Goal: Information Seeking & Learning: Find specific fact

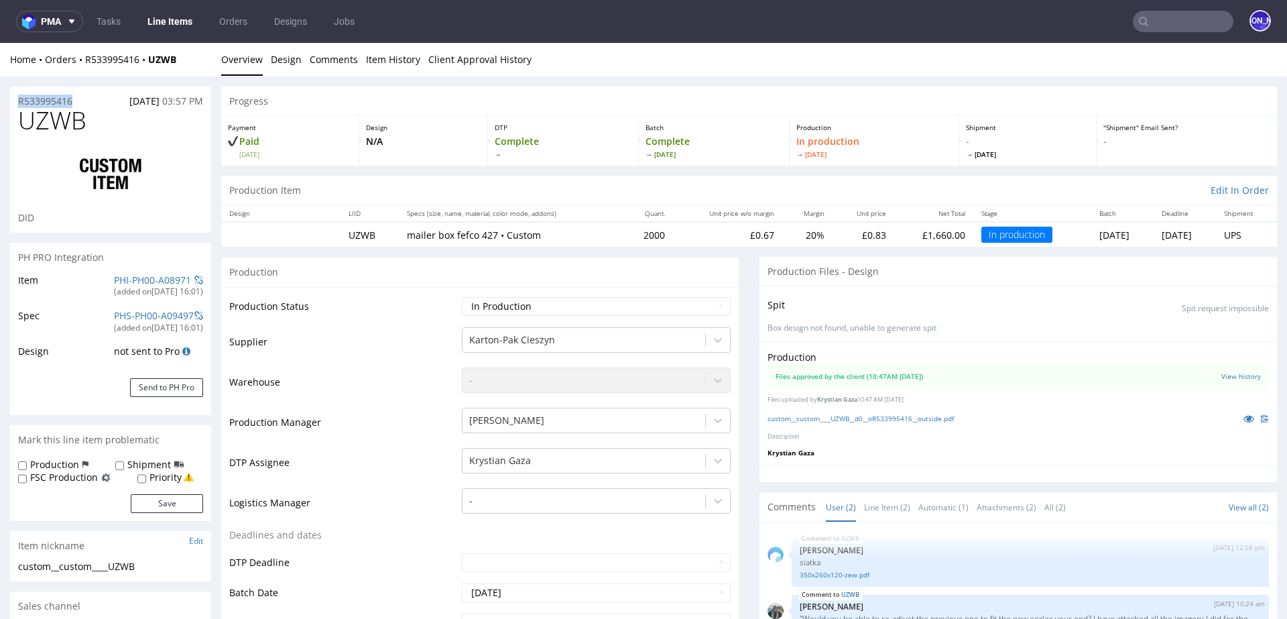
scroll to position [11, 0]
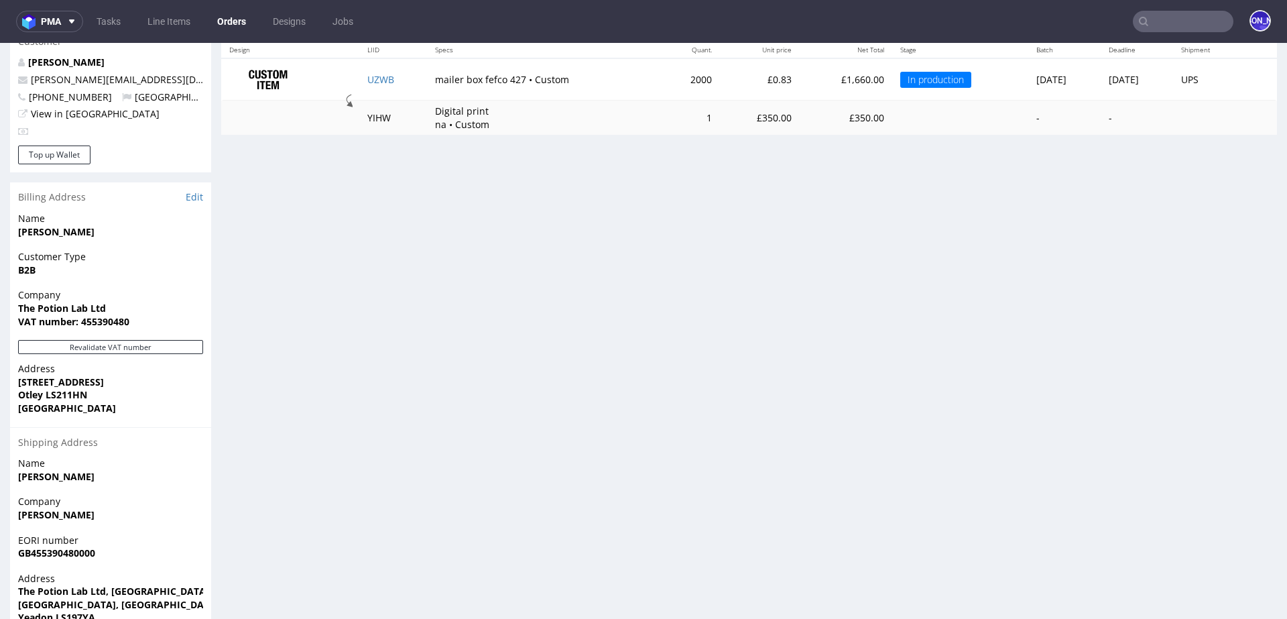
scroll to position [499, 0]
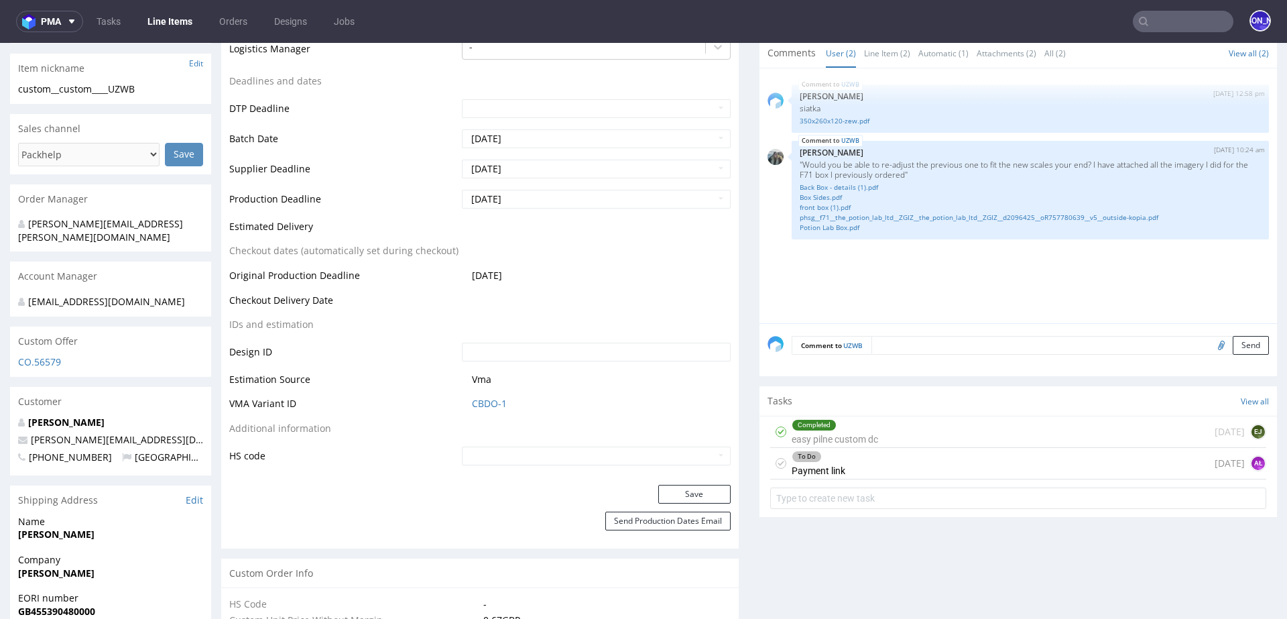
scroll to position [607, 0]
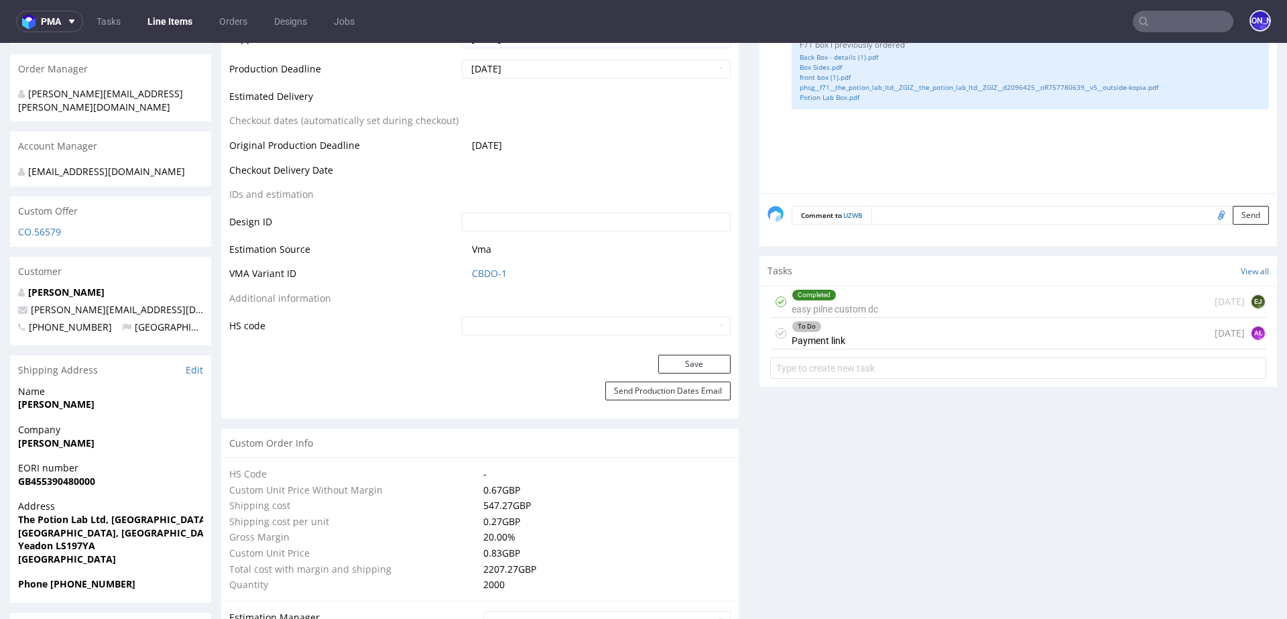
click at [902, 326] on div "To Do Payment link today AŁ" at bounding box center [1018, 334] width 496 height 32
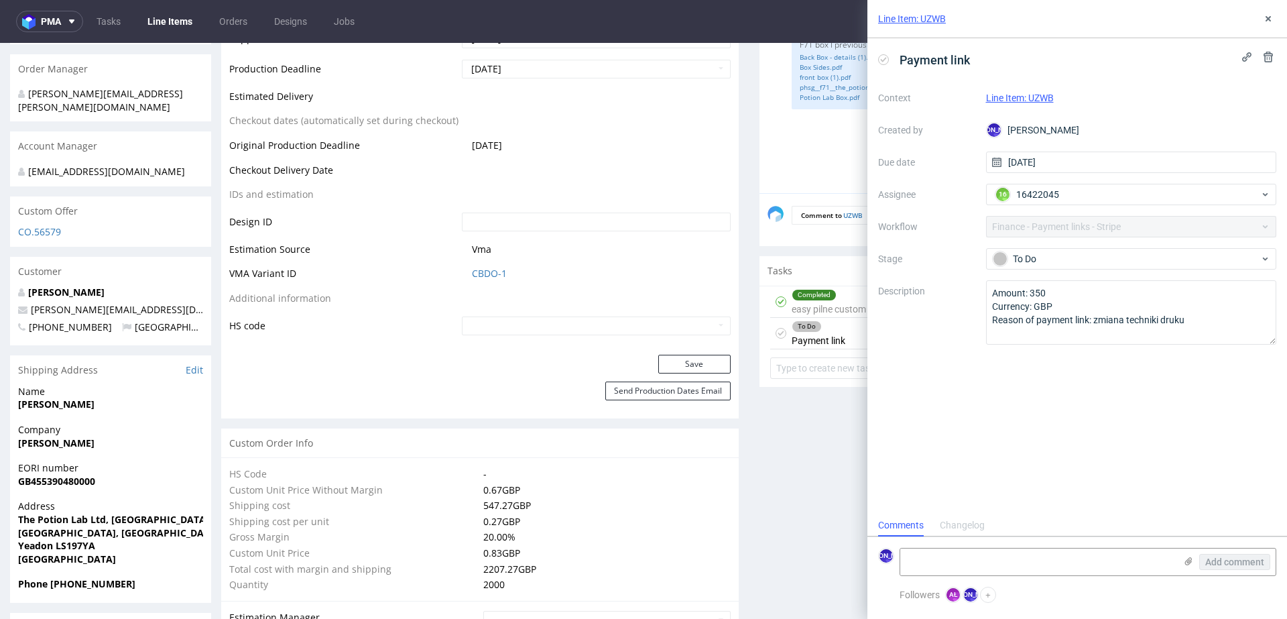
scroll to position [11, 0]
drag, startPoint x: 1085, startPoint y: 316, endPoint x: 984, endPoint y: 287, distance: 105.4
click at [984, 287] on div "Context Line Item: UZWB Created by JO Jozefina Owczarek Due date 22/09/2025 Ass…" at bounding box center [1077, 215] width 398 height 257
click at [1273, 53] on icon at bounding box center [1268, 57] width 11 height 11
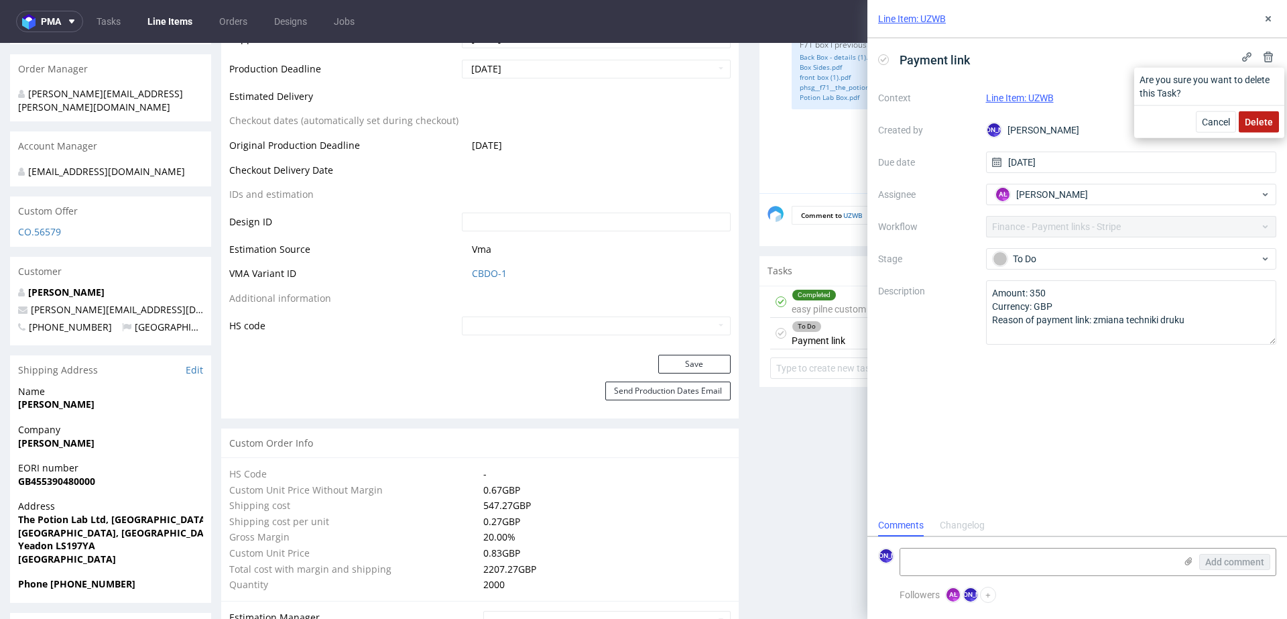
click at [1267, 113] on button "Delete" at bounding box center [1259, 121] width 40 height 21
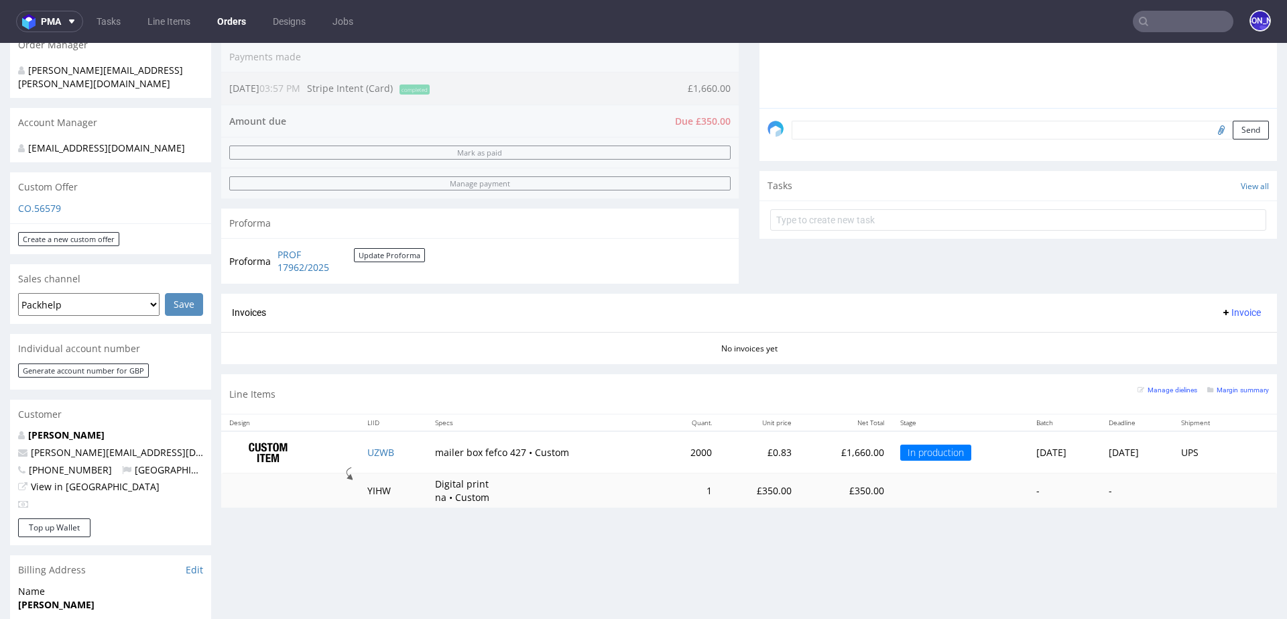
scroll to position [338, 0]
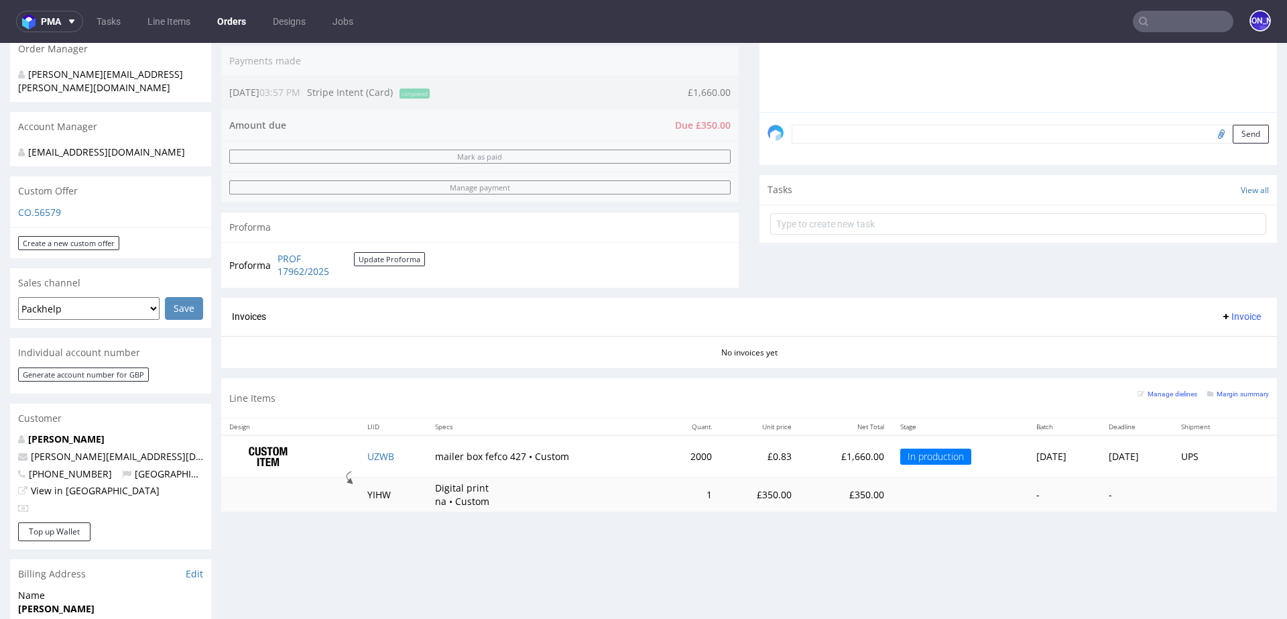
click at [829, 211] on form at bounding box center [1018, 224] width 496 height 32
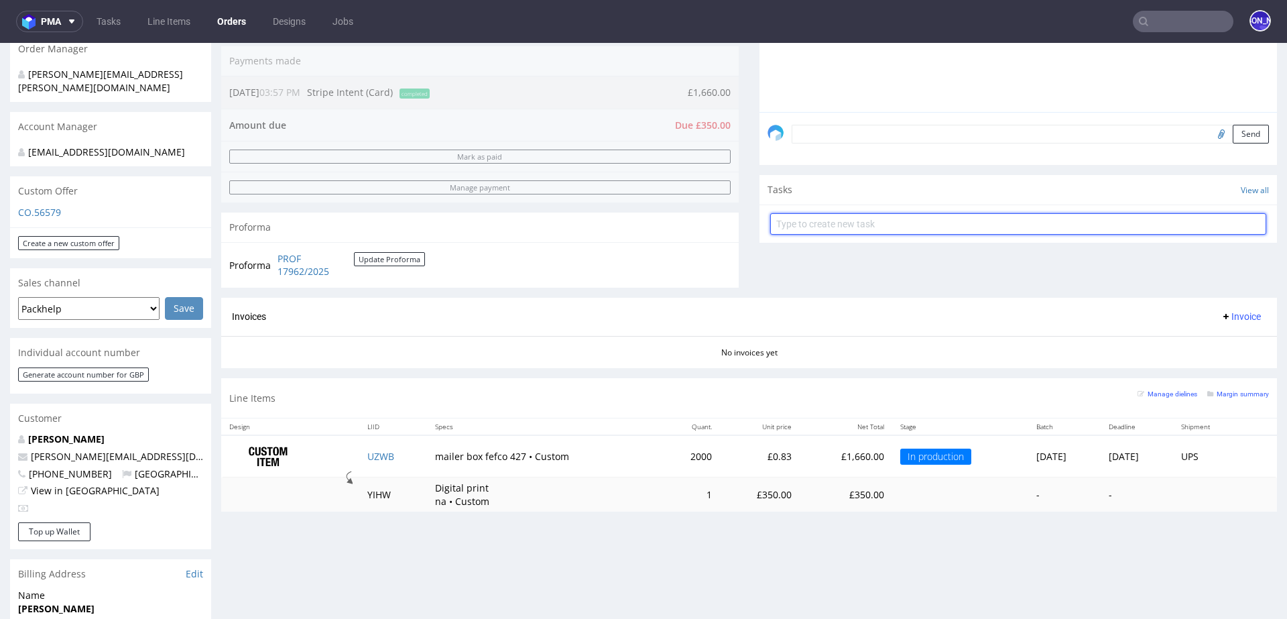
click at [826, 221] on input "text" at bounding box center [1018, 223] width 496 height 21
type input "Payment link"
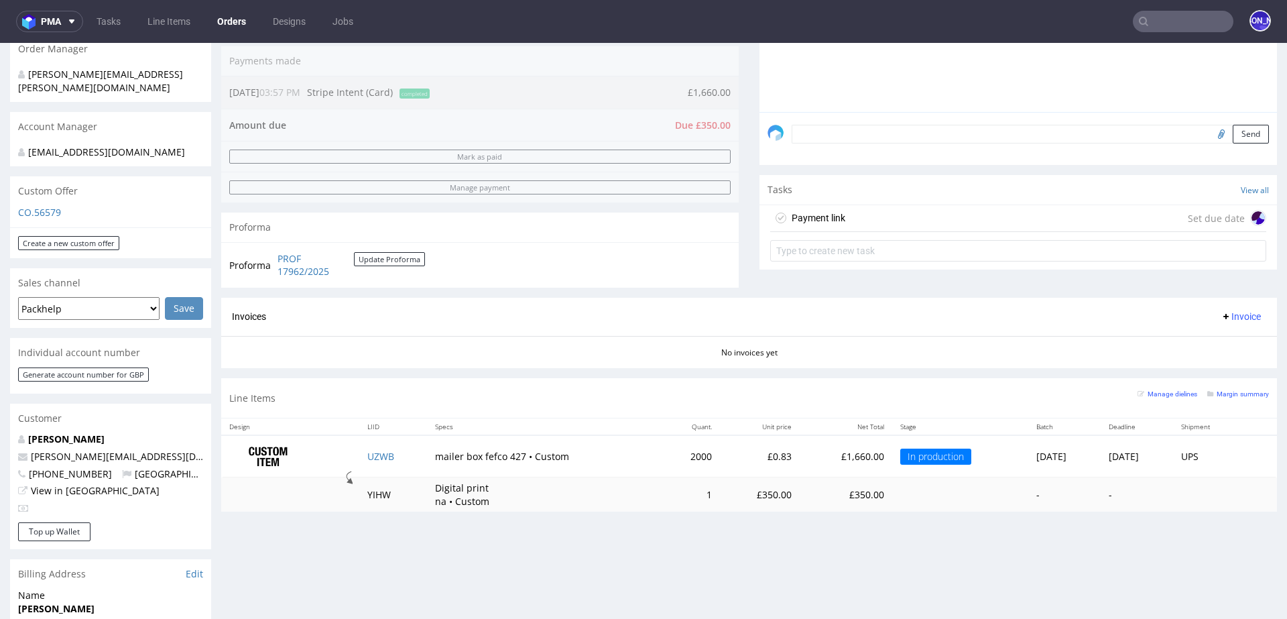
click at [882, 219] on div "Payment link Set due date" at bounding box center [1018, 218] width 496 height 27
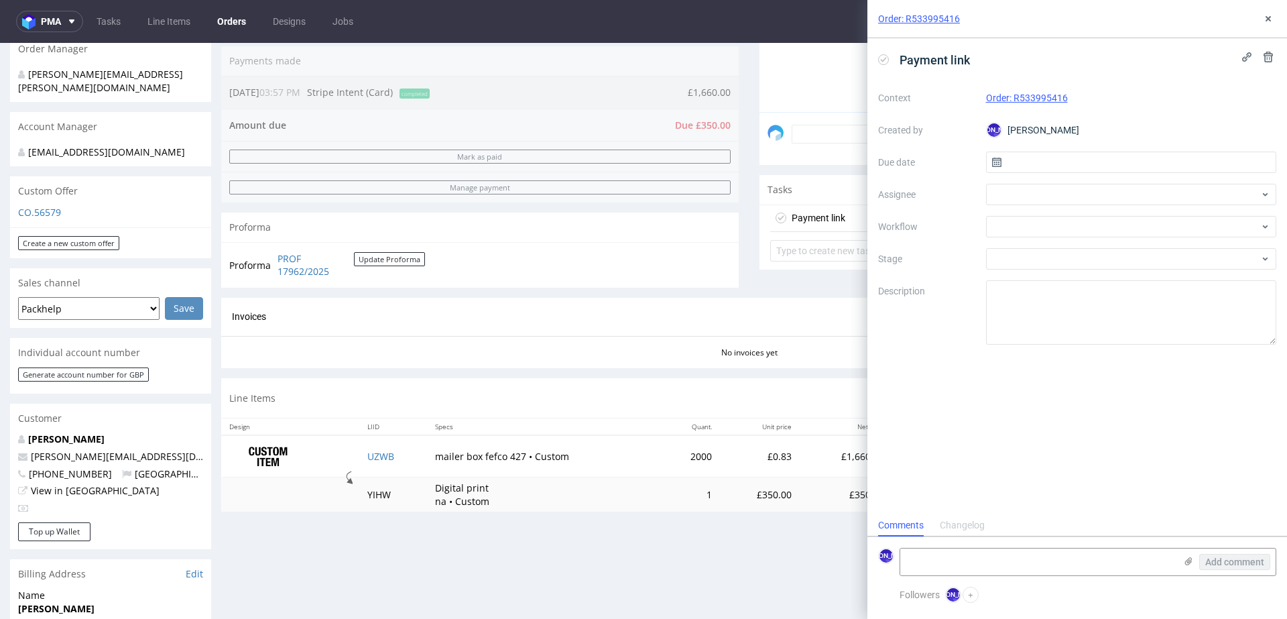
scroll to position [11, 0]
click at [1091, 156] on input "text" at bounding box center [1131, 162] width 291 height 21
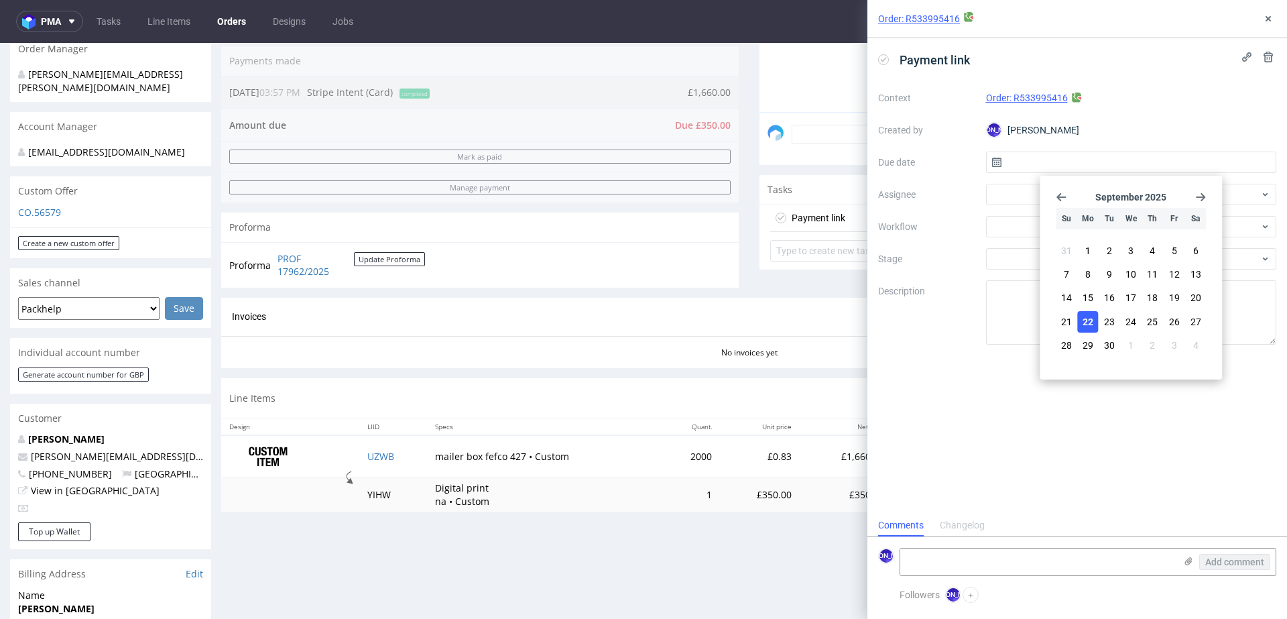
click at [1096, 326] on button "22" at bounding box center [1087, 321] width 21 height 21
type input "22/09/2025"
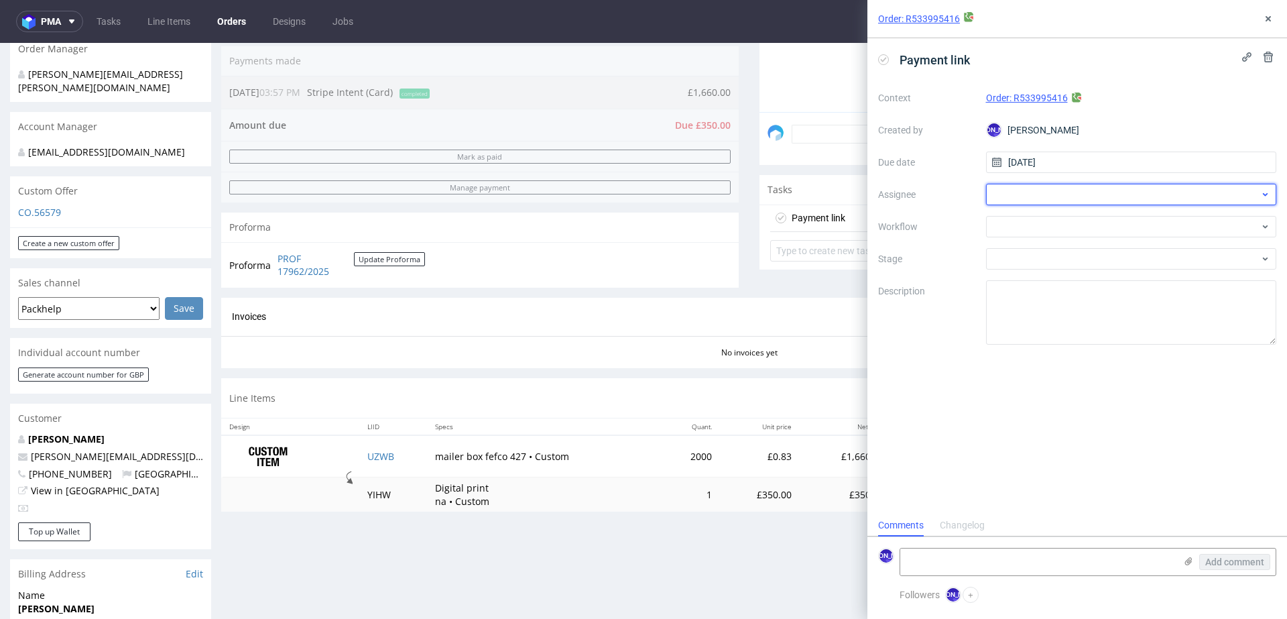
click at [1018, 195] on div at bounding box center [1131, 194] width 291 height 21
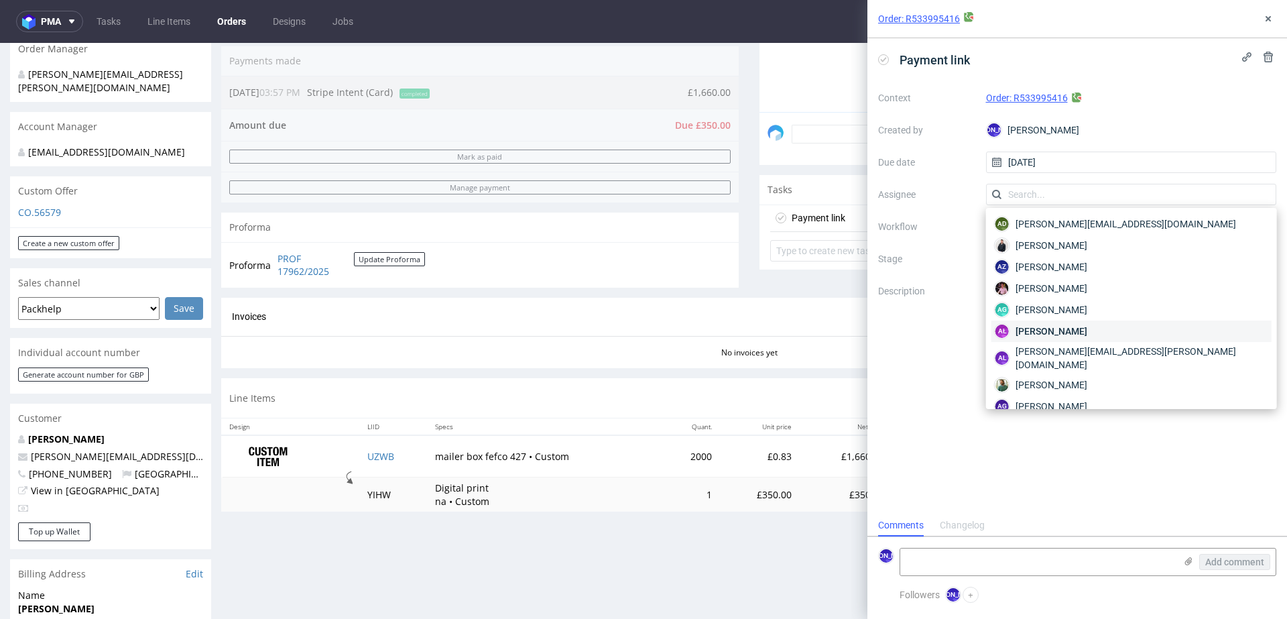
click at [1049, 332] on span "Aleksandra Łętowska" at bounding box center [1052, 330] width 72 height 13
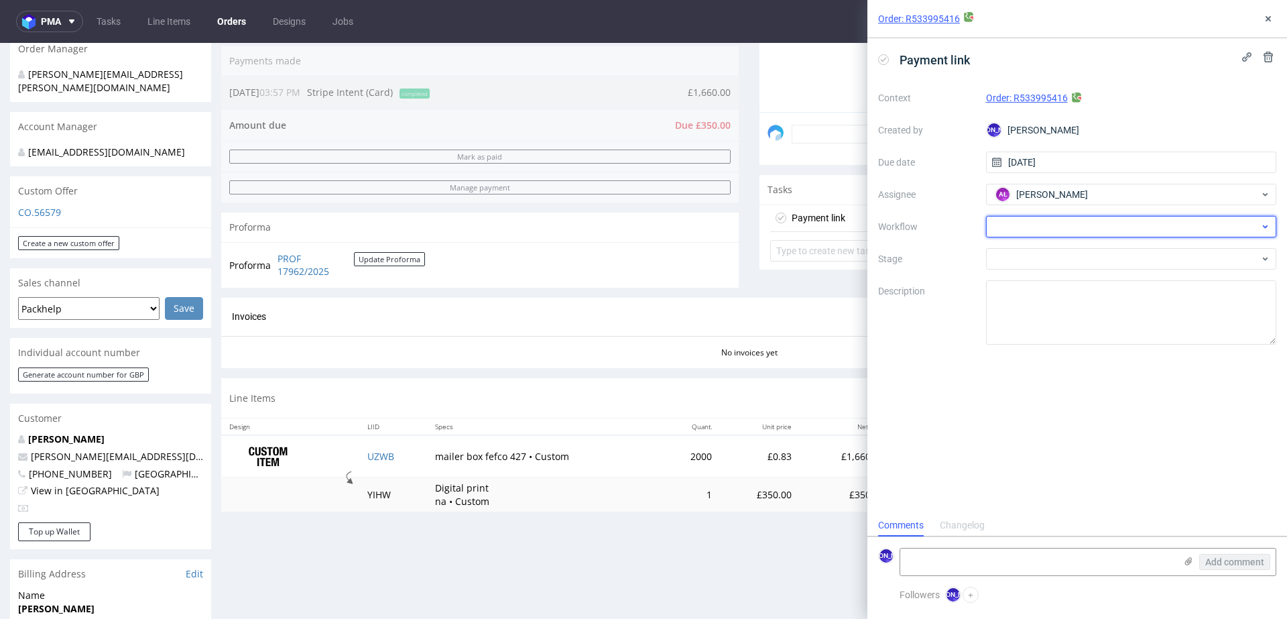
click at [1028, 226] on div at bounding box center [1131, 226] width 291 height 21
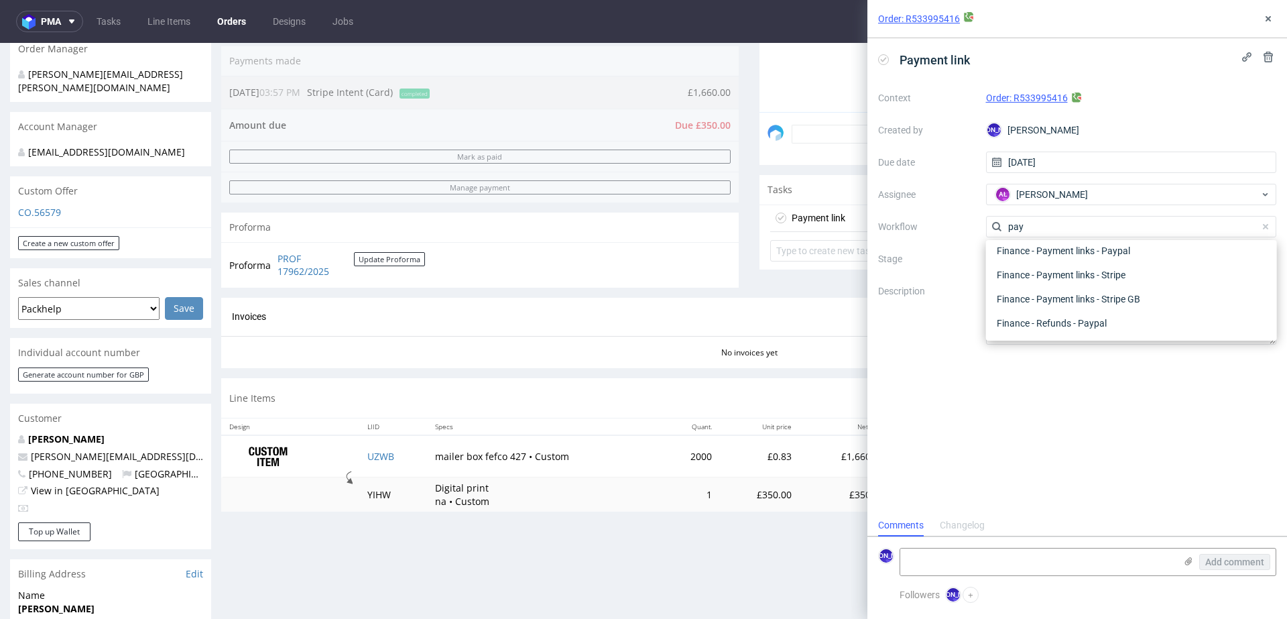
scroll to position [48, 0]
type input "paym"
click at [1061, 318] on div "Finance - Payment links - Stripe" at bounding box center [1132, 323] width 280 height 24
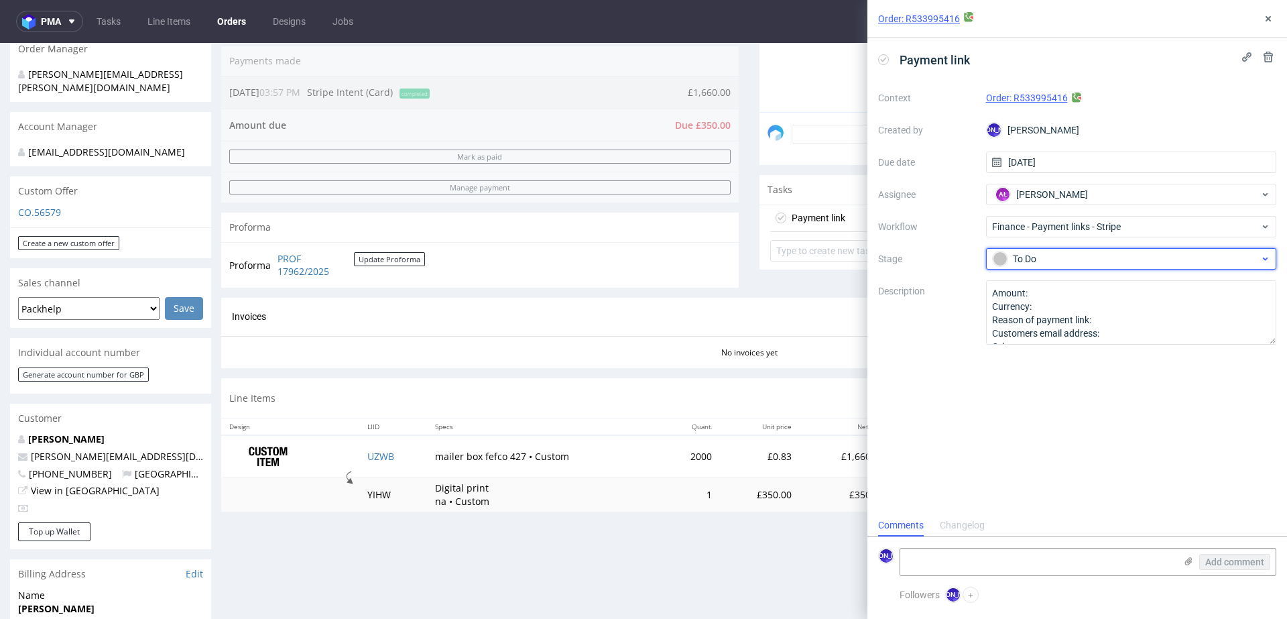
click at [1060, 261] on div "To Do" at bounding box center [1126, 258] width 267 height 15
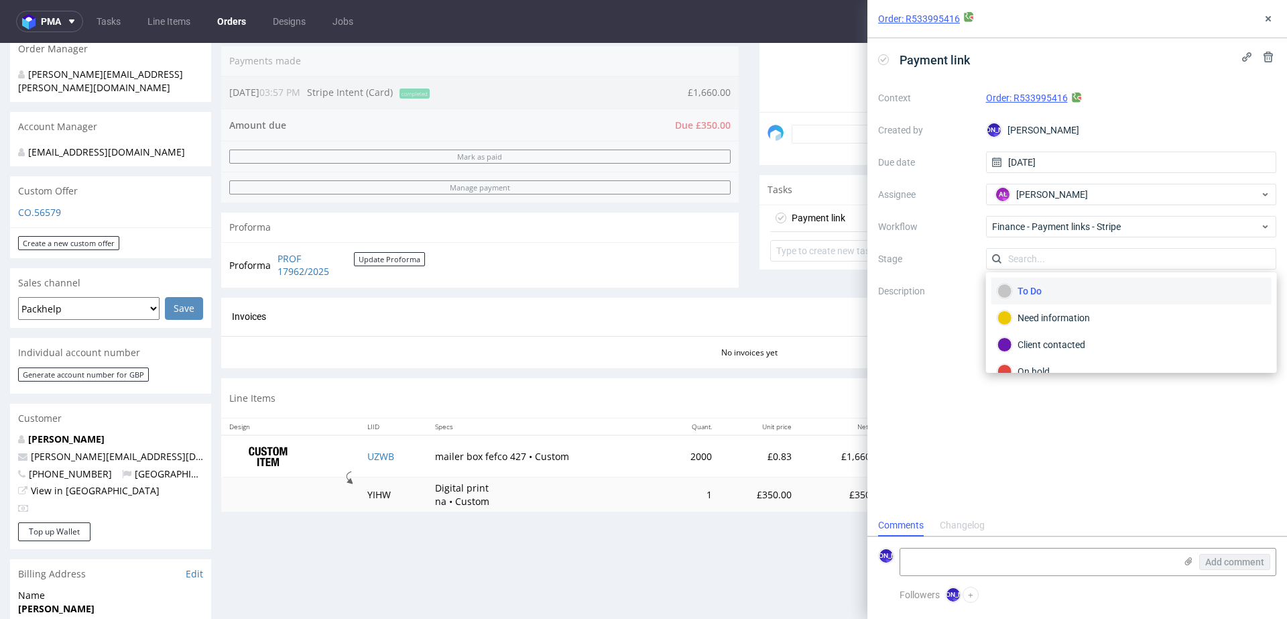
click at [937, 251] on label "Stage" at bounding box center [926, 259] width 97 height 16
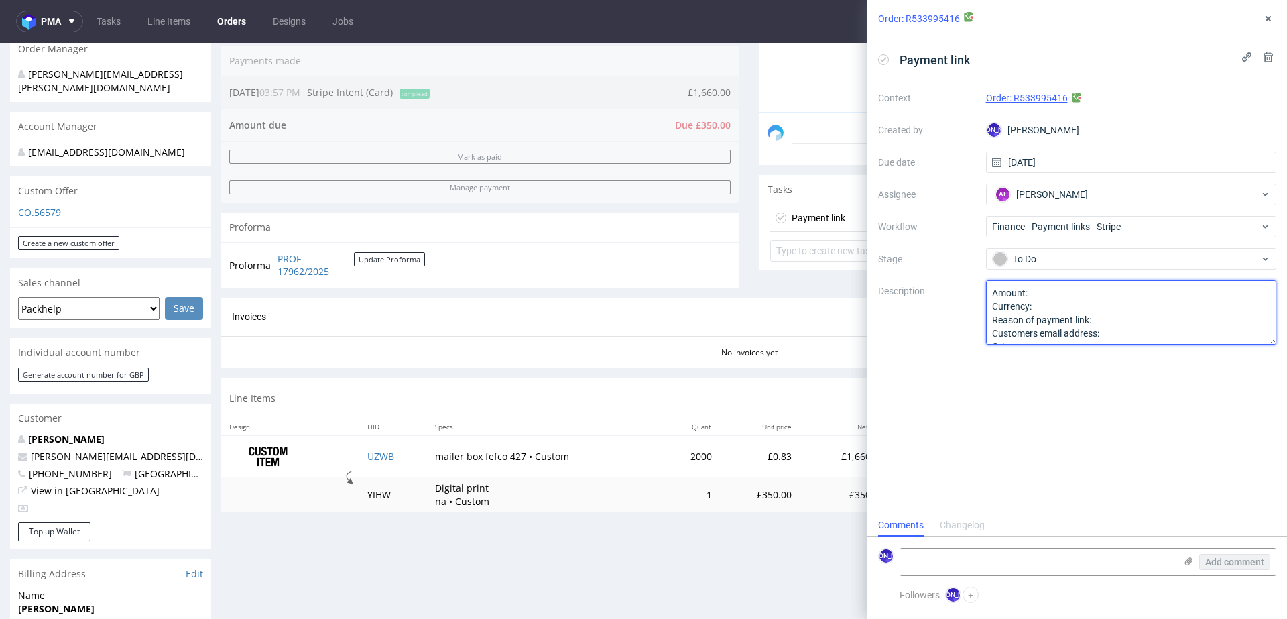
scroll to position [14, 0]
drag, startPoint x: 991, startPoint y: 293, endPoint x: 1136, endPoint y: 377, distance: 167.9
click at [1136, 377] on div "Payment link Context Order: R533995416 Created by JO Jozefina Owczarek Due date…" at bounding box center [1078, 276] width 420 height 476
paste textarea "350 Currency: GBP Reason of payment link: zmiana techniki druku"
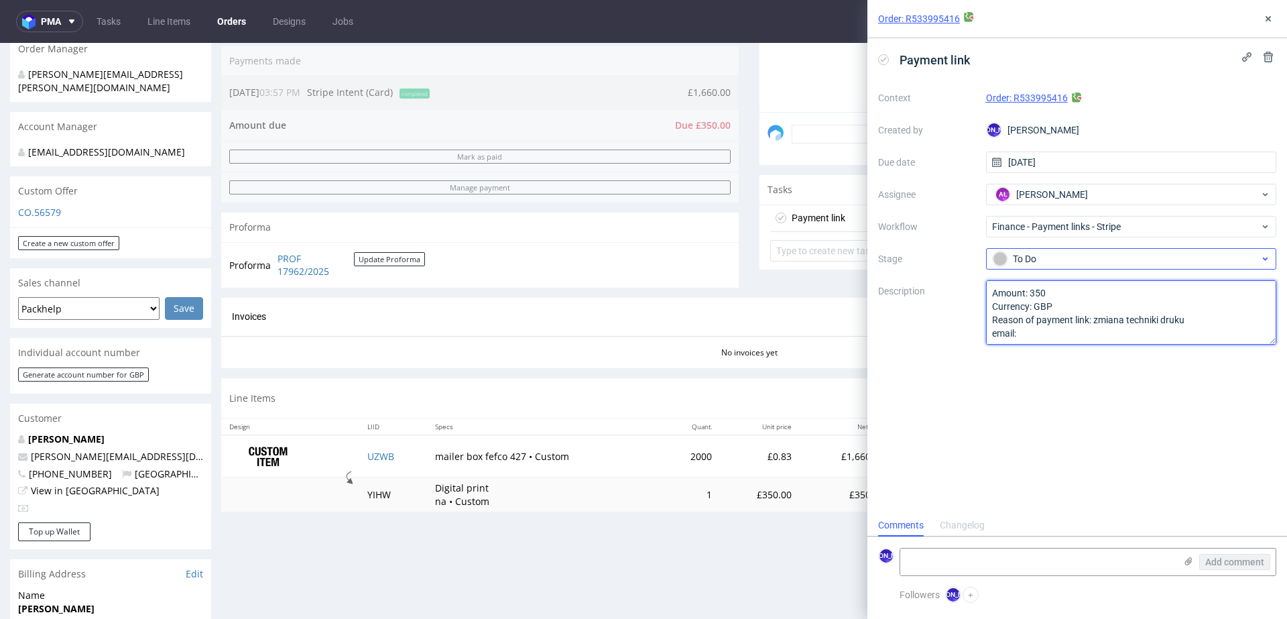
paste textarea "sophie@thepotionlab.co.uk"
type textarea "Amount: 350 Currency: GBP Reason of payment link: zmiana techniki druku email: …"
click at [753, 549] on div "Progress Payment Due Payment “Received” Email - Line Items 1 DTP - Production -…" at bounding box center [749, 400] width 1056 height 1303
click at [1264, 21] on icon at bounding box center [1268, 18] width 11 height 11
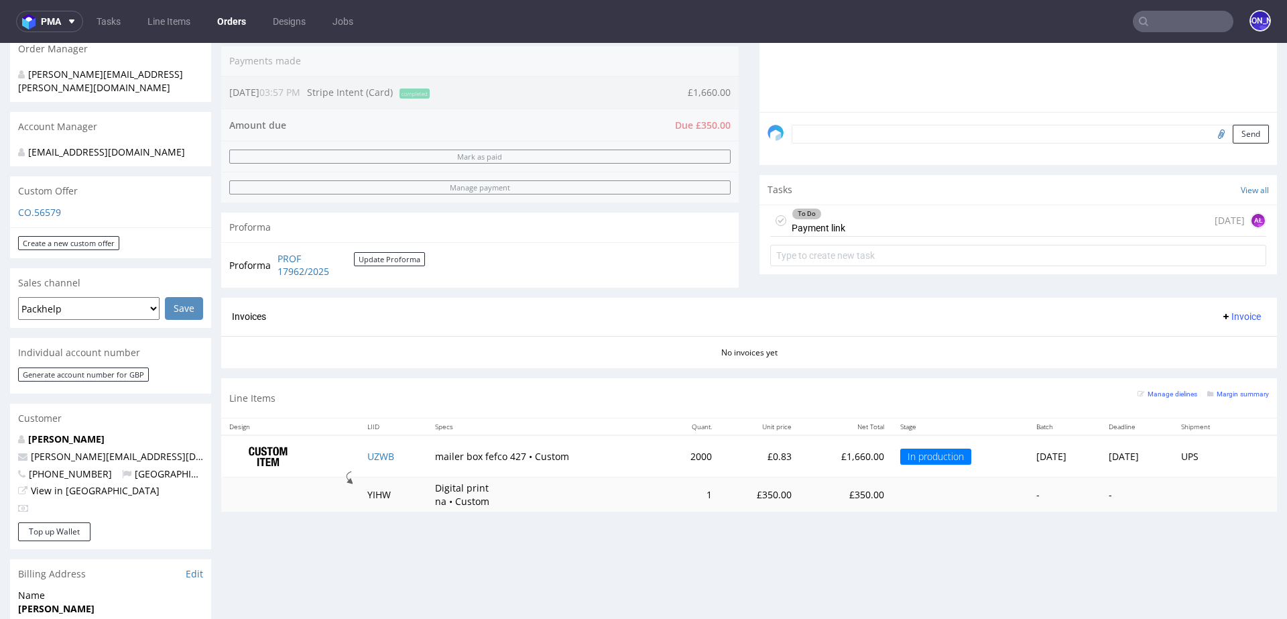
drag, startPoint x: 186, startPoint y: 138, endPoint x: 109, endPoint y: 137, distance: 77.1
click at [109, 145] on div "[EMAIL_ADDRESS][DOMAIN_NAME]" at bounding box center [105, 151] width 175 height 13
click at [179, 145] on div "[EMAIL_ADDRESS][DOMAIN_NAME]" at bounding box center [105, 151] width 175 height 13
drag, startPoint x: 179, startPoint y: 141, endPoint x: 42, endPoint y: 137, distance: 136.8
click at [42, 145] on div "[EMAIL_ADDRESS][DOMAIN_NAME]" at bounding box center [105, 151] width 175 height 13
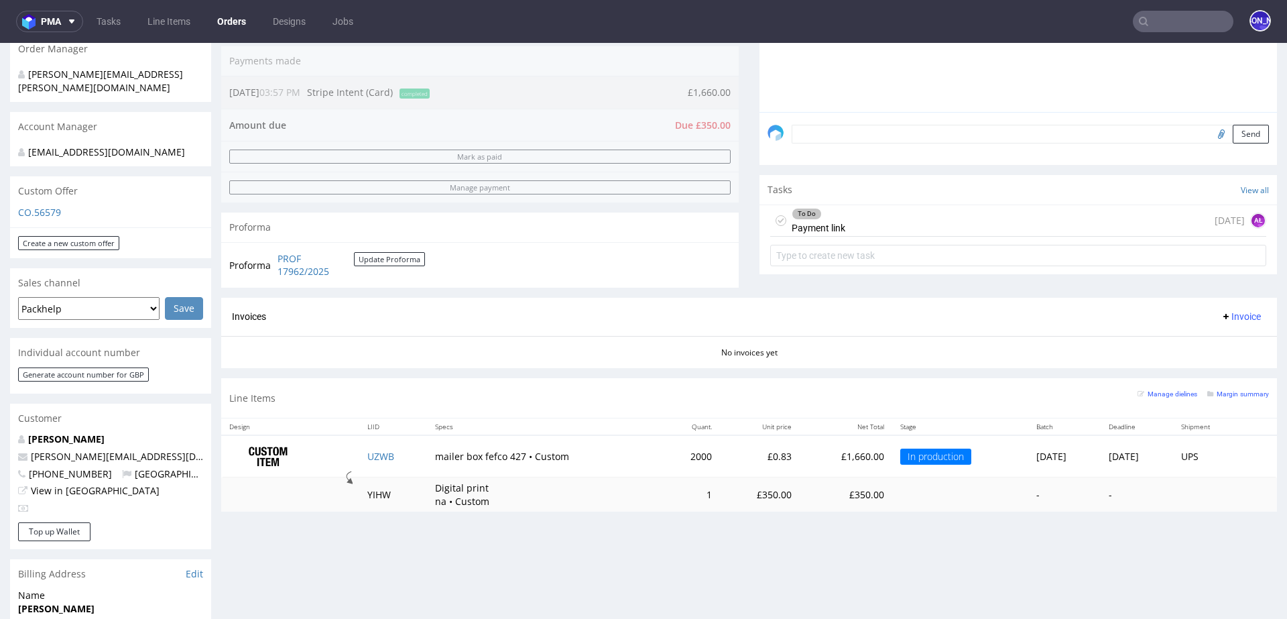
click at [42, 145] on div "[EMAIL_ADDRESS][DOMAIN_NAME]" at bounding box center [105, 151] width 175 height 13
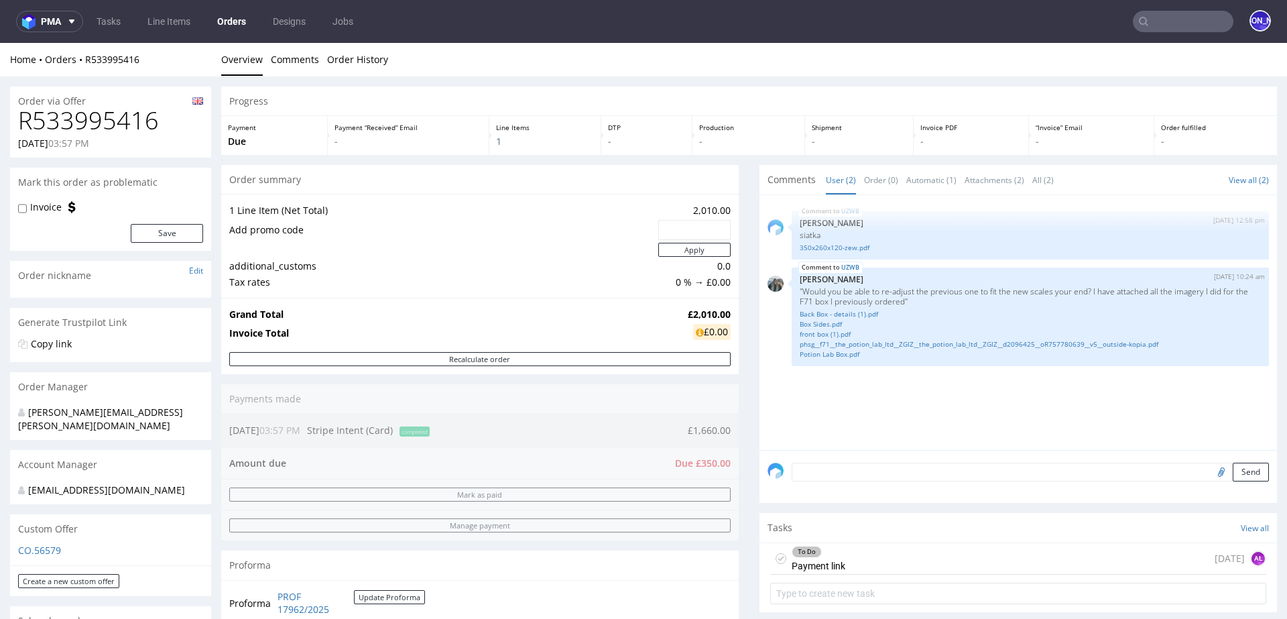
click at [76, 127] on h1 "R533995416" at bounding box center [110, 120] width 185 height 27
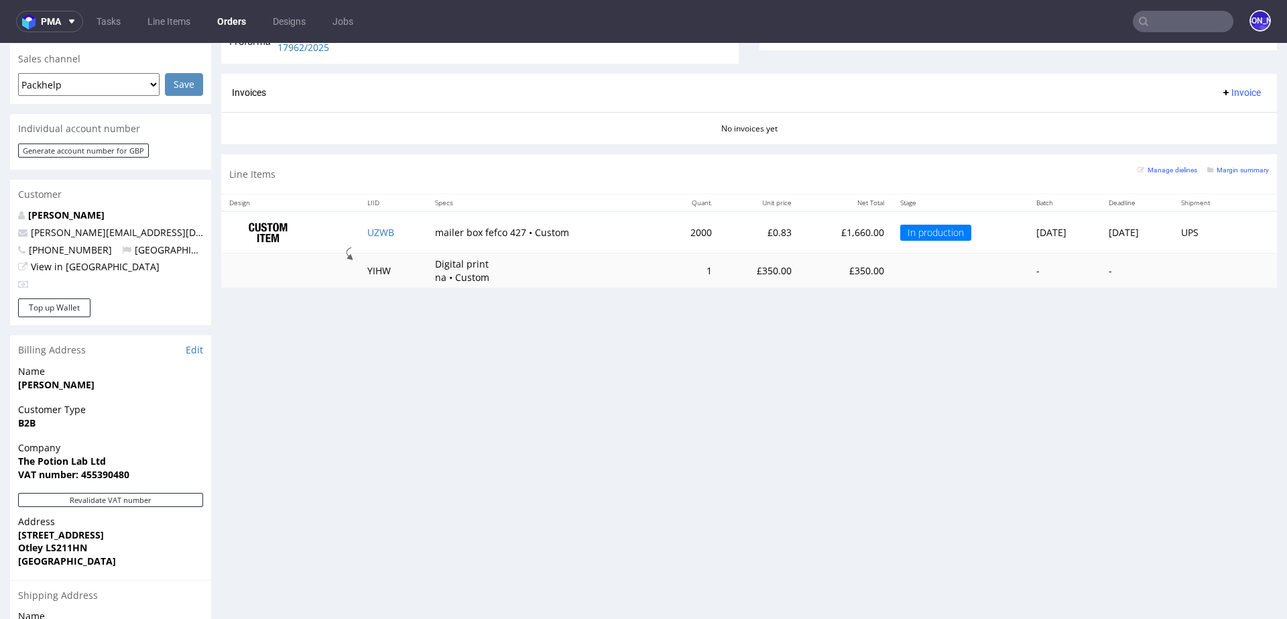
scroll to position [737, 0]
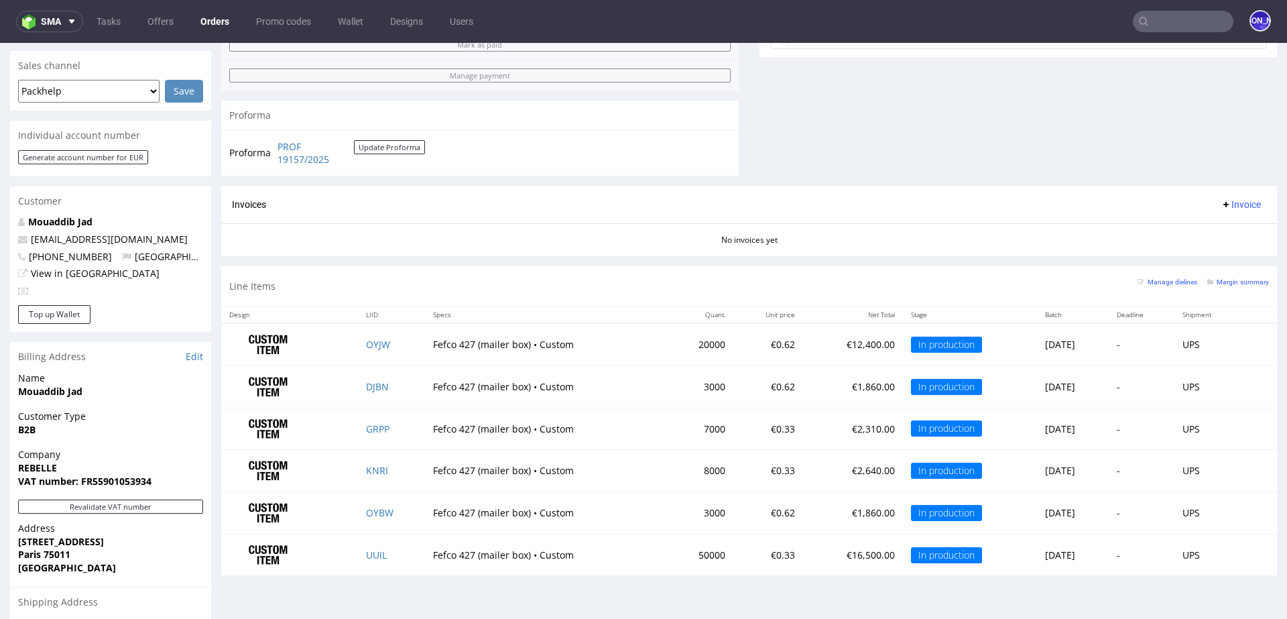
scroll to position [577, 0]
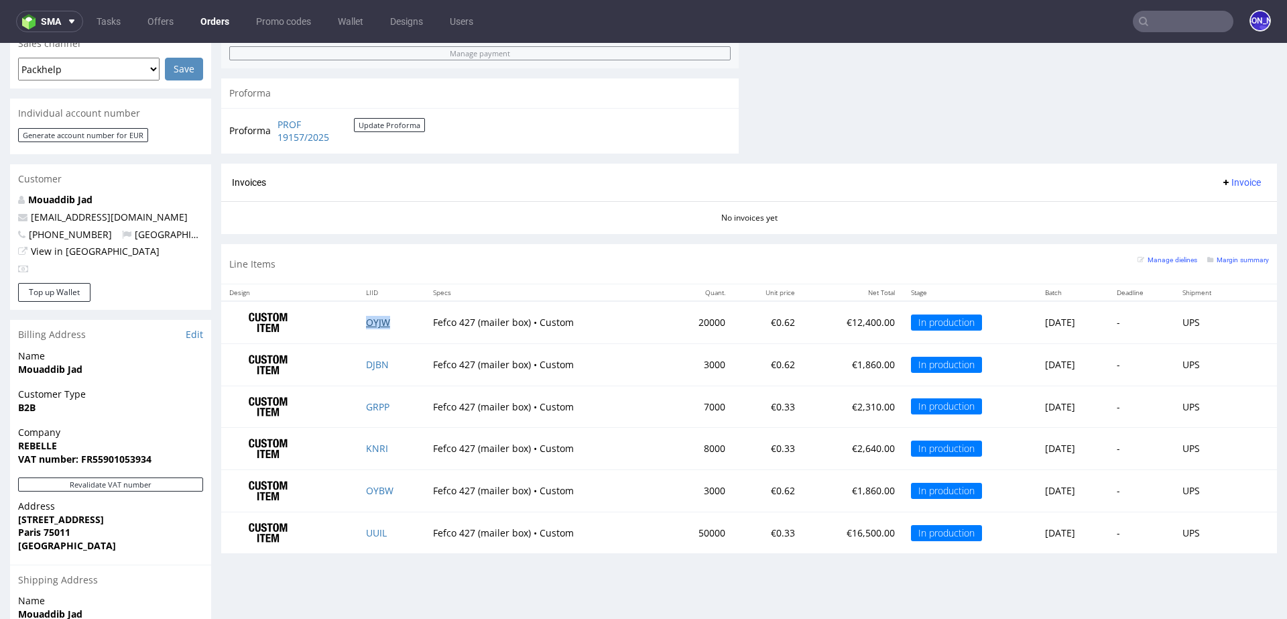
click at [368, 322] on link "OYJW" at bounding box center [378, 322] width 24 height 13
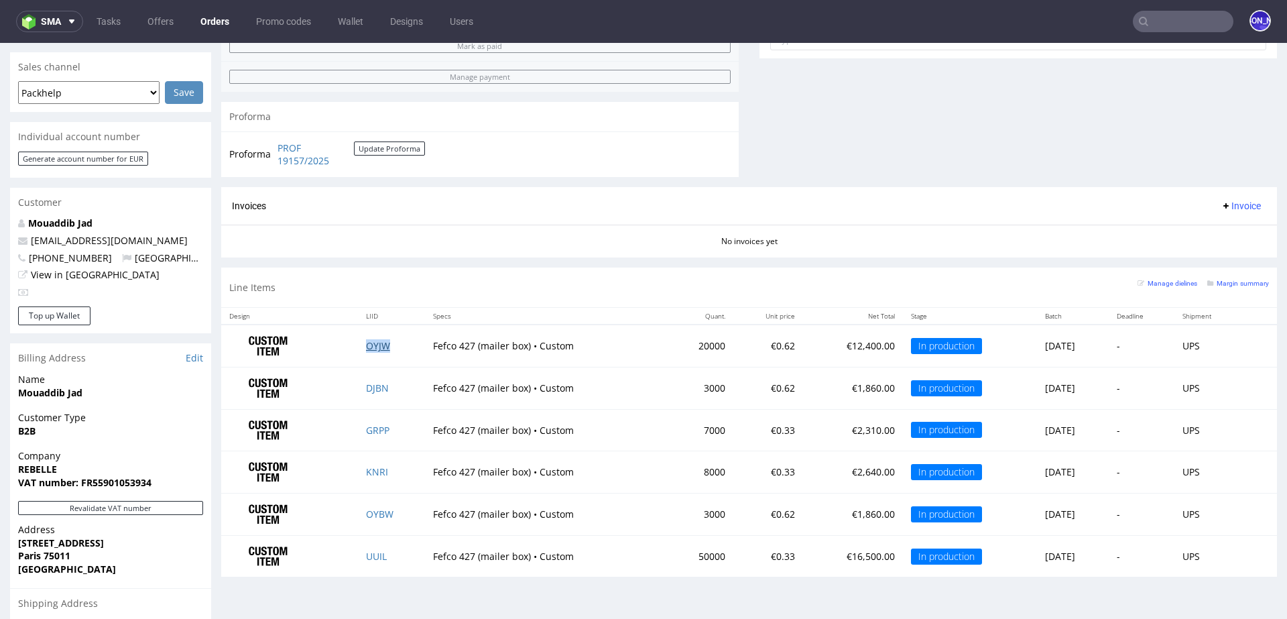
scroll to position [687, 0]
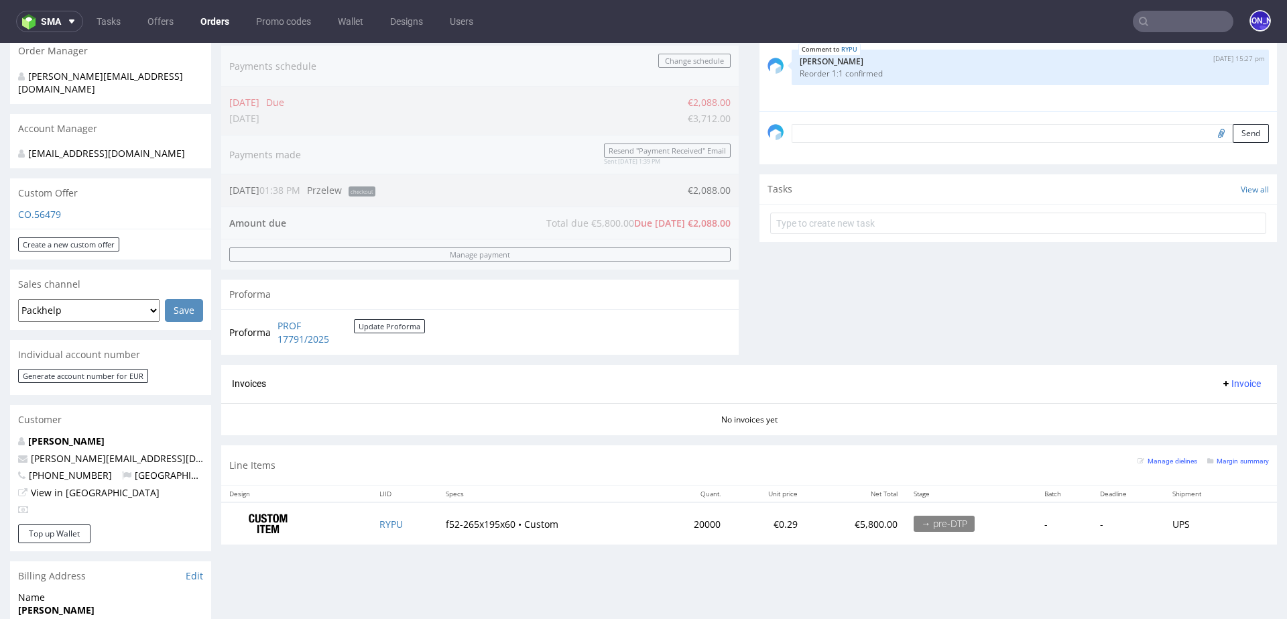
scroll to position [354, 0]
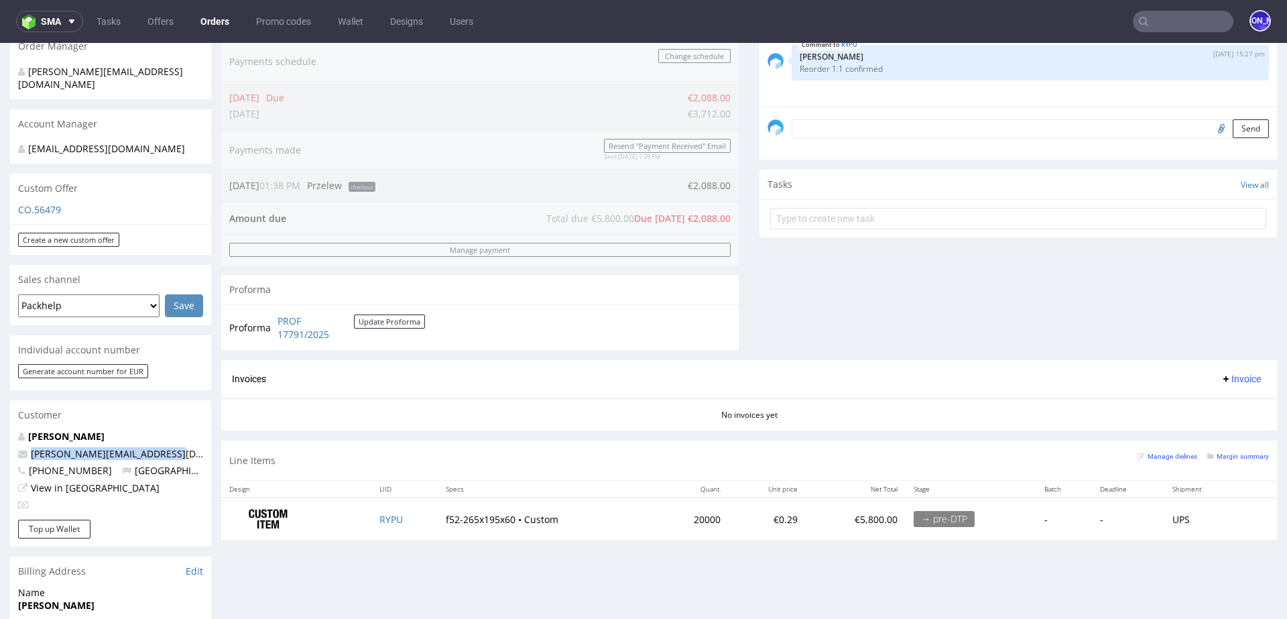
drag, startPoint x: 176, startPoint y: 446, endPoint x: 28, endPoint y: 440, distance: 147.6
click at [28, 447] on p "[PERSON_NAME][EMAIL_ADDRESS][DOMAIN_NAME]" at bounding box center [110, 453] width 185 height 13
copy link "[PERSON_NAME][EMAIL_ADDRESS][DOMAIN_NAME]"
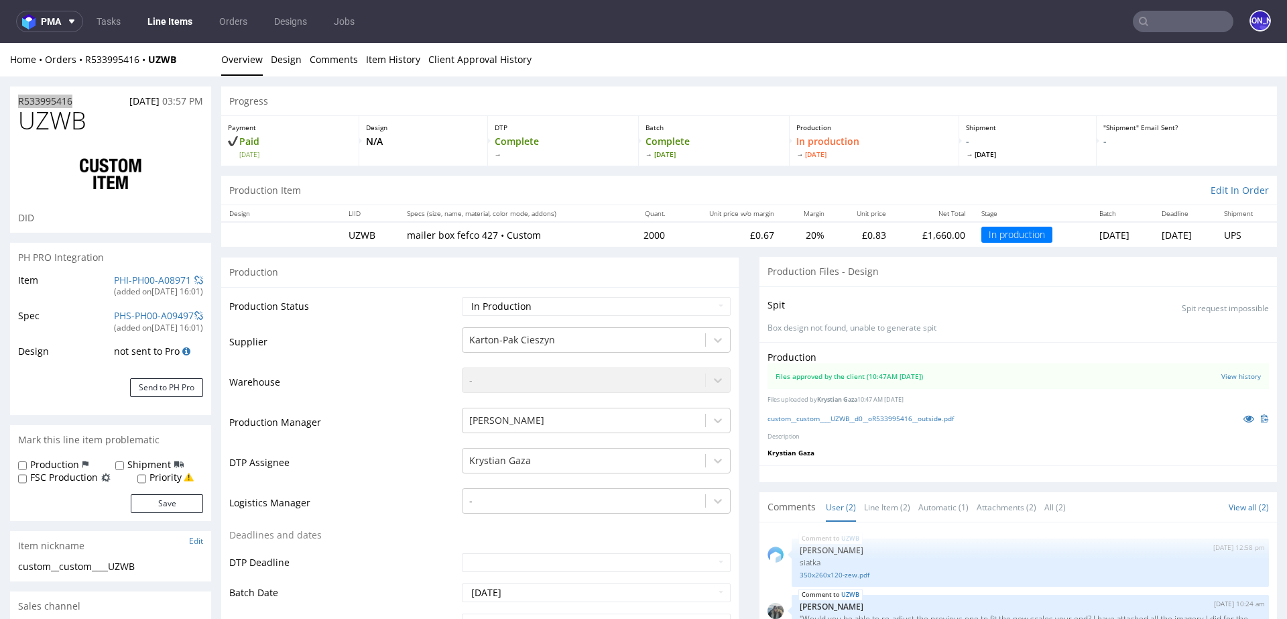
scroll to position [11, 0]
click at [1174, 27] on input "text" at bounding box center [1183, 21] width 101 height 21
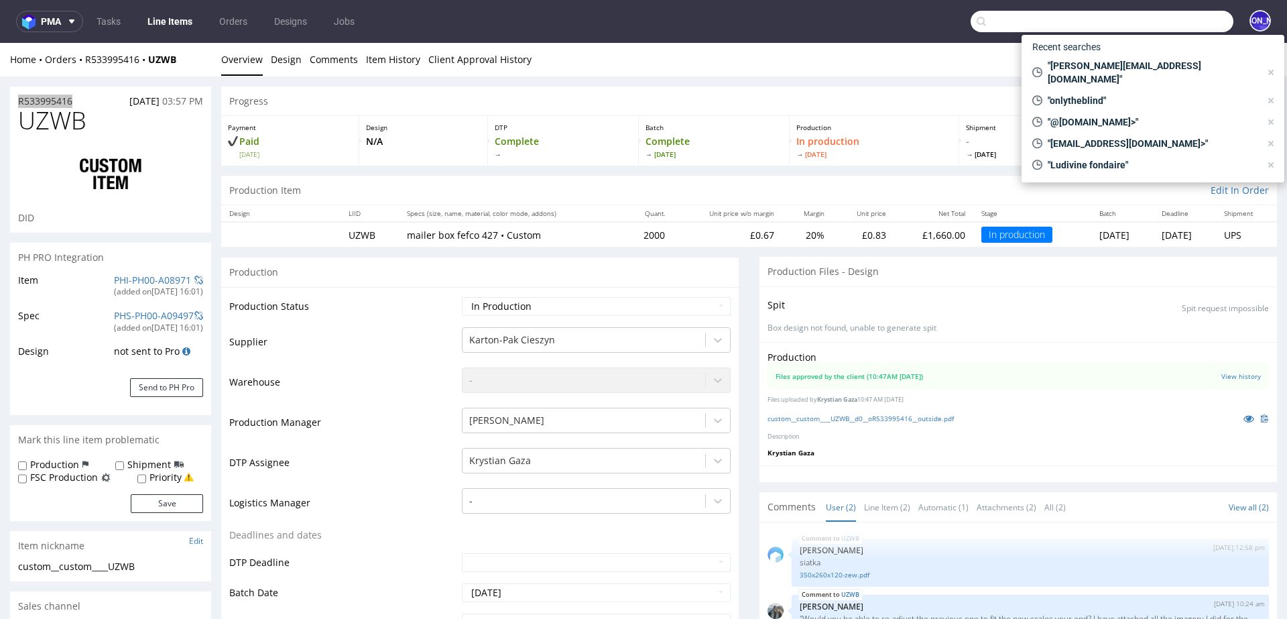
paste input "jules@elvou.com"
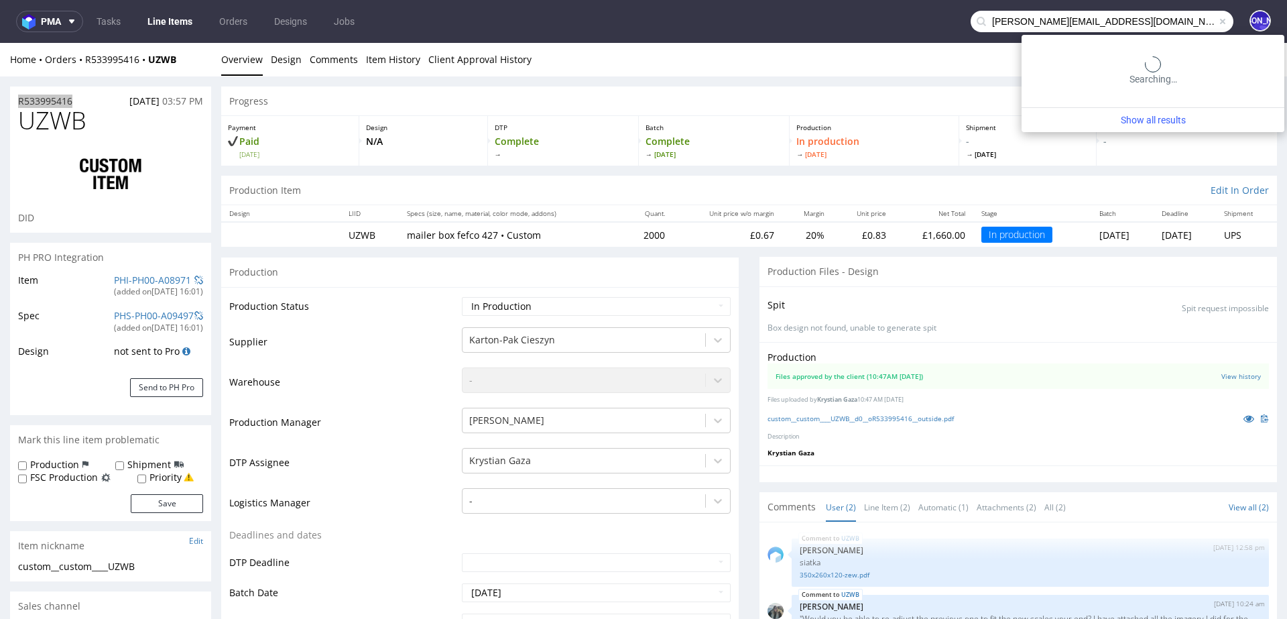
type input "jules@elvou.com"
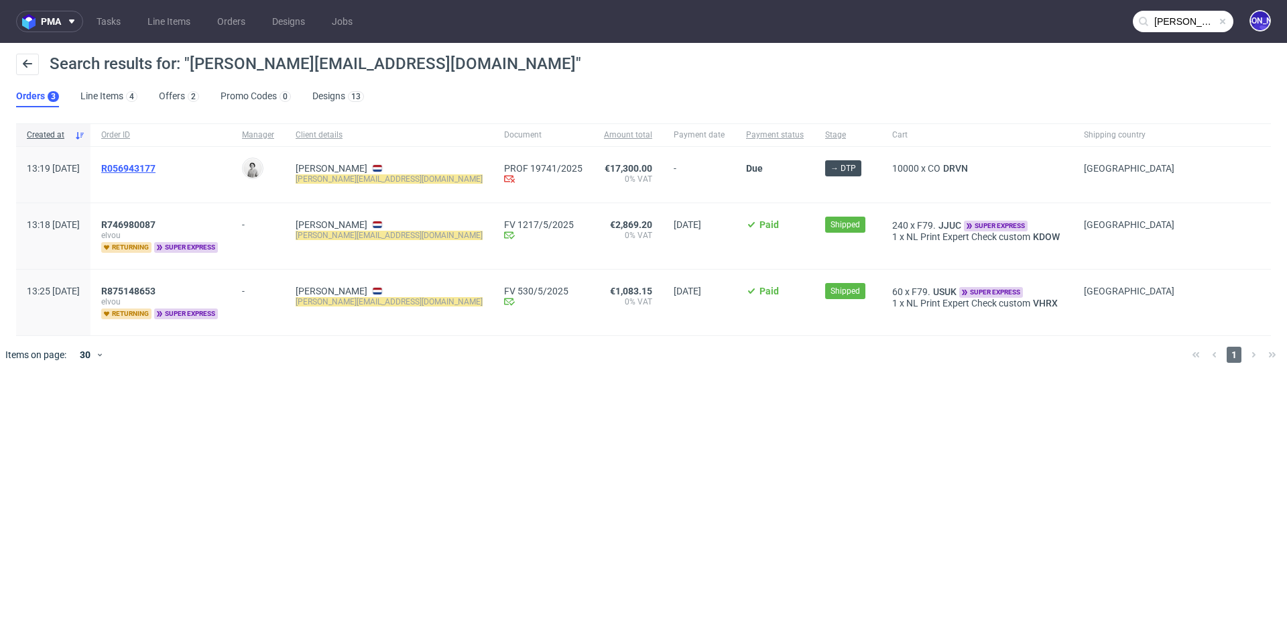
click at [156, 166] on span "R056943177" at bounding box center [128, 168] width 54 height 11
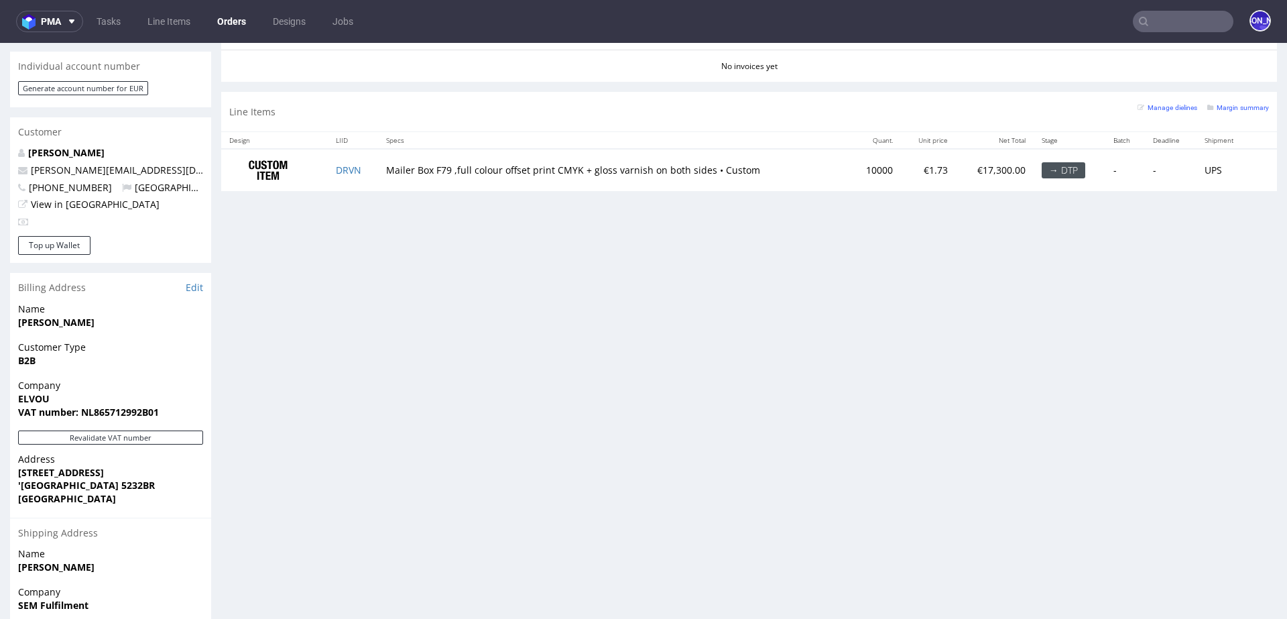
scroll to position [605, 0]
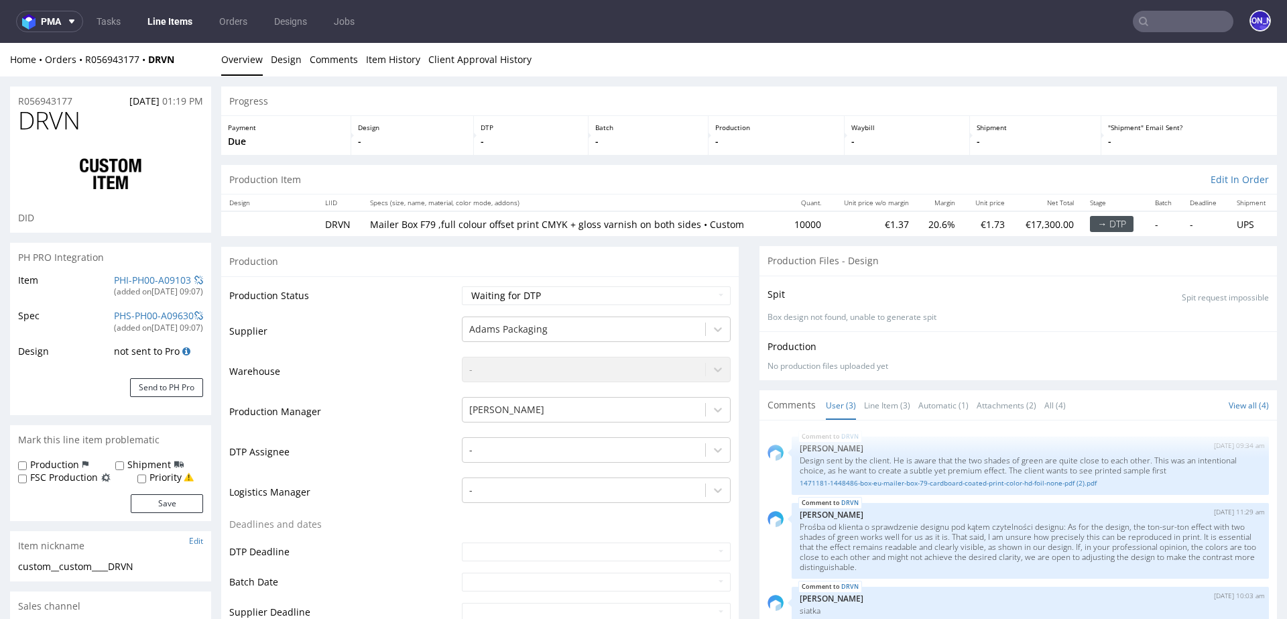
select select "in_progress"
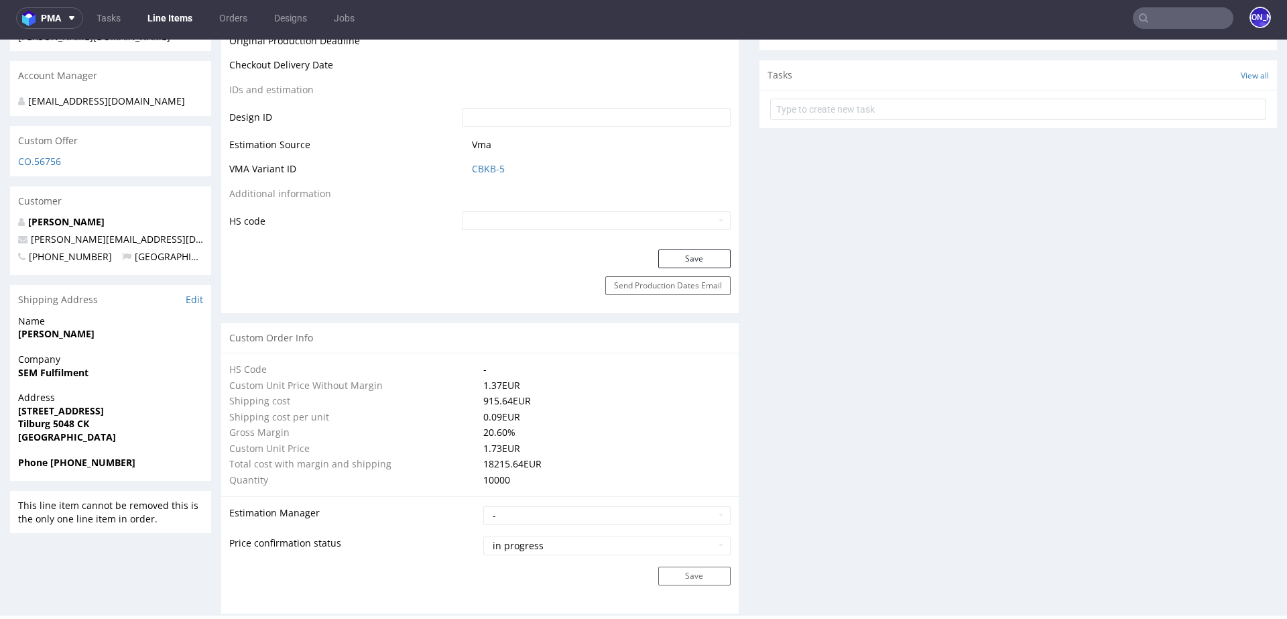
scroll to position [703, 0]
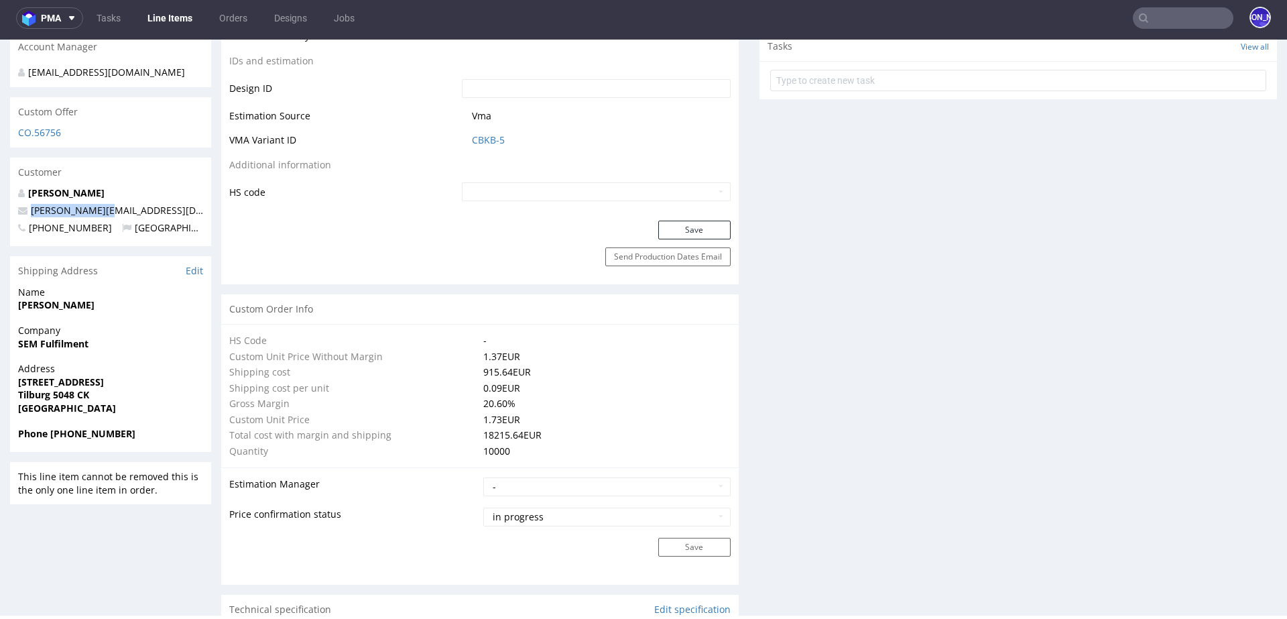
drag, startPoint x: 118, startPoint y: 196, endPoint x: 24, endPoint y: 196, distance: 93.9
click at [24, 204] on p "jules@elvou.com" at bounding box center [110, 210] width 185 height 13
copy span "jules@elvou.com"
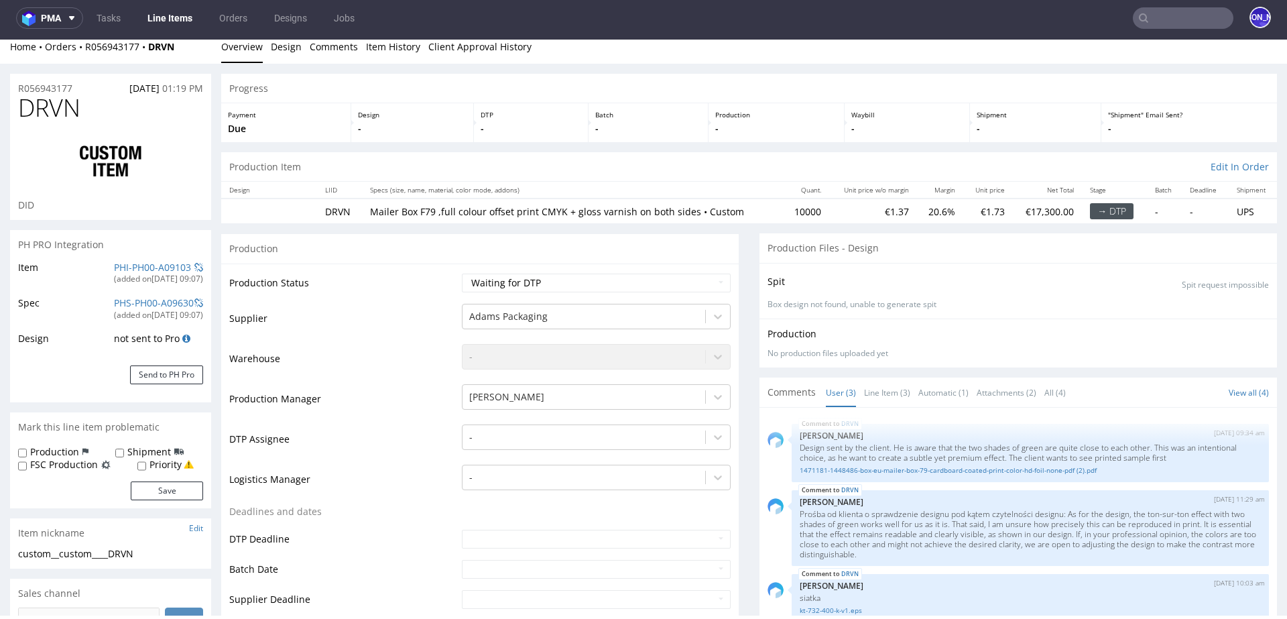
scroll to position [0, 0]
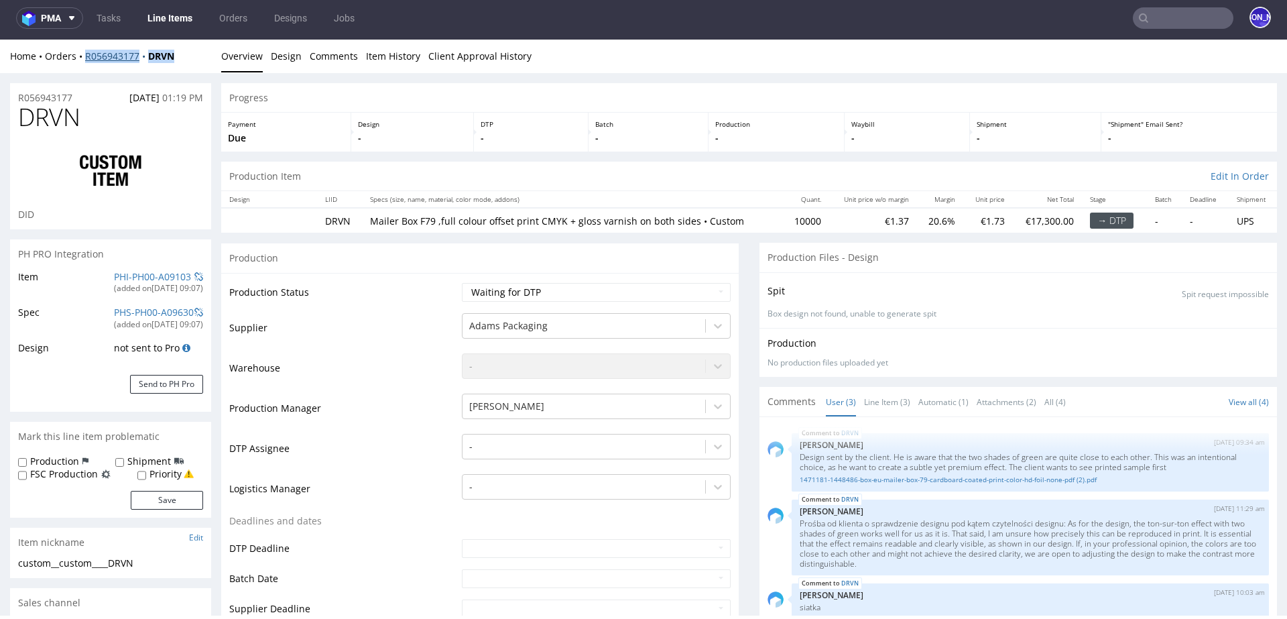
drag, startPoint x: 186, startPoint y: 60, endPoint x: 86, endPoint y: 56, distance: 100.0
click at [86, 56] on div "Home Orders R056943177 DRVN" at bounding box center [110, 56] width 201 height 13
copy div "R056943177 DRVN"
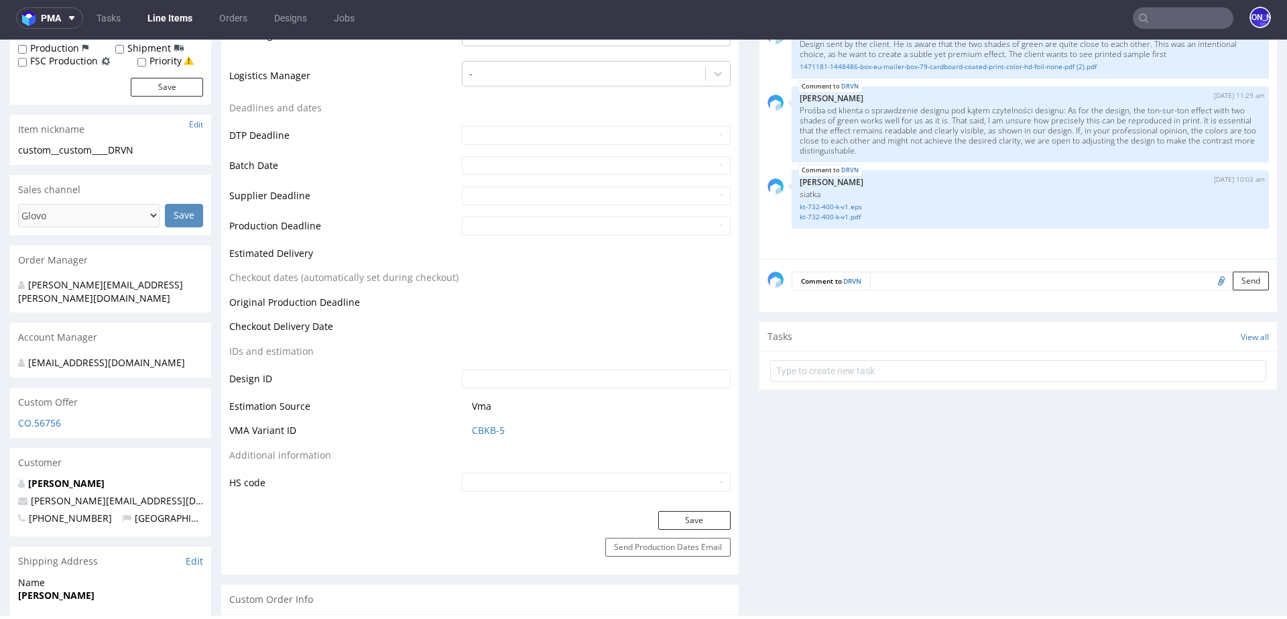
scroll to position [421, 0]
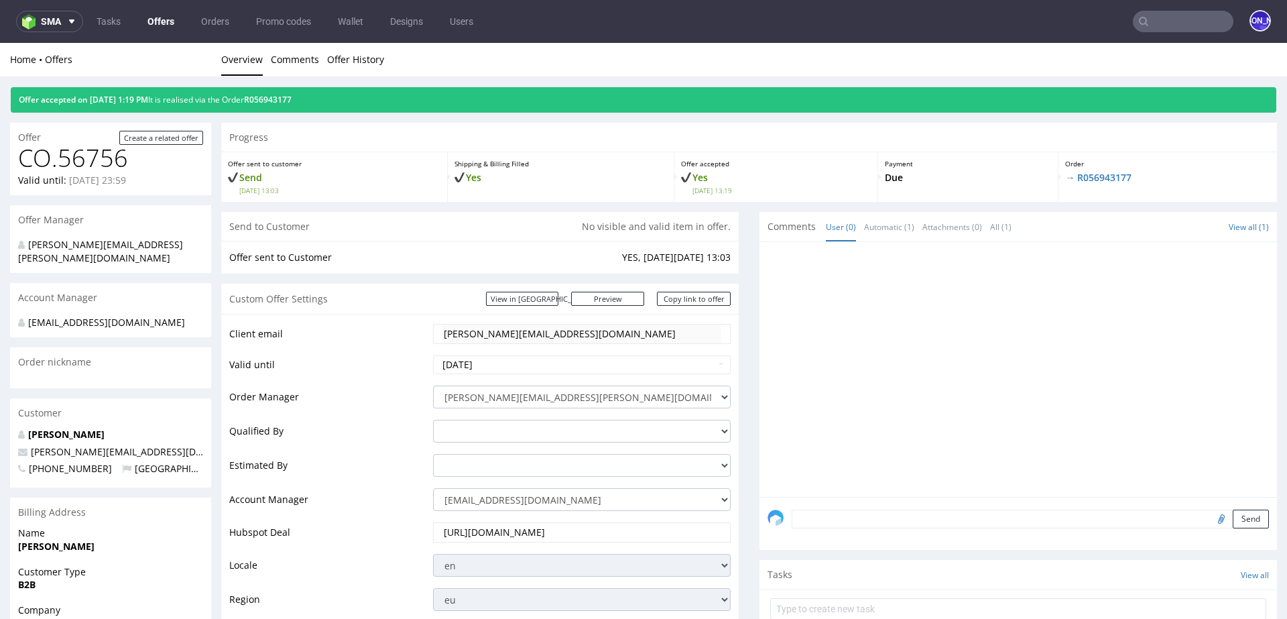
click at [1205, 25] on input "text" at bounding box center [1183, 21] width 101 height 21
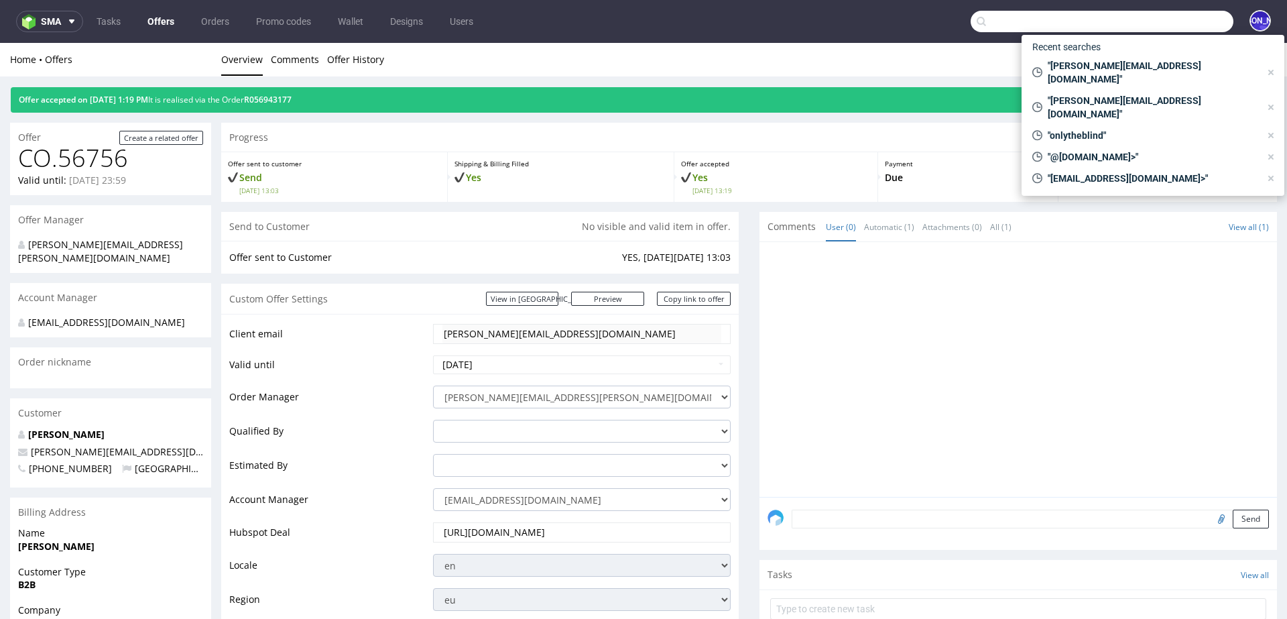
paste input "Hi Jules, Everything is clear, thank you. We’re just waiting for the payment in…"
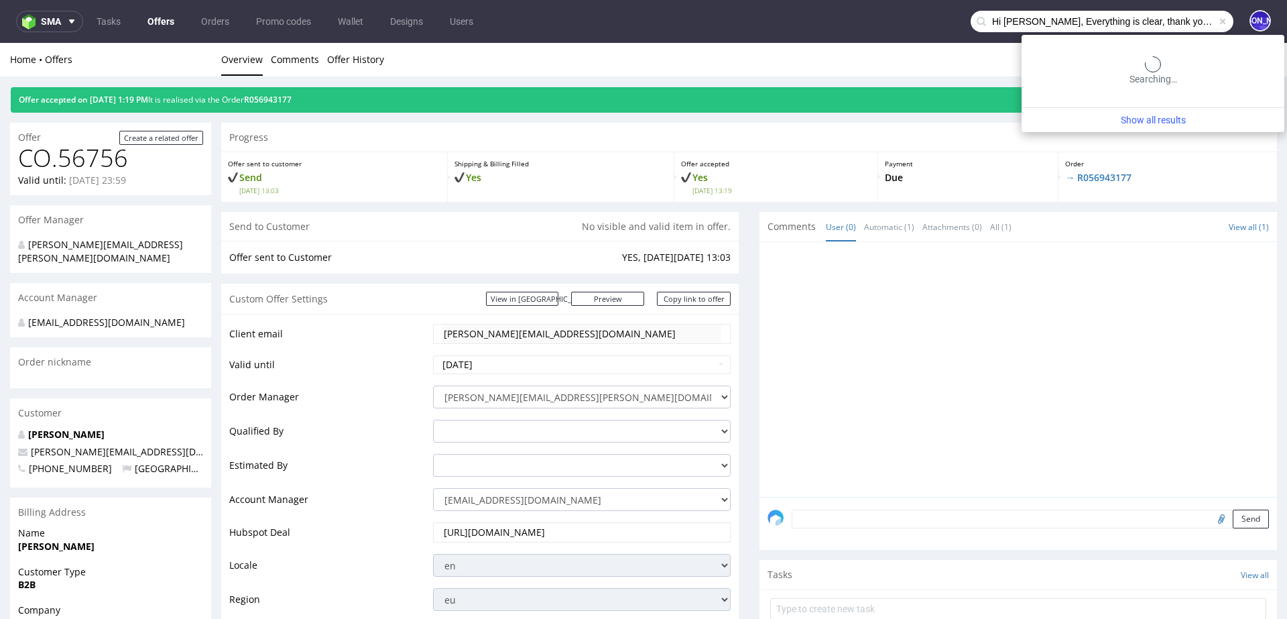
scroll to position [0, 481]
click at [1158, 21] on input "Hi Jules, Everything is clear, thank you. We’re just waiting for the payment in…" at bounding box center [1102, 21] width 263 height 21
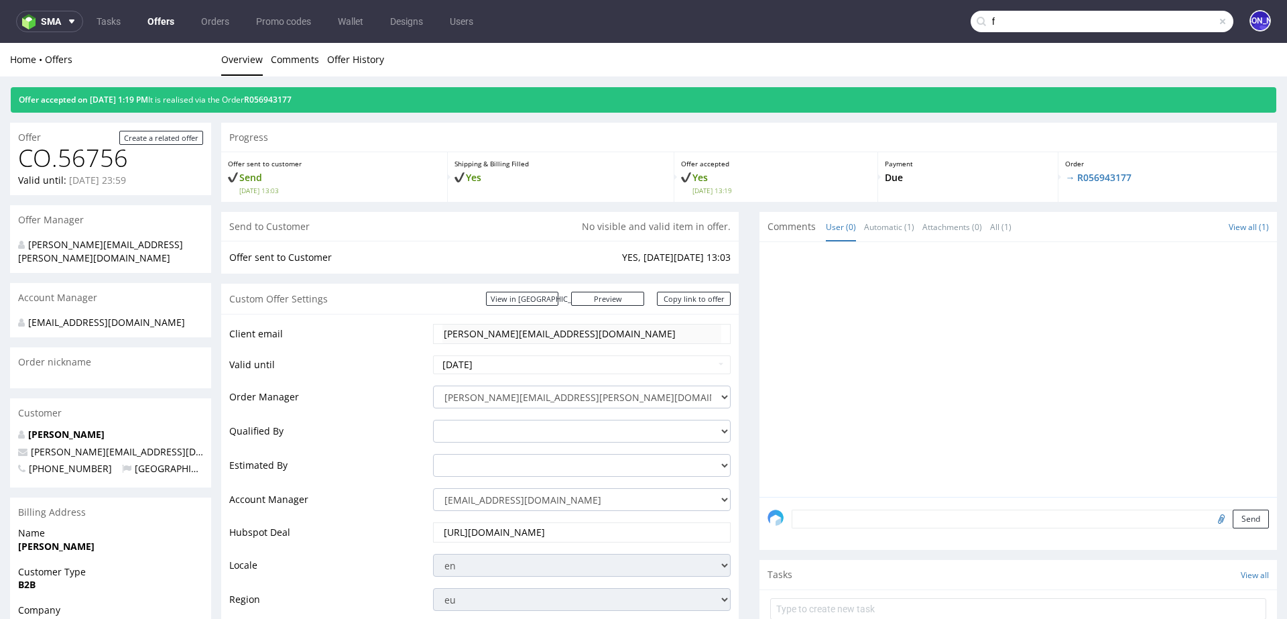
scroll to position [0, 0]
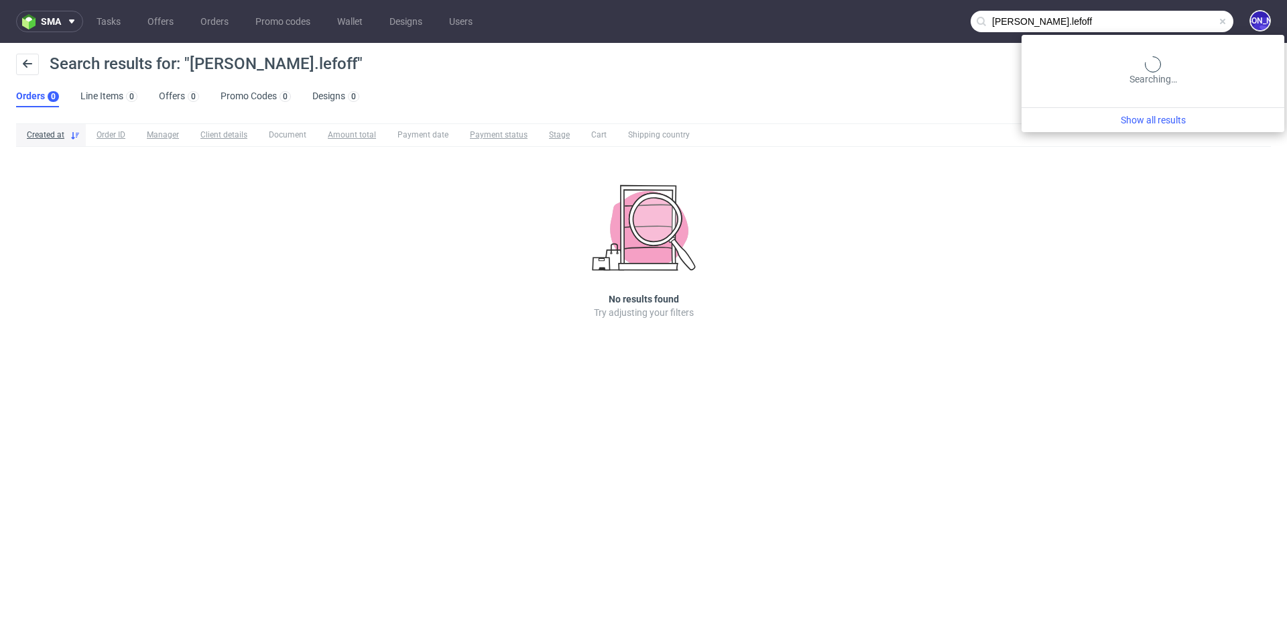
click at [1193, 18] on input "felix.lefoff" at bounding box center [1102, 21] width 263 height 21
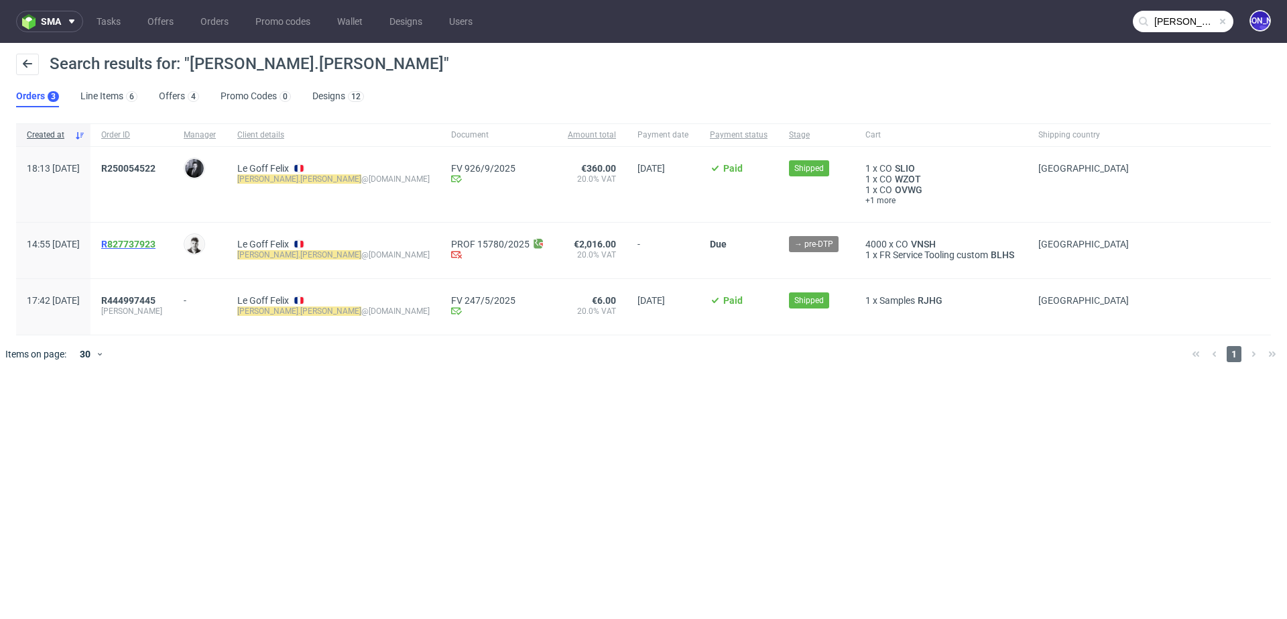
click at [143, 243] on span "R 827737923" at bounding box center [128, 244] width 54 height 11
click at [156, 168] on span "R250054522" at bounding box center [128, 168] width 54 height 11
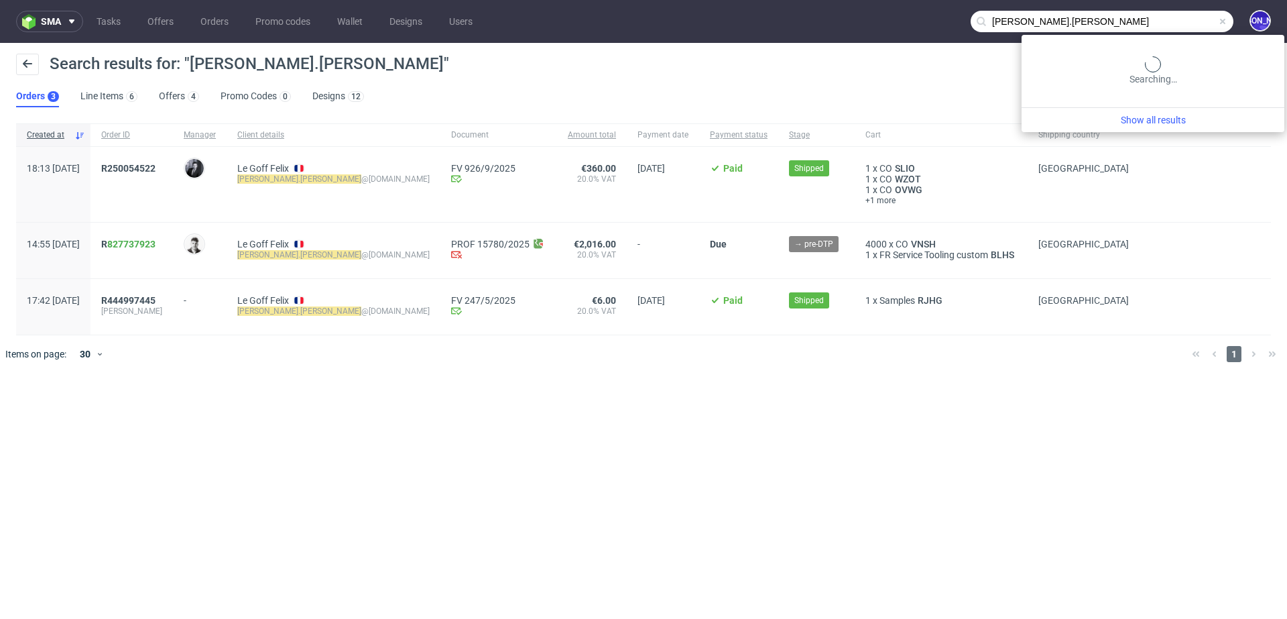
drag, startPoint x: 1205, startPoint y: 21, endPoint x: 943, endPoint y: 19, distance: 262.1
click at [943, 19] on nav "sma Tasks Offers Orders Promo codes Wallet Designs Users felix.legoff JO" at bounding box center [643, 21] width 1287 height 43
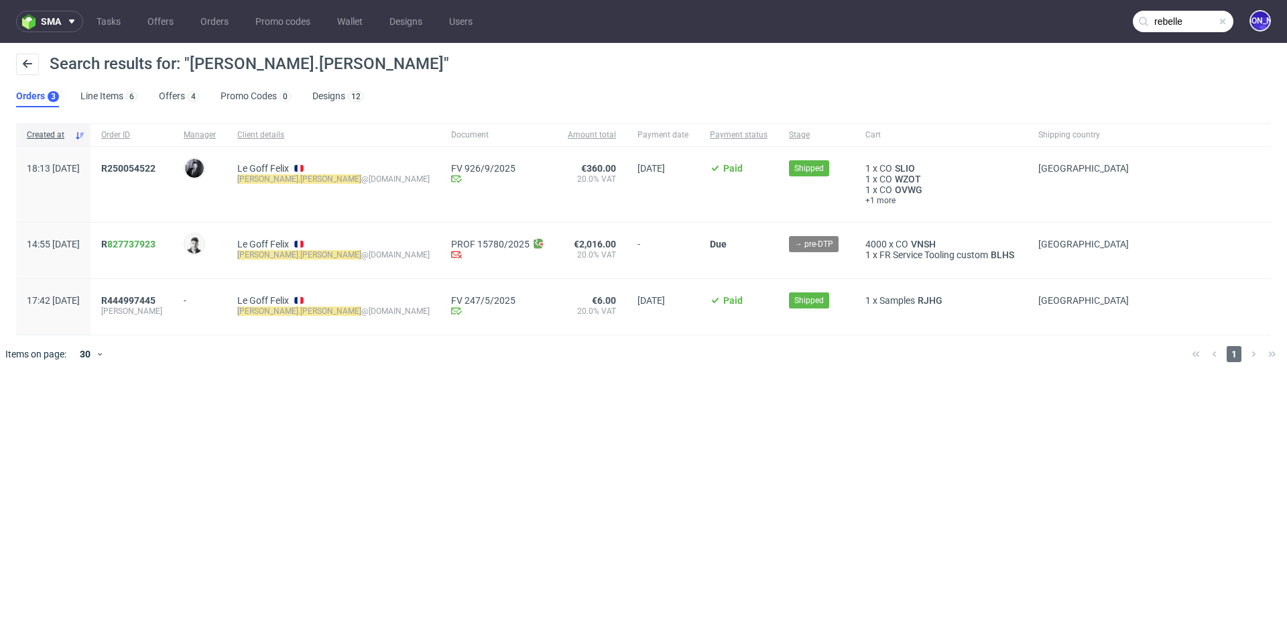
type input "rebelle"
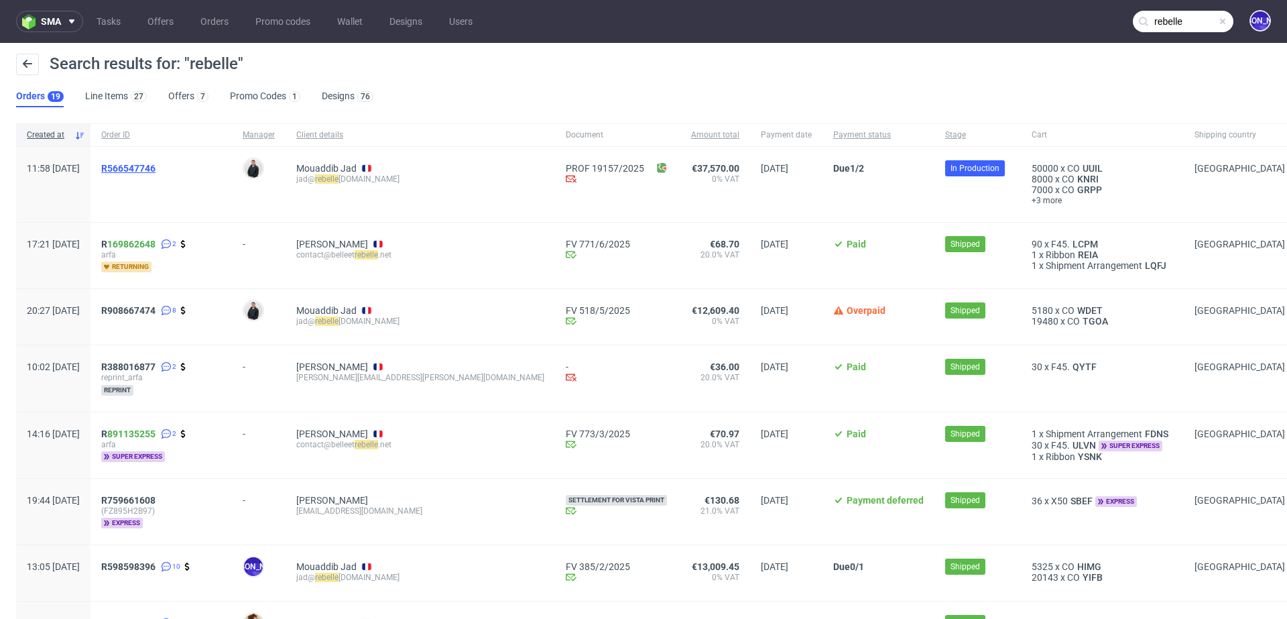
click at [156, 170] on span "R566547746" at bounding box center [128, 168] width 54 height 11
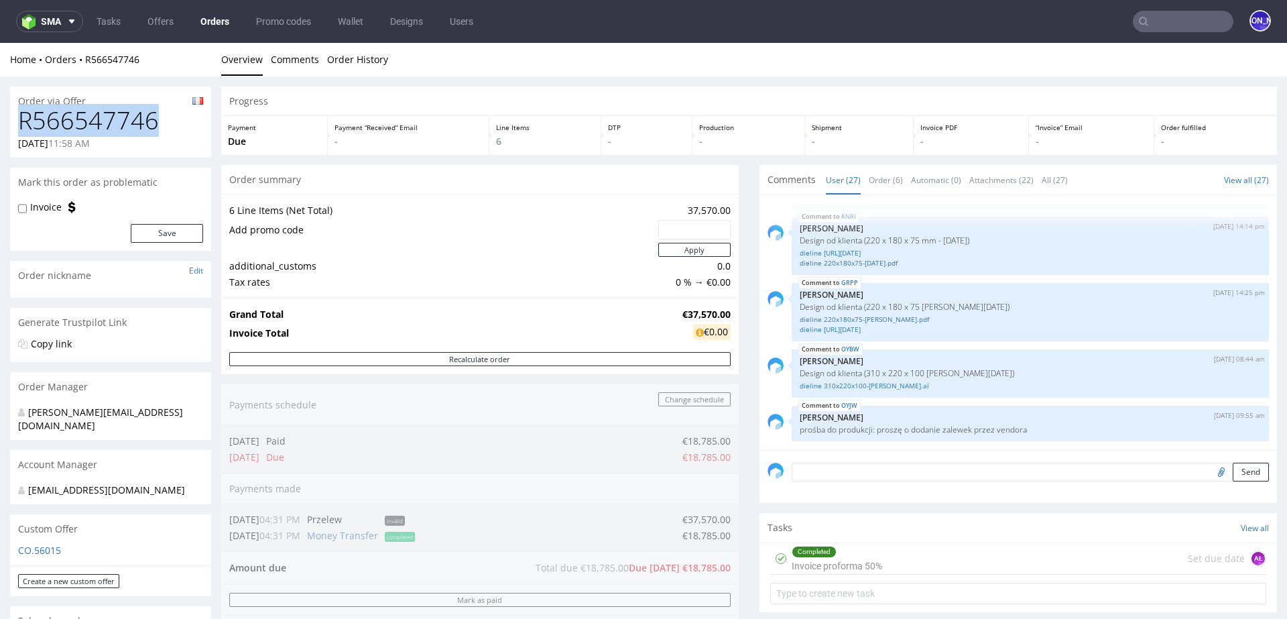
drag, startPoint x: 166, startPoint y: 120, endPoint x: 11, endPoint y: 120, distance: 154.9
click at [11, 120] on div "R566547746 03.07.2025 11:58 AM" at bounding box center [110, 132] width 201 height 50
copy h1 "R566547746"
click at [168, 117] on h1 "R566547746" at bounding box center [110, 120] width 185 height 27
drag, startPoint x: 168, startPoint y: 117, endPoint x: 20, endPoint y: 115, distance: 147.5
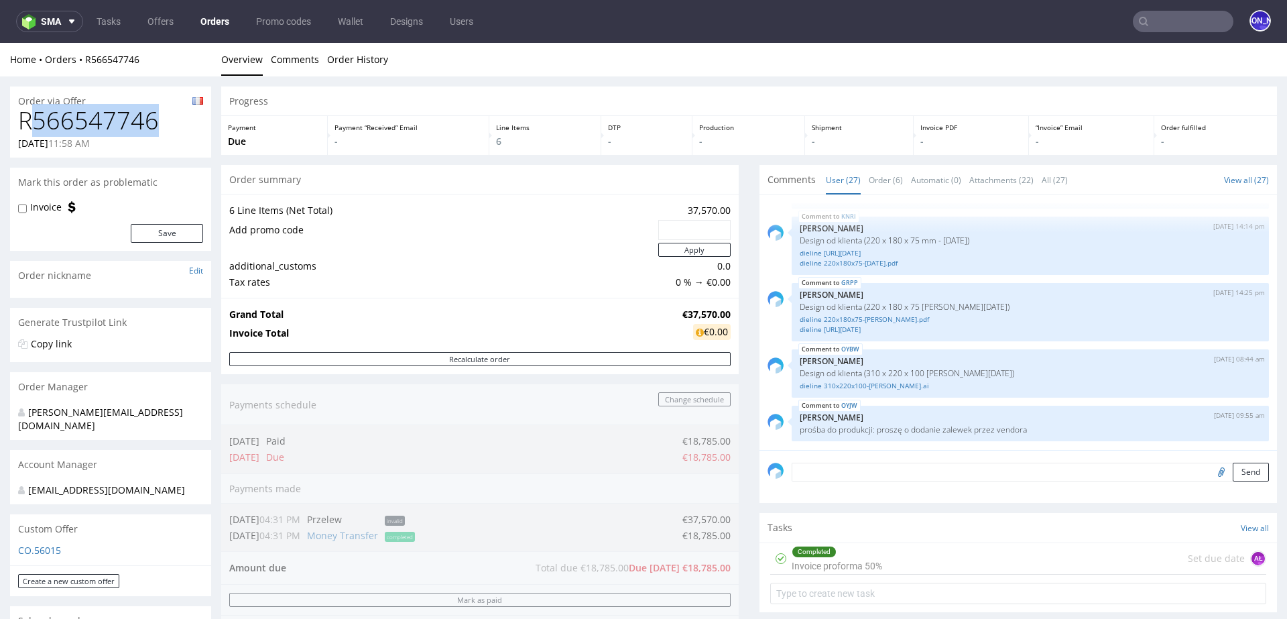
click at [20, 115] on h1 "R566547746" at bounding box center [110, 120] width 185 height 27
click at [91, 98] on div "Order via Offer" at bounding box center [110, 96] width 201 height 21
drag, startPoint x: 91, startPoint y: 101, endPoint x: 0, endPoint y: 94, distance: 91.5
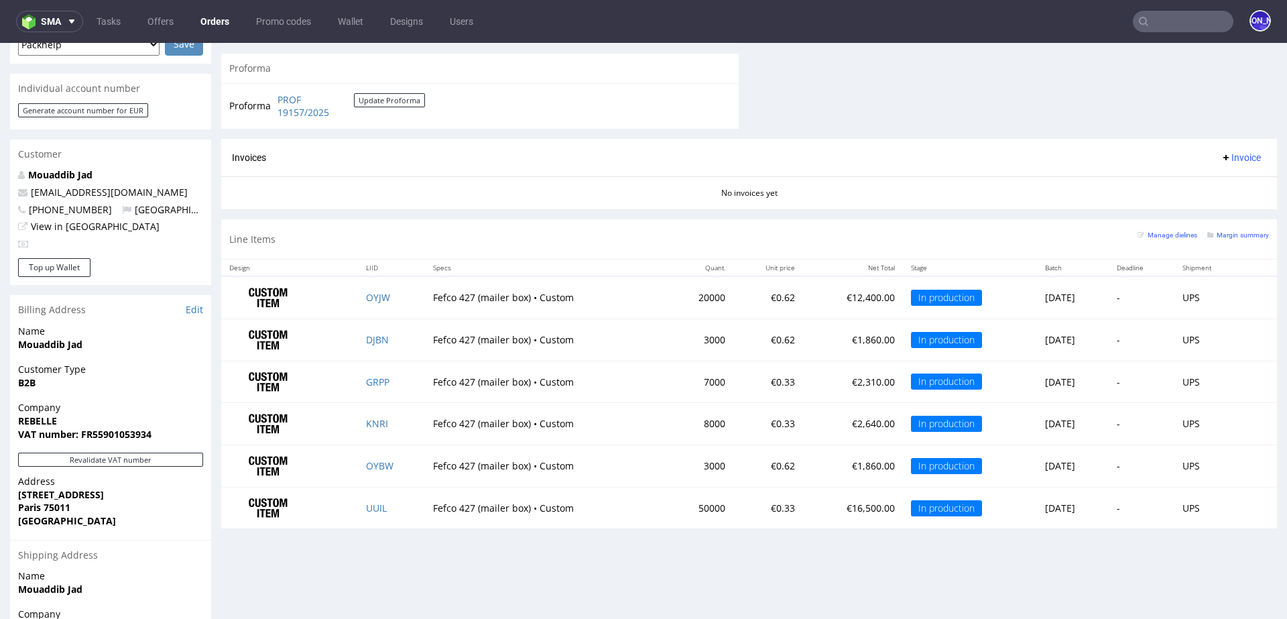
scroll to position [723, 0]
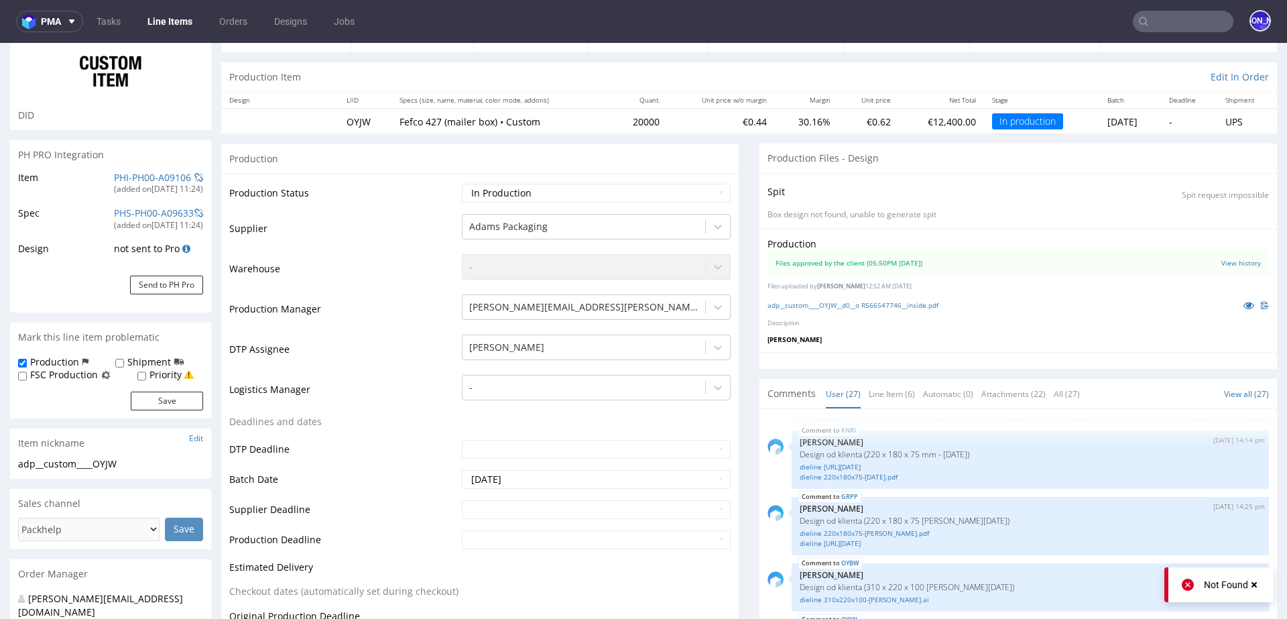
scroll to position [90, 0]
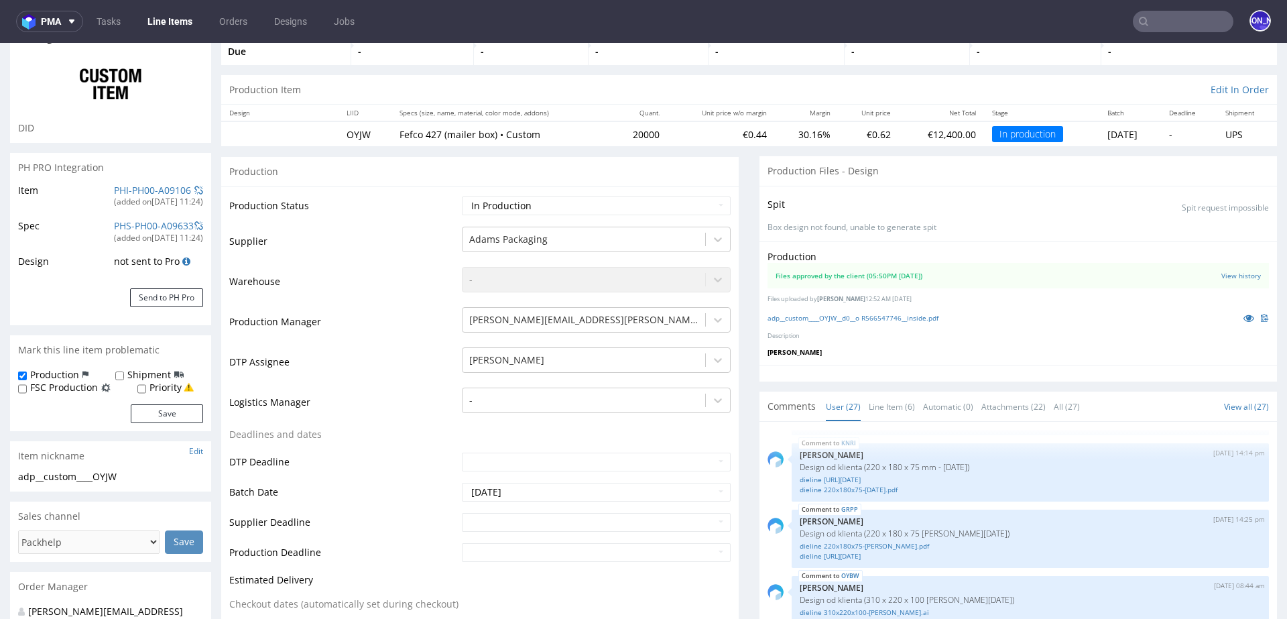
click at [1192, 19] on input "text" at bounding box center [1183, 21] width 101 height 21
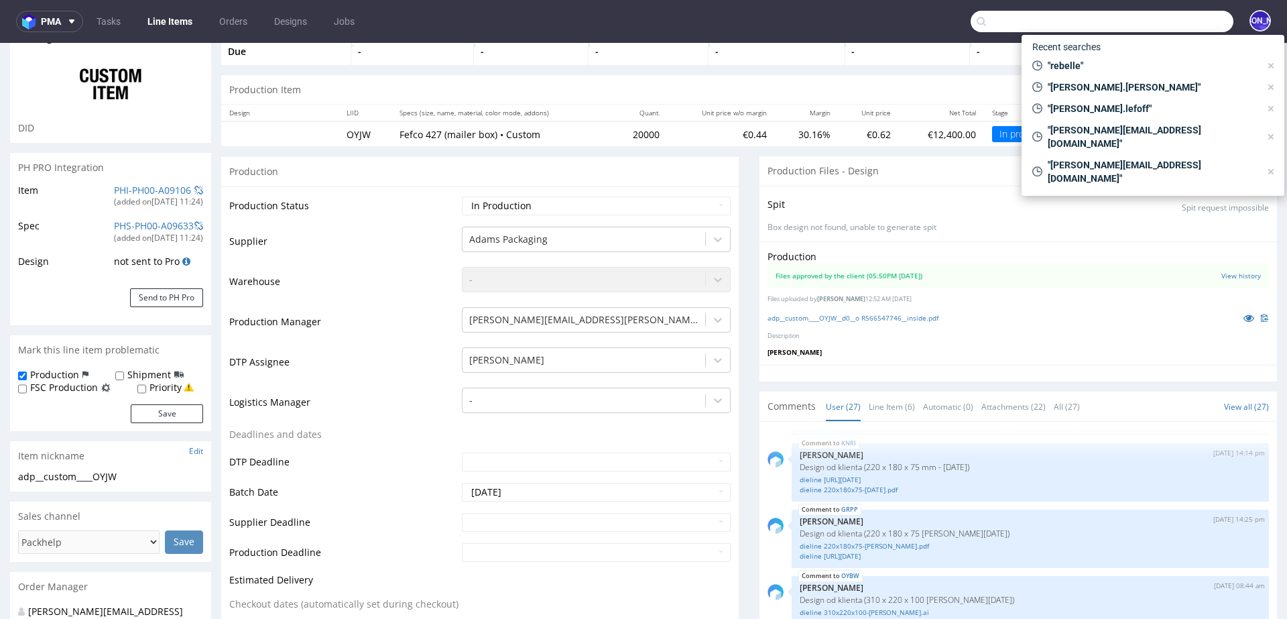
paste input "R190678889"
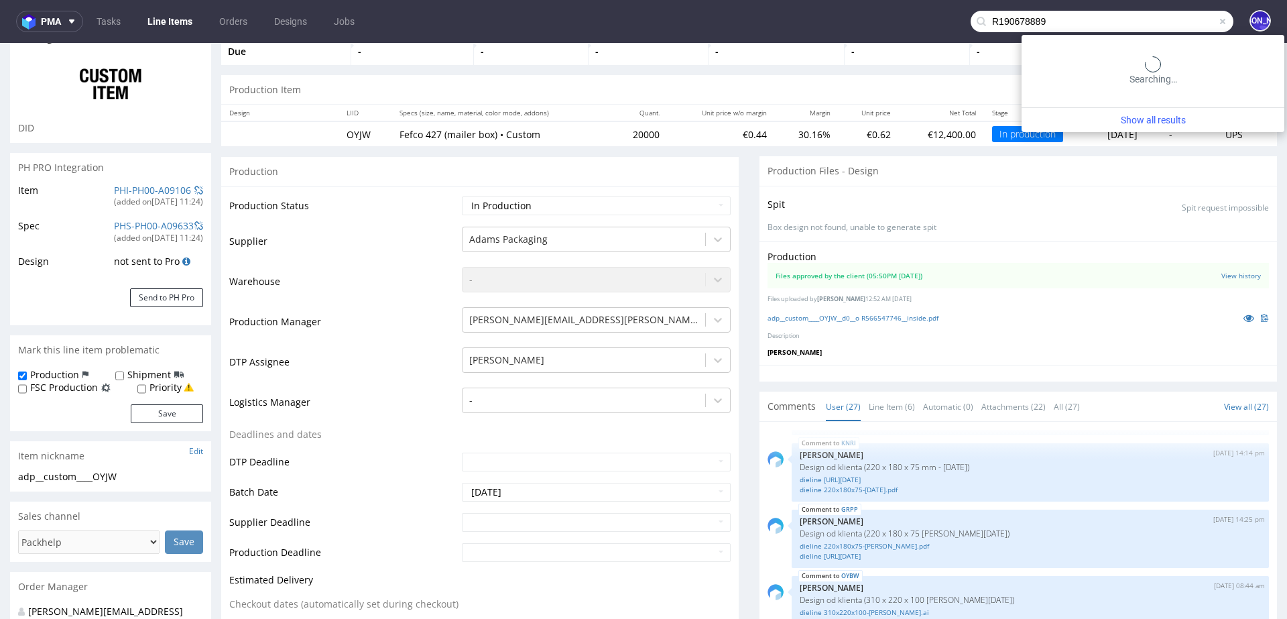
type input "R190678889"
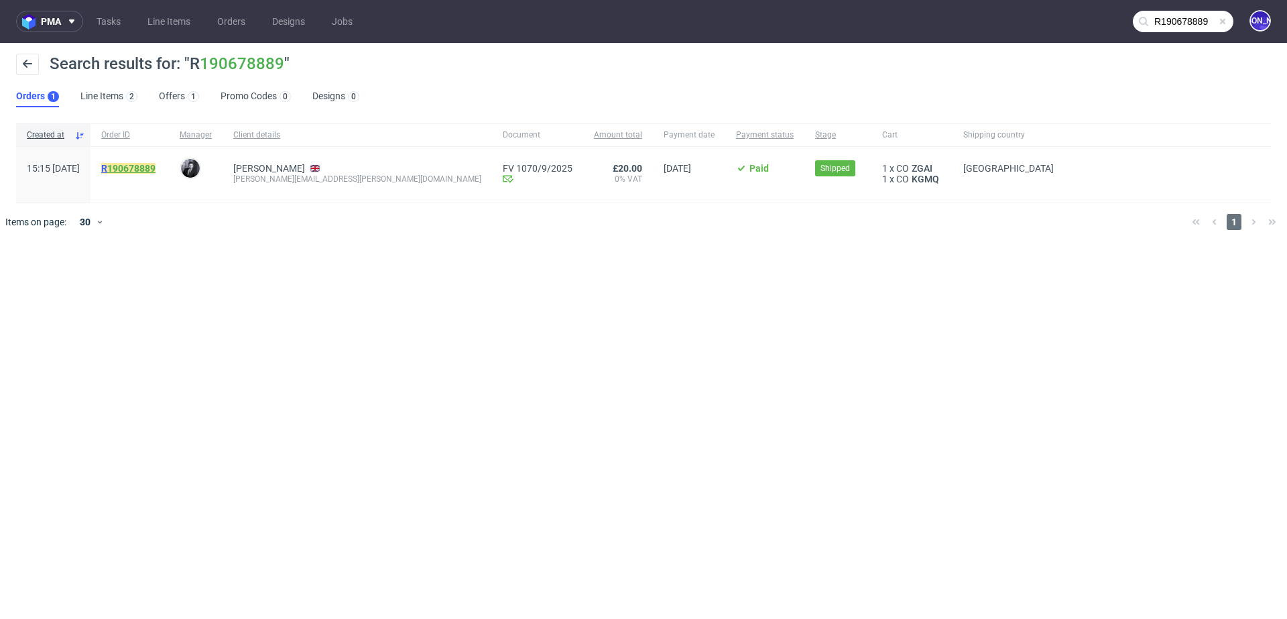
click at [146, 168] on link "190678889" at bounding box center [131, 168] width 48 height 11
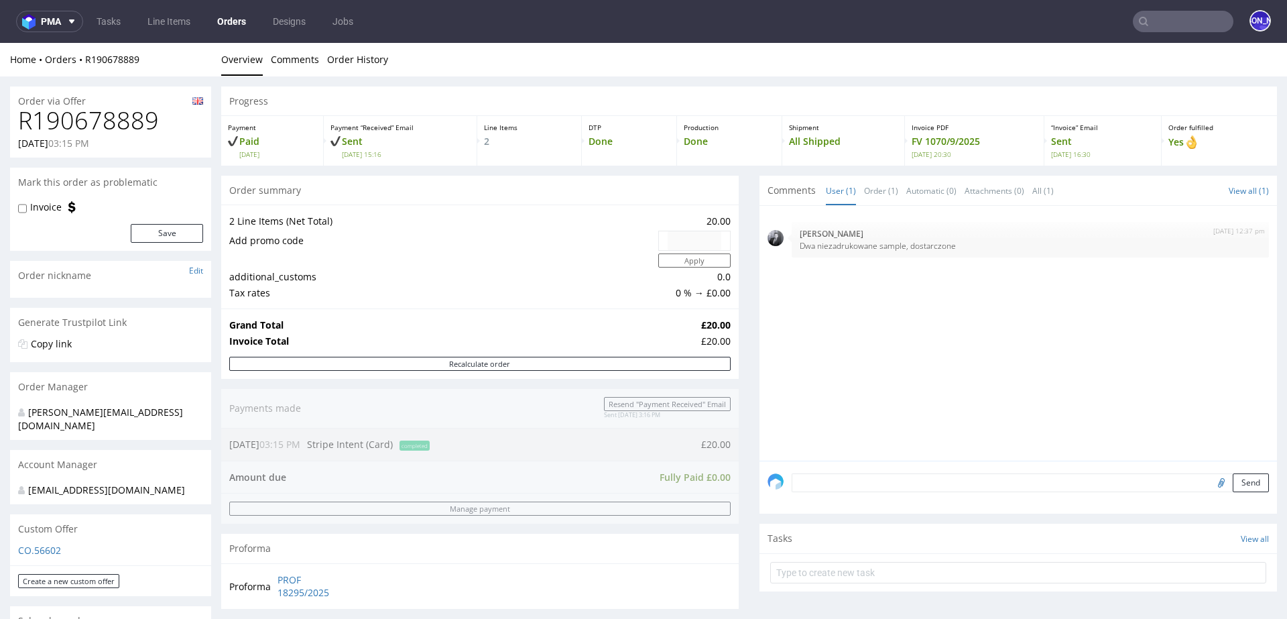
click at [1171, 23] on input "text" at bounding box center [1183, 21] width 101 height 21
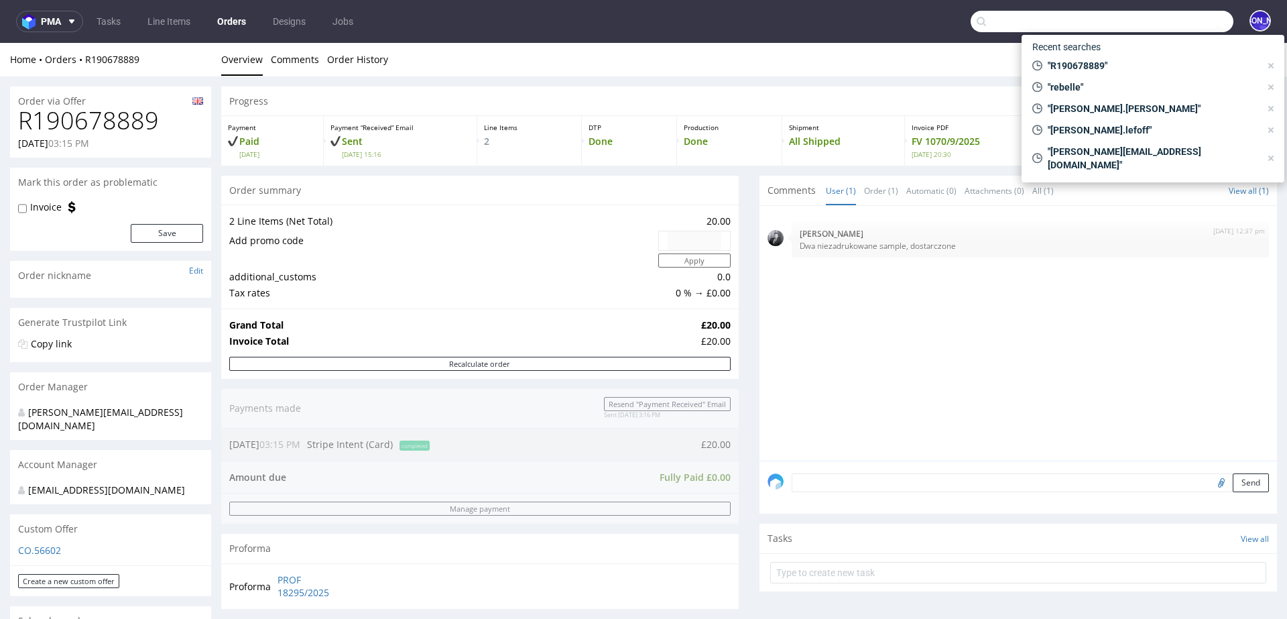
paste input "R077527628"
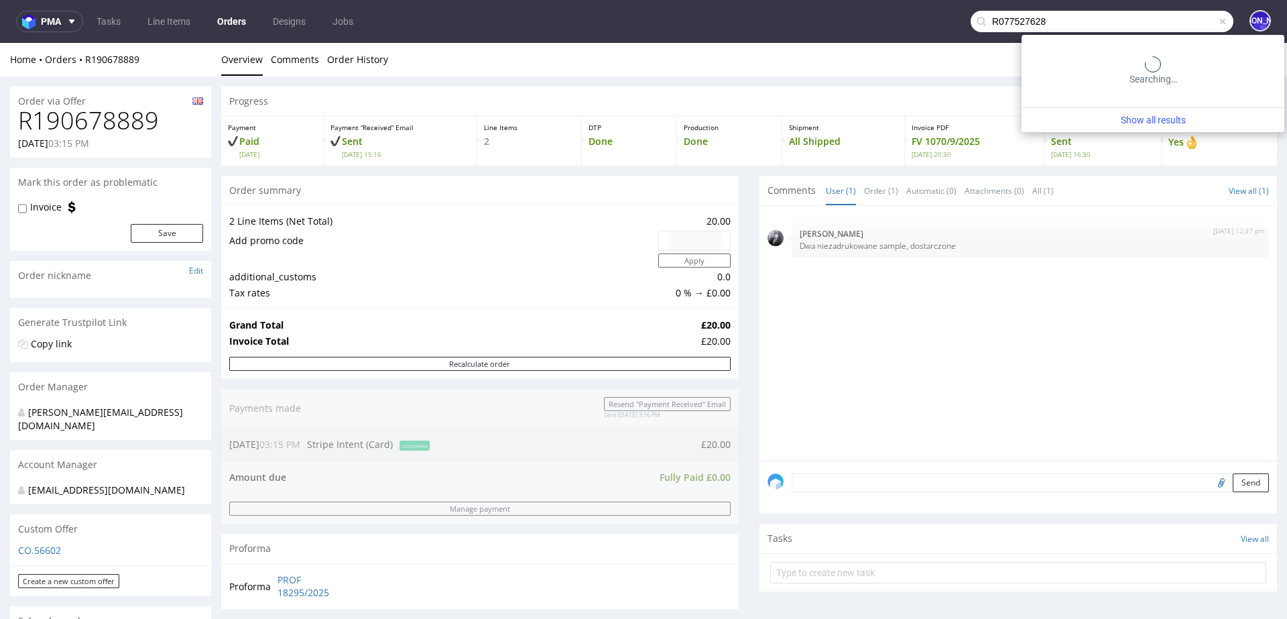
type input "R077527628"
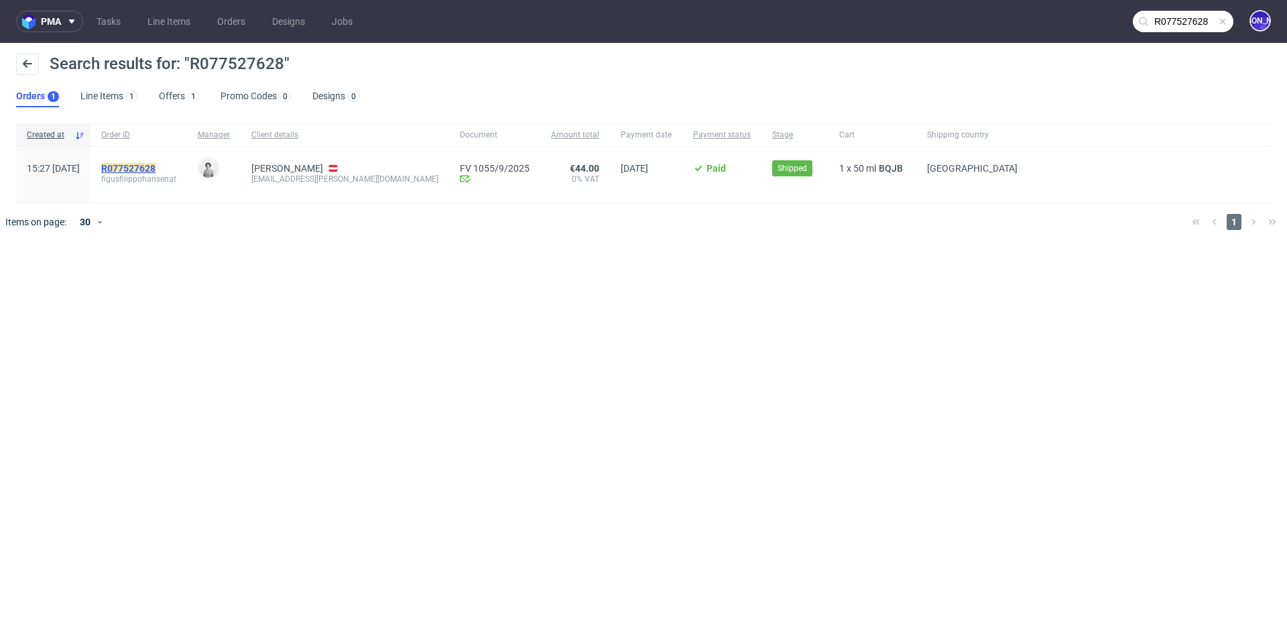
click at [156, 167] on mark "R077527628" at bounding box center [128, 168] width 54 height 11
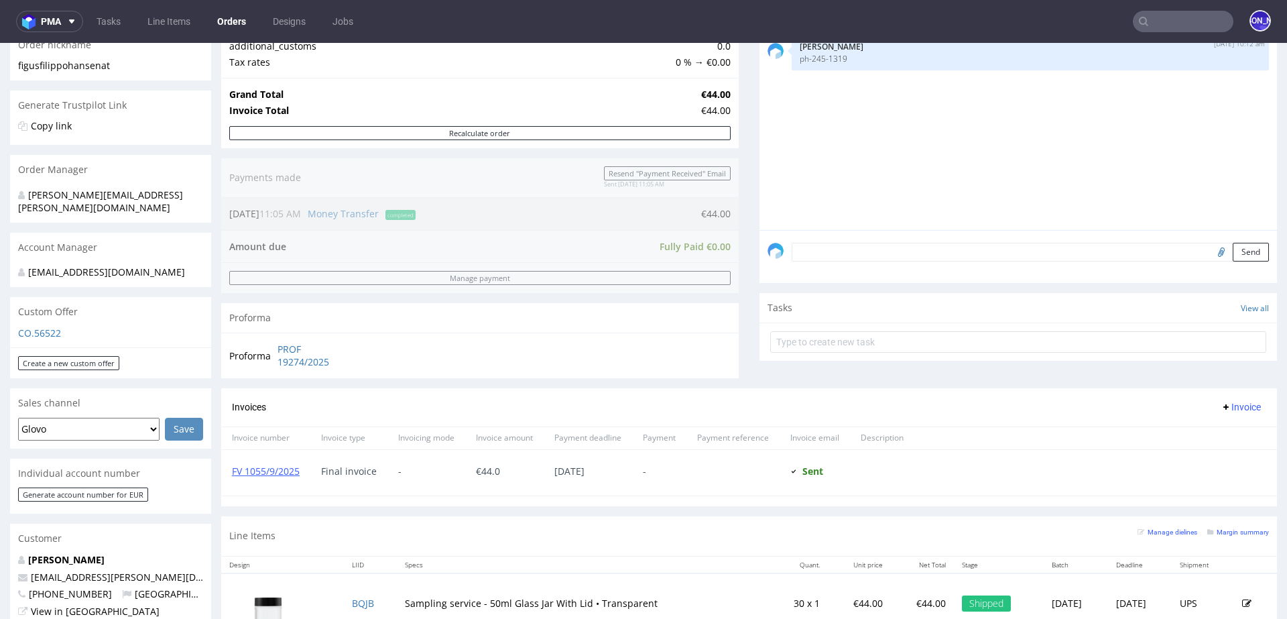
scroll to position [201, 0]
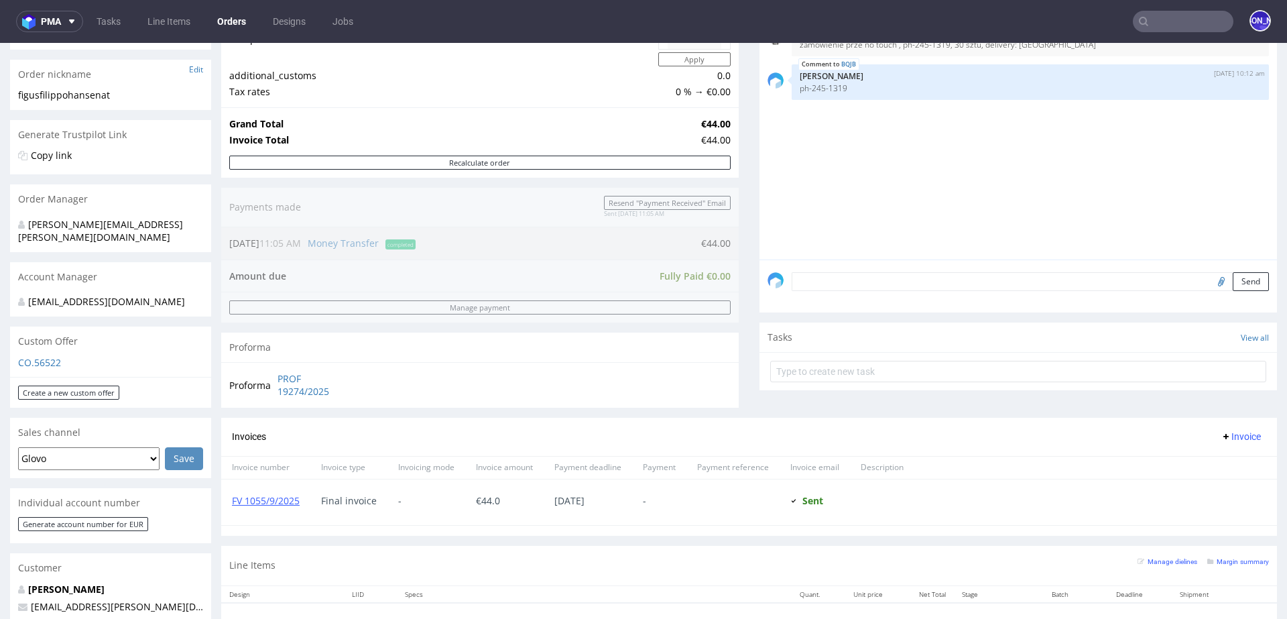
click at [1170, 23] on input "text" at bounding box center [1183, 21] width 101 height 21
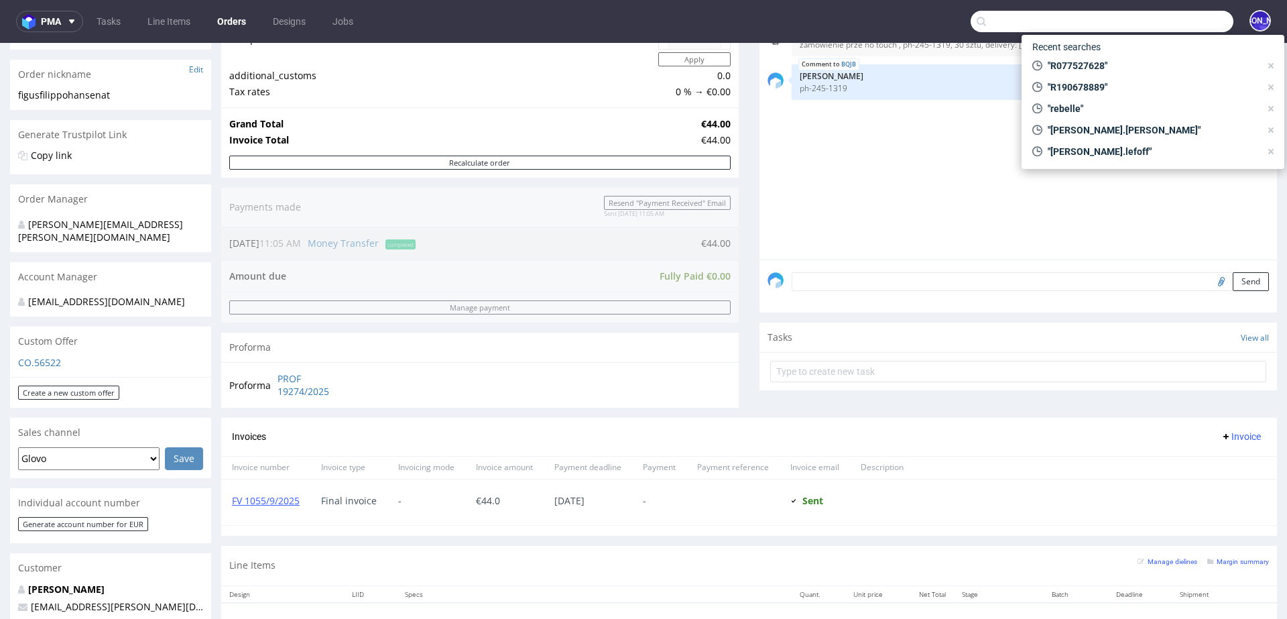
paste input "R827736011"
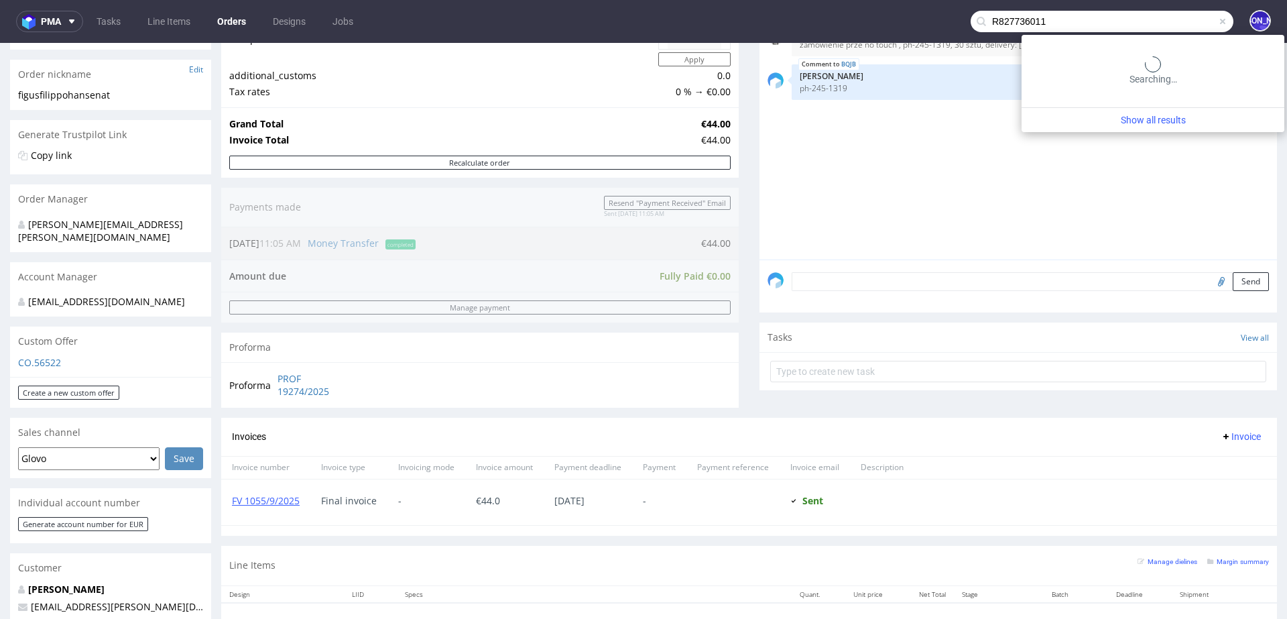
type input "R827736011"
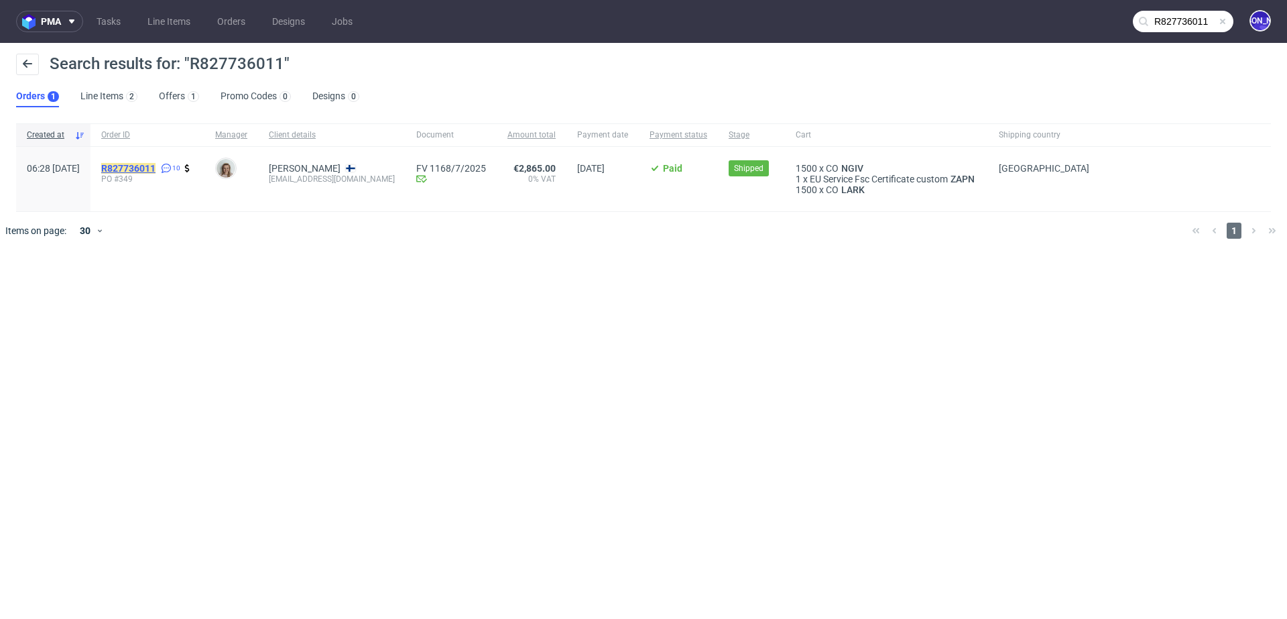
click at [146, 169] on mark "R827736011" at bounding box center [128, 168] width 54 height 11
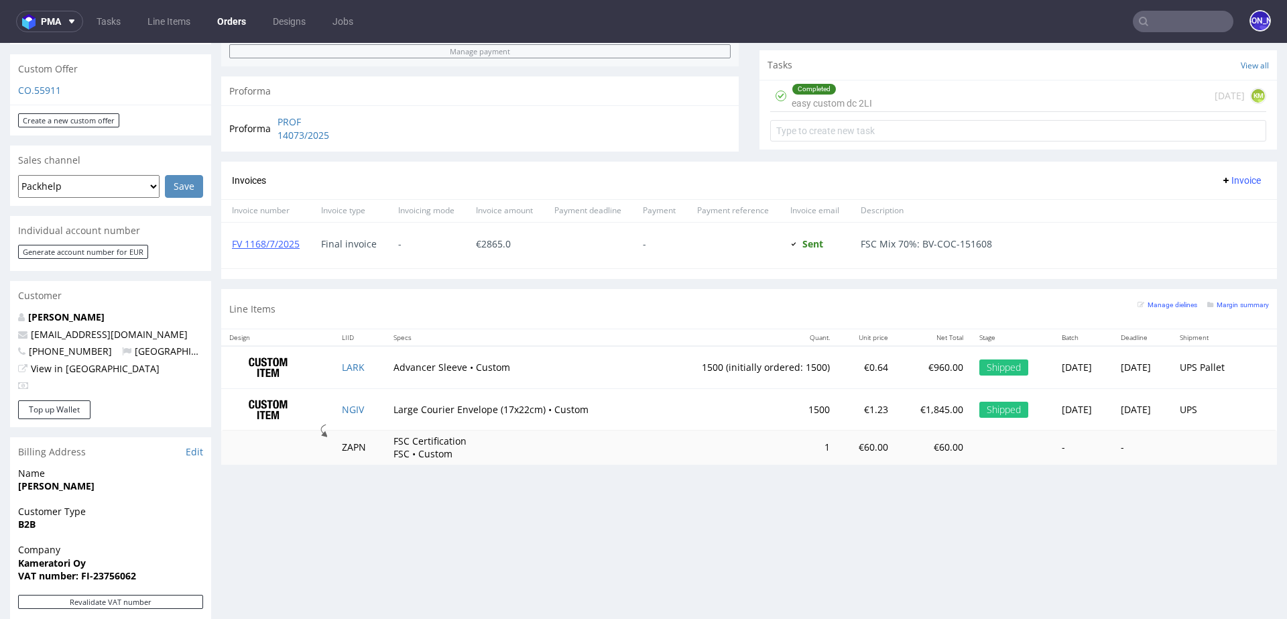
scroll to position [476, 0]
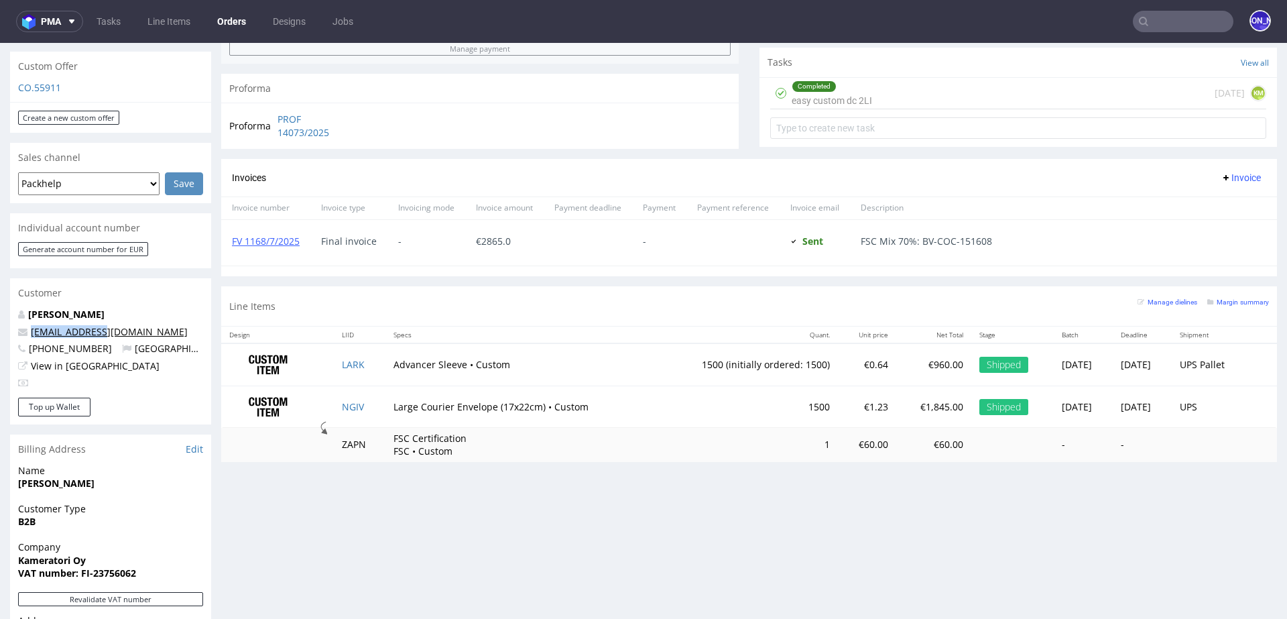
drag, startPoint x: 111, startPoint y: 316, endPoint x: 32, endPoint y: 315, distance: 79.8
click at [32, 325] on p "arild@valoi.co" at bounding box center [110, 331] width 185 height 13
copy link "arild@valoi.co"
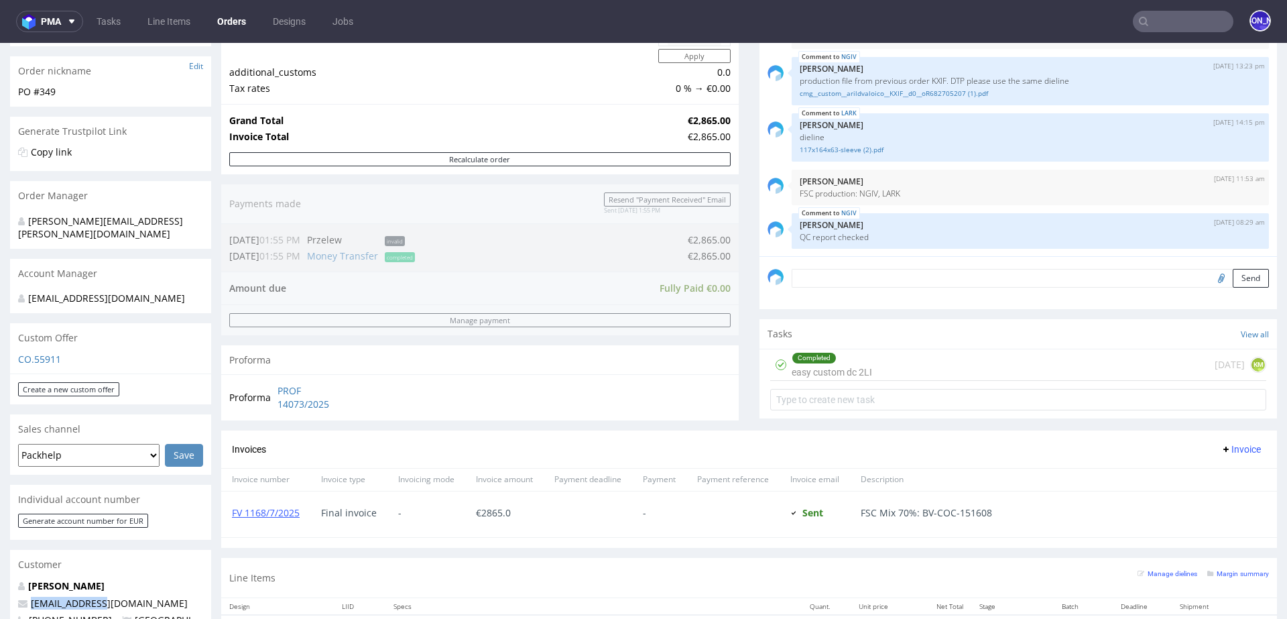
scroll to position [0, 0]
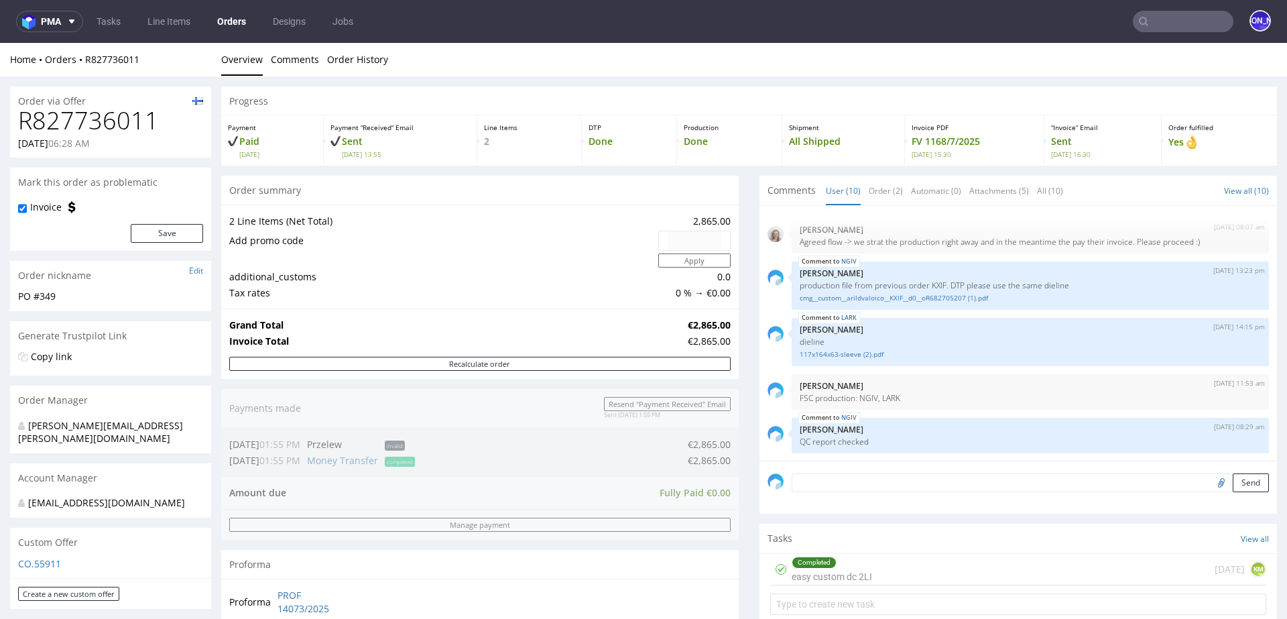
click at [114, 116] on h1 "R827736011" at bounding box center [110, 120] width 185 height 27
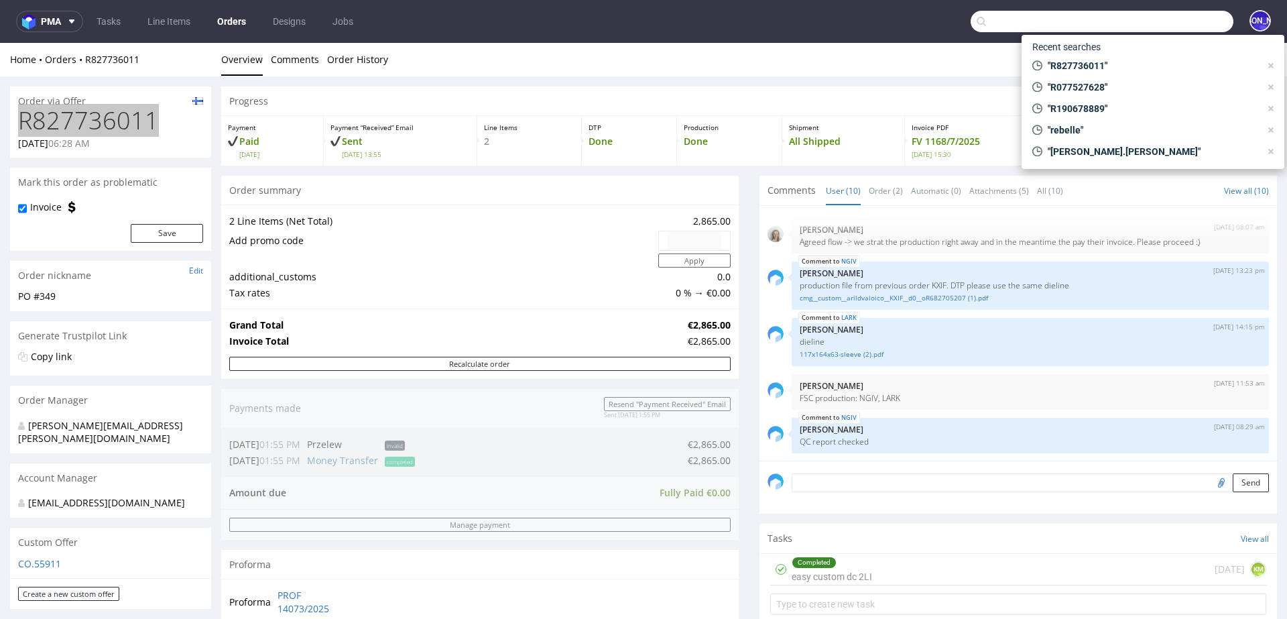
click at [1158, 29] on input "text" at bounding box center [1102, 21] width 263 height 21
paste input "R206560070"
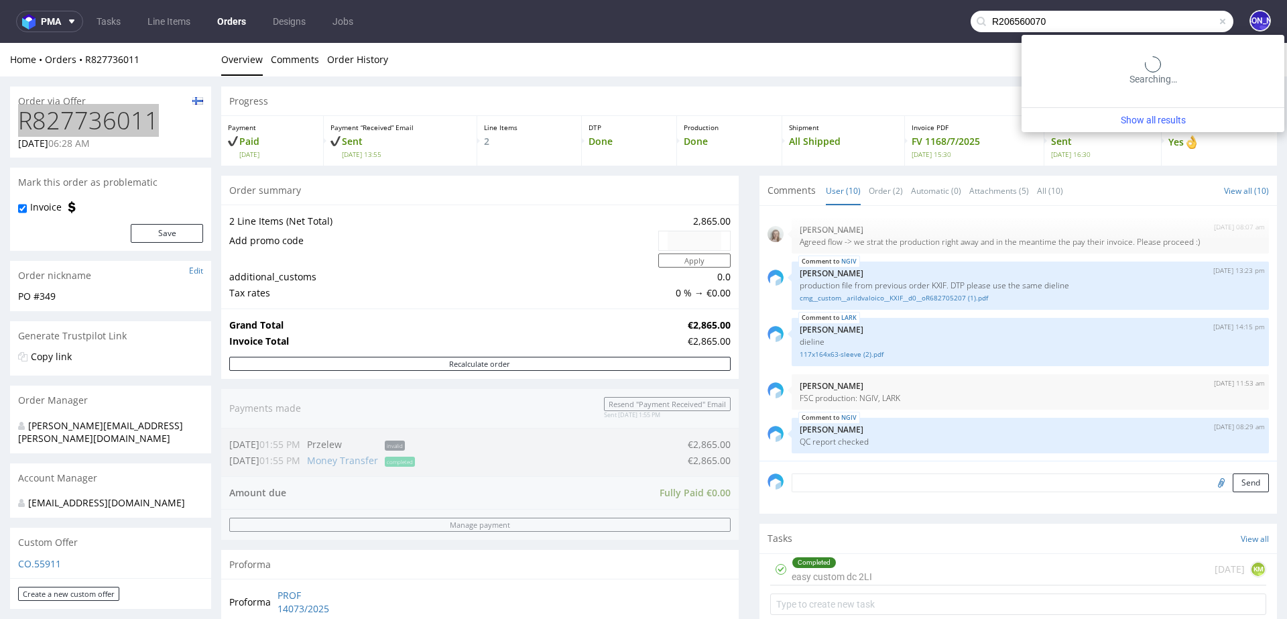
type input "R206560070"
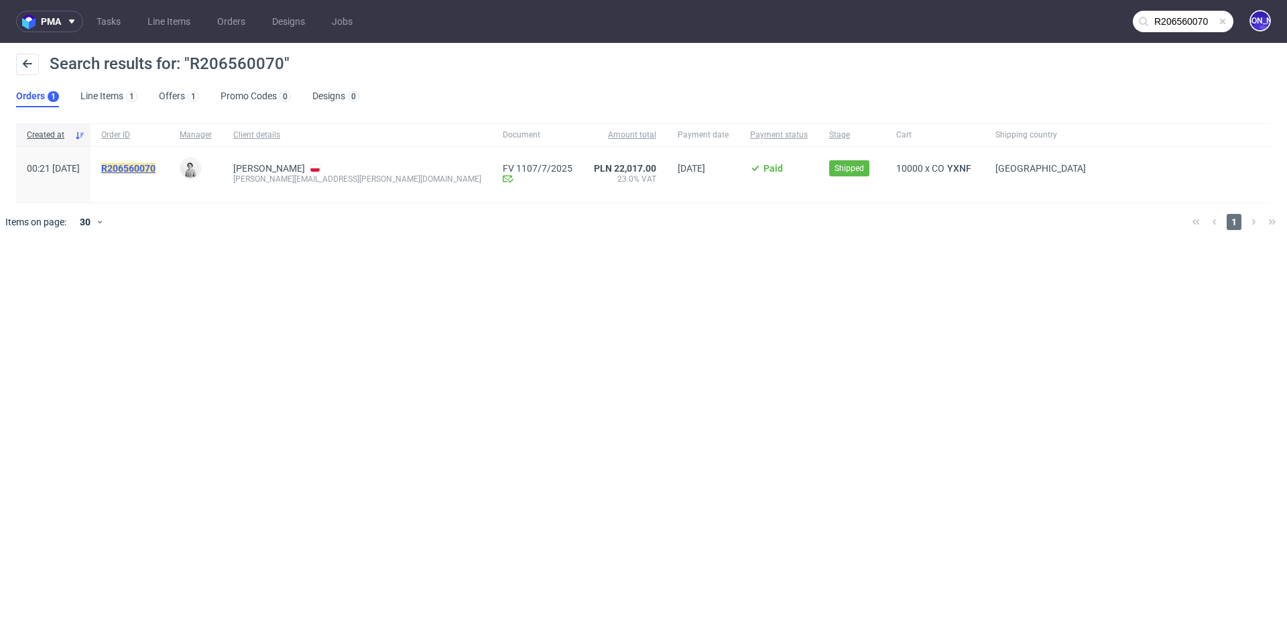
click at [143, 166] on mark "R206560070" at bounding box center [128, 168] width 54 height 11
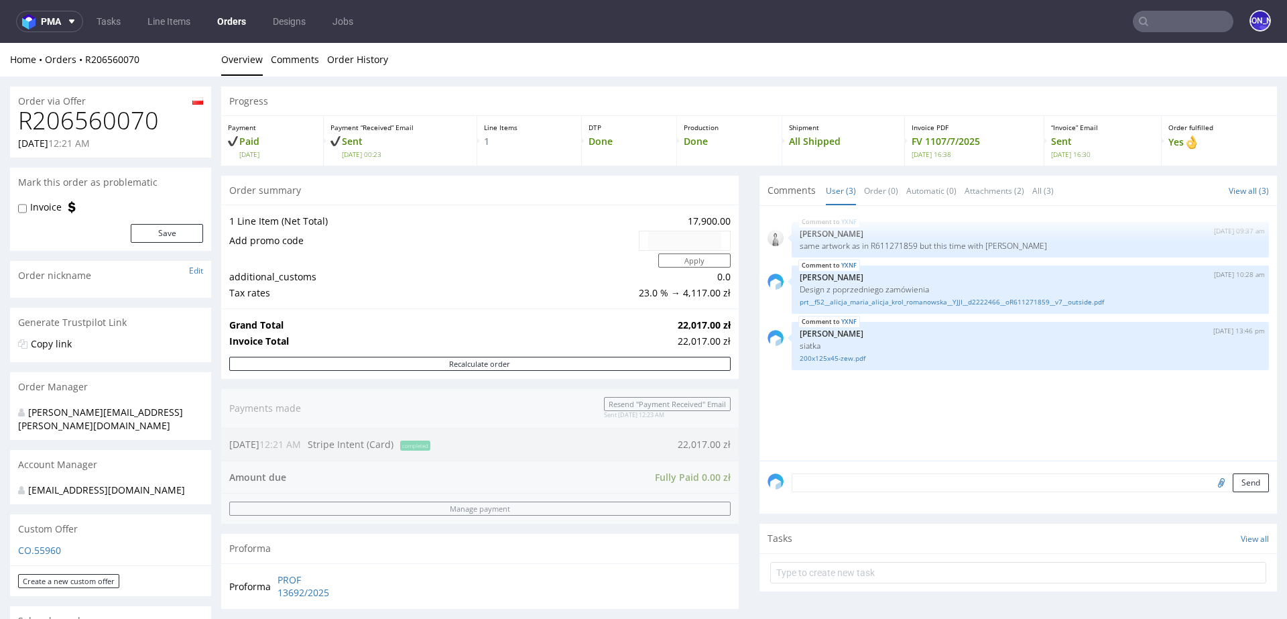
click at [1169, 15] on input "text" at bounding box center [1183, 21] width 101 height 21
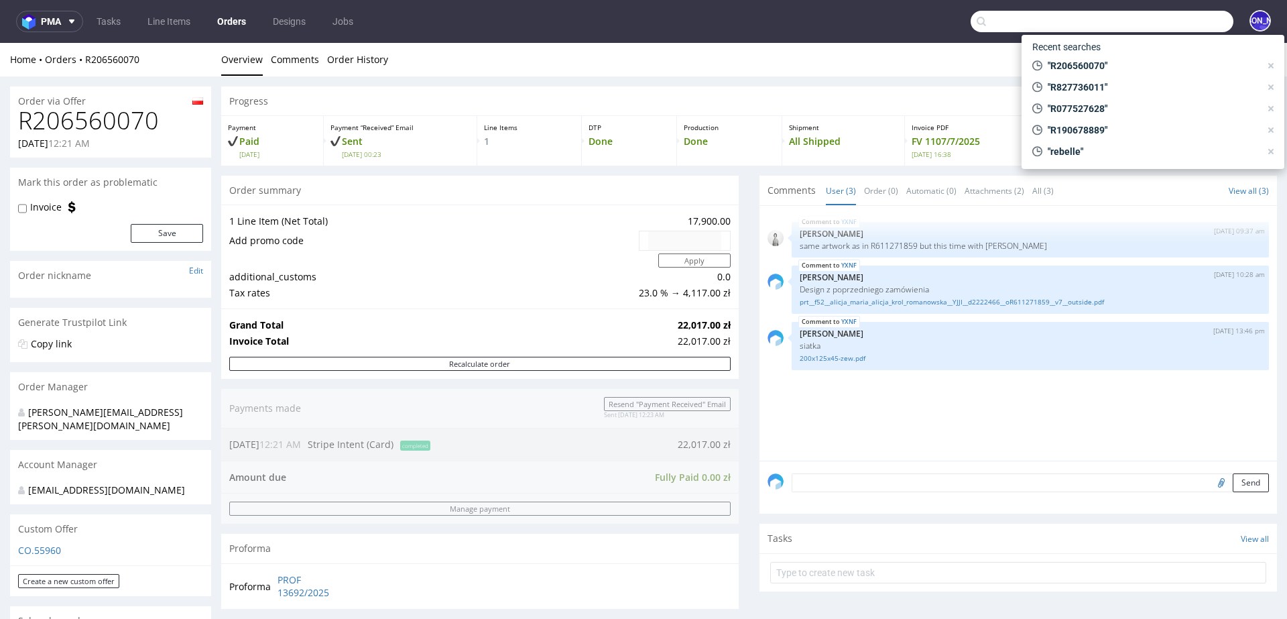
paste input "R206560070"
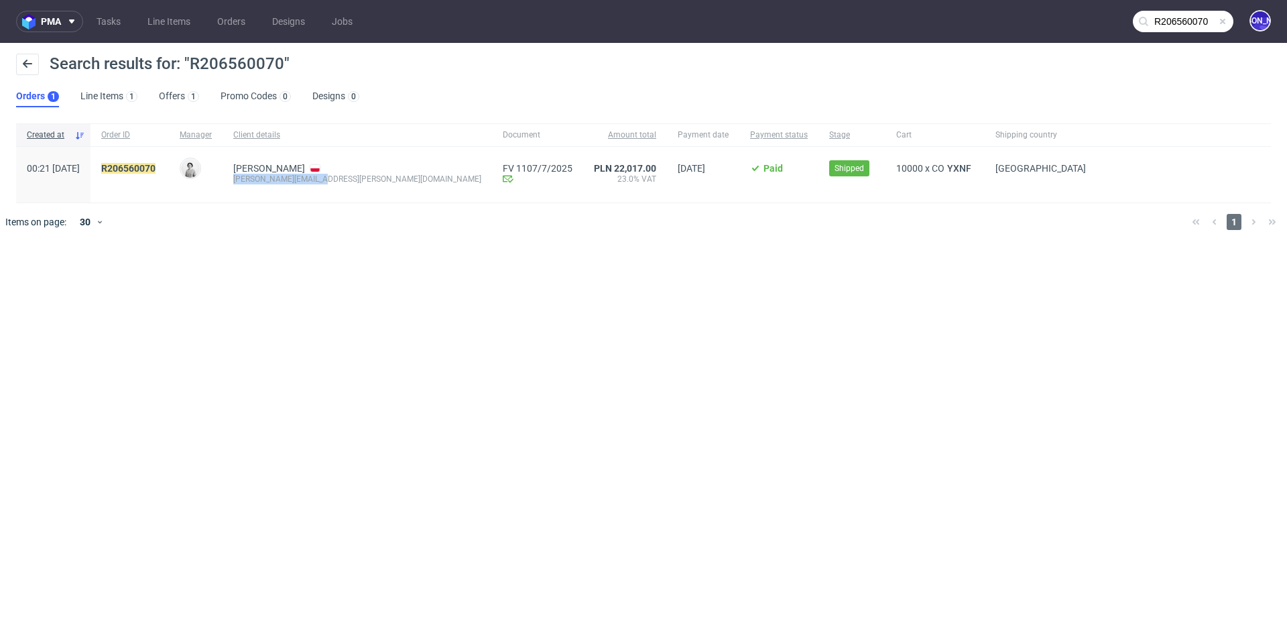
drag, startPoint x: 365, startPoint y: 177, endPoint x: 265, endPoint y: 182, distance: 100.7
click at [265, 182] on div "Alicja Król-Romanowska krol.alicja@yahoo.com" at bounding box center [358, 175] width 270 height 56
copy div "krol.alicja@yahoo.com"
click at [1177, 22] on input "R206560070" at bounding box center [1183, 21] width 101 height 21
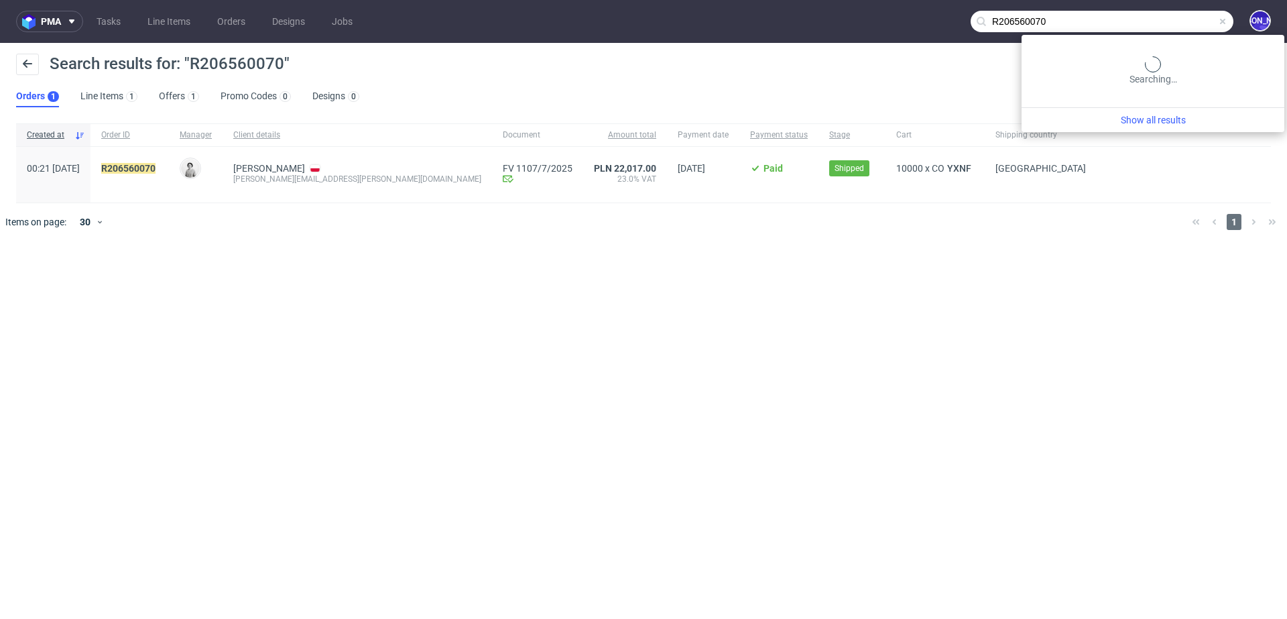
click at [1177, 22] on input "R206560070" at bounding box center [1102, 21] width 263 height 21
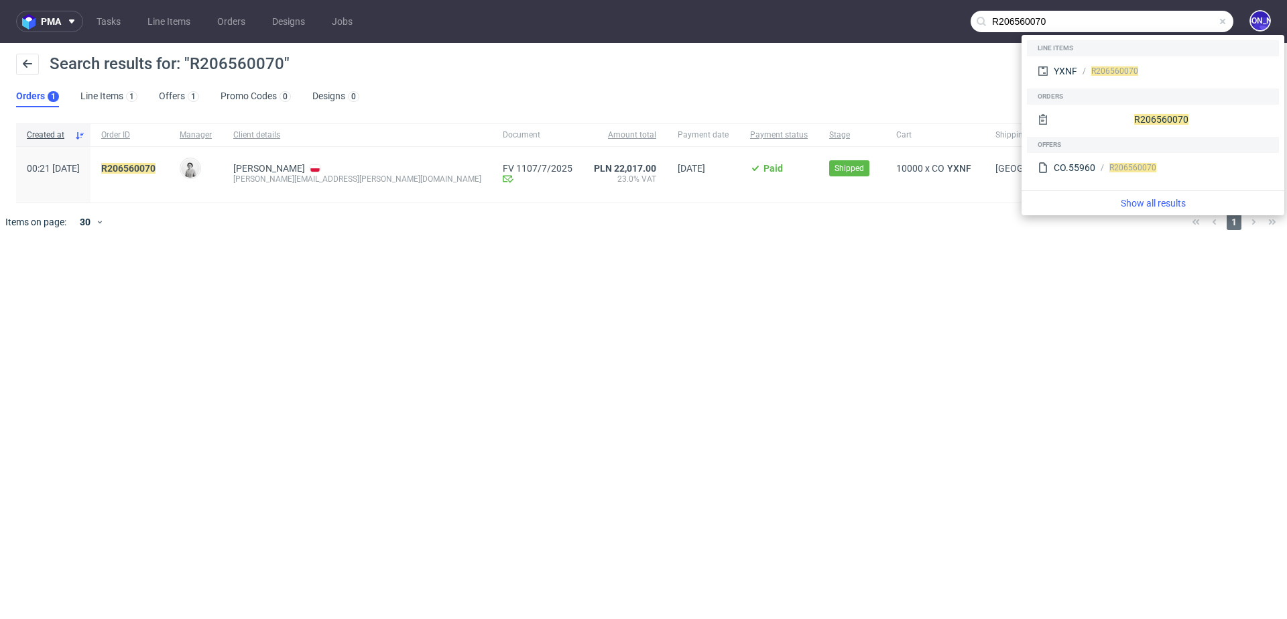
paste input "krol.alicja@yahoo.com"
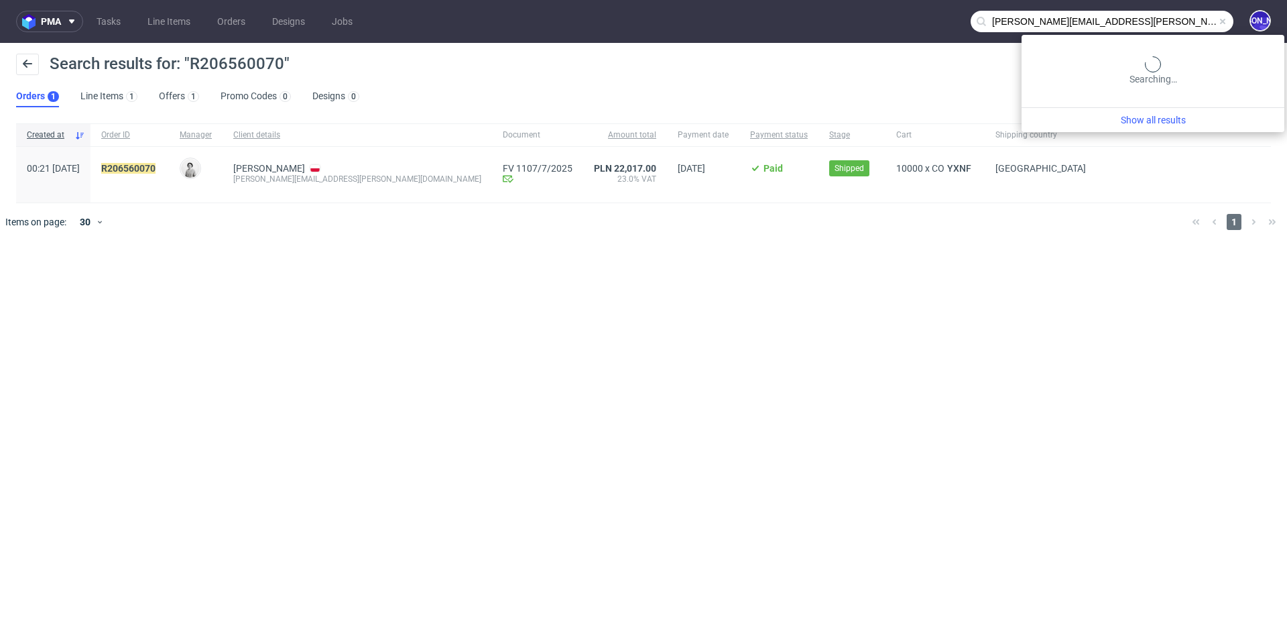
type input "krol.alicja@yahoo.com"
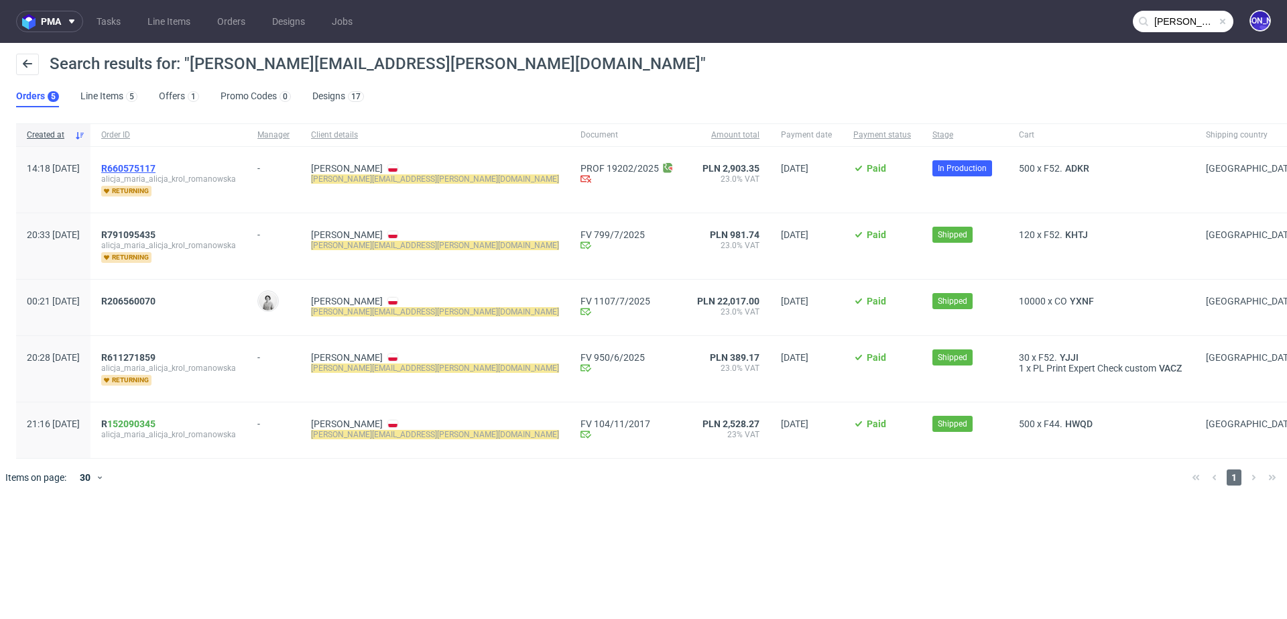
click at [156, 164] on span "R660575117" at bounding box center [128, 168] width 54 height 11
click at [156, 230] on span "R791095435" at bounding box center [128, 234] width 54 height 11
click at [156, 299] on span "R206560070" at bounding box center [128, 301] width 54 height 11
click at [156, 165] on span "R660575117" at bounding box center [128, 168] width 54 height 11
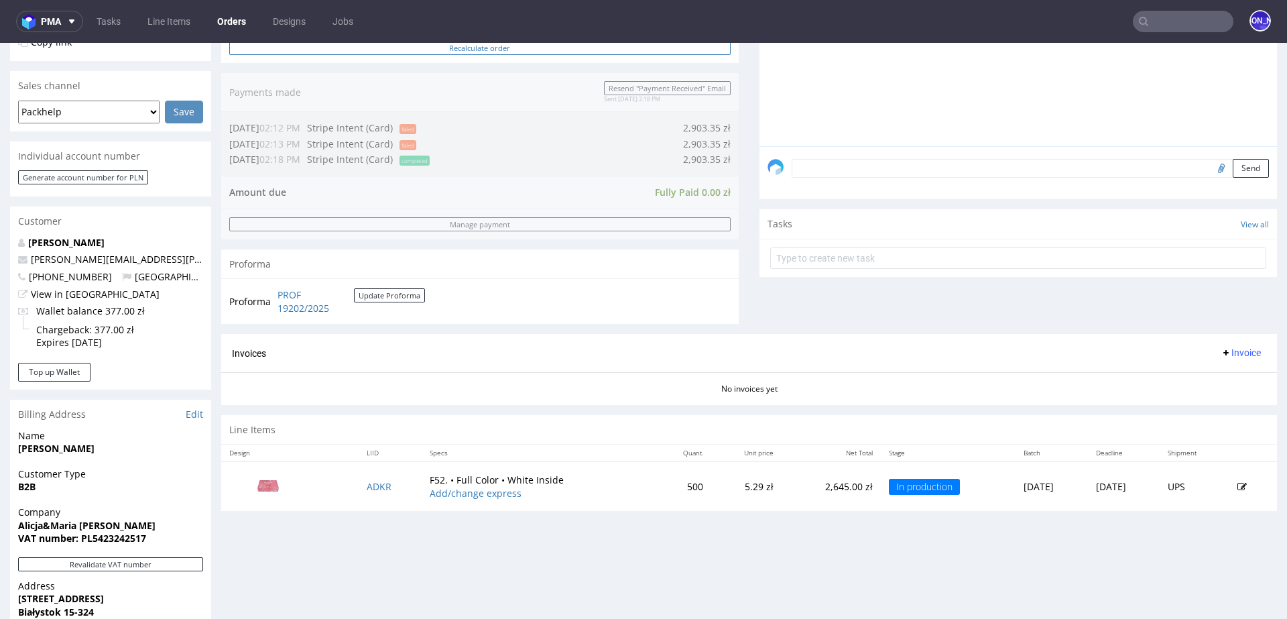
scroll to position [552, 0]
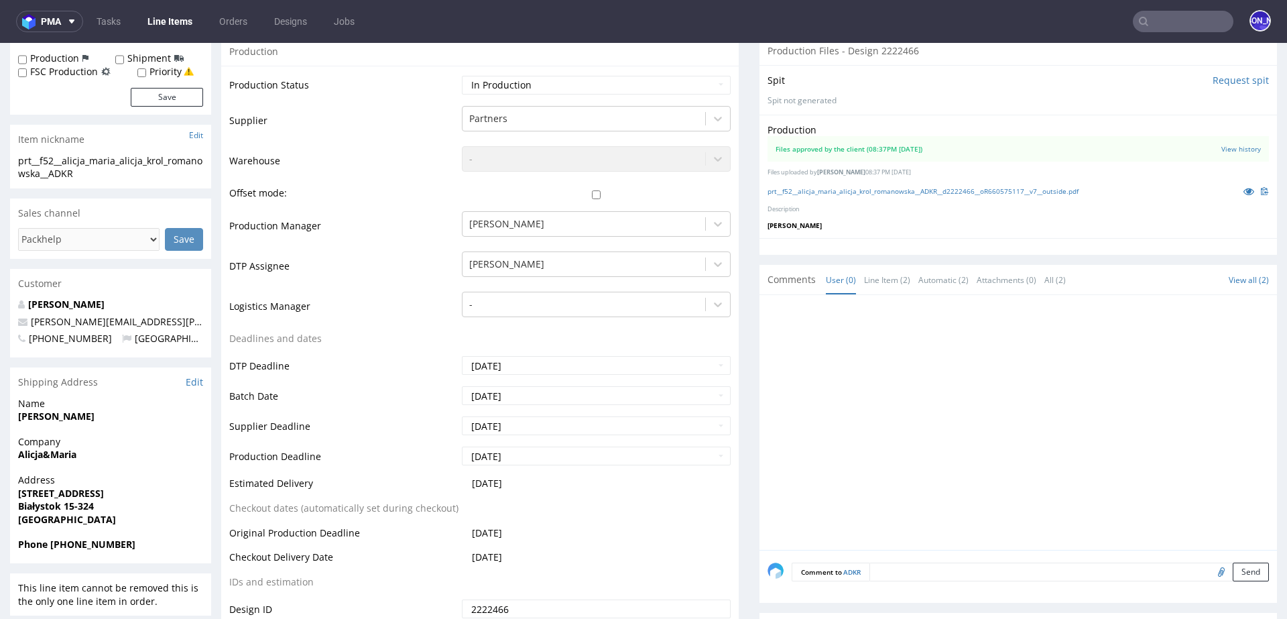
scroll to position [252, 0]
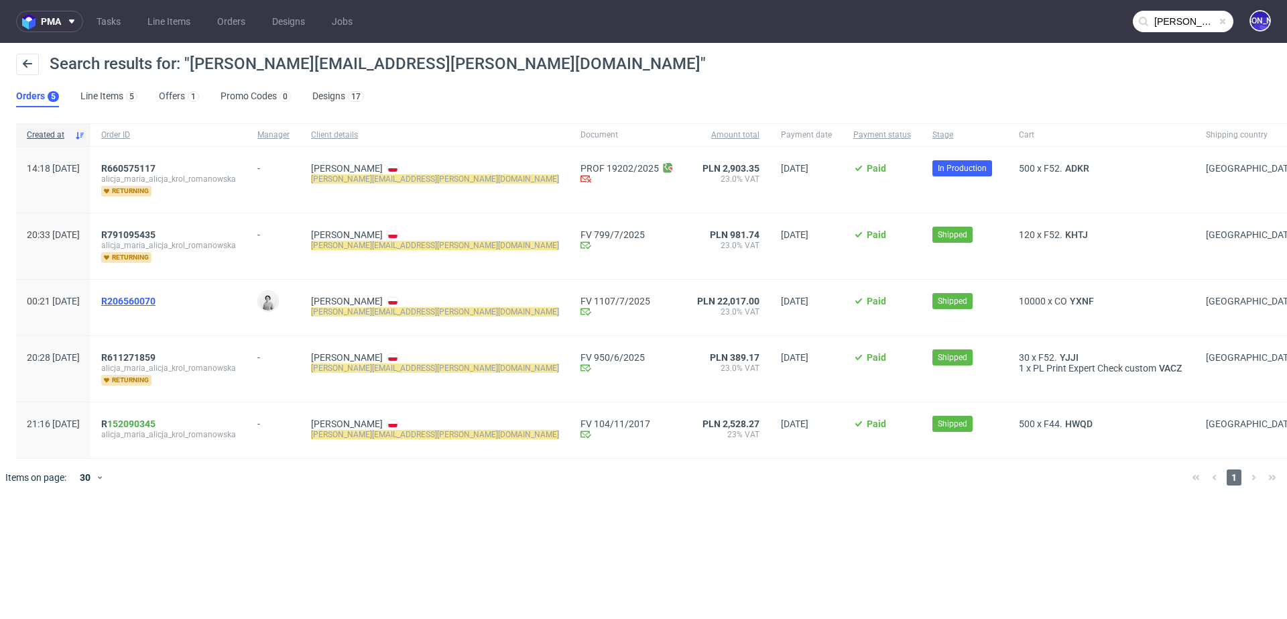
click at [141, 299] on span "R206560070" at bounding box center [128, 301] width 54 height 11
click at [156, 165] on span "R660575117" at bounding box center [128, 168] width 54 height 11
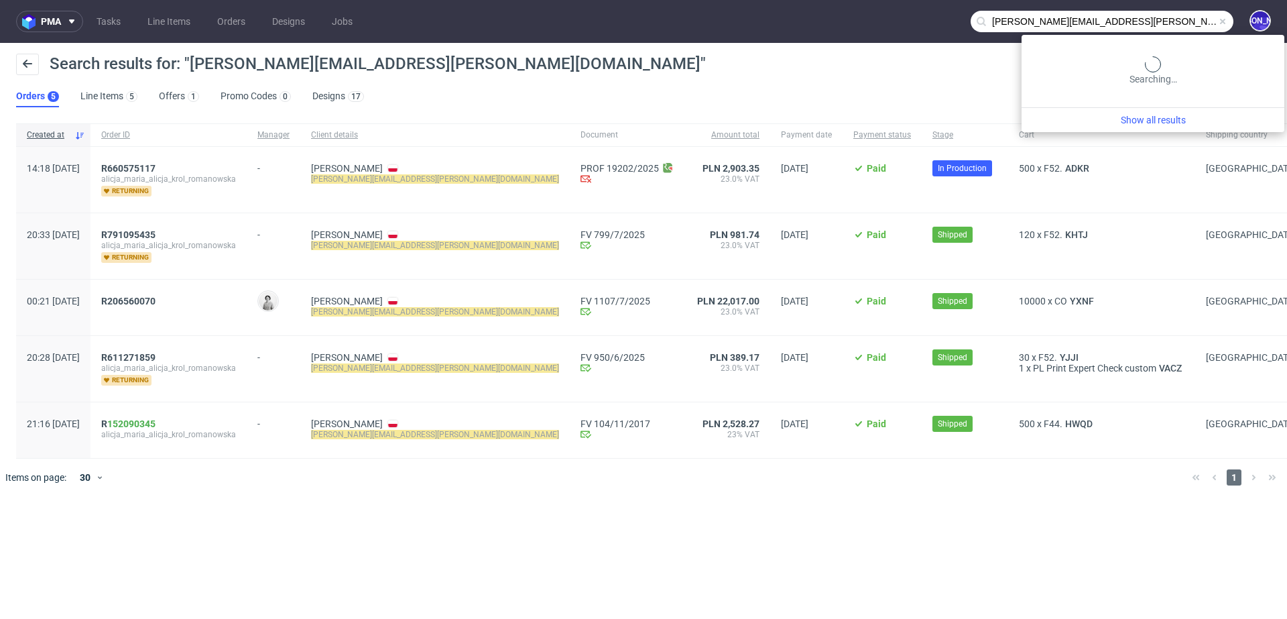
click at [1199, 15] on input "krol.alicja@yahoo.com" at bounding box center [1102, 21] width 263 height 21
click at [1128, 21] on input "krol.alicja@yahoo.com" at bounding box center [1102, 21] width 263 height 21
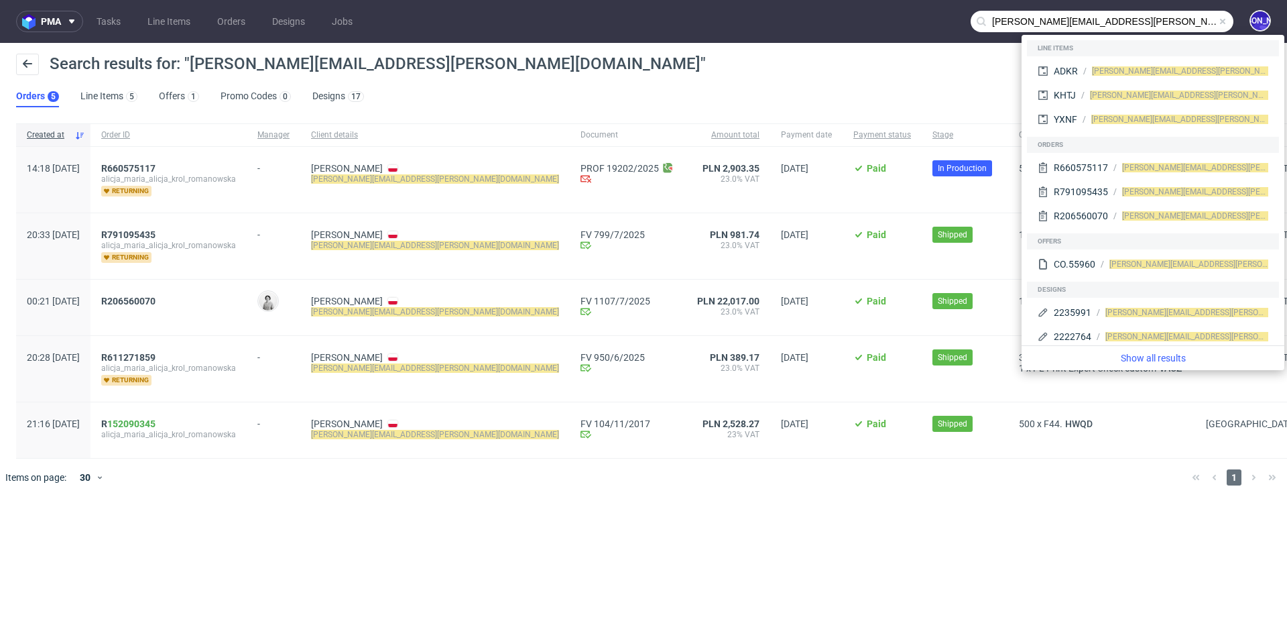
click at [1128, 21] on input "krol.alicja@yahoo.com" at bounding box center [1102, 21] width 263 height 21
paste input "R777595488"
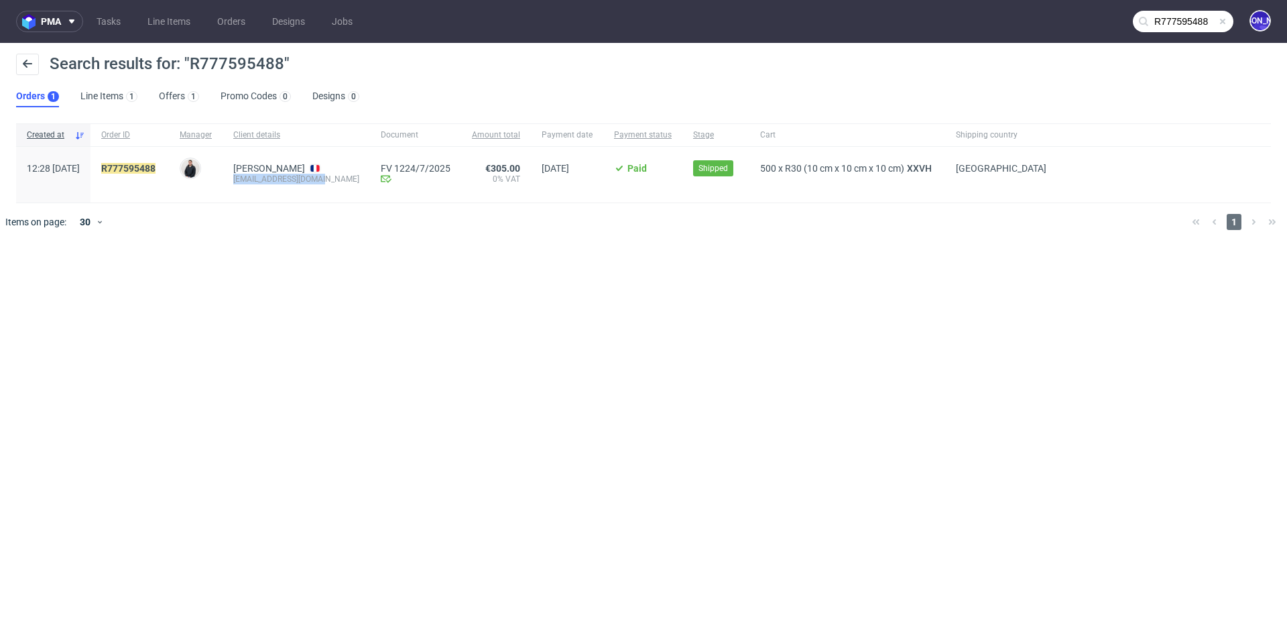
drag, startPoint x: 365, startPoint y: 181, endPoint x: 265, endPoint y: 182, distance: 99.2
click at [265, 182] on div "Daniel TREGOAT capsulabbio@gmail.com" at bounding box center [296, 175] width 147 height 56
copy div "capsulabbio@gmail.com"
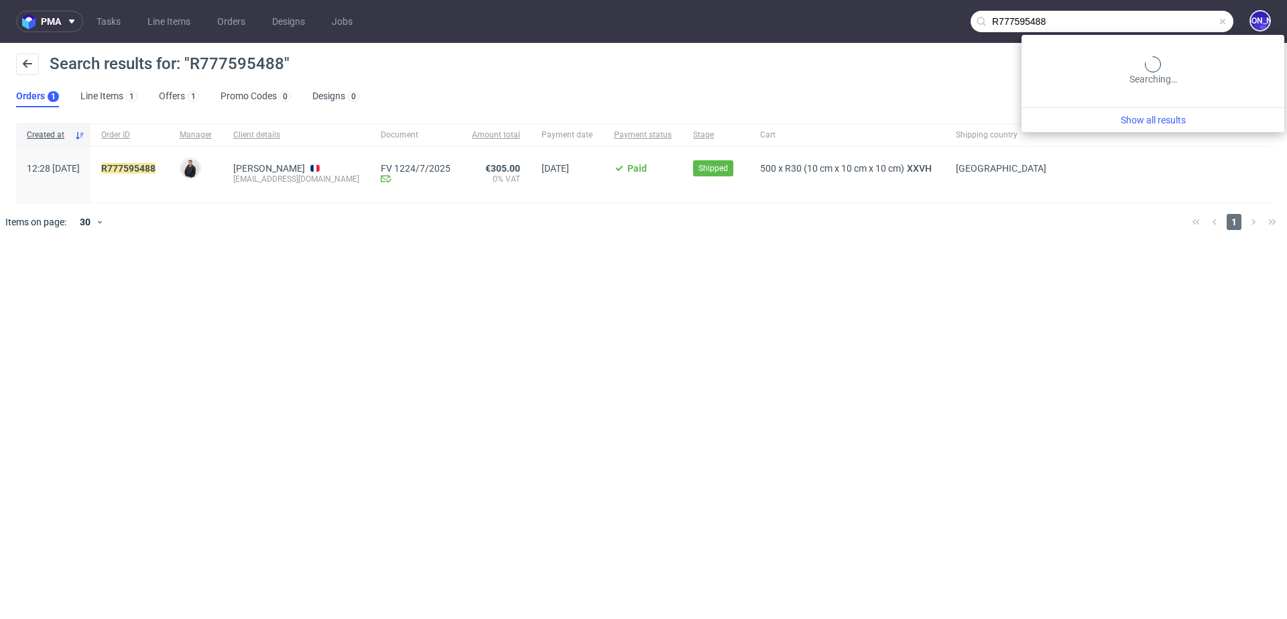
click at [1176, 26] on input "R777595488" at bounding box center [1102, 21] width 263 height 21
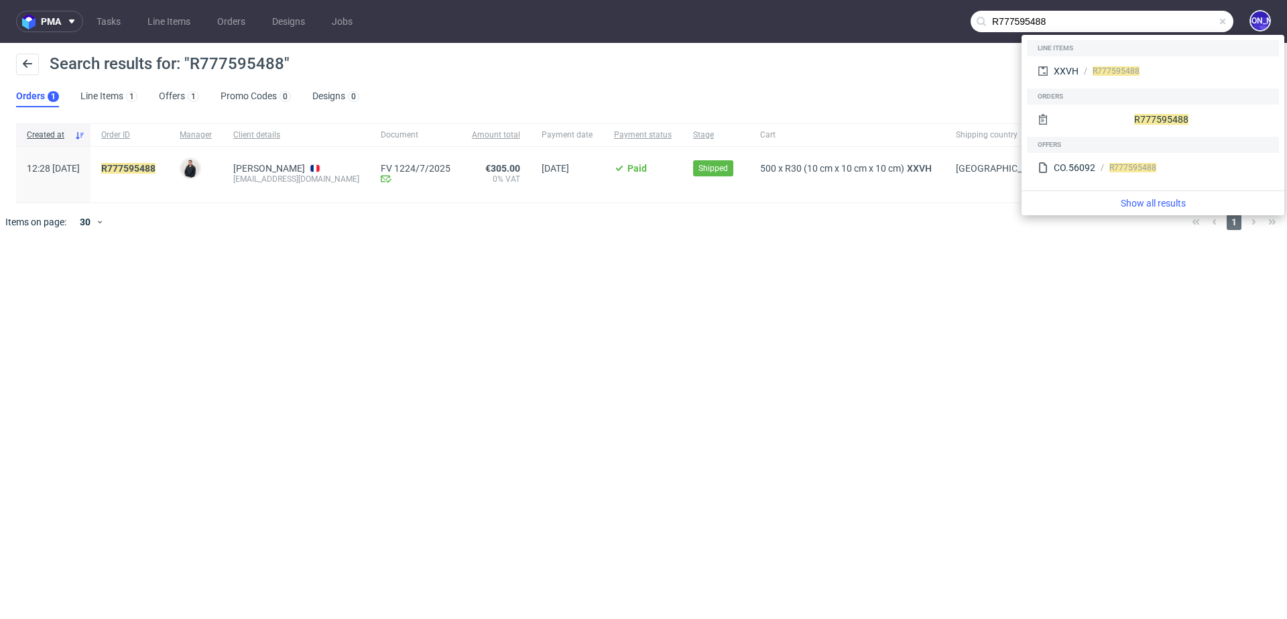
paste input "capsulabbio@gmail.com"
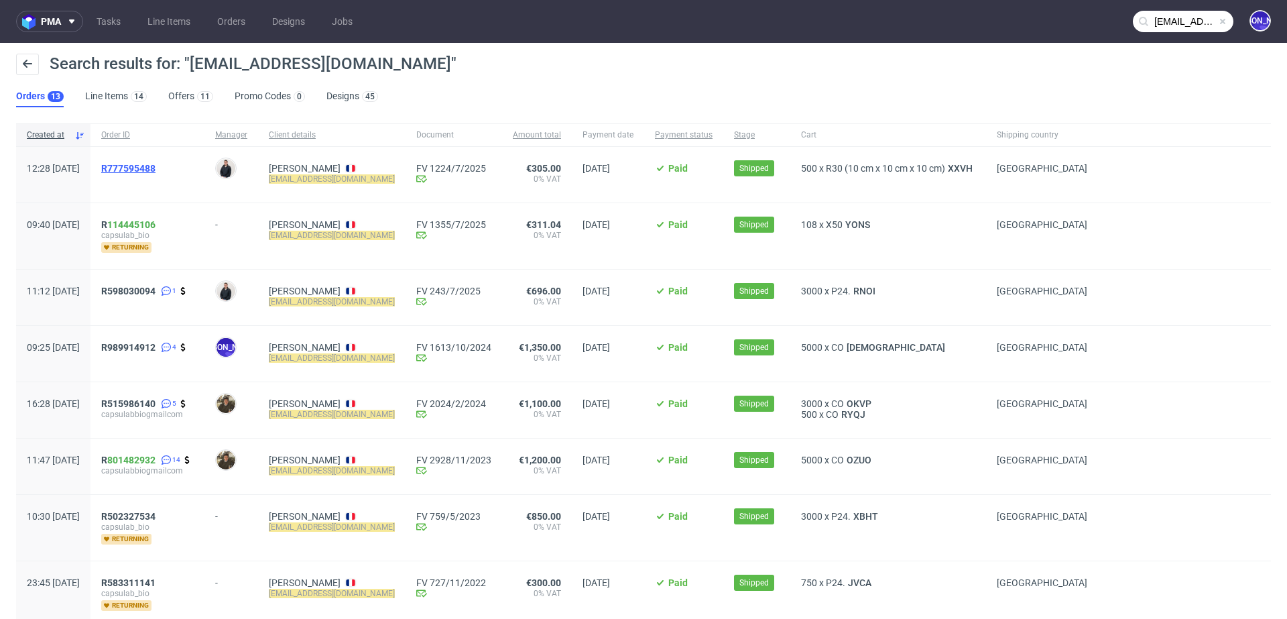
click at [153, 168] on span "R777595488" at bounding box center [128, 168] width 54 height 11
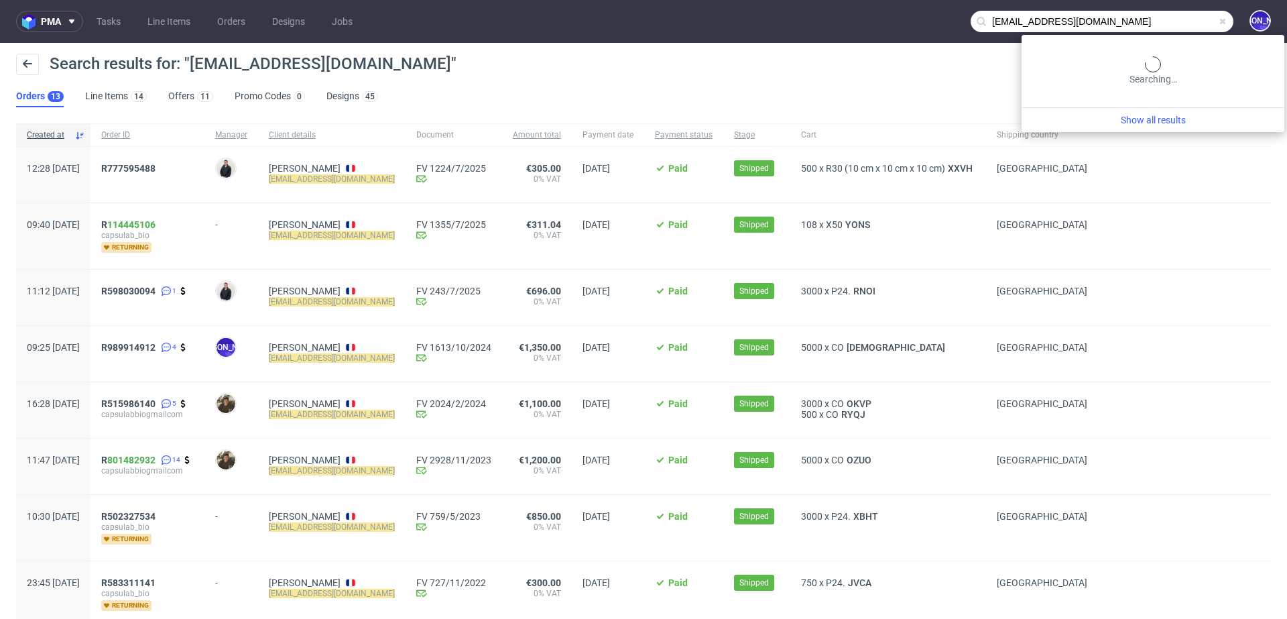
click at [1182, 23] on input "capsulabbio@gmail.com" at bounding box center [1102, 21] width 263 height 21
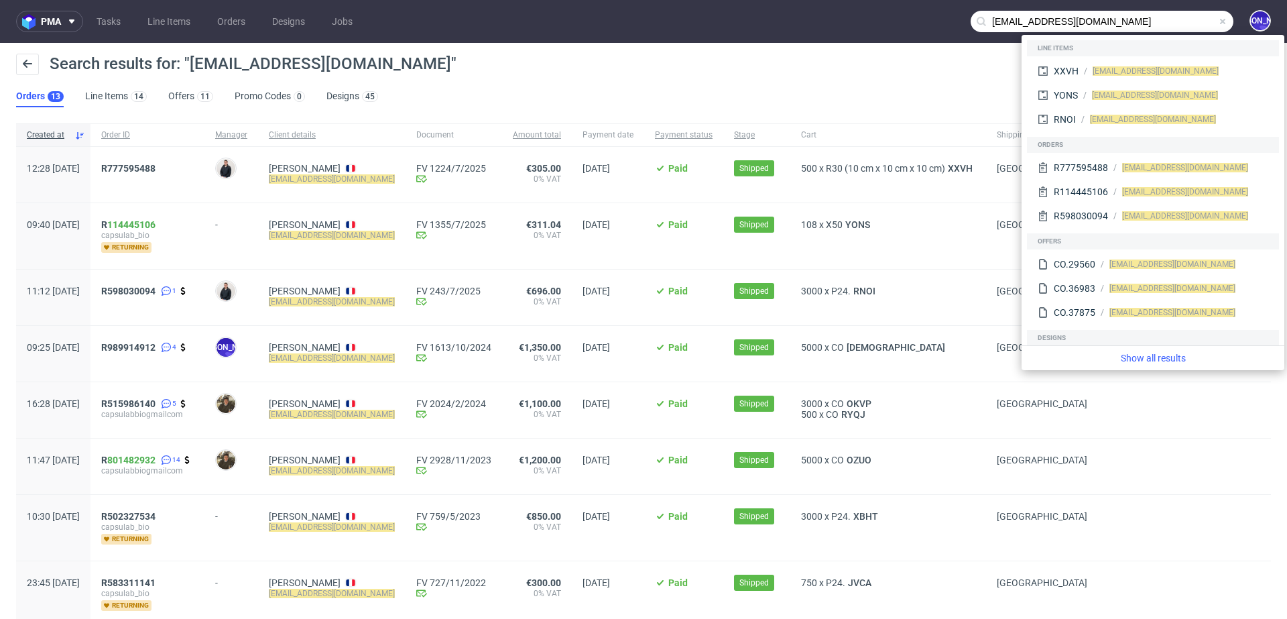
paste input "R827737923"
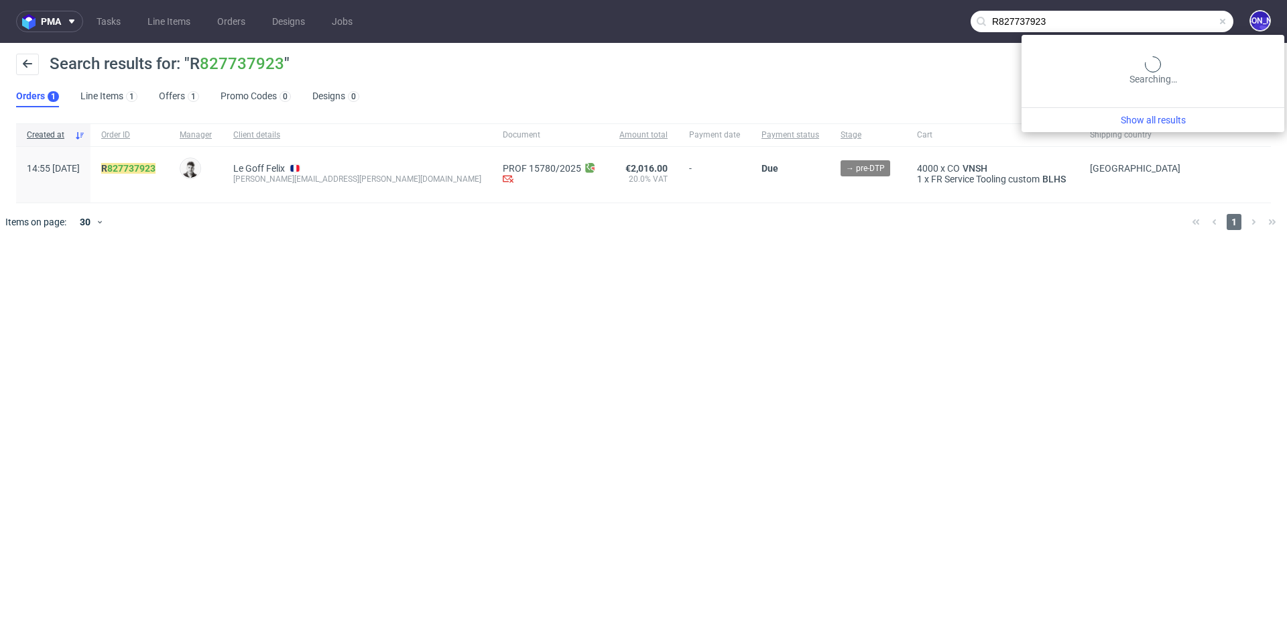
click at [1166, 16] on input "R827737923" at bounding box center [1102, 21] width 263 height 21
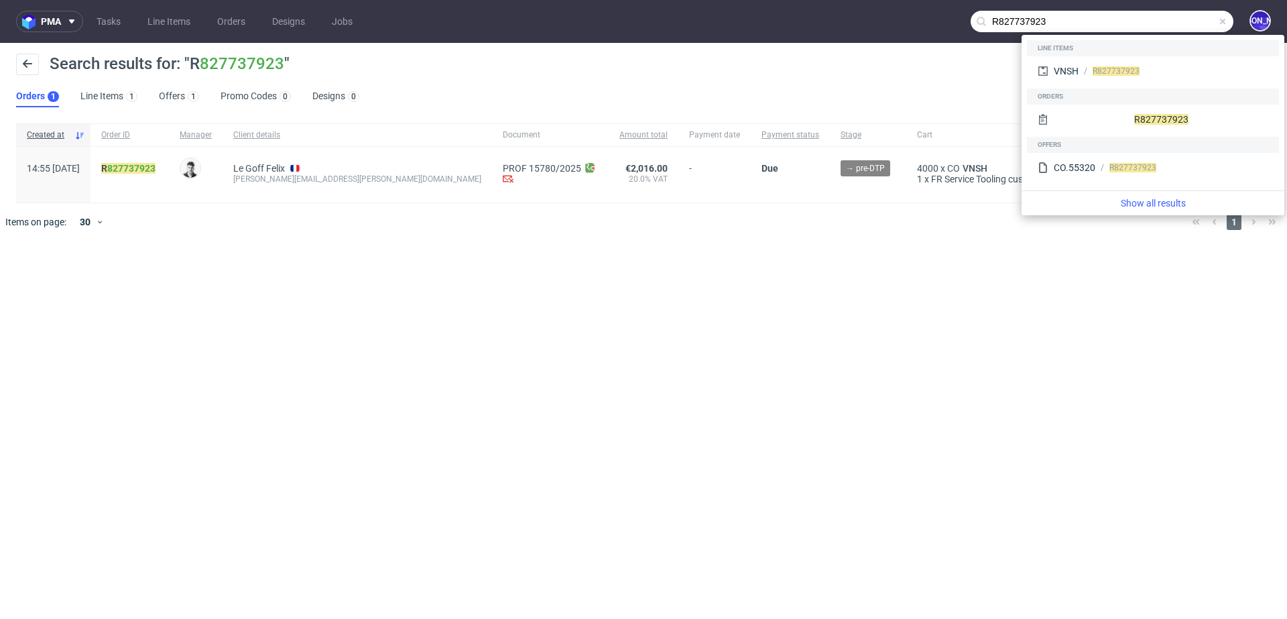
paste input "798288234"
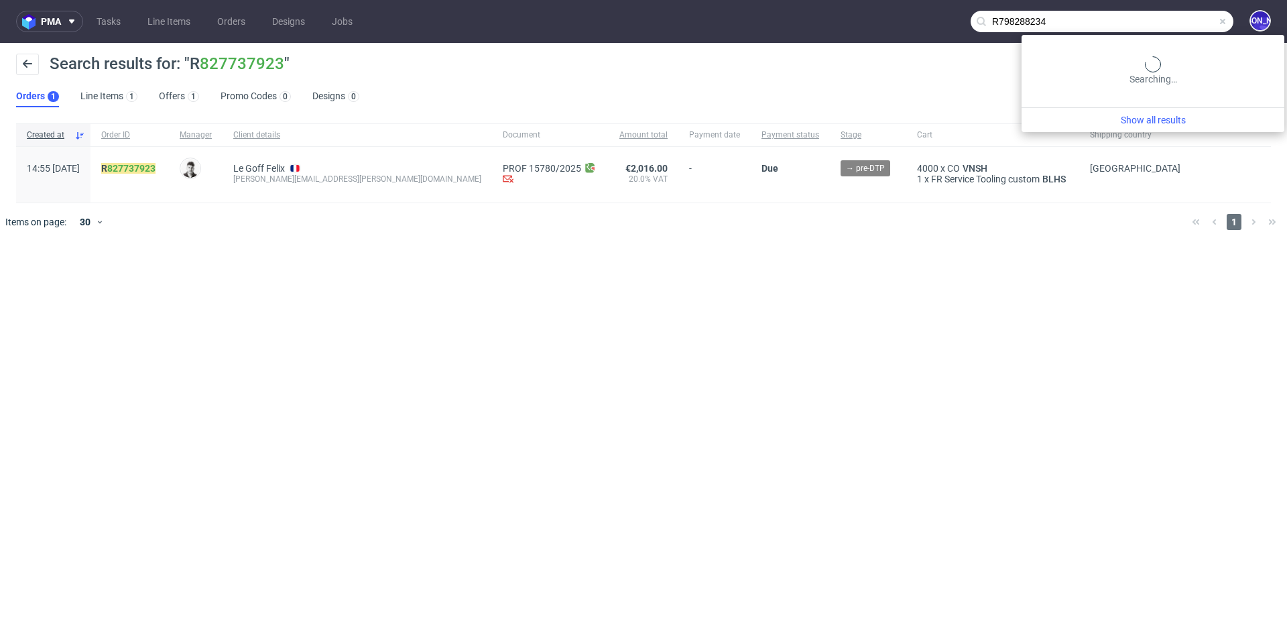
type input "R798288234"
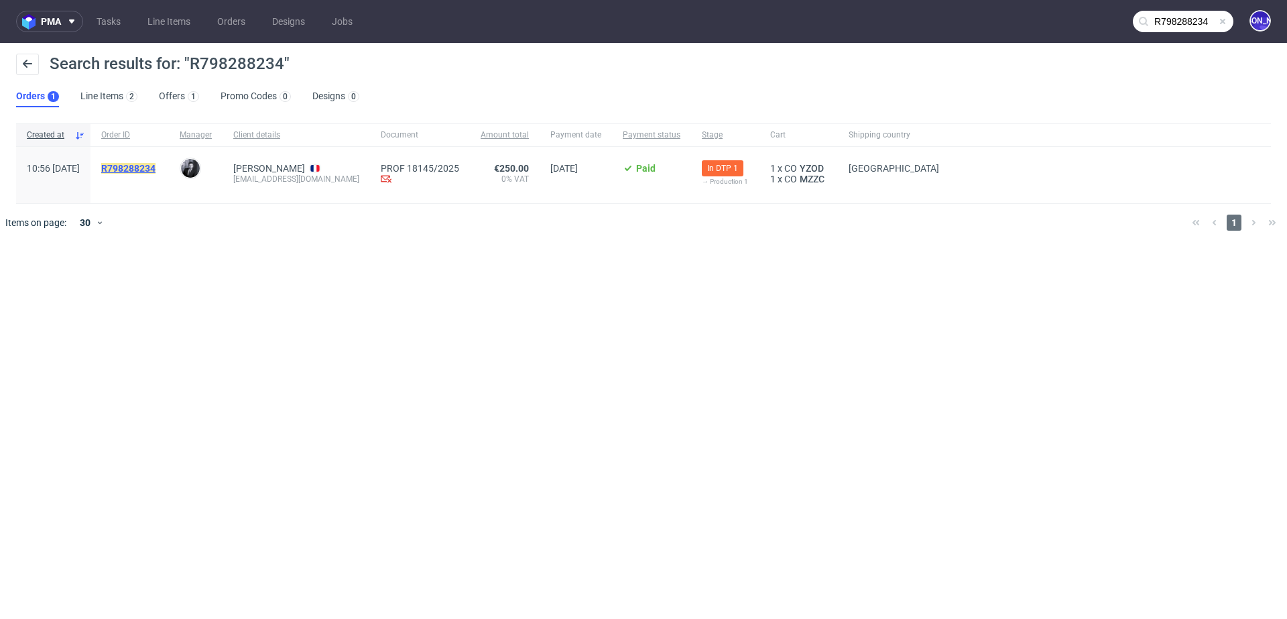
click at [155, 165] on mark "R798288234" at bounding box center [128, 168] width 54 height 11
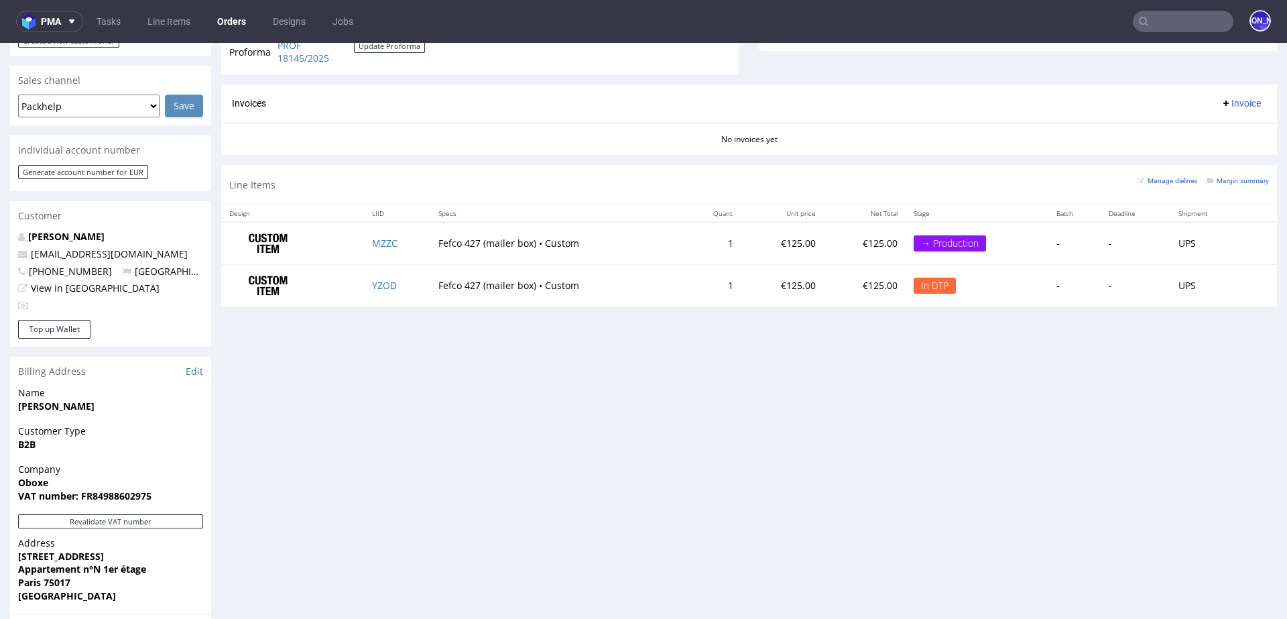
scroll to position [538, 0]
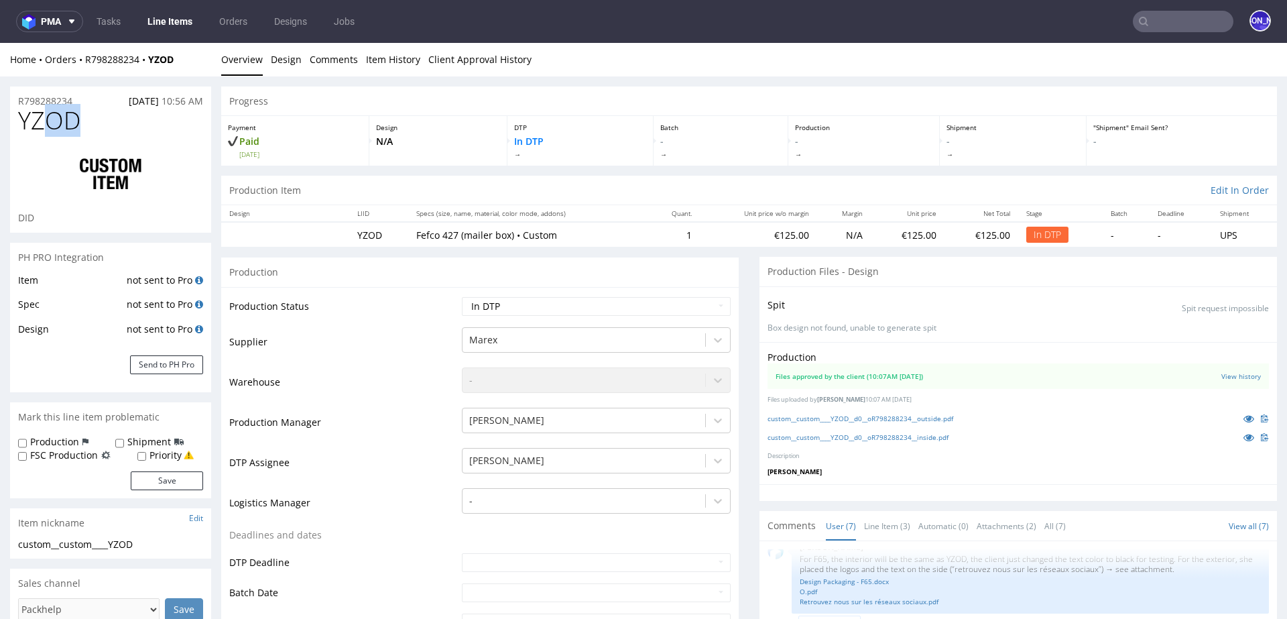
drag, startPoint x: 86, startPoint y: 117, endPoint x: 56, endPoint y: 114, distance: 30.4
click at [56, 114] on h1 "YZOD" at bounding box center [110, 120] width 185 height 27
drag, startPoint x: 192, startPoint y: 60, endPoint x: 83, endPoint y: 56, distance: 108.7
click at [83, 56] on div "Home Orders R798288234 YZOD" at bounding box center [110, 59] width 201 height 13
copy div "R798288234 YZOD"
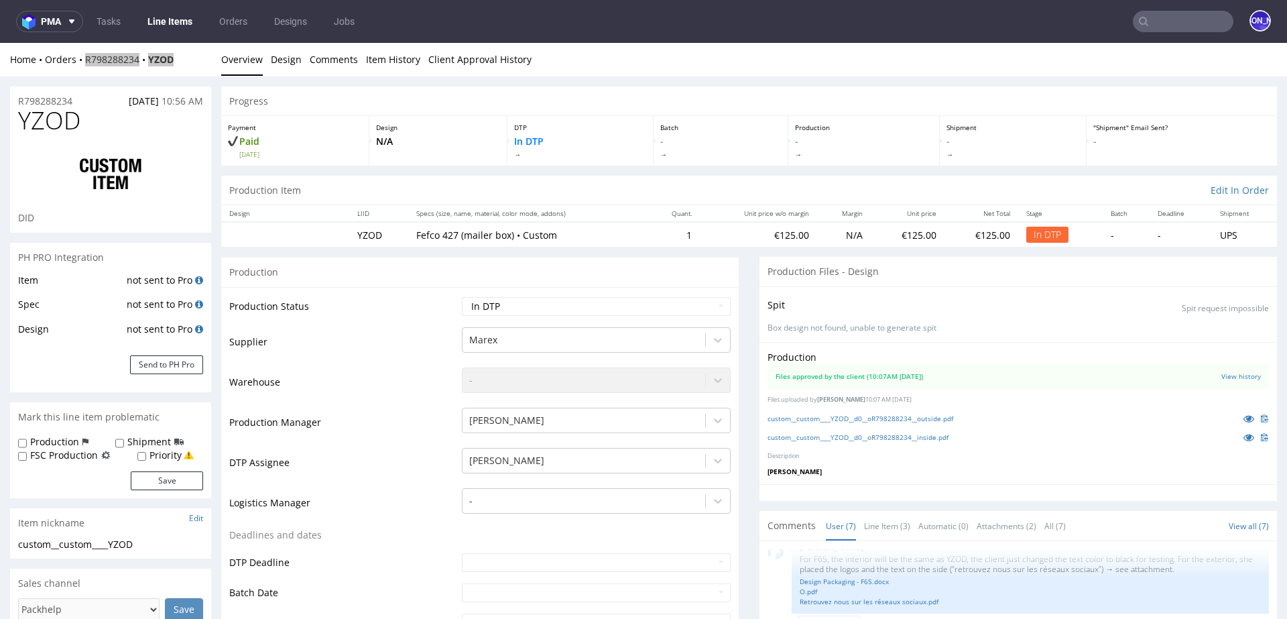
click at [1179, 16] on input "text" at bounding box center [1183, 21] width 101 height 21
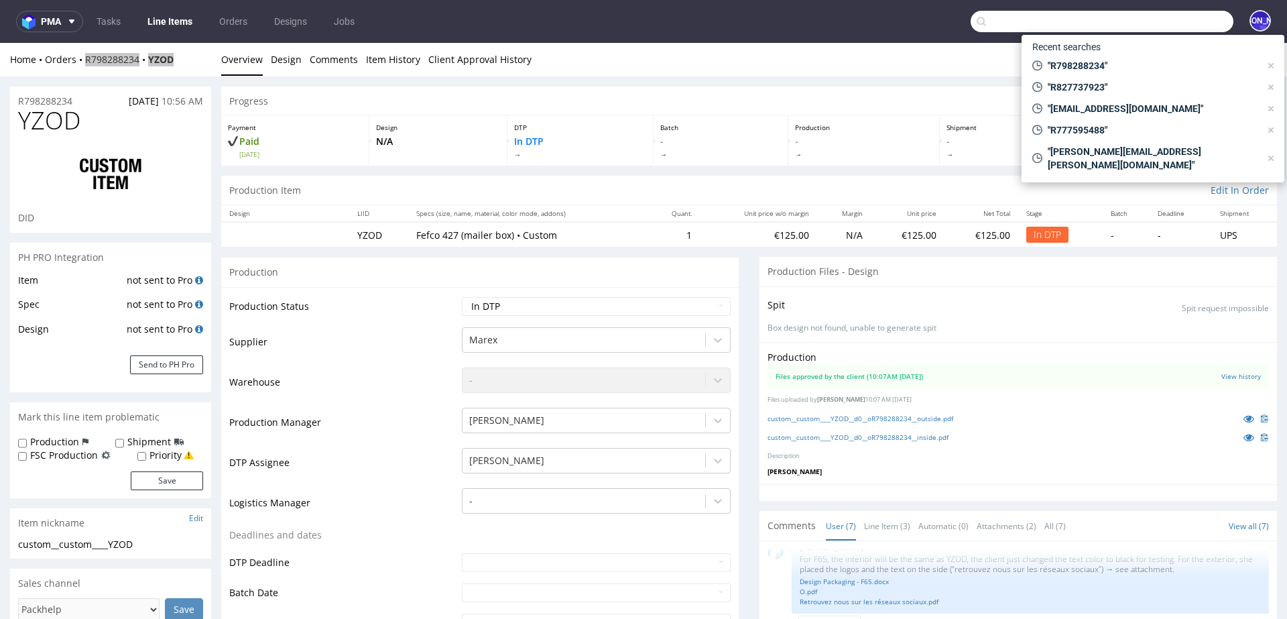
paste input "R808156528"
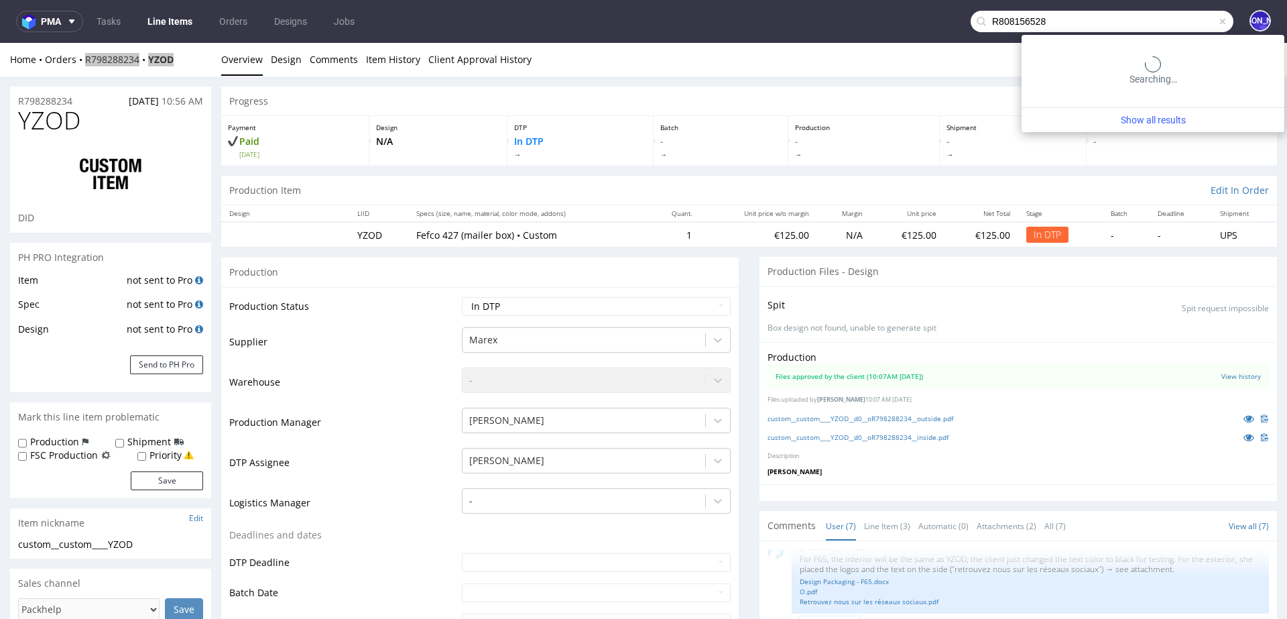
type input "R808156528"
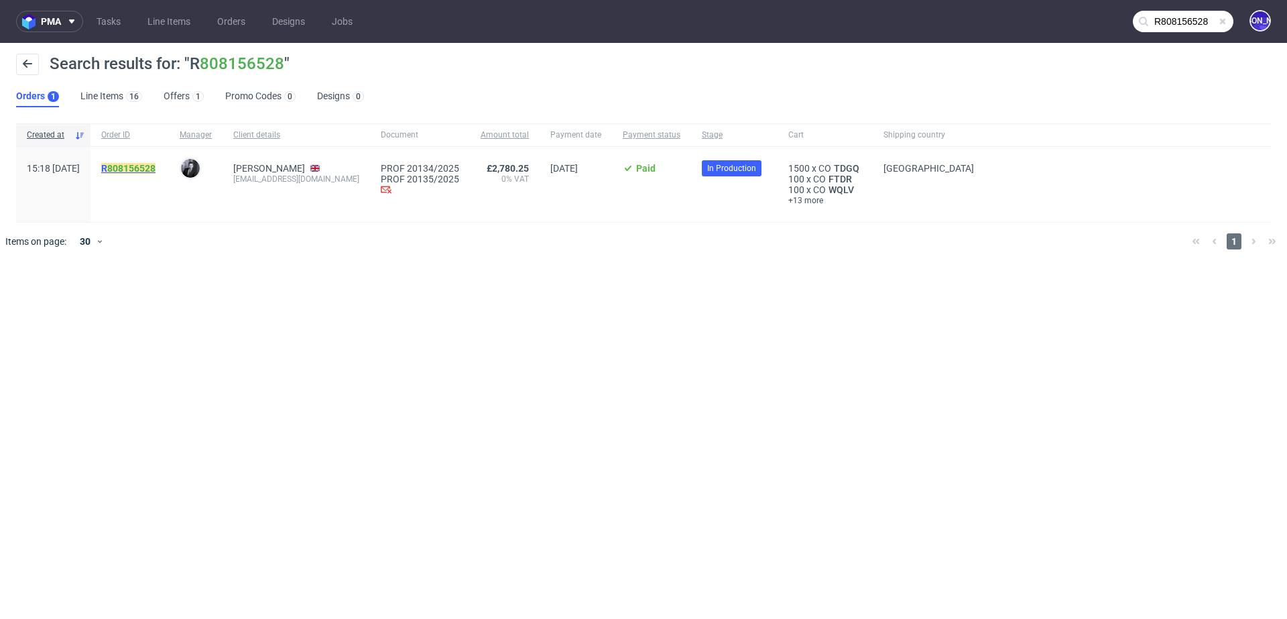
click at [141, 168] on mark "R 808156528" at bounding box center [128, 168] width 54 height 11
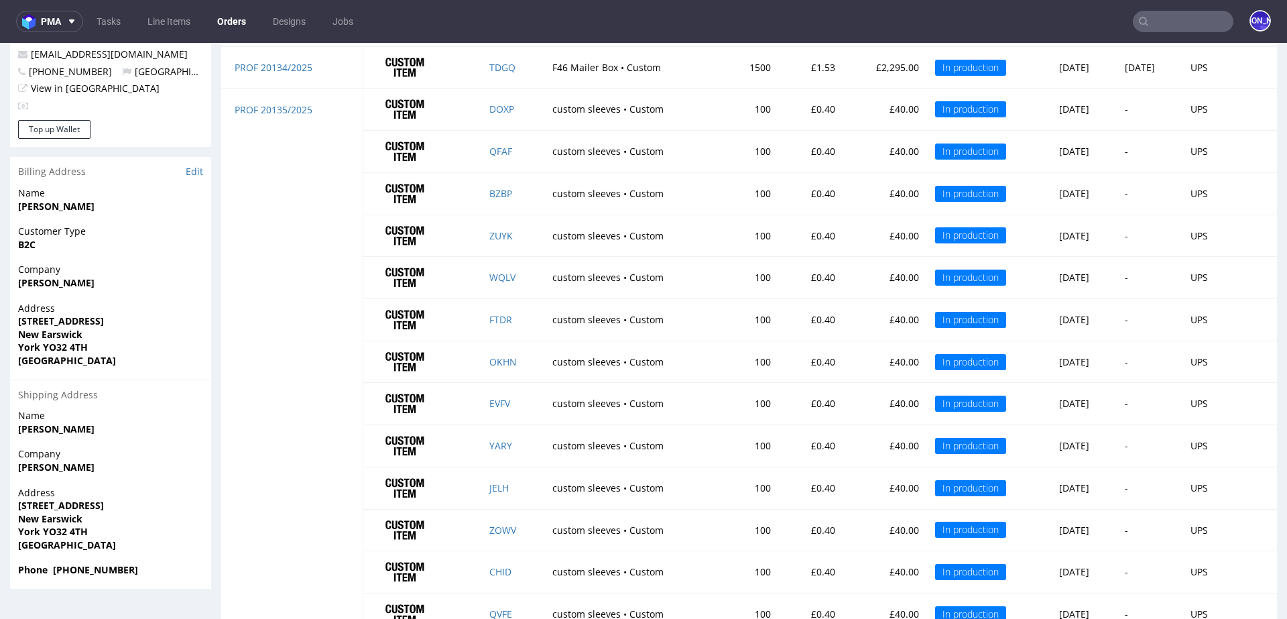
scroll to position [862, 0]
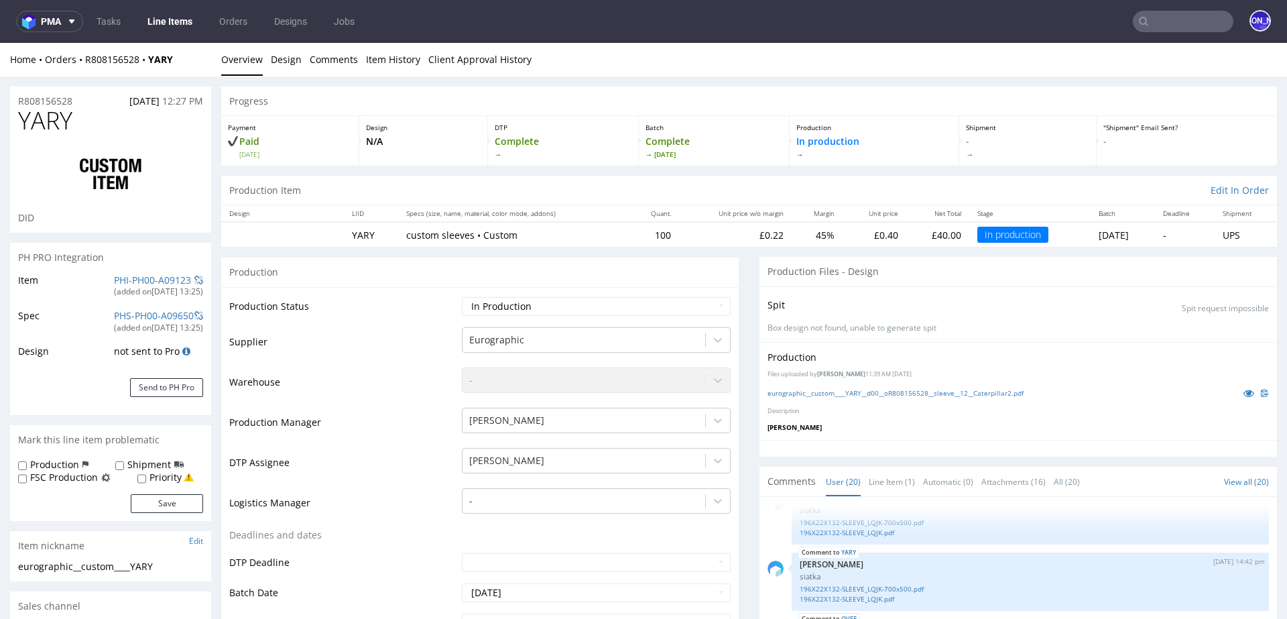
click at [1143, 13] on input "text" at bounding box center [1183, 21] width 101 height 21
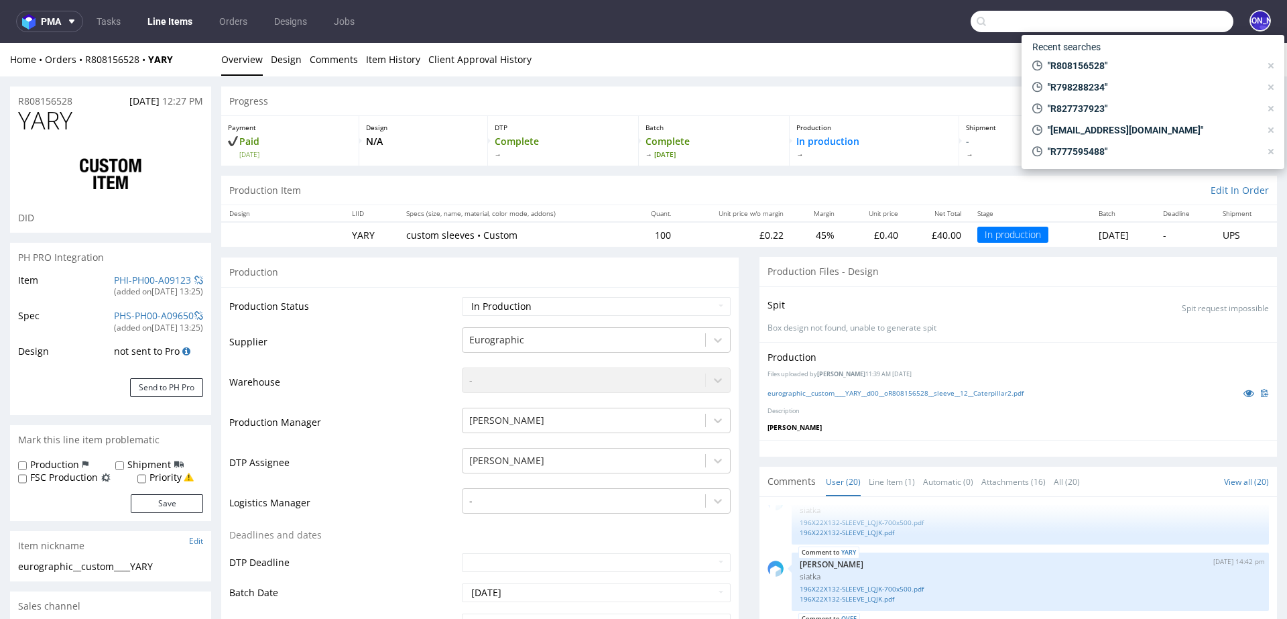
paste input "R477595638"
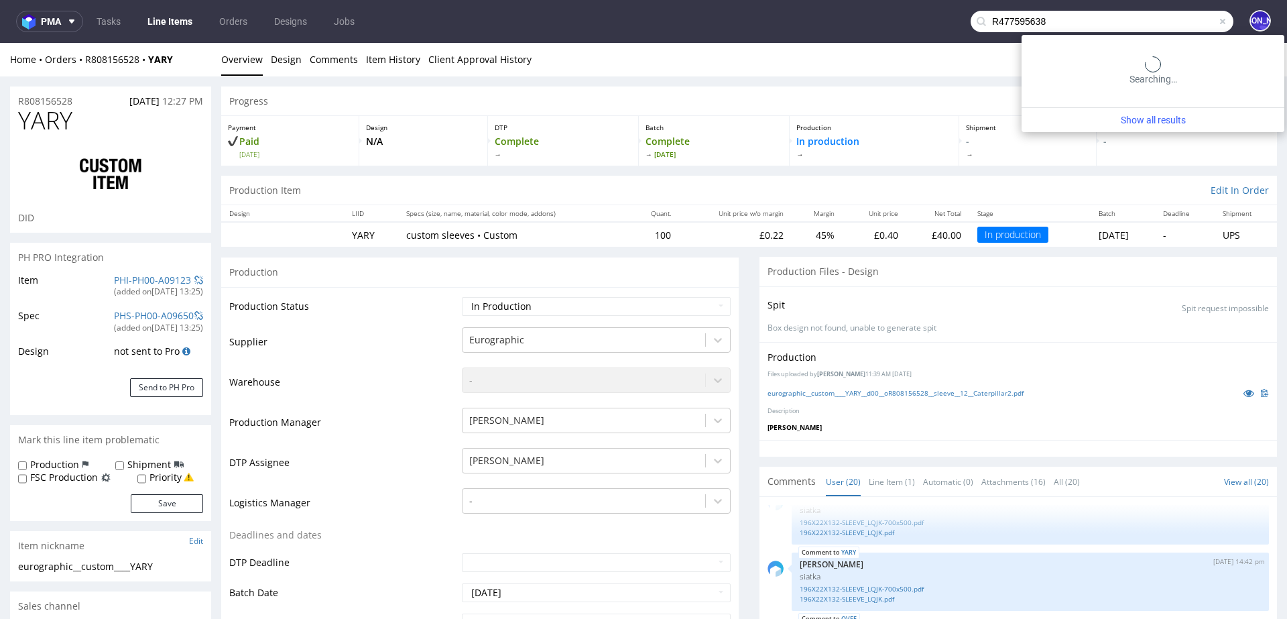
type input "R477595638"
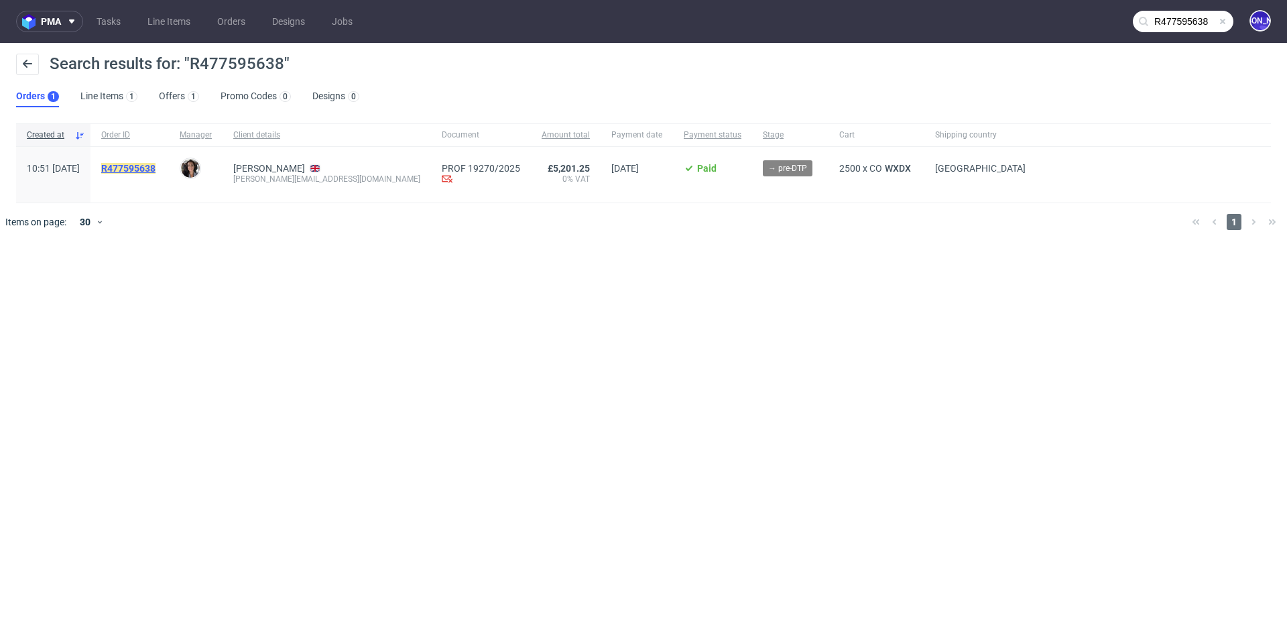
click at [147, 166] on mark "R477595638" at bounding box center [128, 168] width 54 height 11
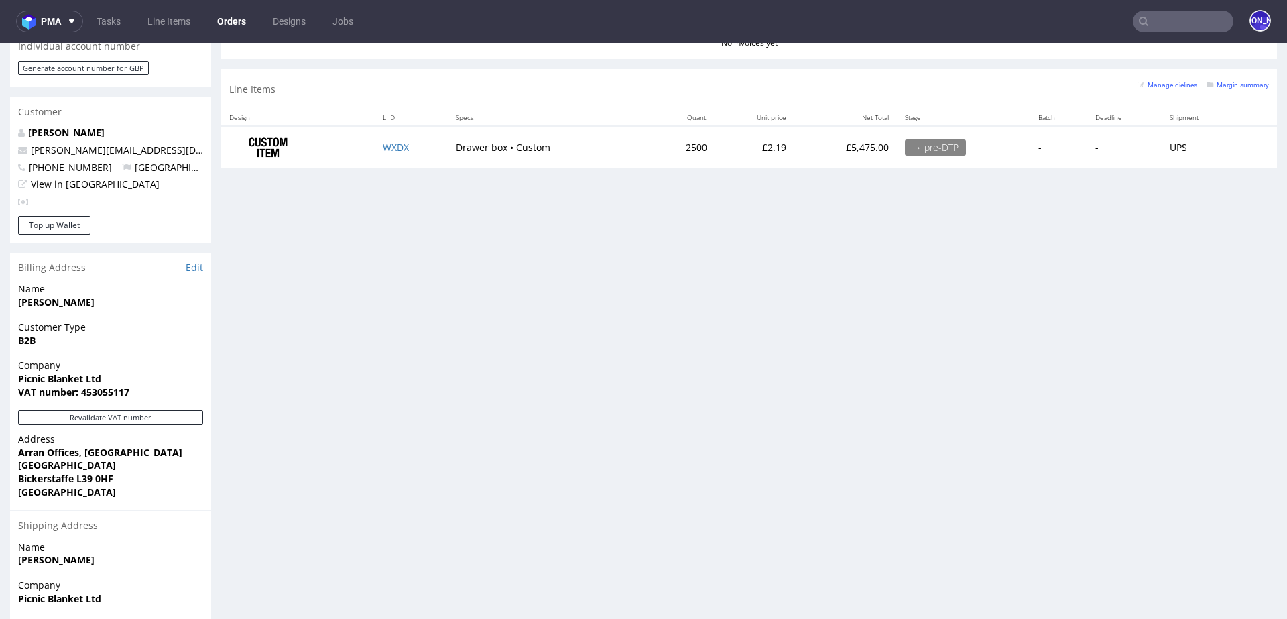
scroll to position [642, 0]
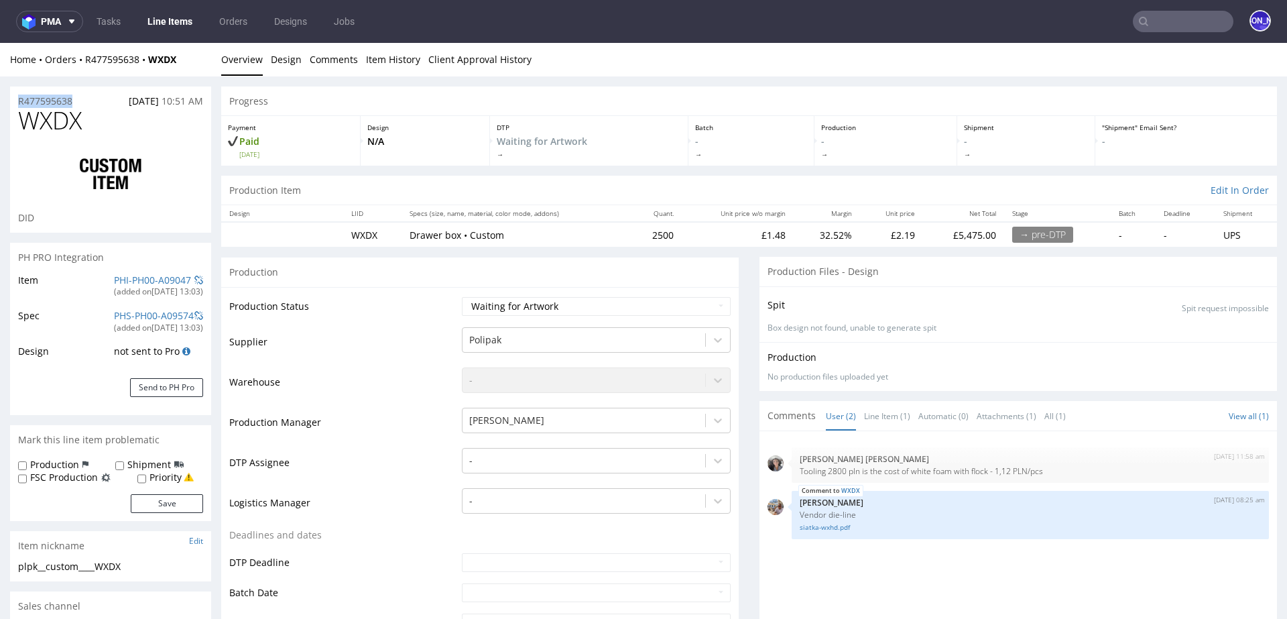
drag, startPoint x: 91, startPoint y: 103, endPoint x: 1, endPoint y: 103, distance: 90.5
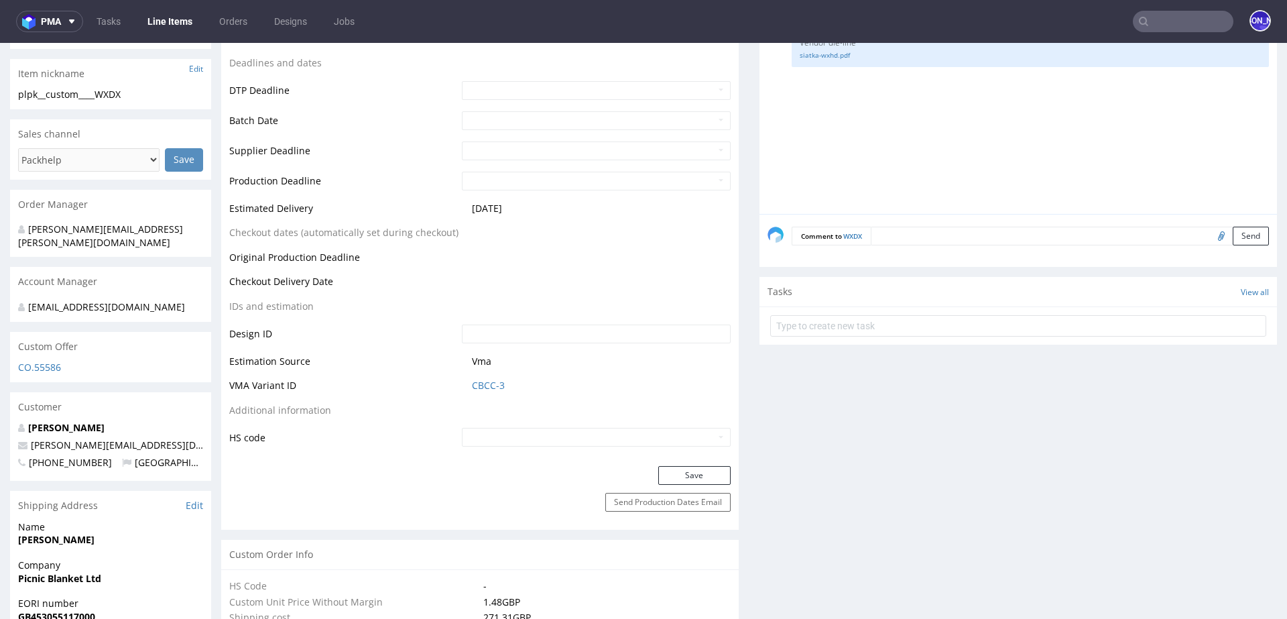
scroll to position [480, 0]
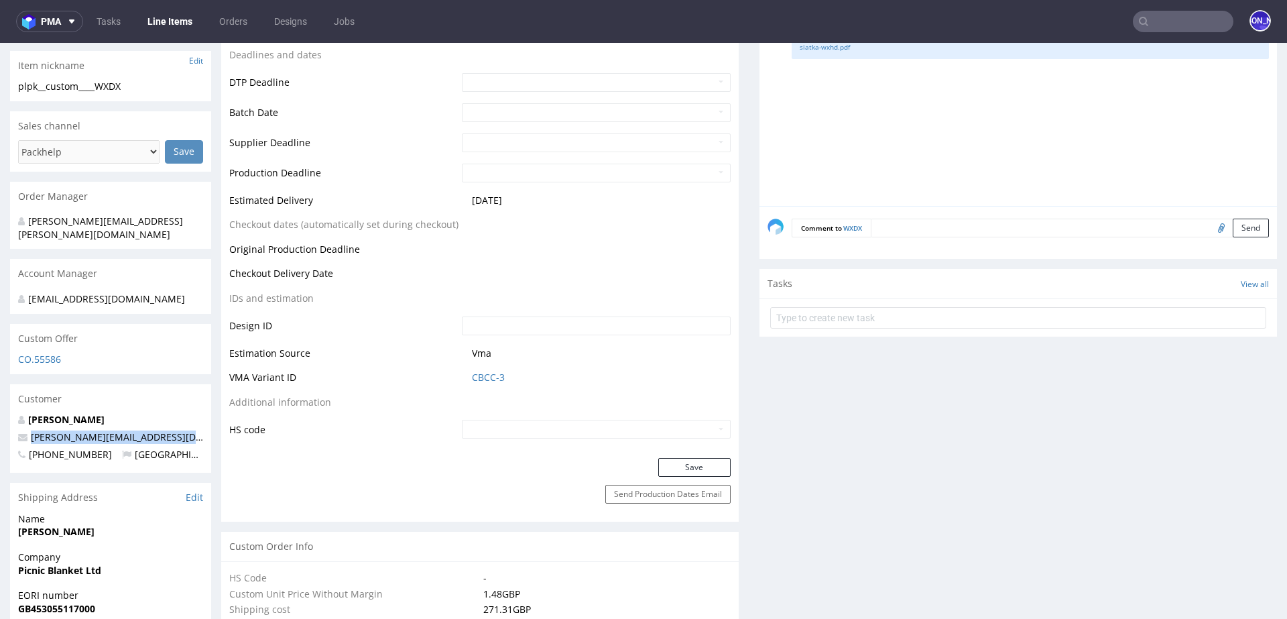
drag, startPoint x: 186, startPoint y: 425, endPoint x: 27, endPoint y: 422, distance: 158.9
click at [27, 430] on p "ross@picnicblanketjewellery.com" at bounding box center [110, 436] width 185 height 13
copy span "ross@picnicblanketjewellery.com"
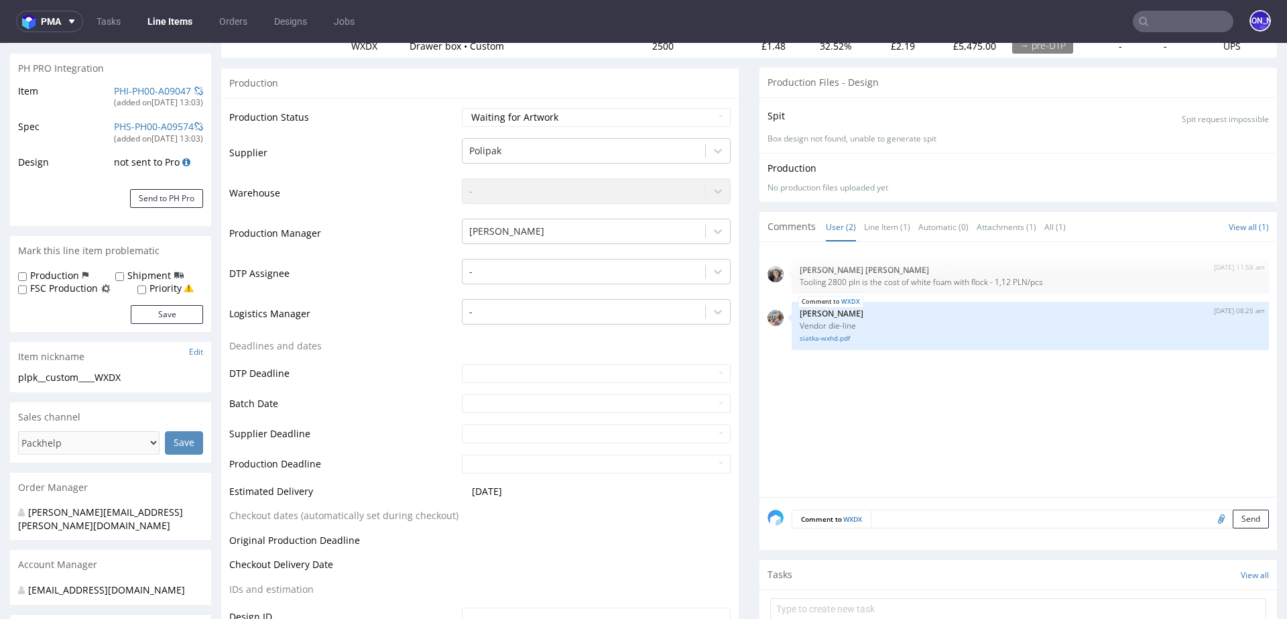
scroll to position [0, 0]
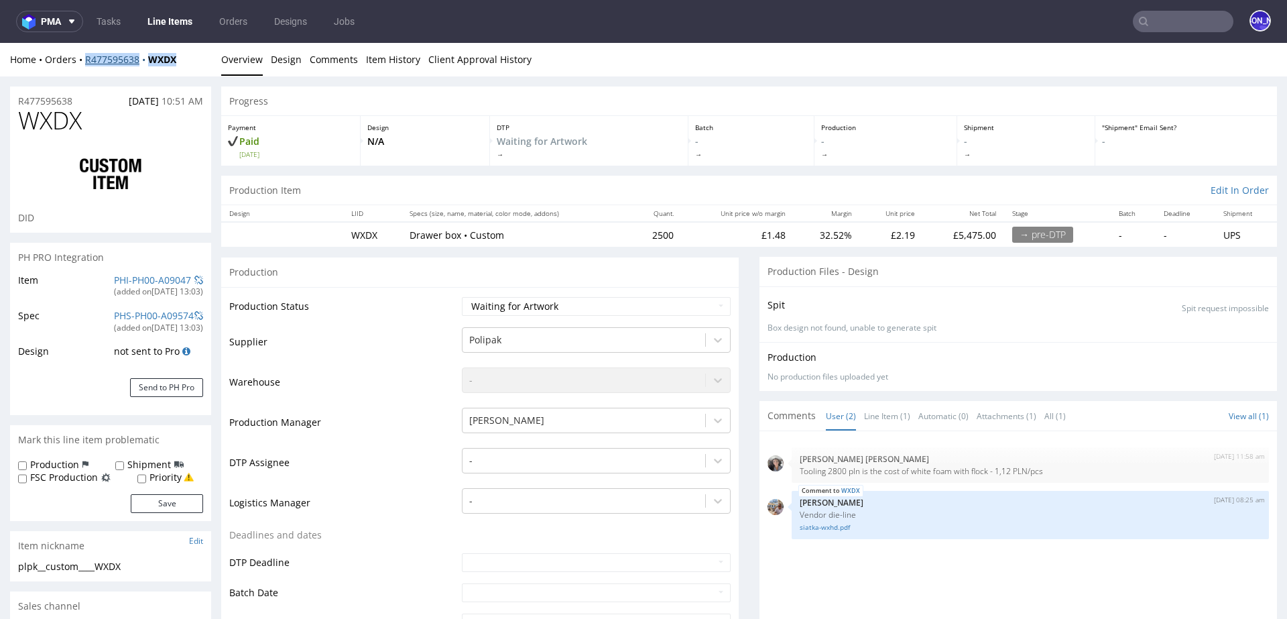
drag, startPoint x: 190, startPoint y: 58, endPoint x: 85, endPoint y: 58, distance: 104.6
click at [85, 58] on div "Home Orders R477595638 WXDX" at bounding box center [110, 59] width 201 height 13
copy div "R477595638 WXDX"
drag, startPoint x: 86, startPoint y: 100, endPoint x: 3, endPoint y: 100, distance: 83.1
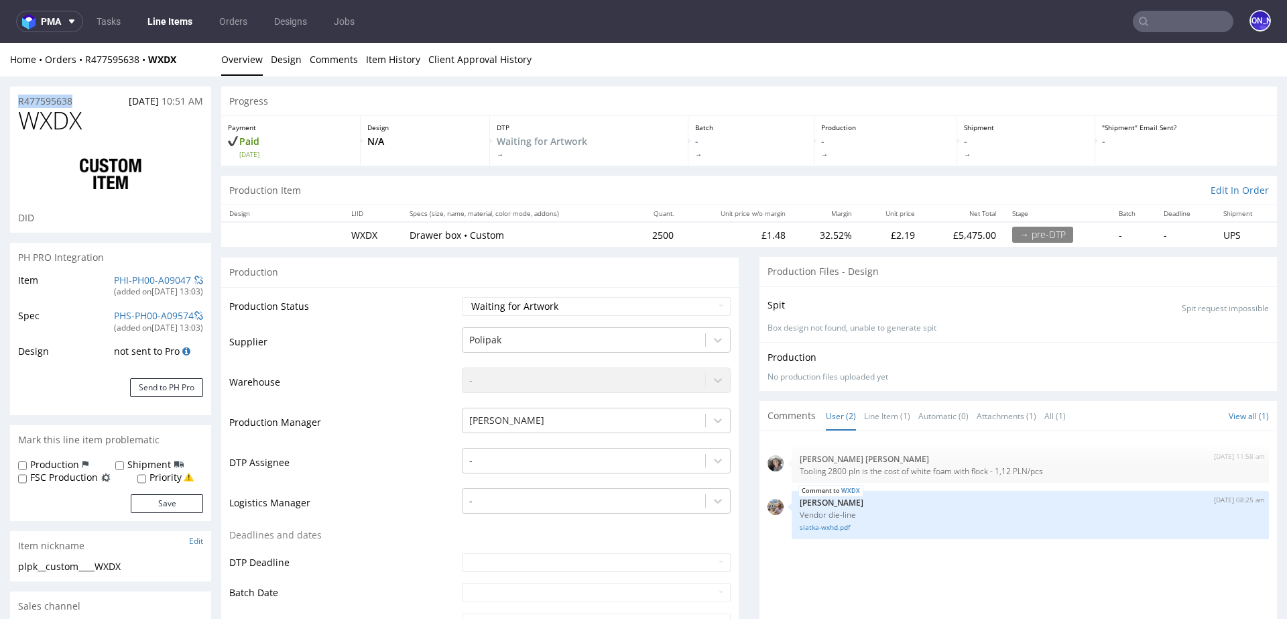
copy p "R477595638"
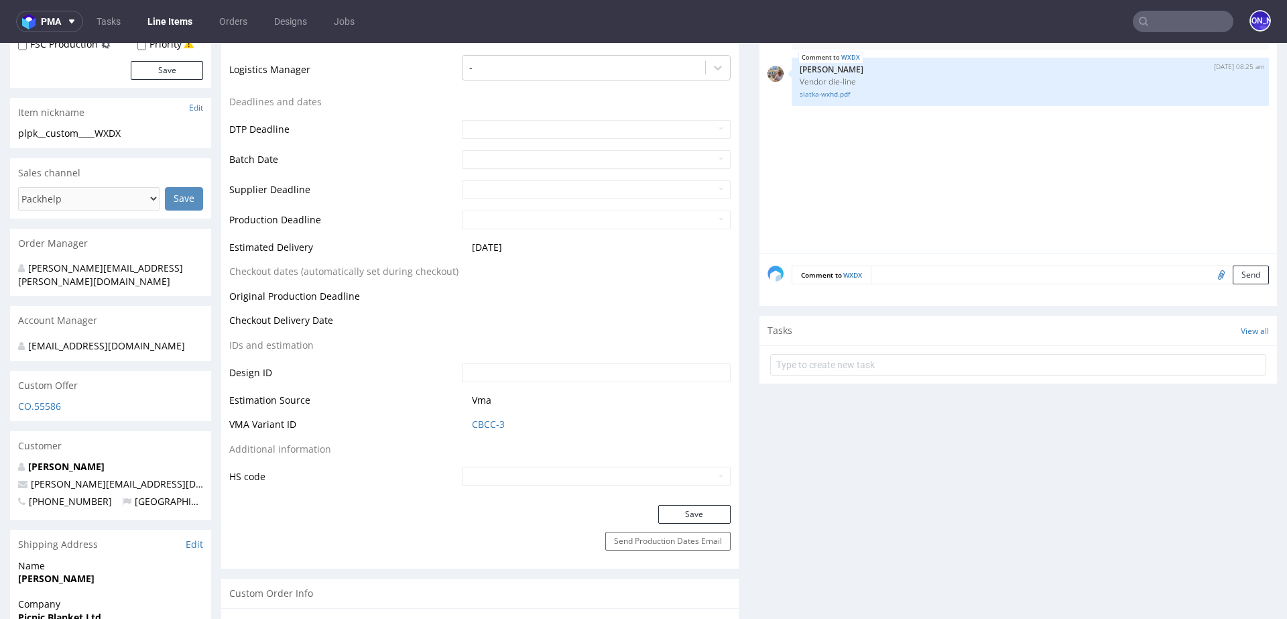
scroll to position [446, 0]
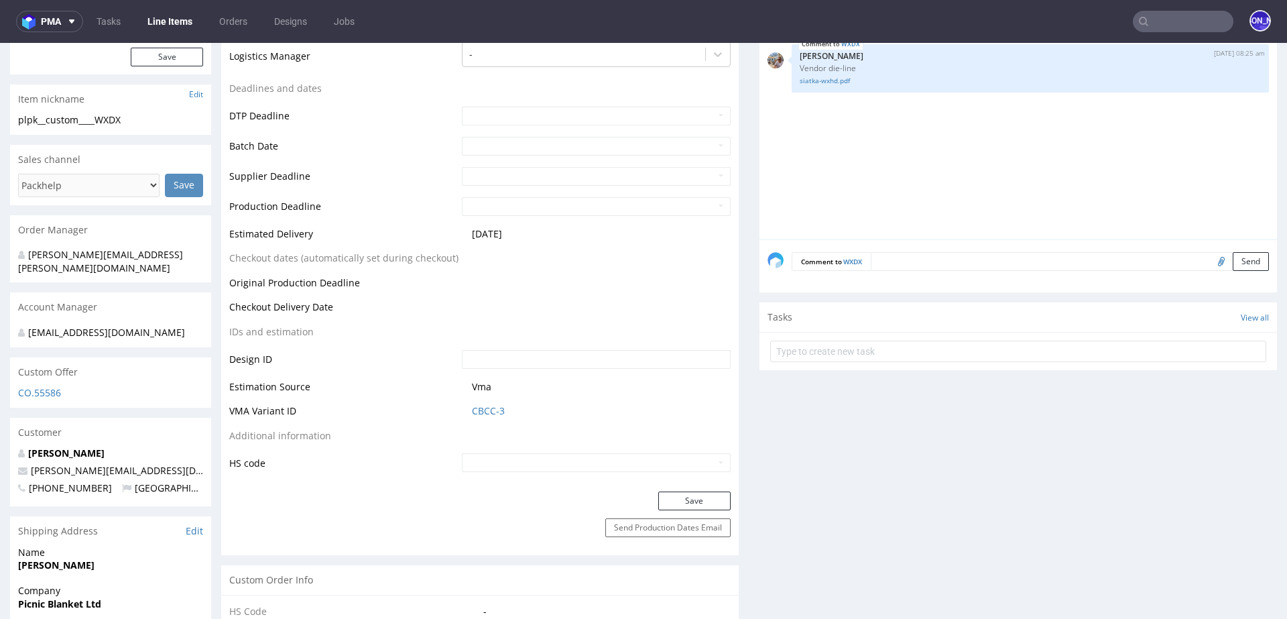
click at [910, 262] on textarea at bounding box center [1070, 261] width 398 height 19
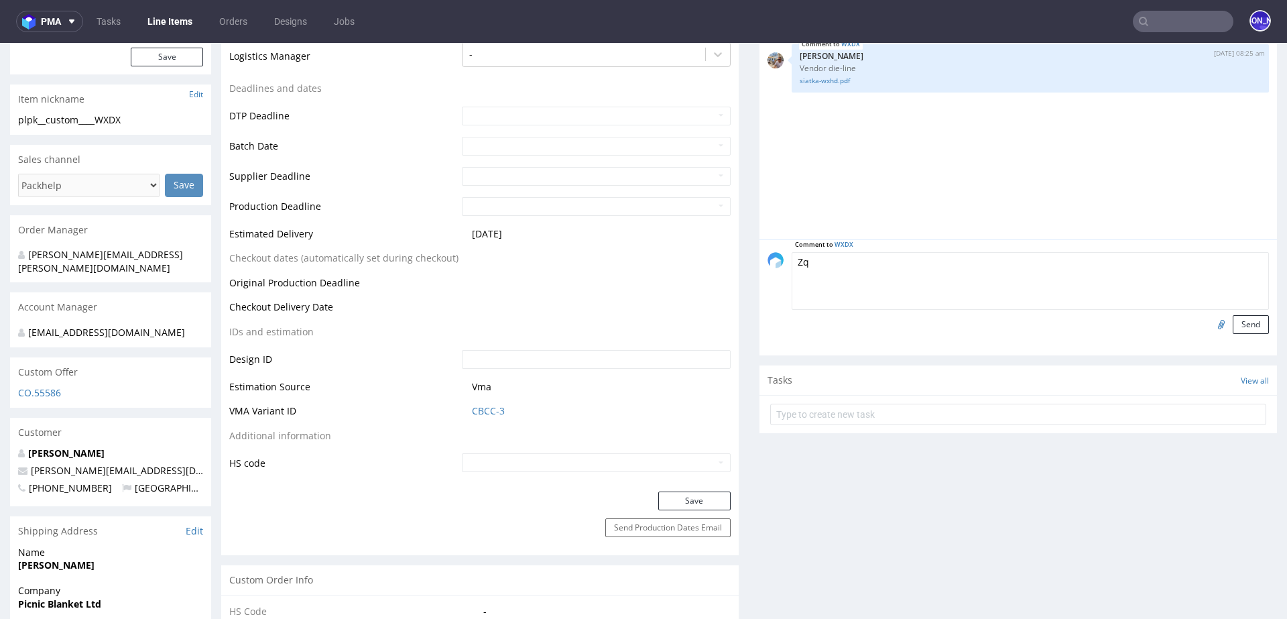
type textarea "Z"
drag, startPoint x: 1010, startPoint y: 265, endPoint x: 784, endPoint y: 264, distance: 226.6
click at [784, 264] on div "Comment to WXDX Waiting for the clients confirmation for the design Send" at bounding box center [1018, 293] width 501 height 82
paste textarea "awaiting the client’s confirmation regarding the design."
type textarea "awaiting the client’s confirmation regarding the design."
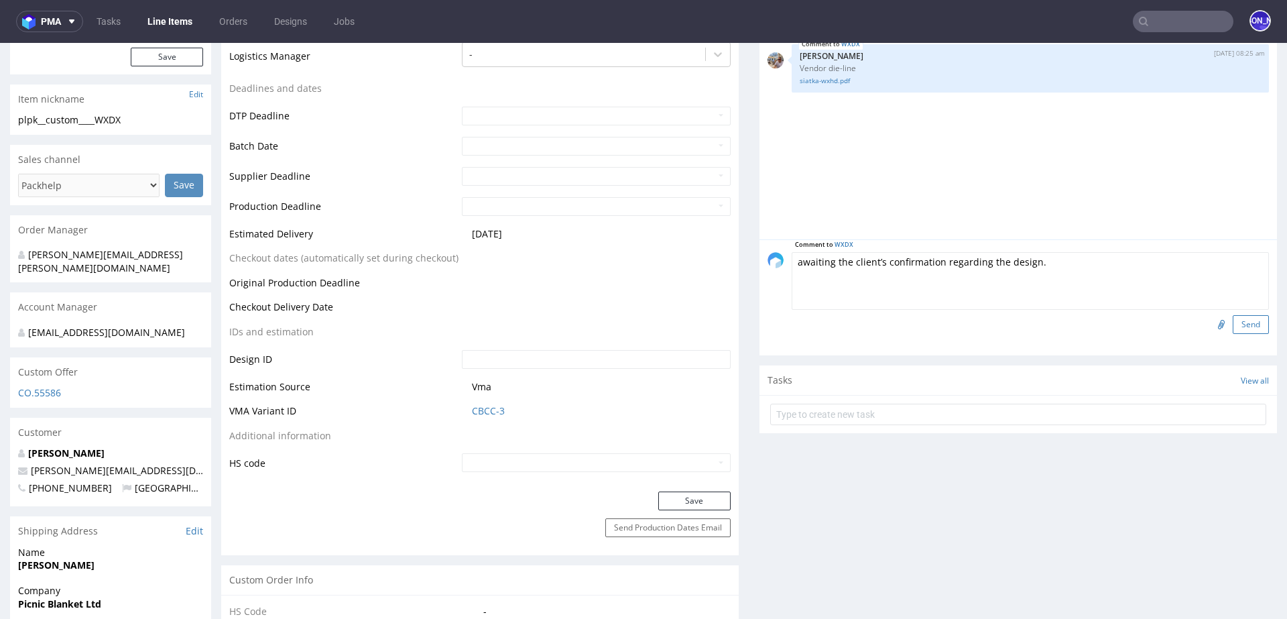
click at [1233, 327] on button "Send" at bounding box center [1251, 324] width 36 height 19
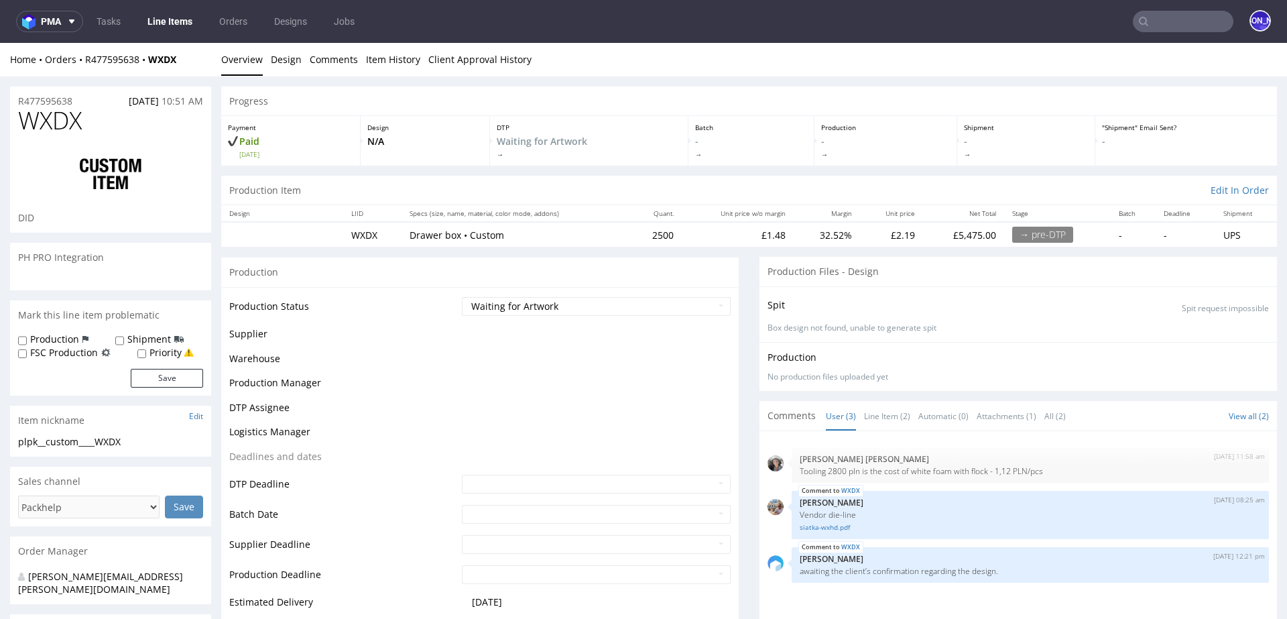
scroll to position [33, 0]
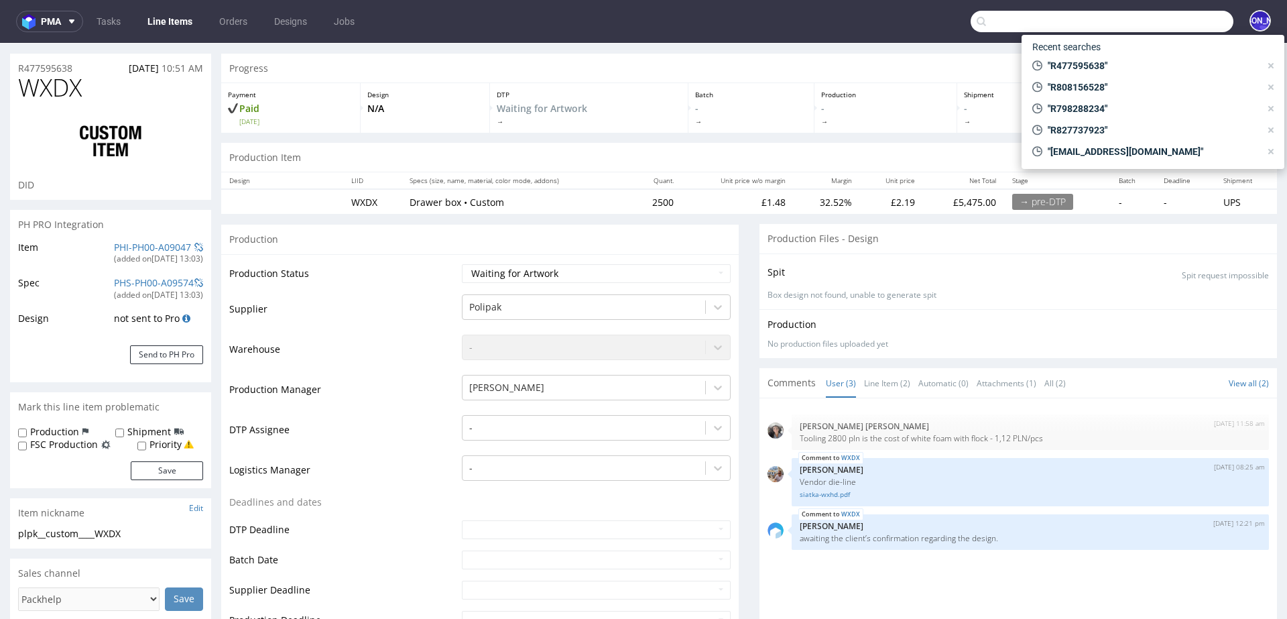
click at [1163, 29] on input "text" at bounding box center [1102, 21] width 263 height 21
paste input "R056943177"
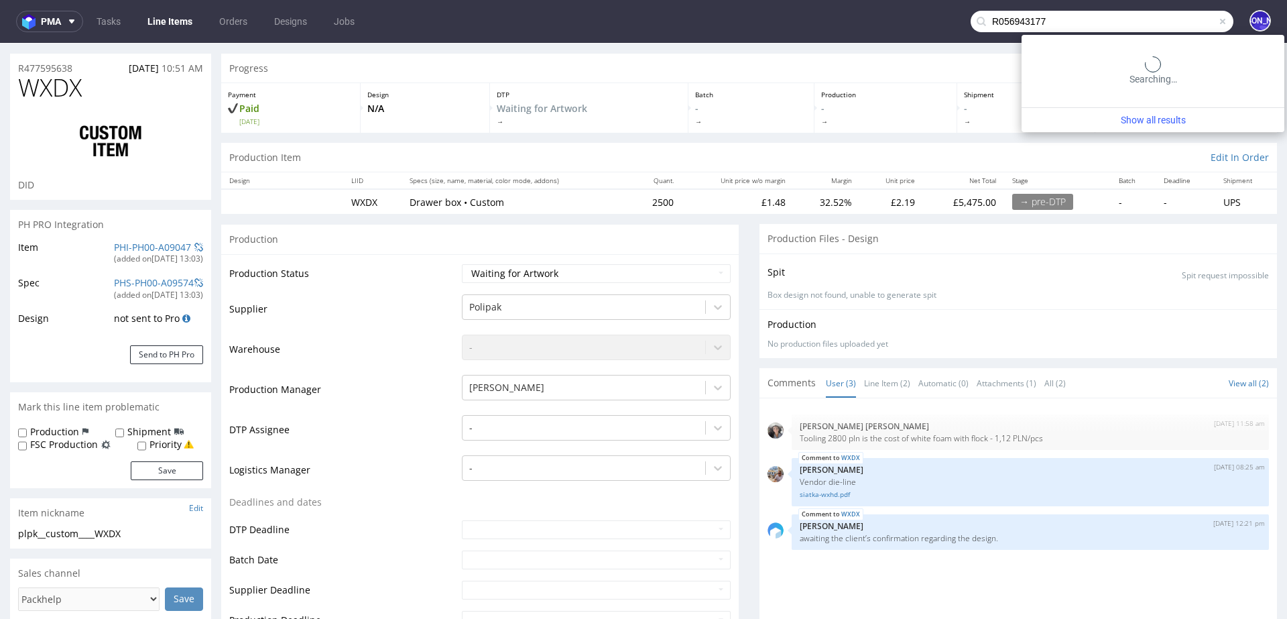
type input "R056943177"
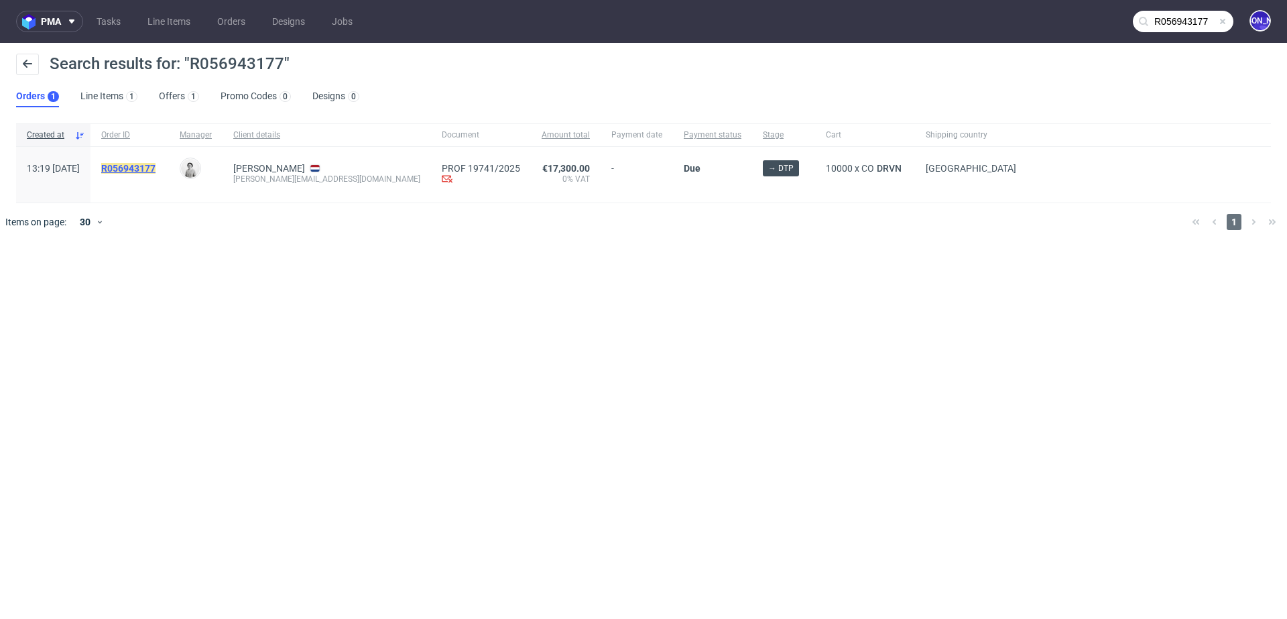
click at [150, 169] on mark "R056943177" at bounding box center [128, 168] width 54 height 11
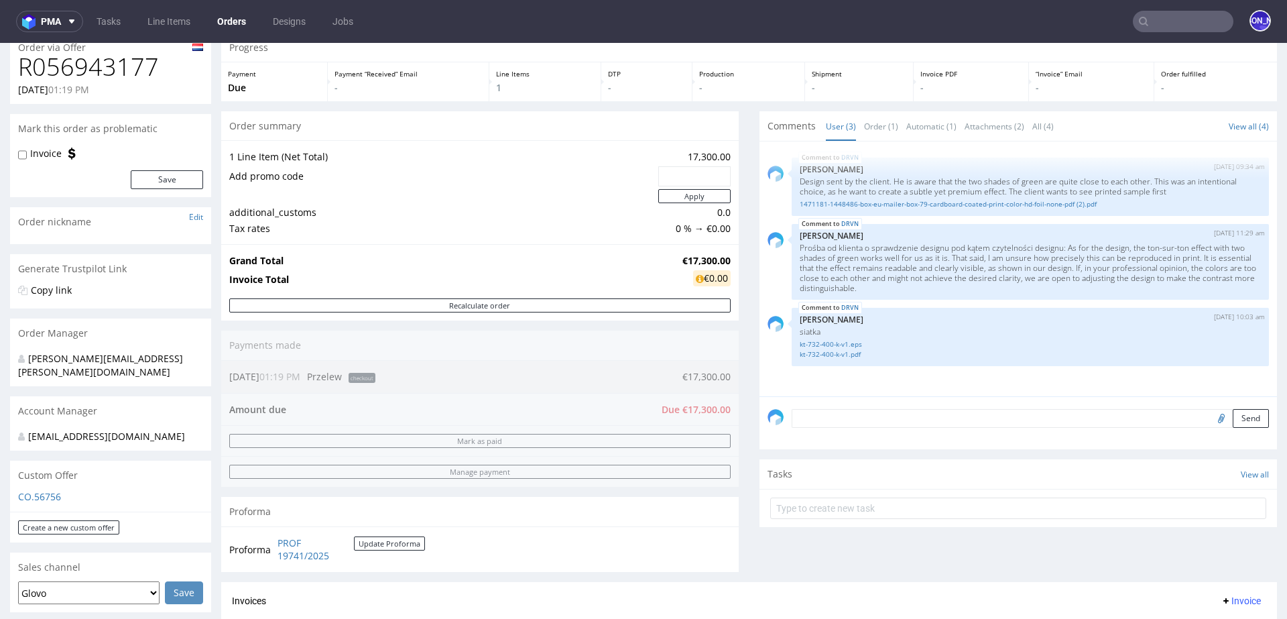
scroll to position [40, 0]
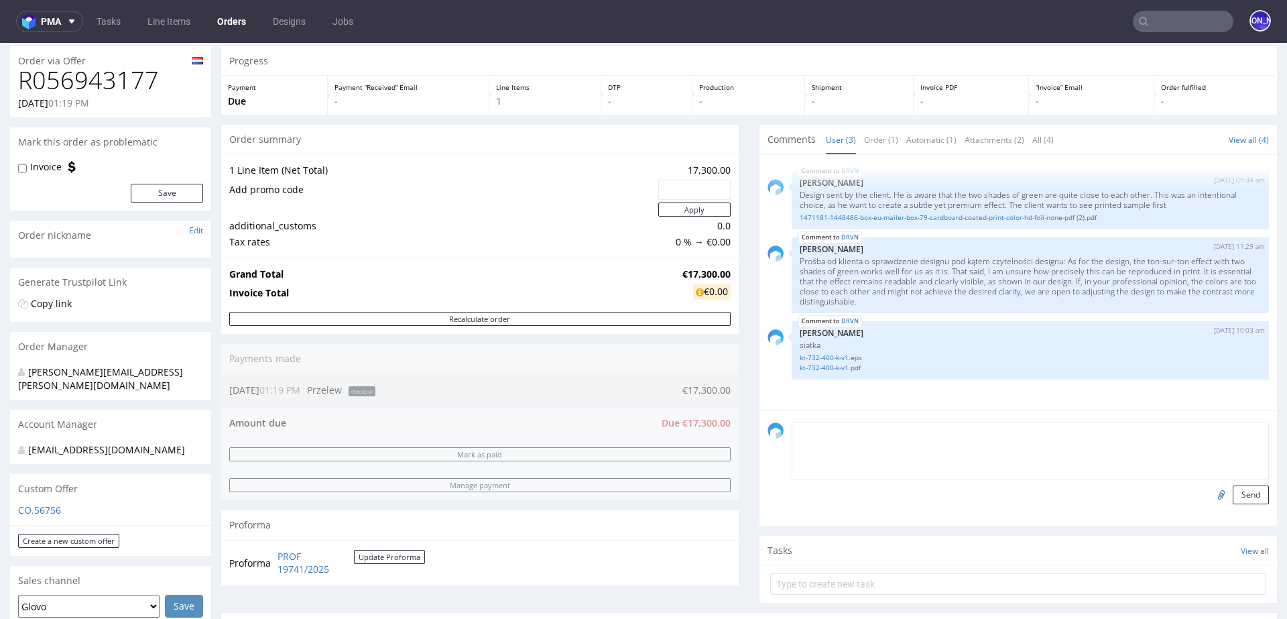
click at [843, 426] on textarea at bounding box center [1030, 451] width 477 height 58
type textarea "Q"
type textarea "W"
type textarea "Q"
type textarea "A"
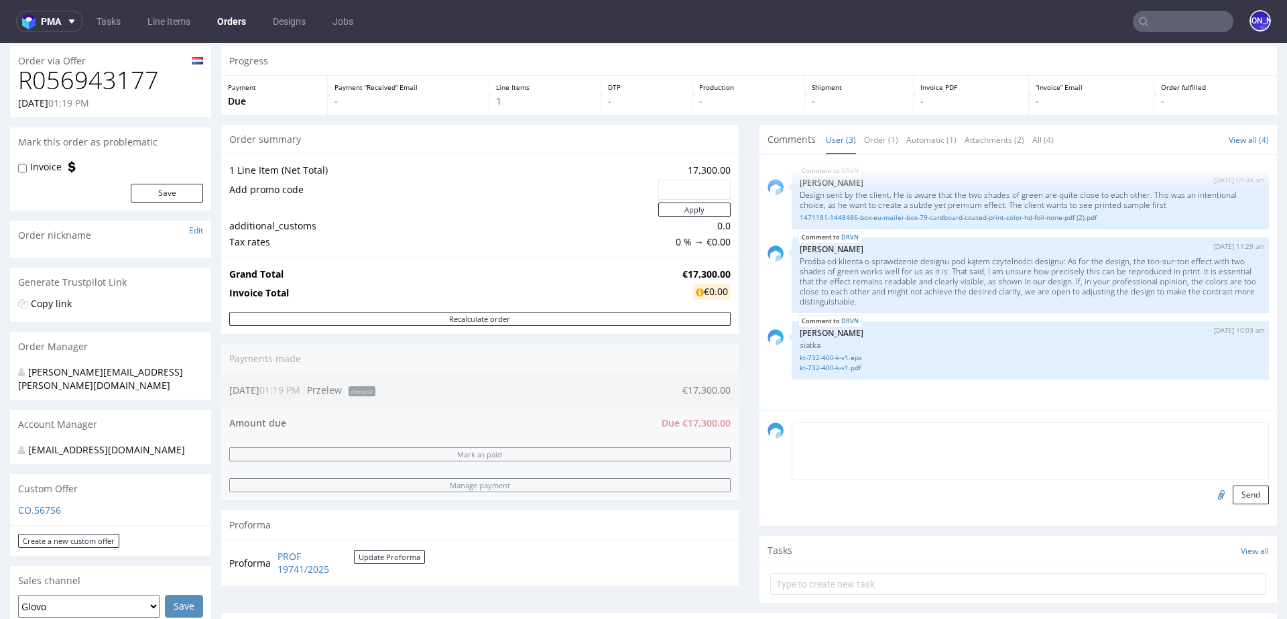
click at [1144, 25] on input "text" at bounding box center [1183, 21] width 101 height 21
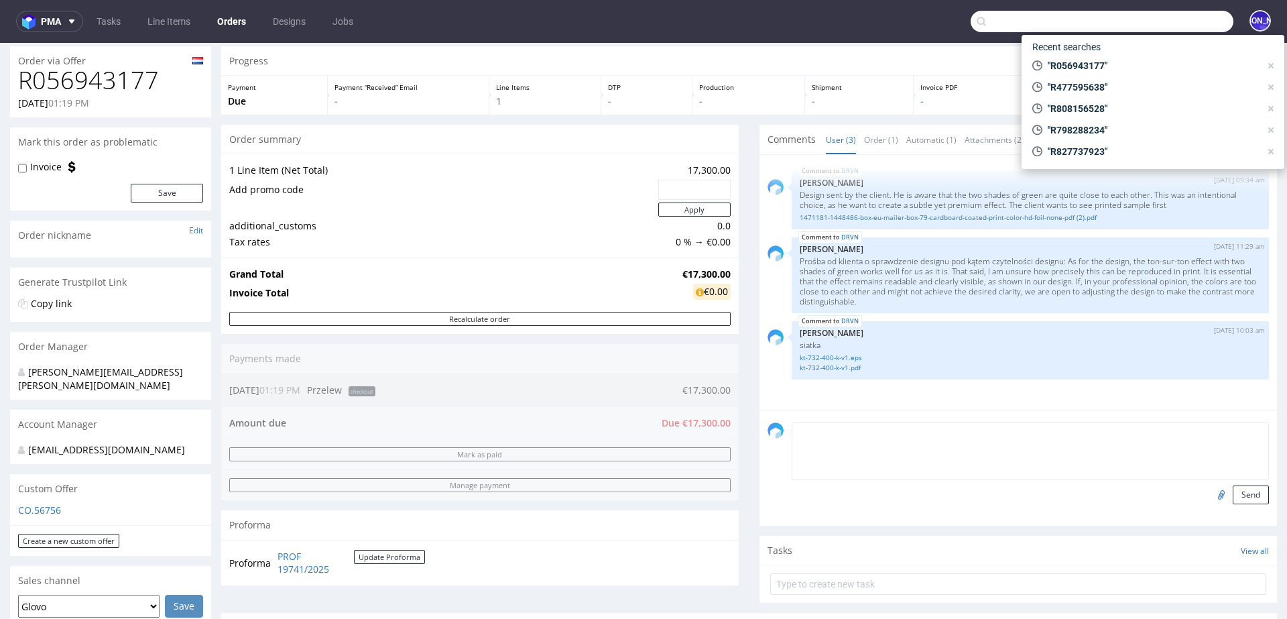
paste input "R886700613"
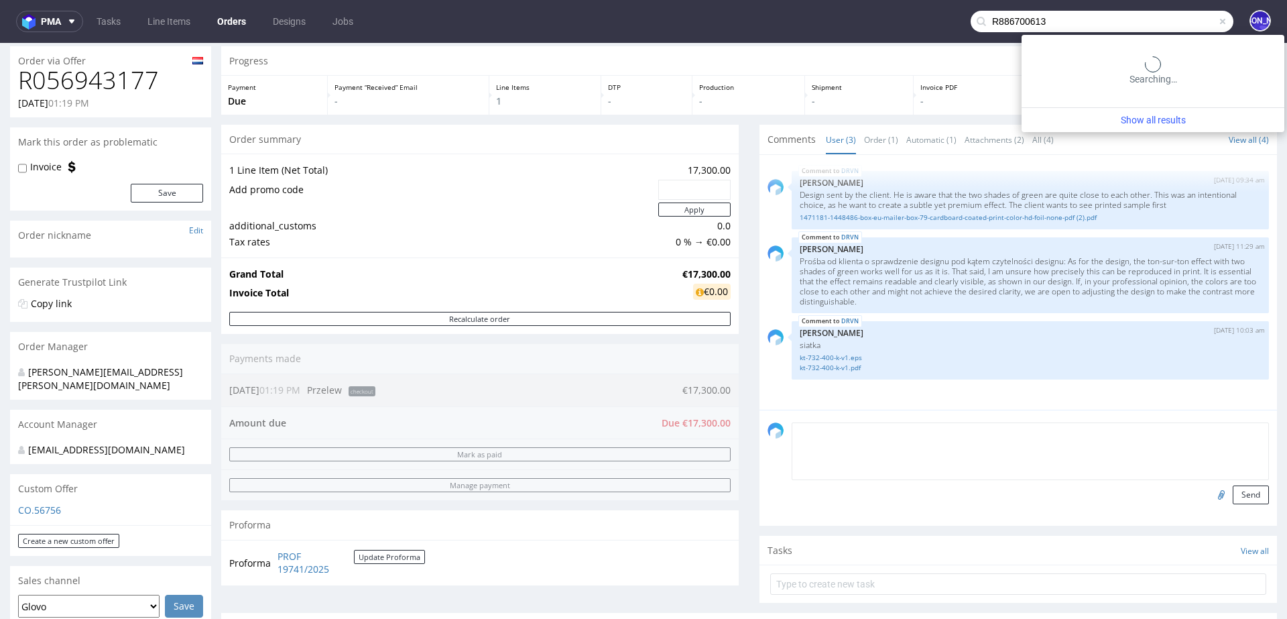
type input "R886700613"
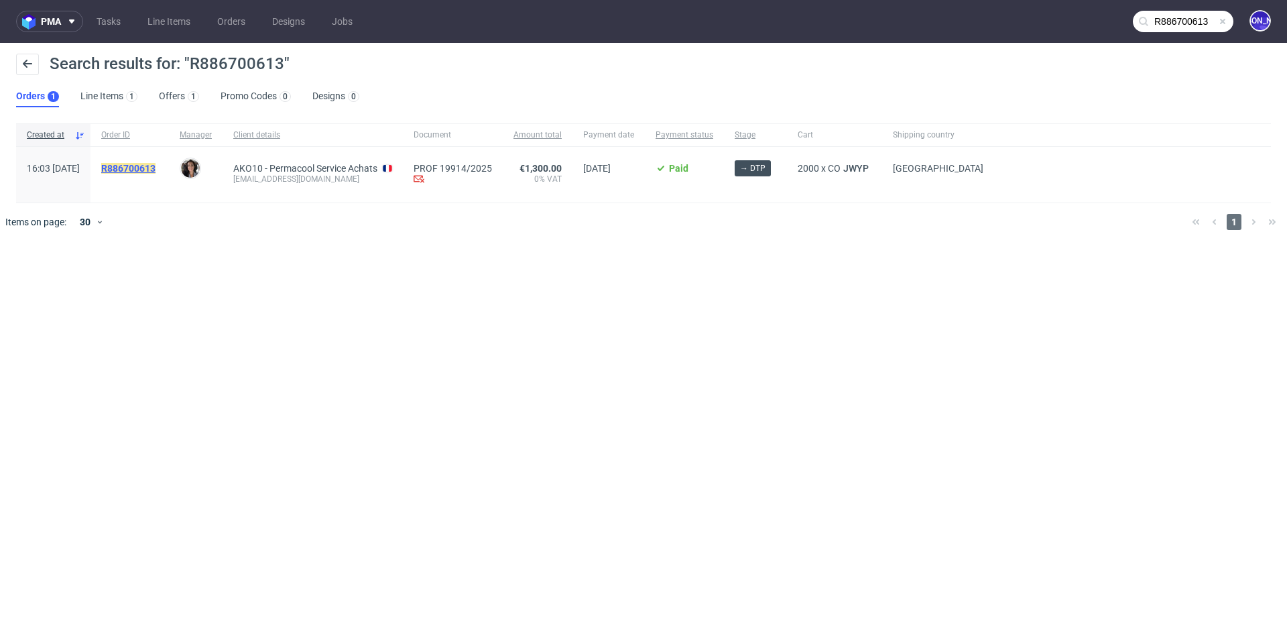
click at [154, 166] on mark "R886700613" at bounding box center [128, 168] width 54 height 11
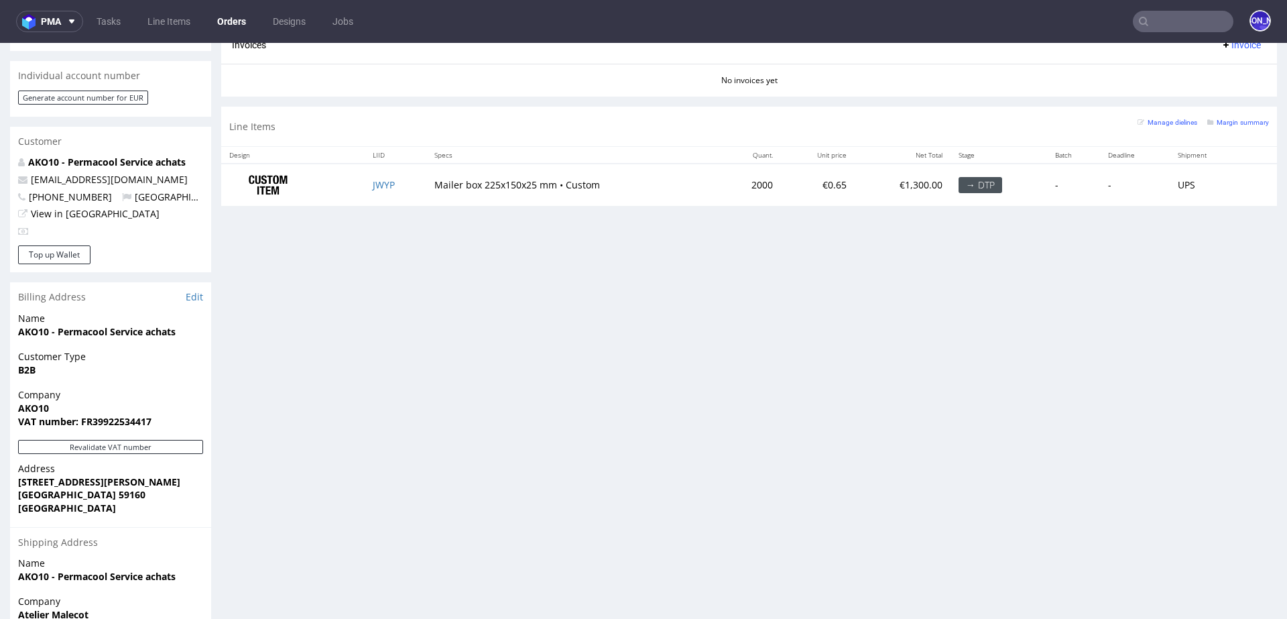
scroll to position [585, 0]
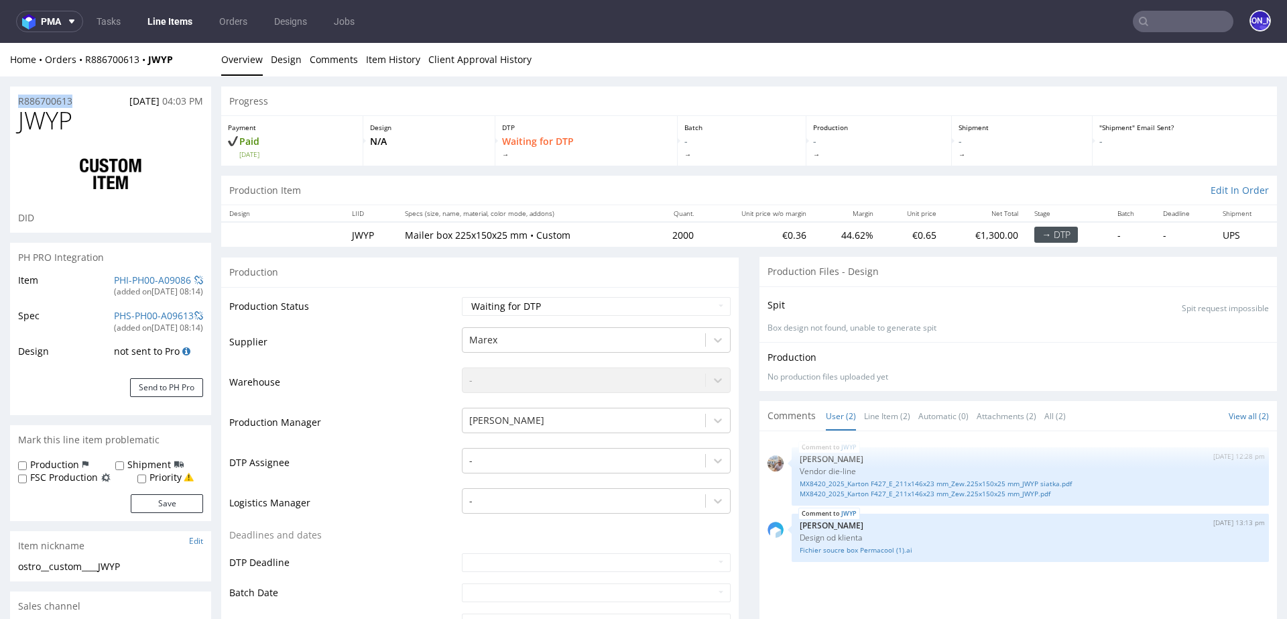
drag, startPoint x: 88, startPoint y: 97, endPoint x: 0, endPoint y: 97, distance: 88.5
click at [1199, 23] on input "text" at bounding box center [1183, 21] width 101 height 21
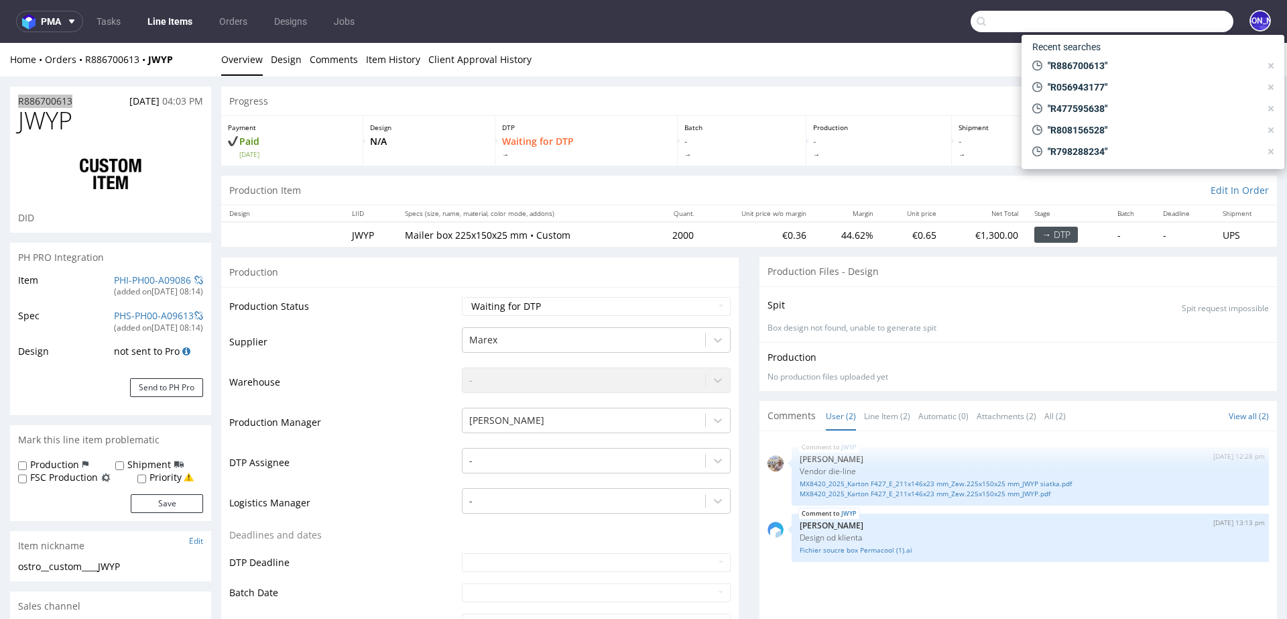
paste input "R773342737"
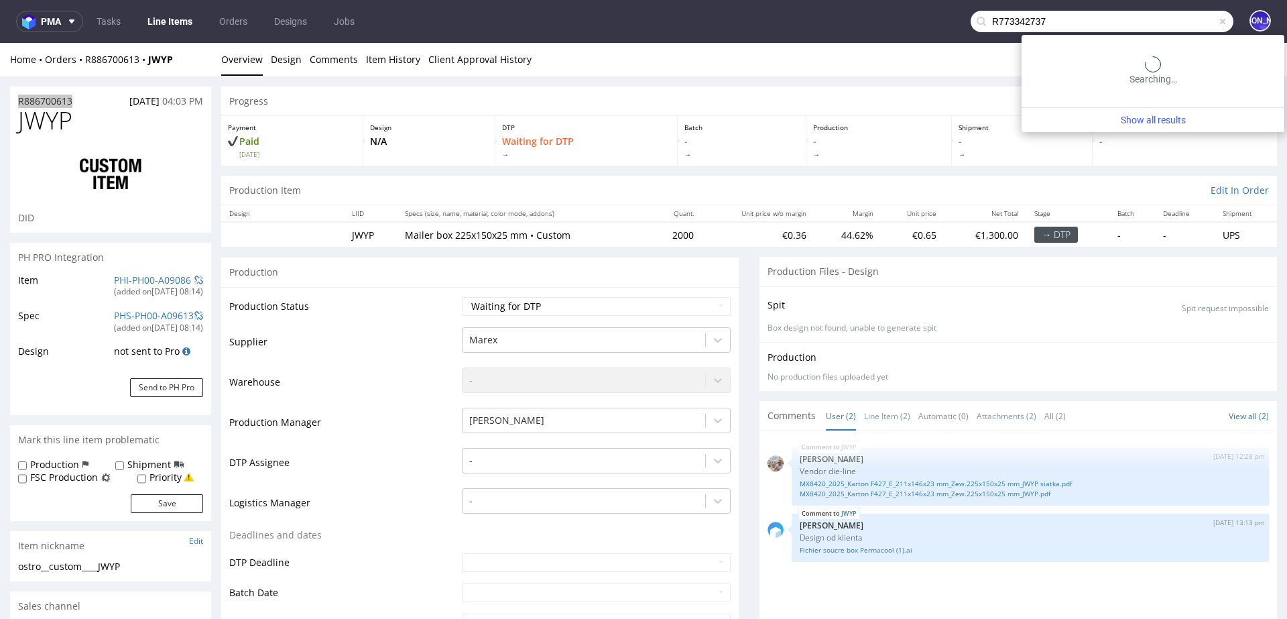
type input "R773342737"
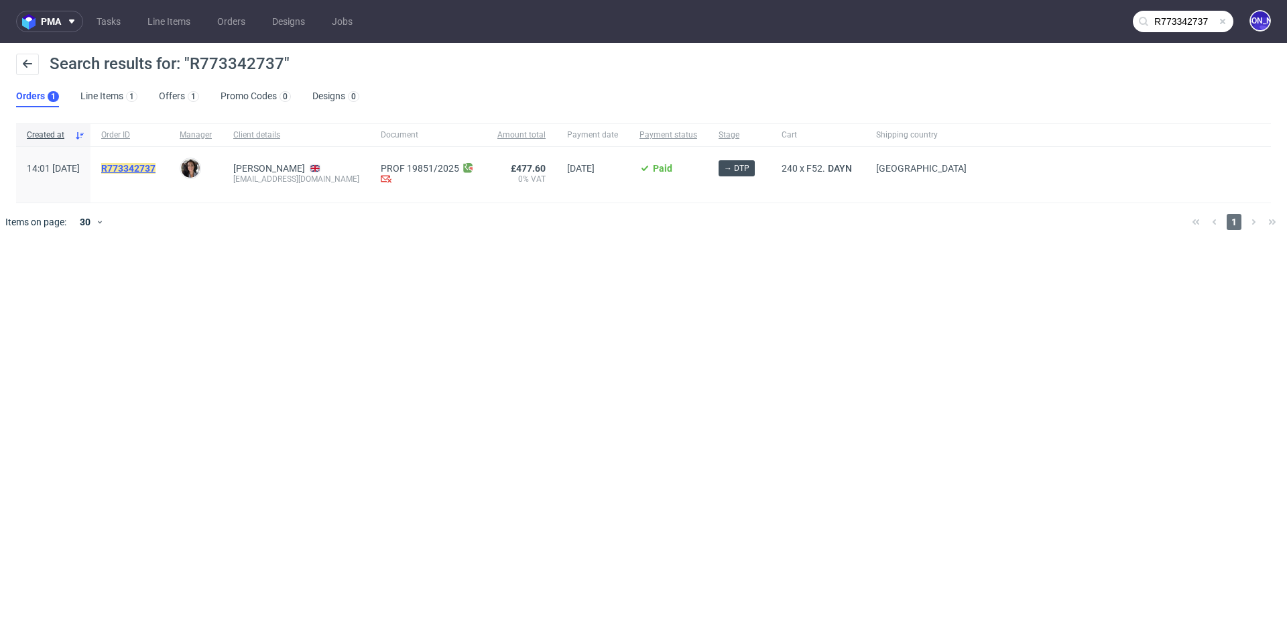
click at [156, 167] on mark "R773342737" at bounding box center [128, 168] width 54 height 11
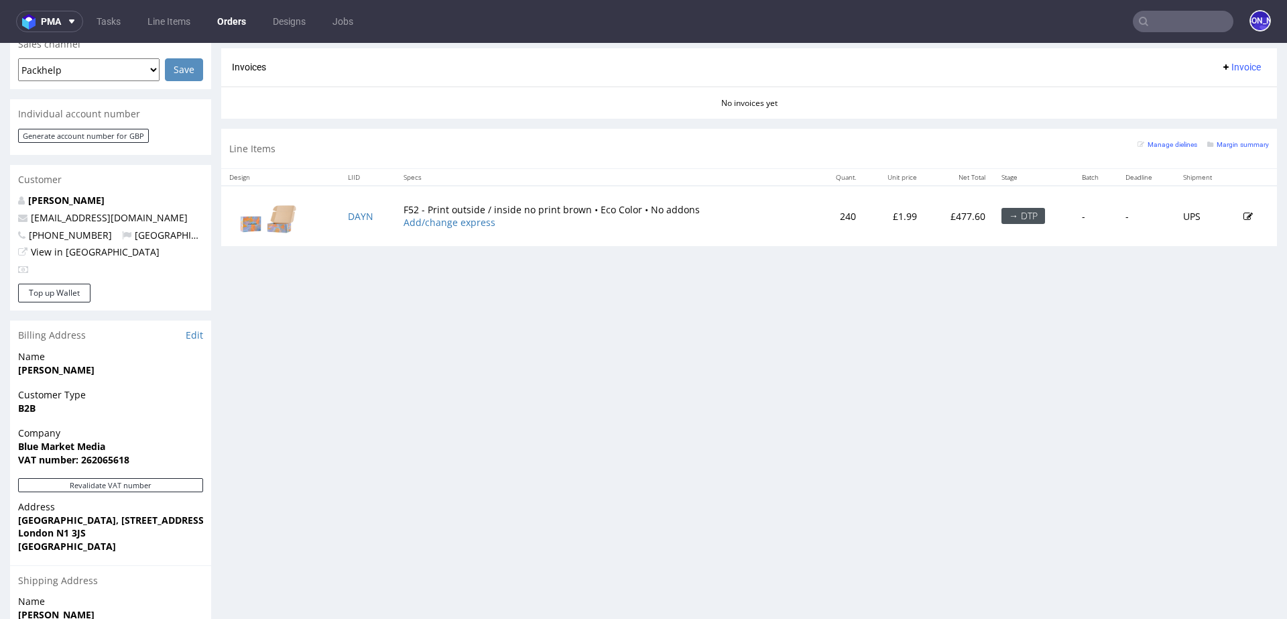
scroll to position [647, 0]
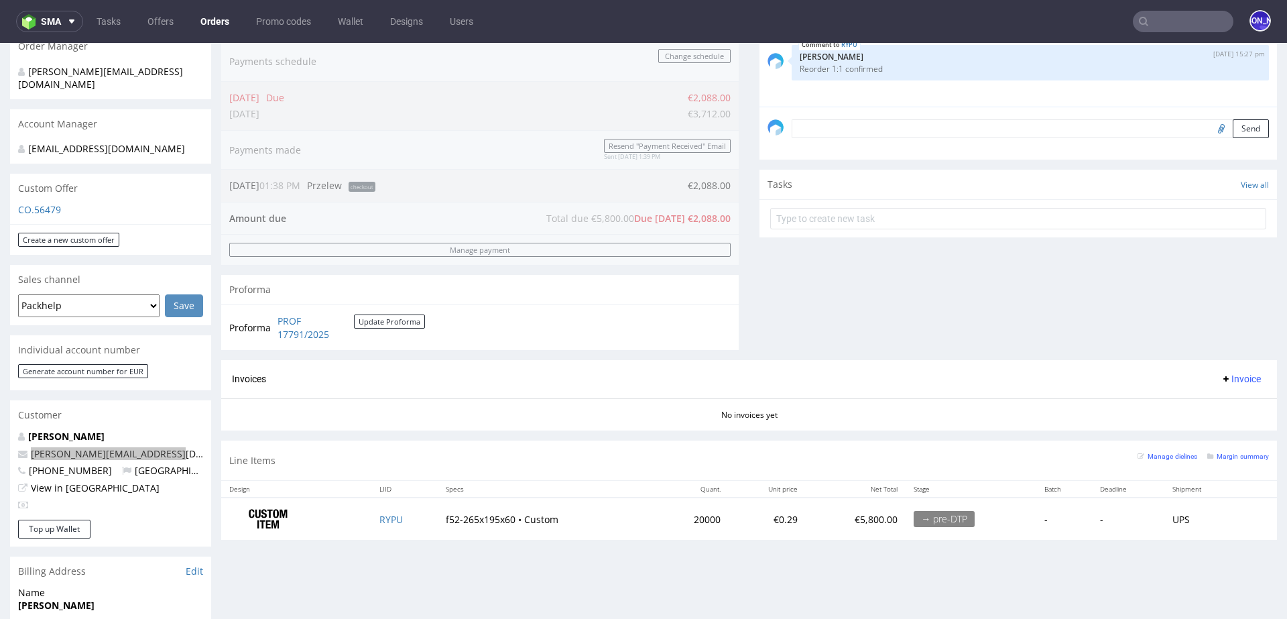
scroll to position [367, 0]
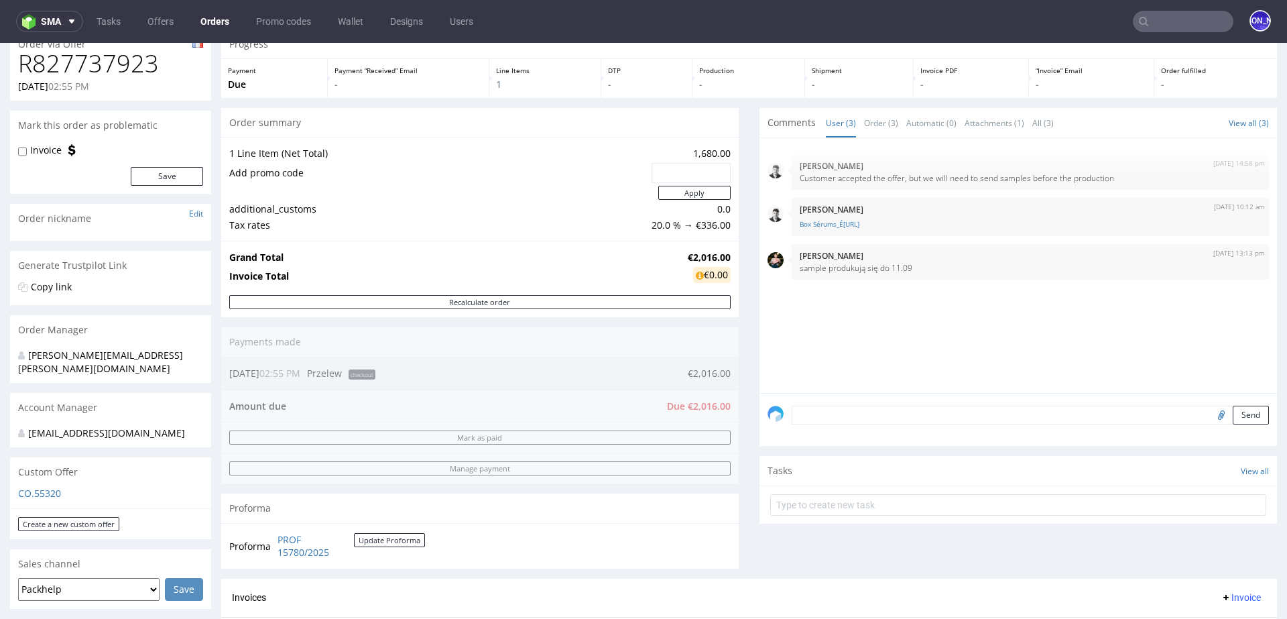
scroll to position [29, 0]
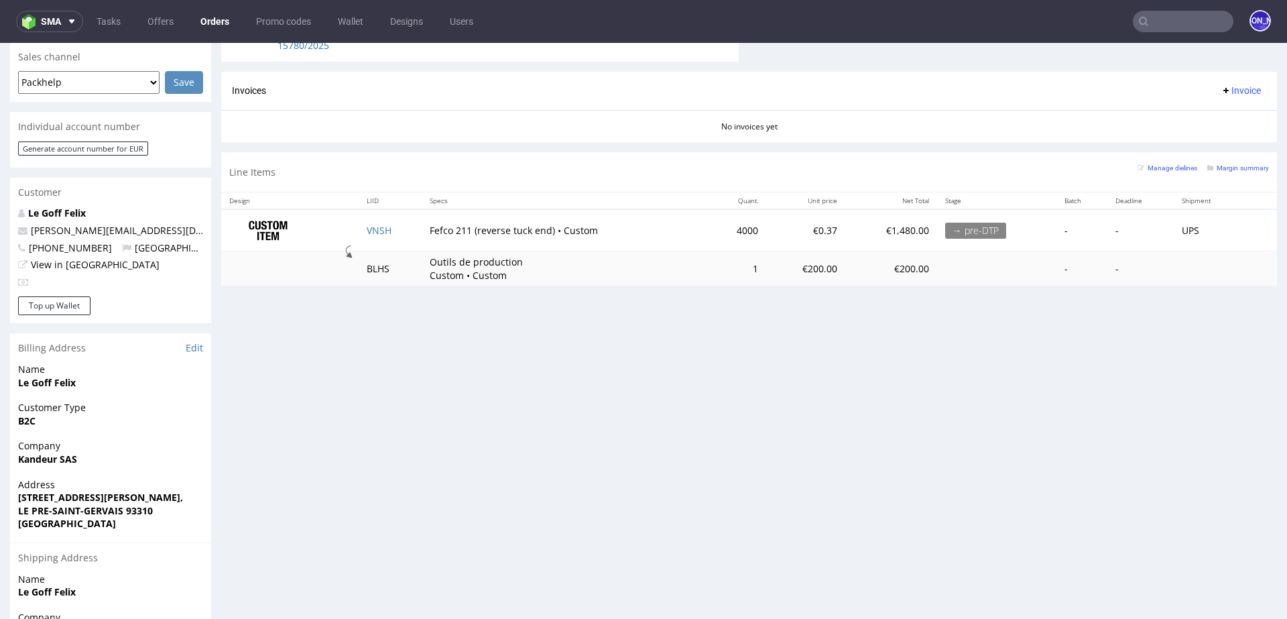
scroll to position [560, 0]
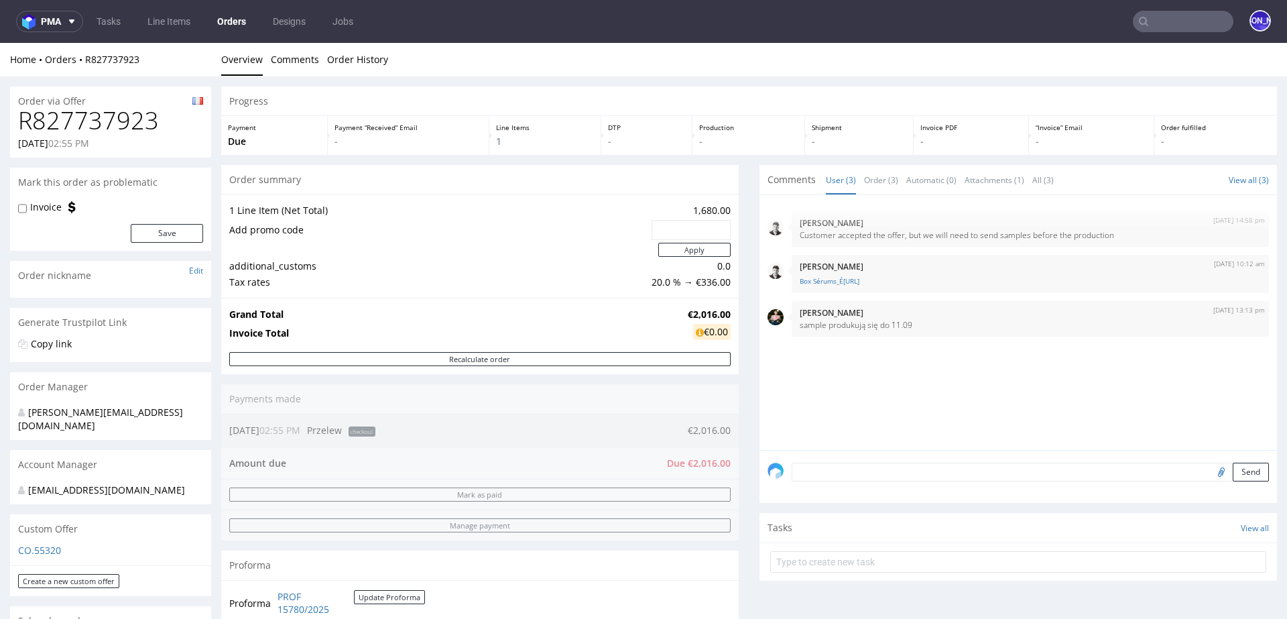
scroll to position [47, 0]
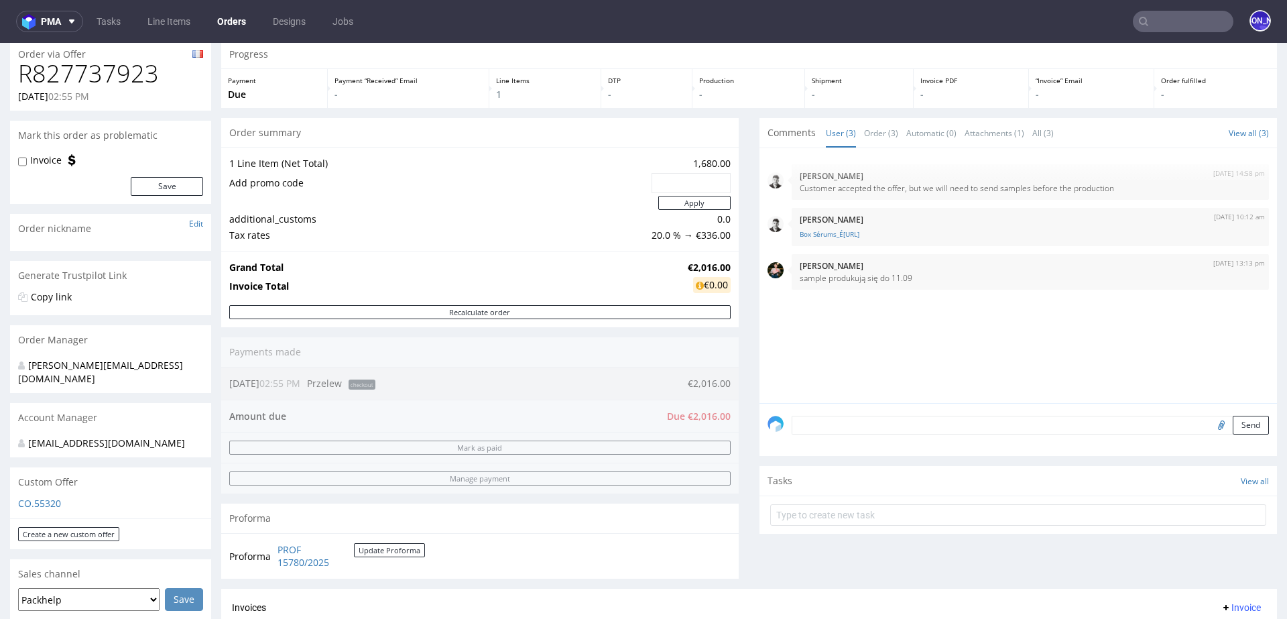
click at [813, 422] on textarea at bounding box center [1030, 425] width 477 height 19
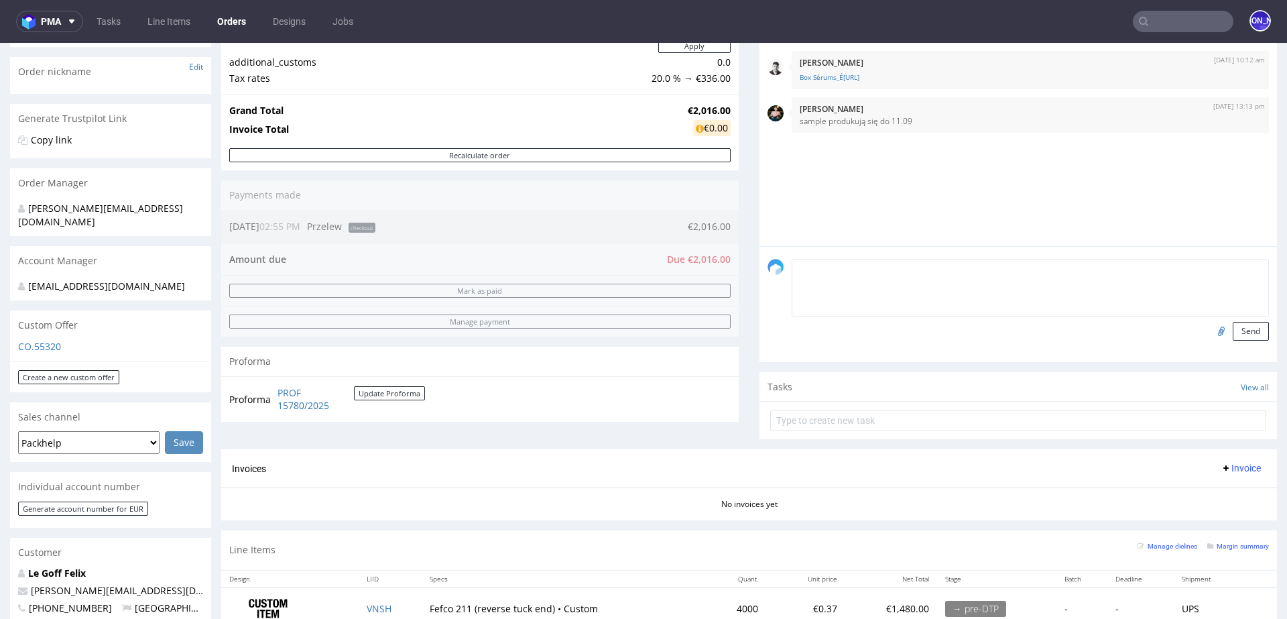
scroll to position [253, 0]
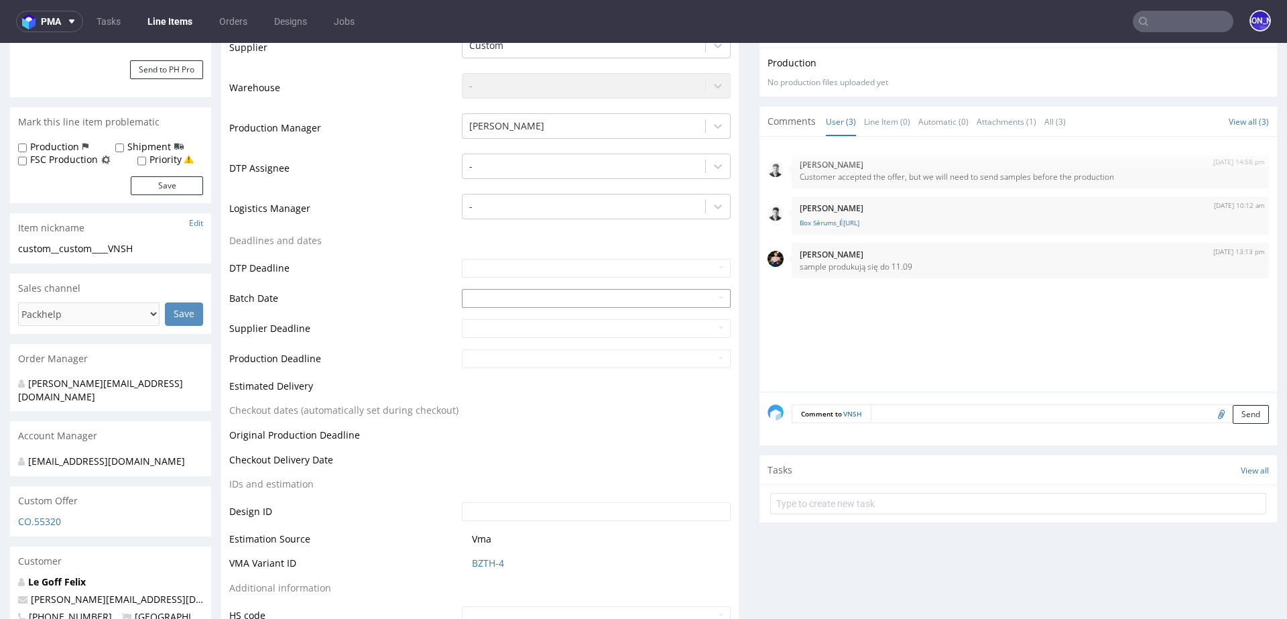
scroll to position [314, 0]
click at [901, 410] on textarea at bounding box center [1070, 417] width 398 height 19
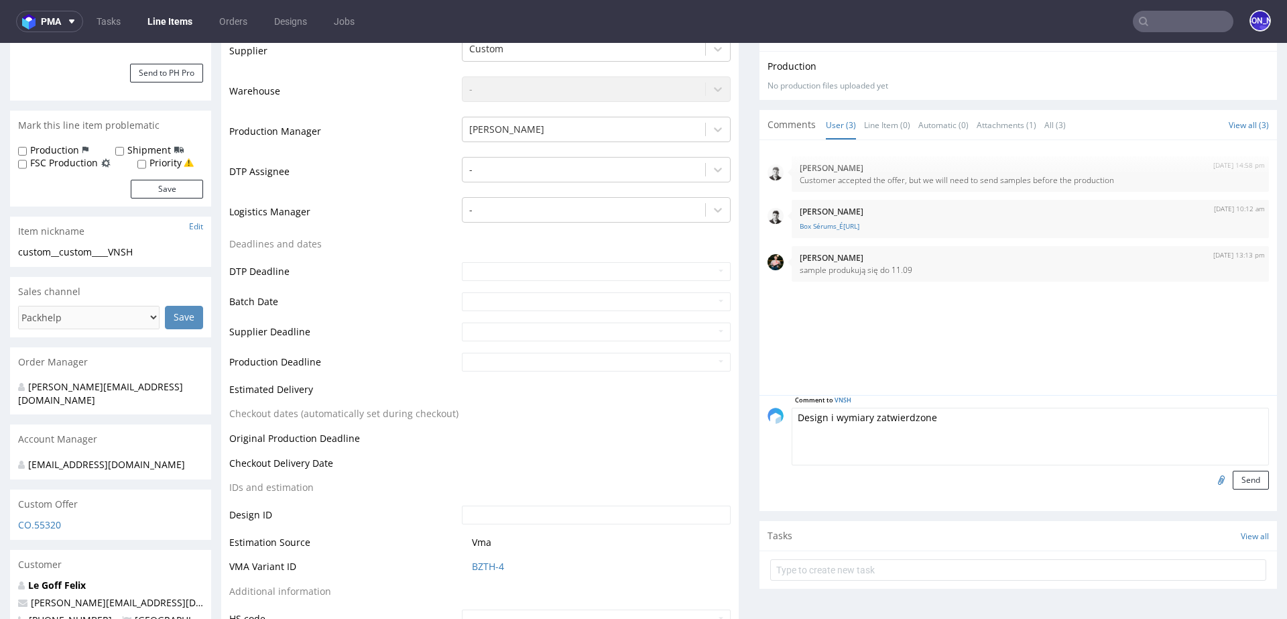
drag, startPoint x: 959, startPoint y: 424, endPoint x: 786, endPoint y: 414, distance: 173.3
click at [792, 414] on textarea "Design i wymiary zatwierdzone" at bounding box center [1030, 437] width 477 height 58
paste textarea "R250054522"
type textarea "Sample zatwierdzone - R250054522 (wymiar i design)"
click at [1238, 481] on button "Send" at bounding box center [1251, 480] width 36 height 19
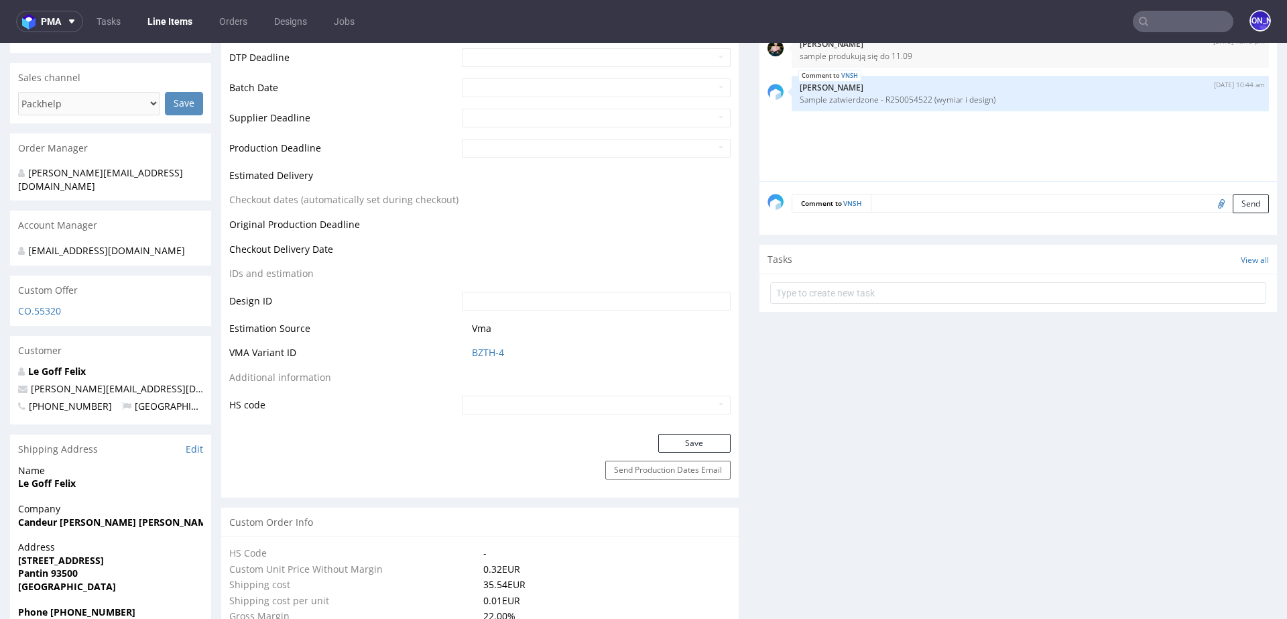
scroll to position [586, 0]
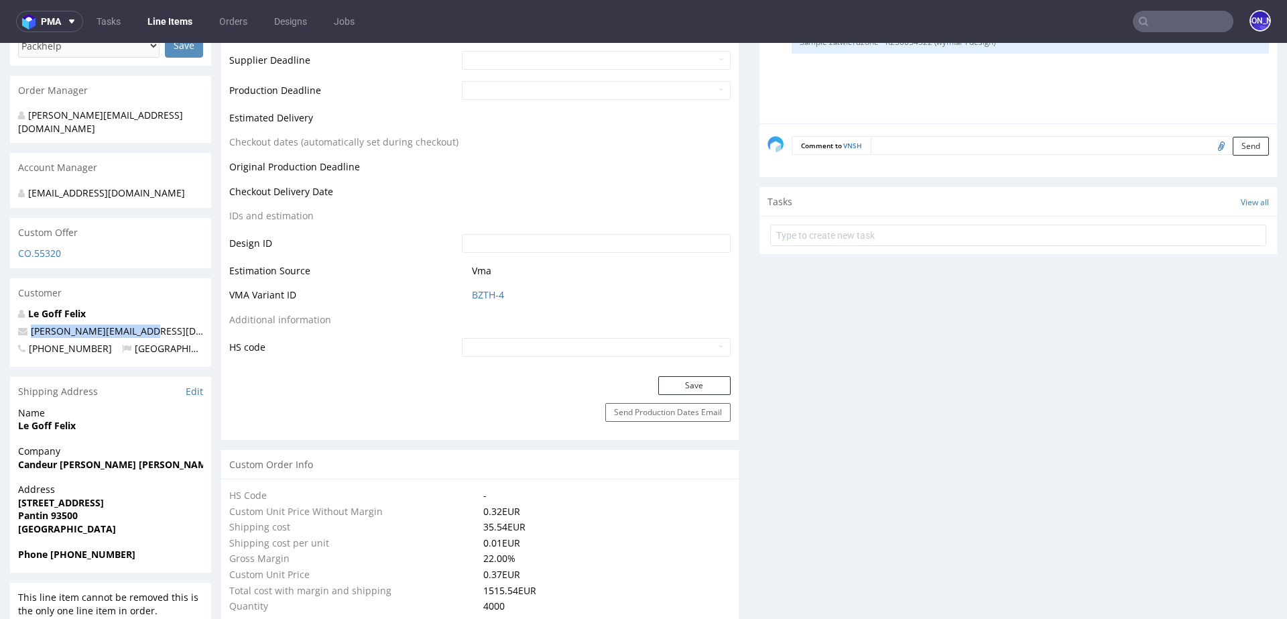
drag, startPoint x: 145, startPoint y: 319, endPoint x: 21, endPoint y: 316, distance: 124.1
click at [21, 324] on p "[PERSON_NAME][EMAIL_ADDRESS][DOMAIN_NAME]" at bounding box center [110, 330] width 185 height 13
copy span "[PERSON_NAME][EMAIL_ADDRESS][DOMAIN_NAME]"
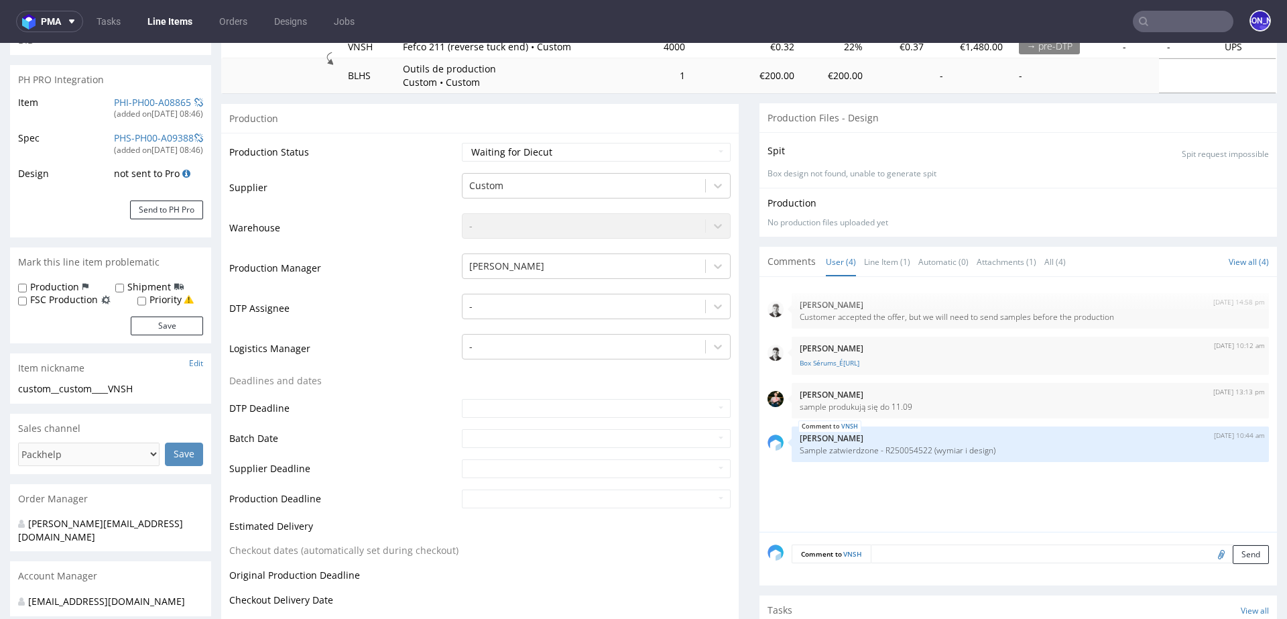
scroll to position [0, 0]
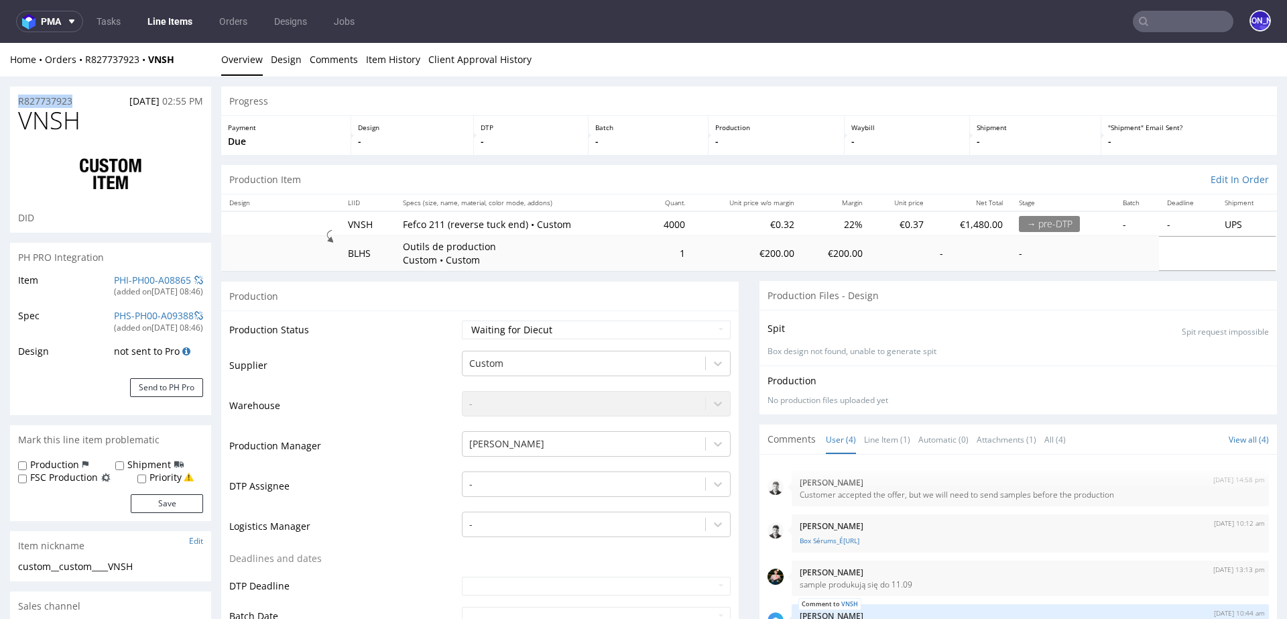
drag, startPoint x: 83, startPoint y: 101, endPoint x: 13, endPoint y: 101, distance: 70.4
click at [12, 101] on div "R827737923 [DATE] 02:55 PM" at bounding box center [110, 96] width 201 height 21
copy p "R827737923"
drag, startPoint x: 687, startPoint y: 224, endPoint x: 642, endPoint y: 224, distance: 44.9
click at [642, 224] on tr "VNSH Fefco 211 (reverse tuck end) • Custom 4000 €0.32 22% €0.37 €1,480.00 → pre…" at bounding box center [749, 223] width 1056 height 25
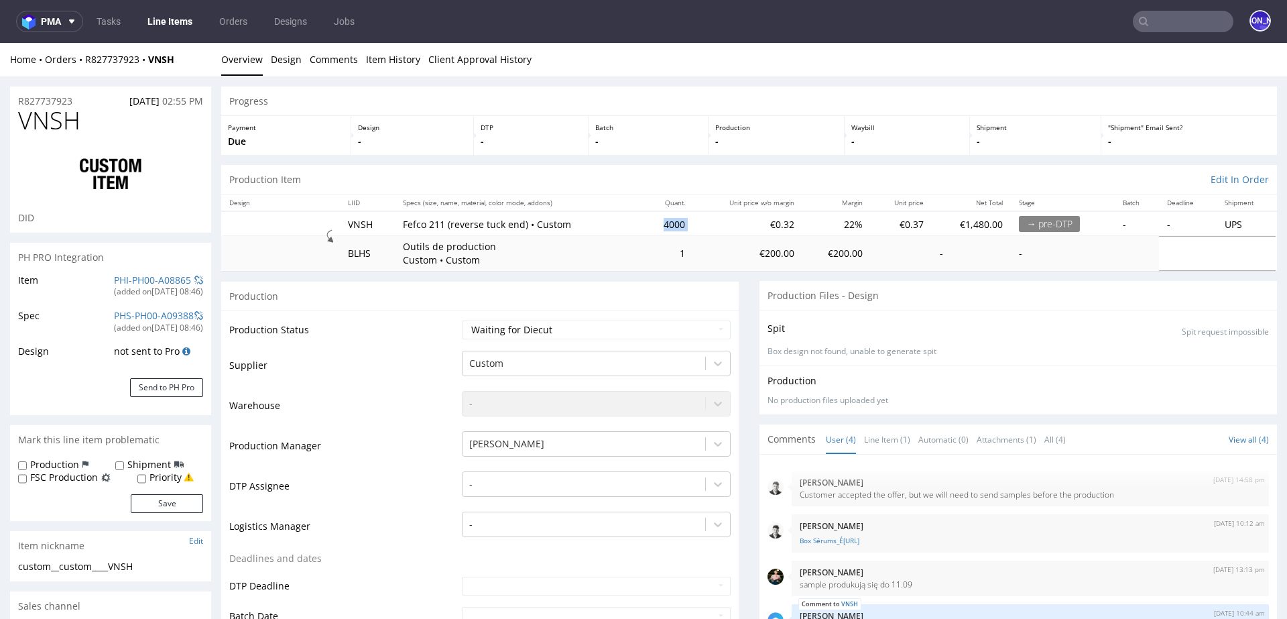
copy td "4000"
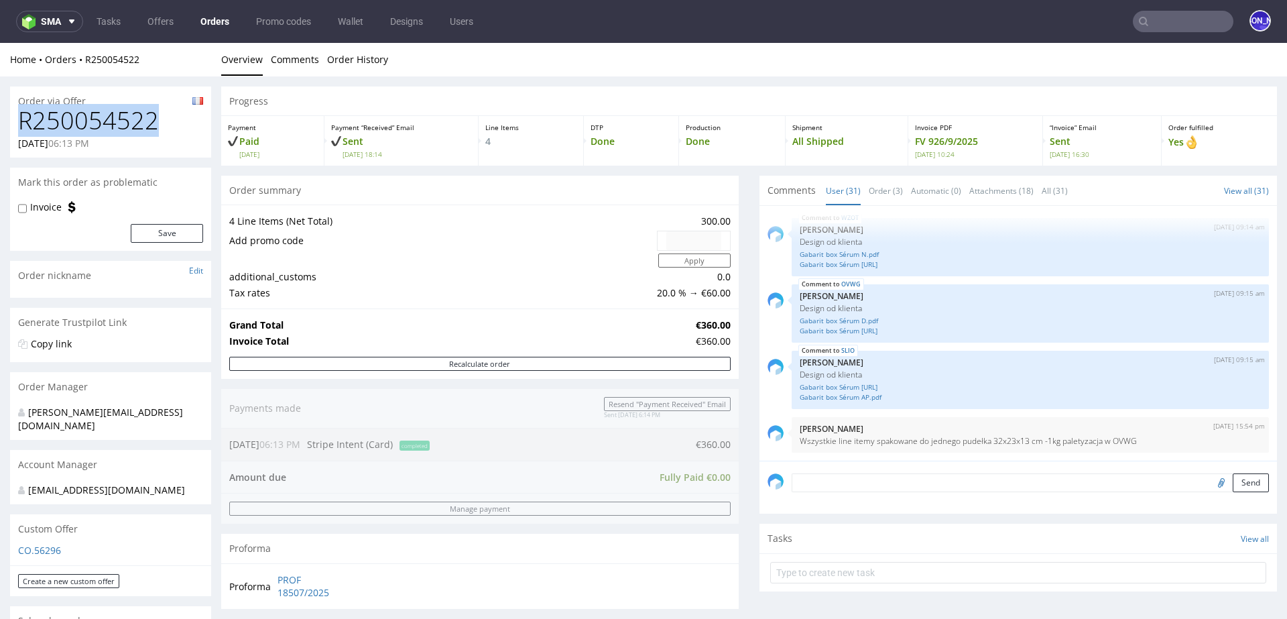
drag, startPoint x: 172, startPoint y: 126, endPoint x: 18, endPoint y: 124, distance: 153.5
click at [18, 124] on h1 "R250054522" at bounding box center [110, 120] width 185 height 27
copy h1 "R250054522"
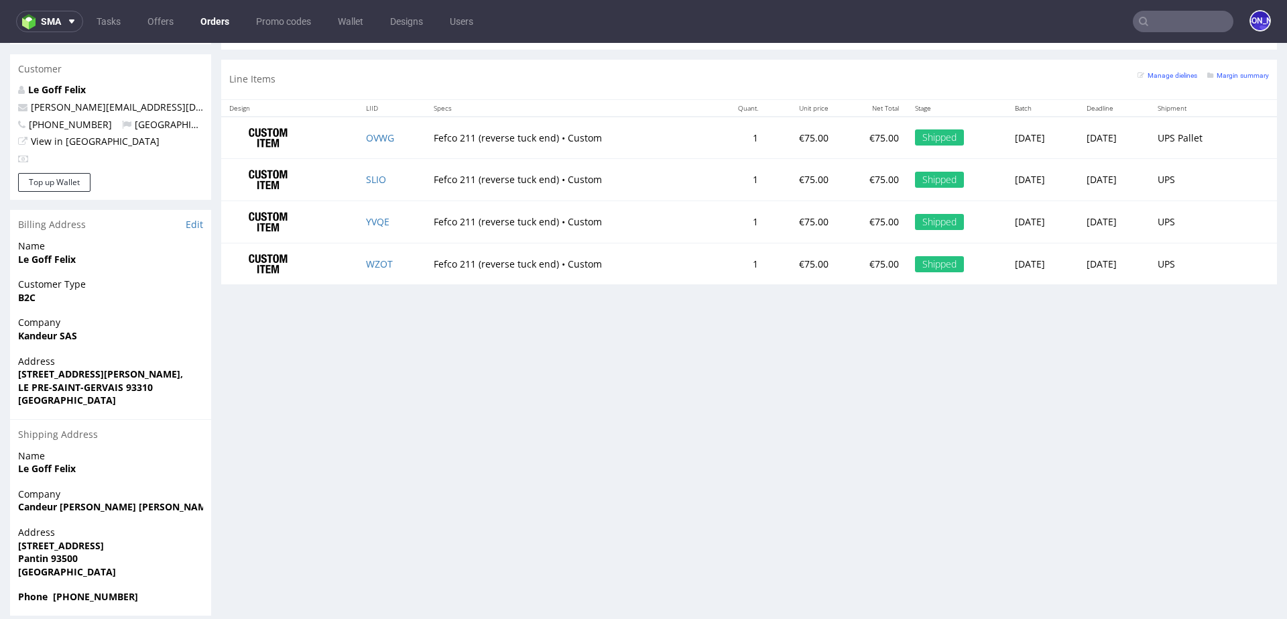
scroll to position [681, 0]
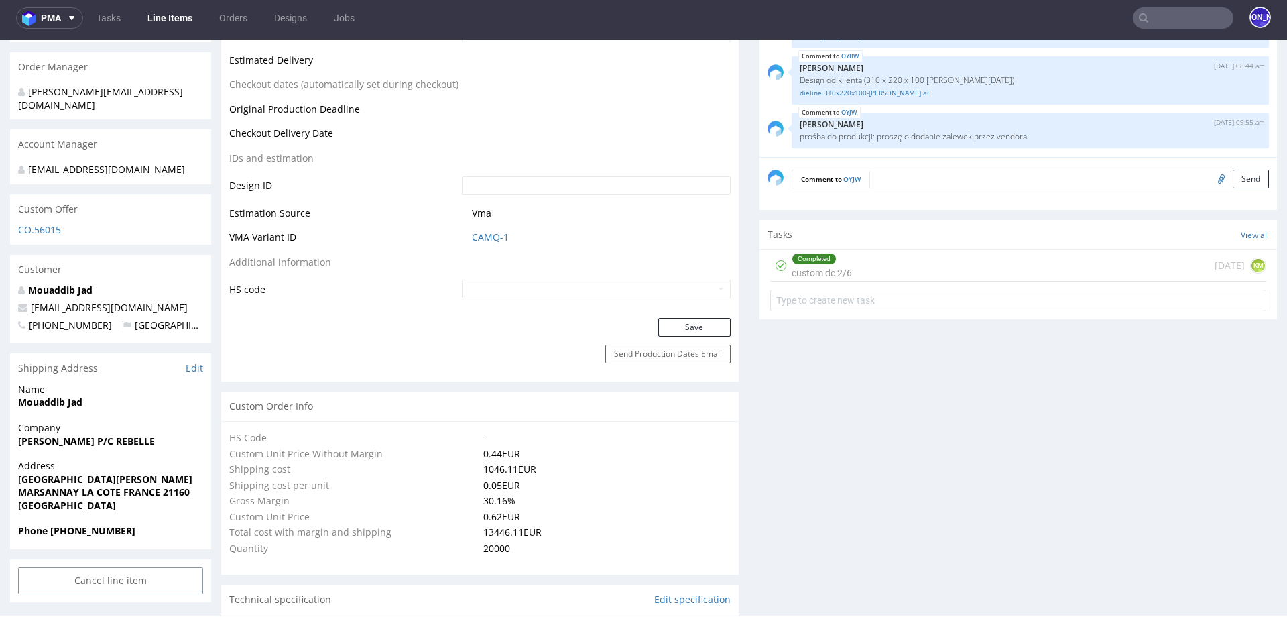
scroll to position [632, 0]
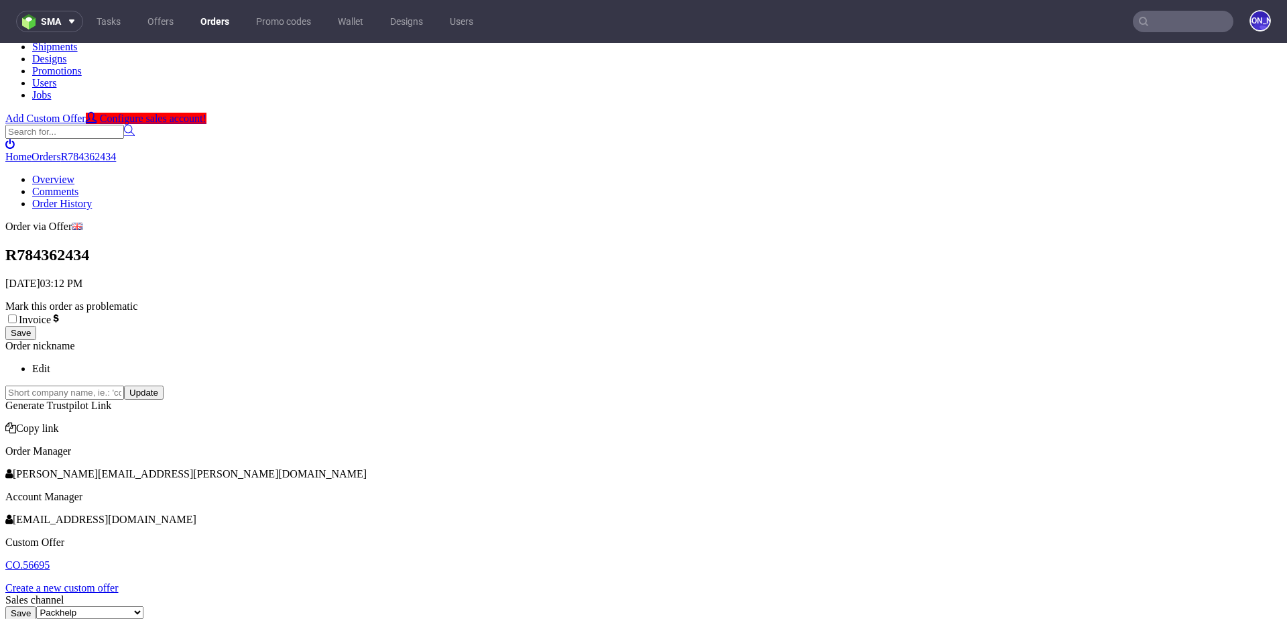
scroll to position [36, 0]
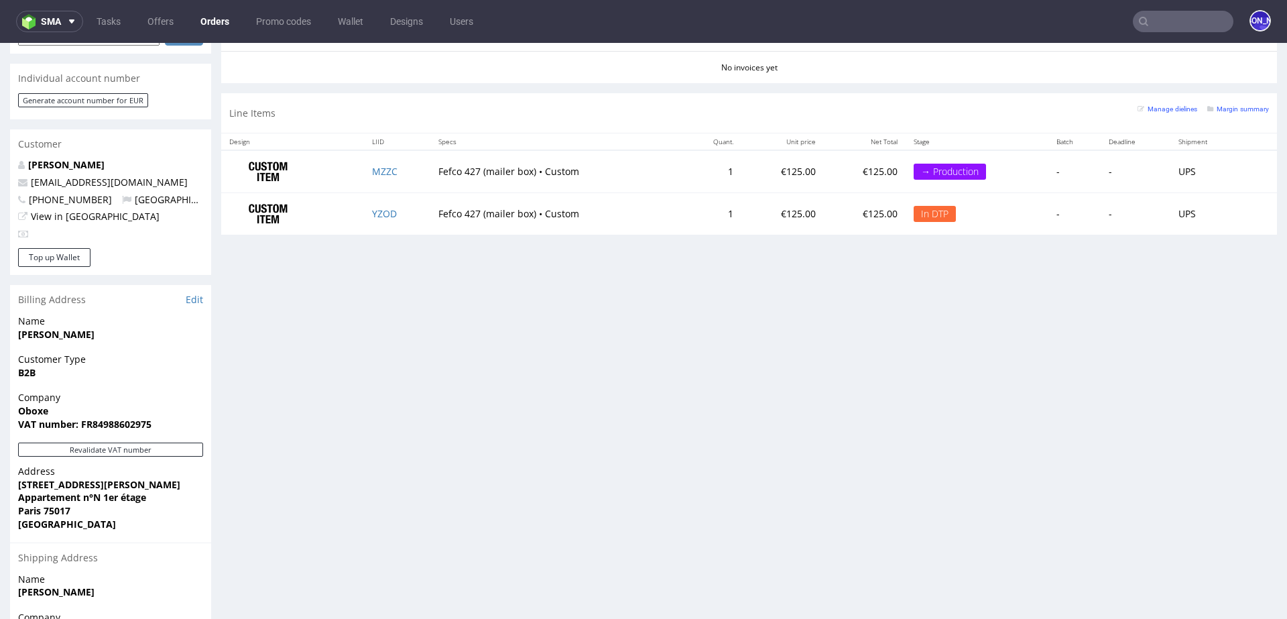
scroll to position [542, 0]
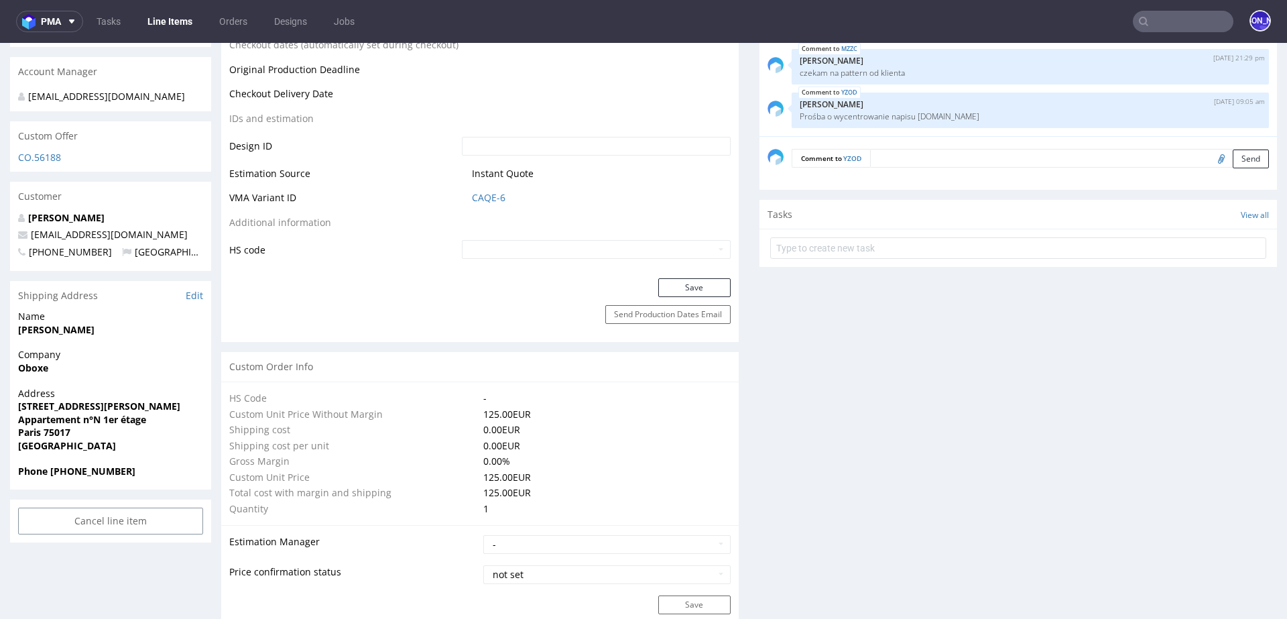
scroll to position [668, 0]
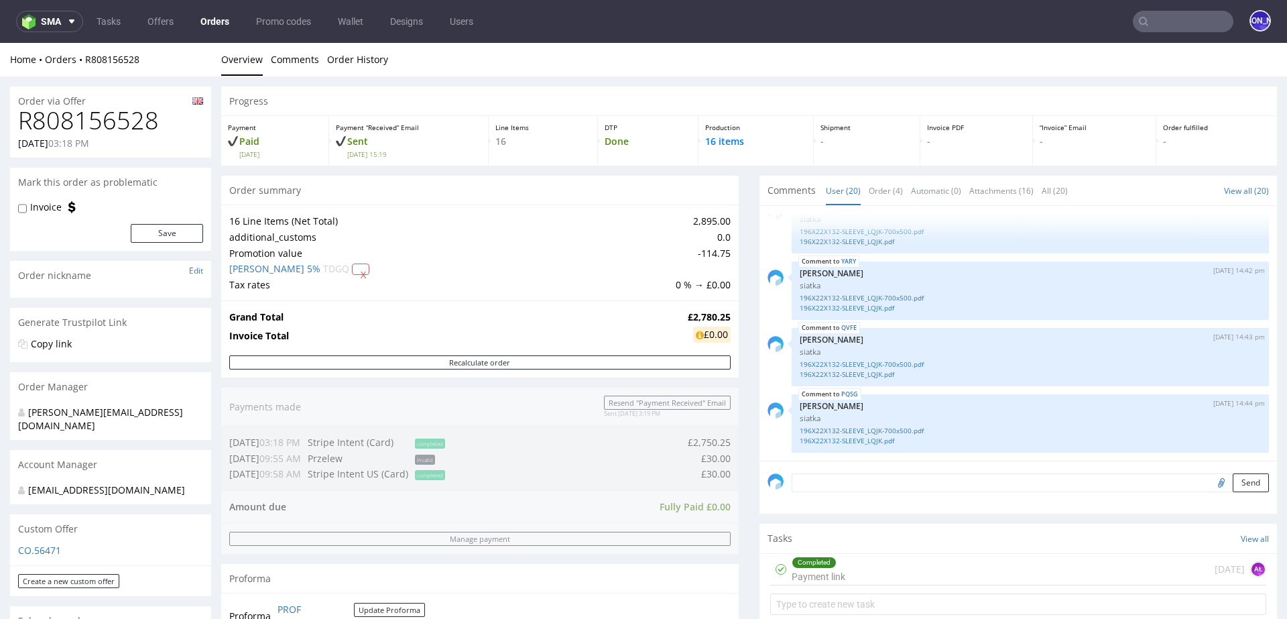
scroll to position [862, 0]
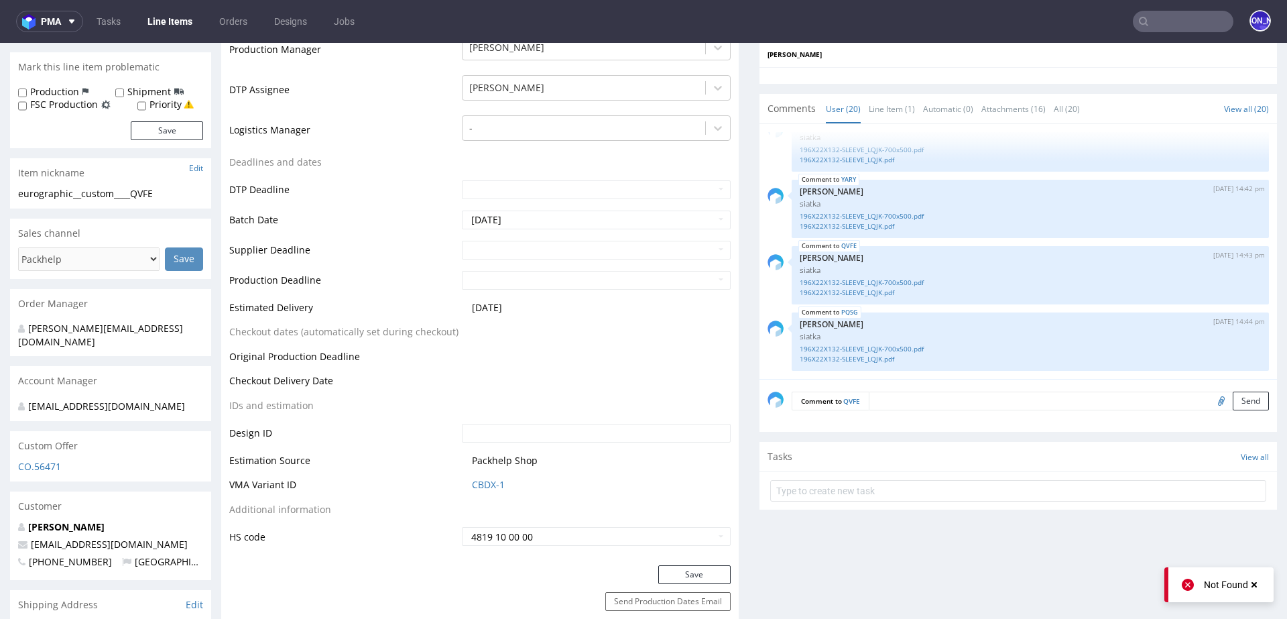
scroll to position [378, 0]
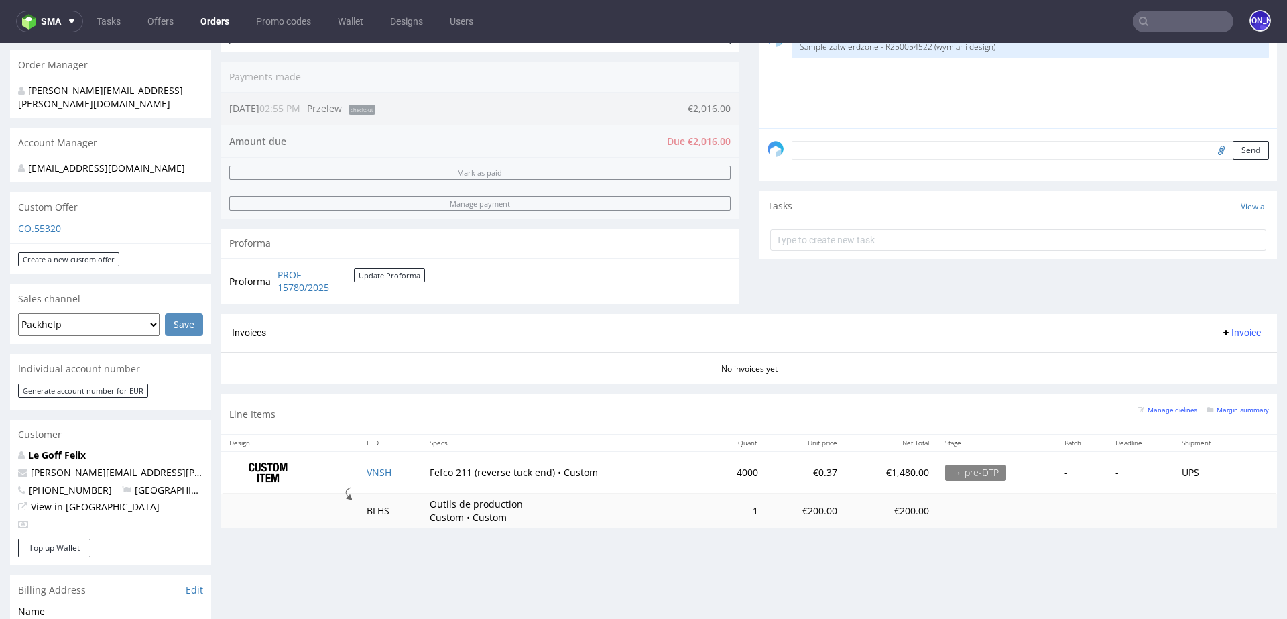
scroll to position [201, 0]
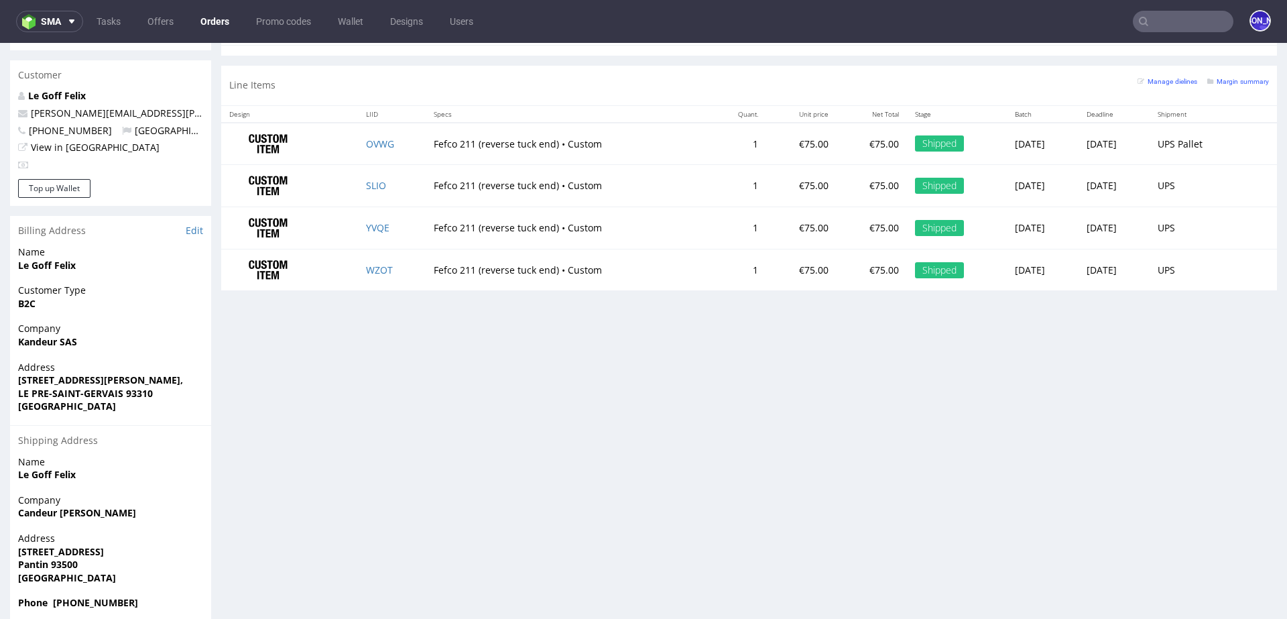
scroll to position [1462, 0]
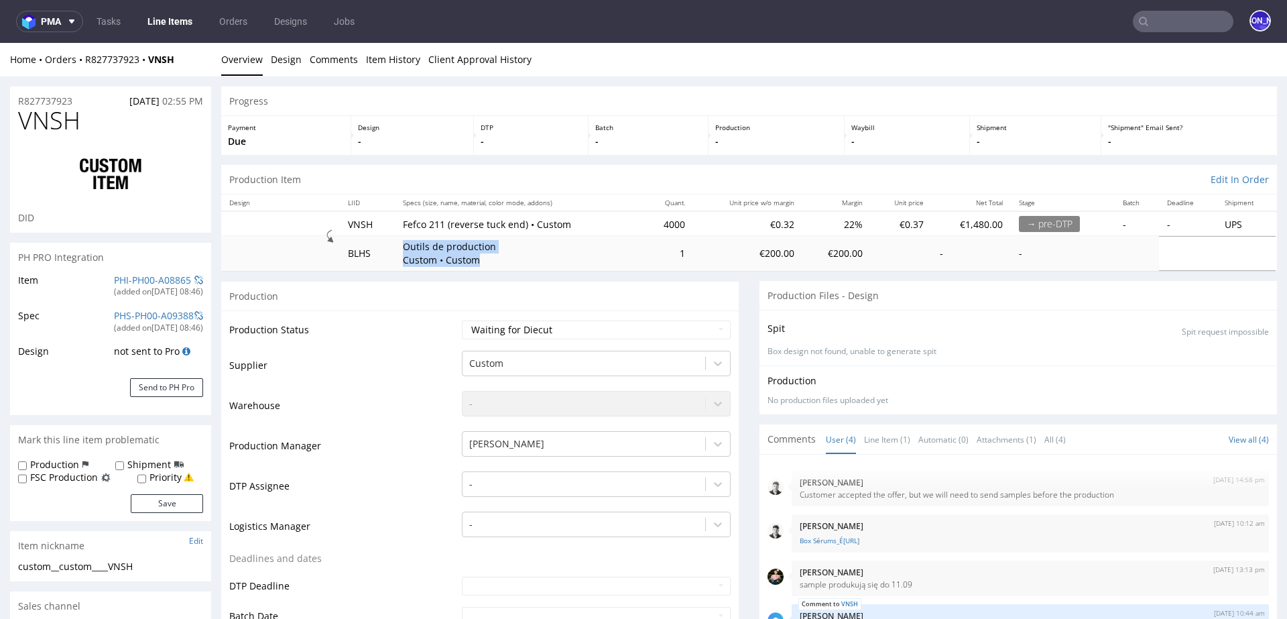
drag, startPoint x: 469, startPoint y: 261, endPoint x: 384, endPoint y: 253, distance: 85.6
click at [384, 253] on tr "BLHS Outils de production Custom • Custom 1 €200.00 €200.00 - -" at bounding box center [749, 253] width 1056 height 34
click at [495, 257] on p "Outils de production Custom • Custom" at bounding box center [453, 253] width 101 height 26
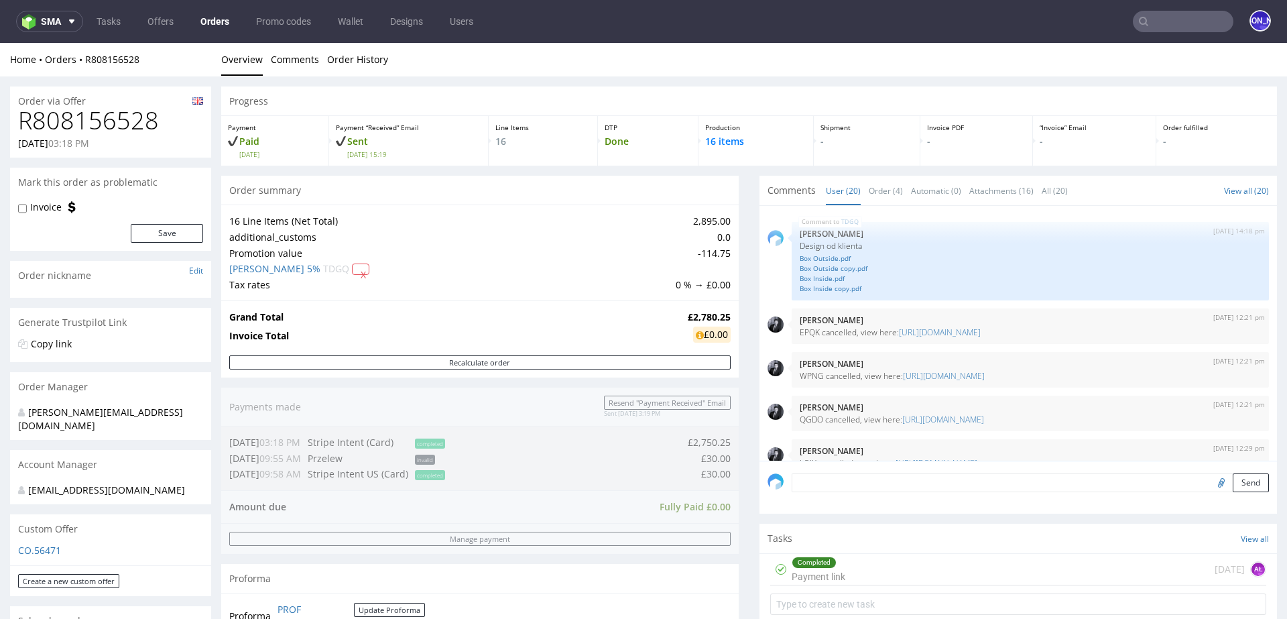
scroll to position [1018, 0]
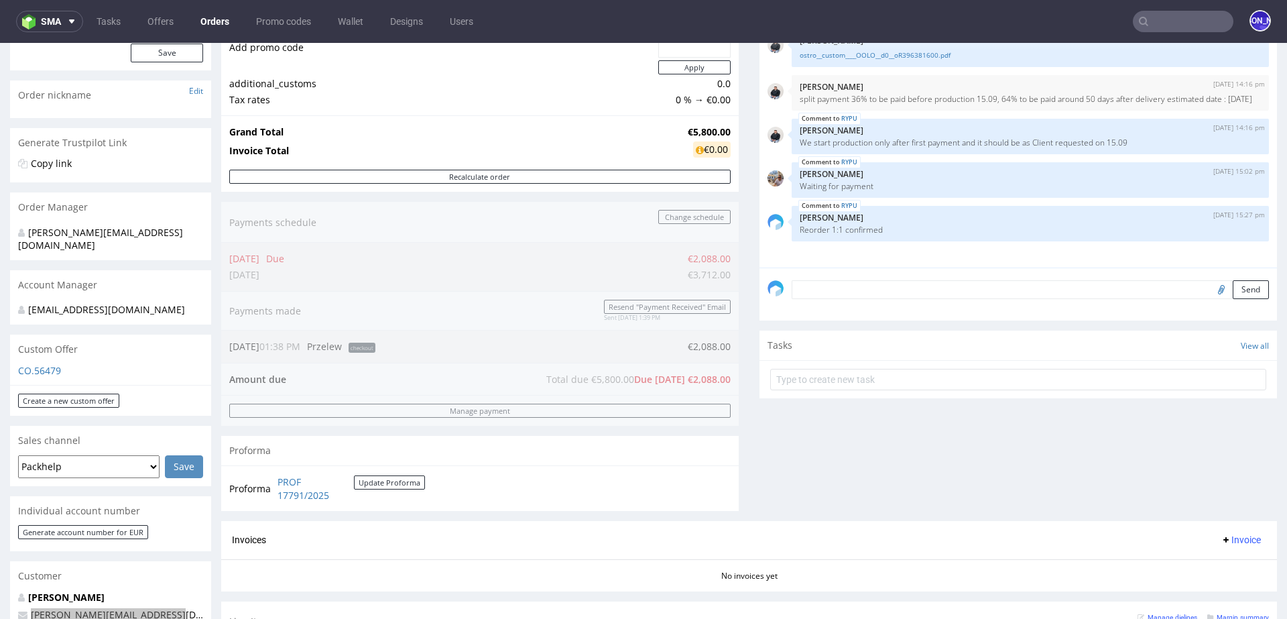
scroll to position [103, 0]
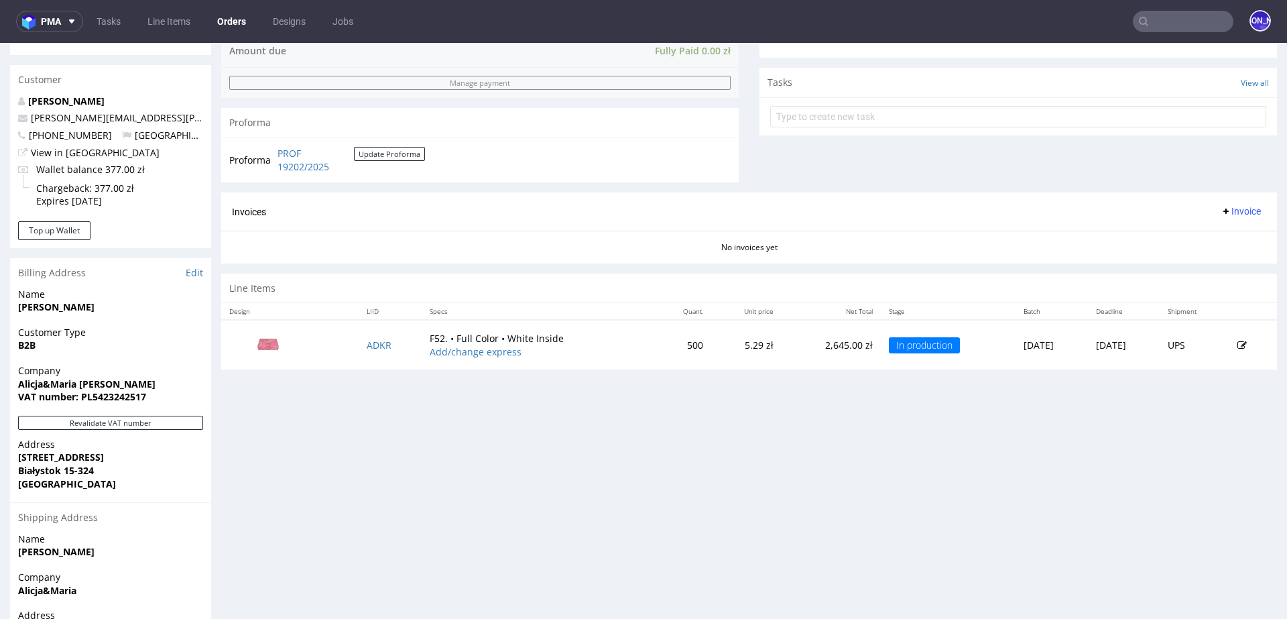
scroll to position [454, 0]
drag, startPoint x: 99, startPoint y: 137, endPoint x: 29, endPoint y: 139, distance: 69.1
click at [29, 139] on p "[PHONE_NUMBER] [GEOGRAPHIC_DATA]" at bounding box center [110, 137] width 185 height 13
copy span "[PHONE_NUMBER]"
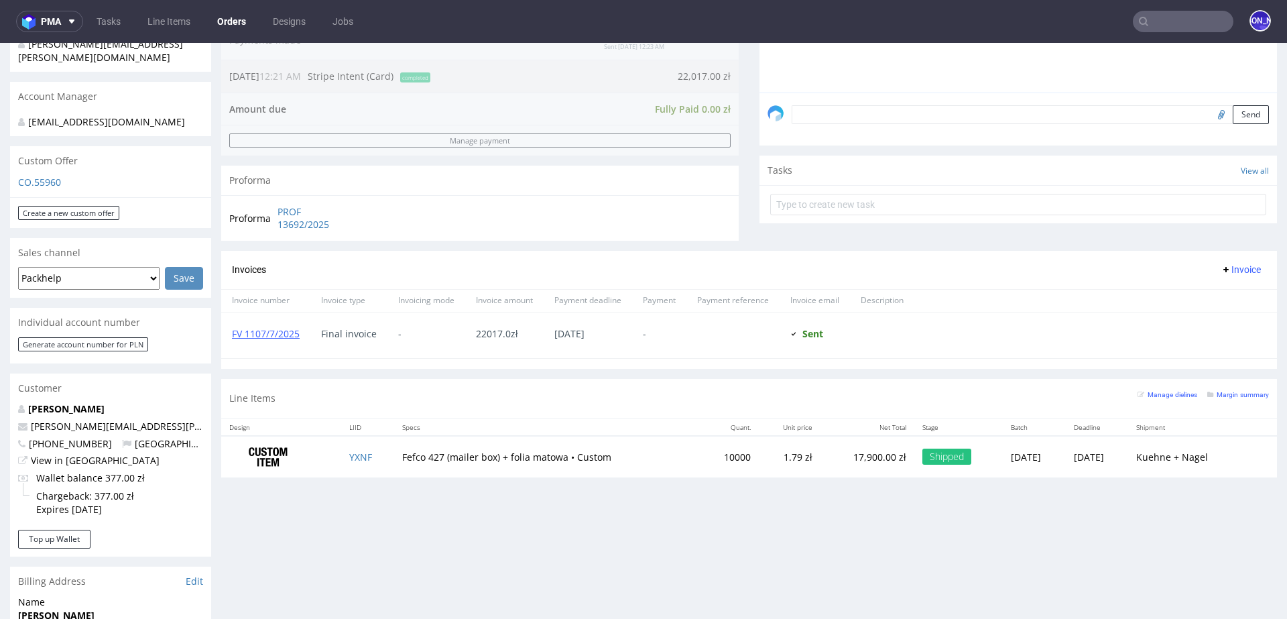
scroll to position [369, 0]
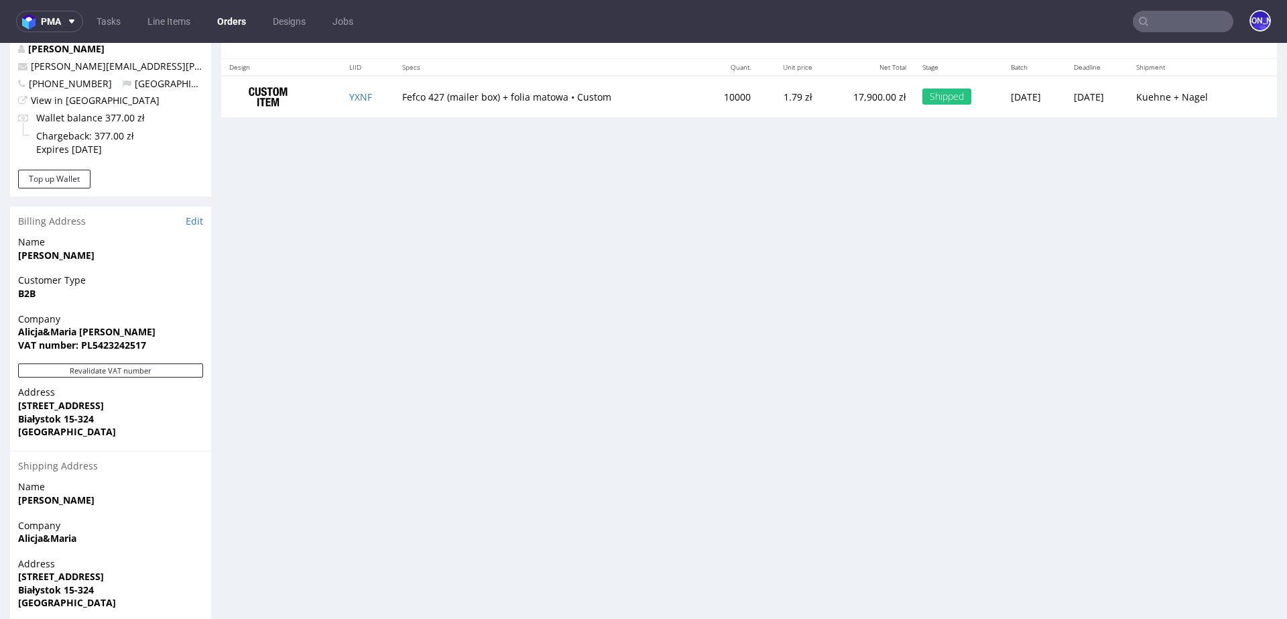
scroll to position [725, 0]
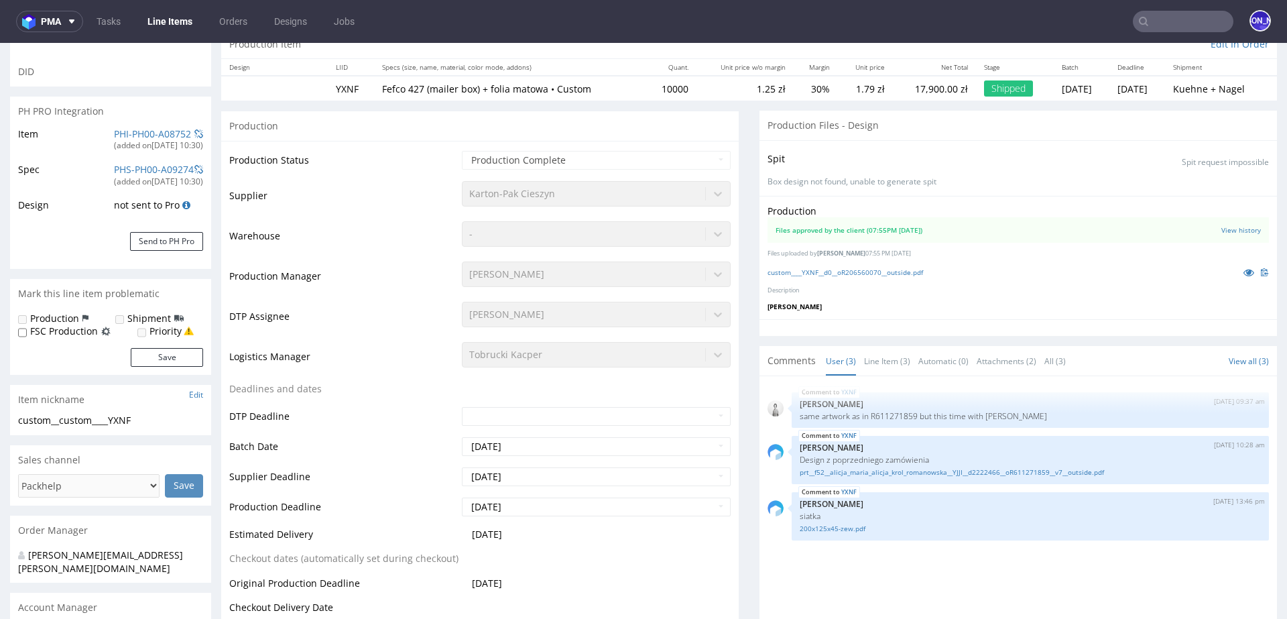
select select "in_progress"
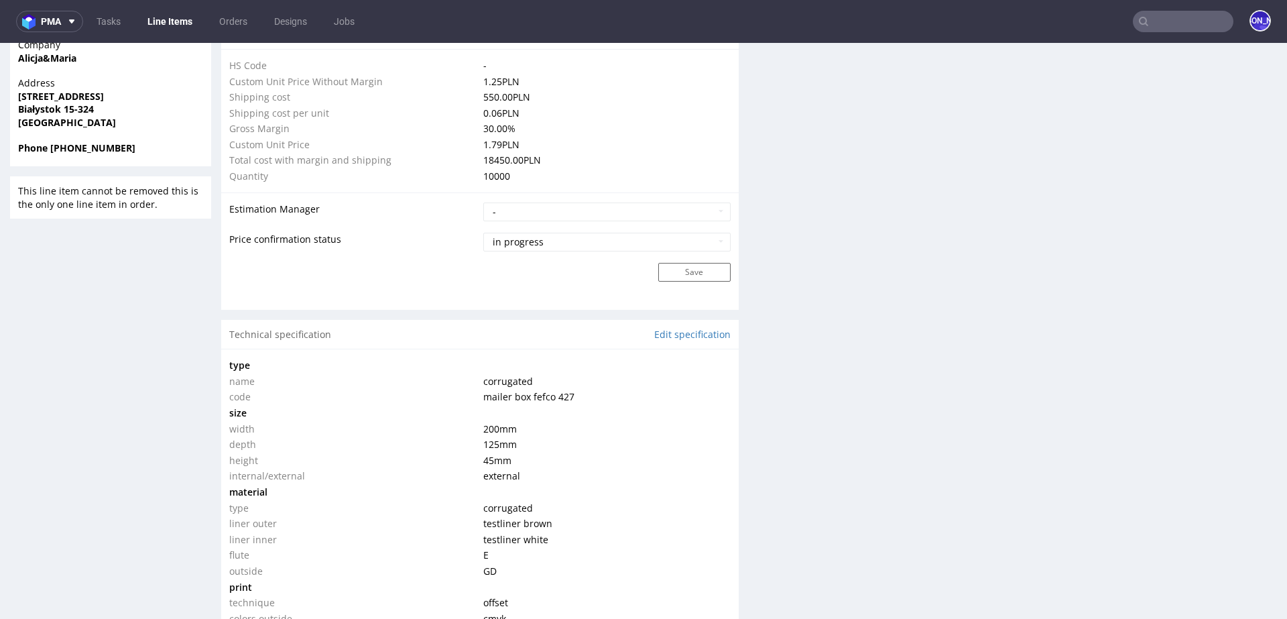
scroll to position [998, 0]
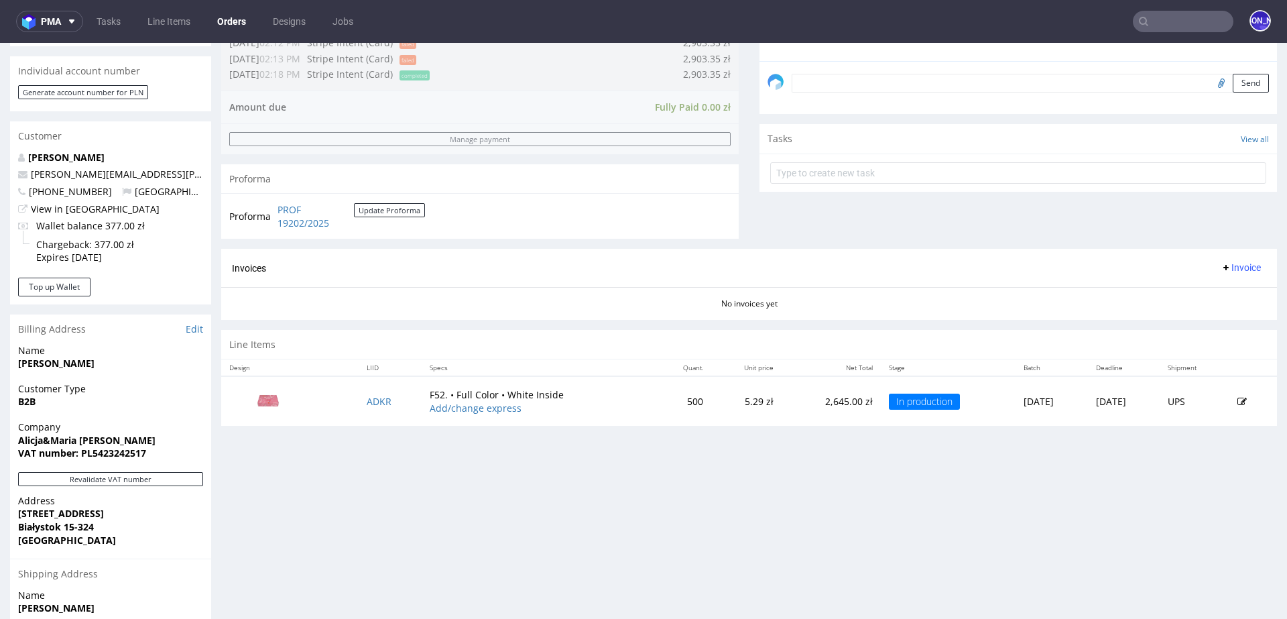
scroll to position [402, 0]
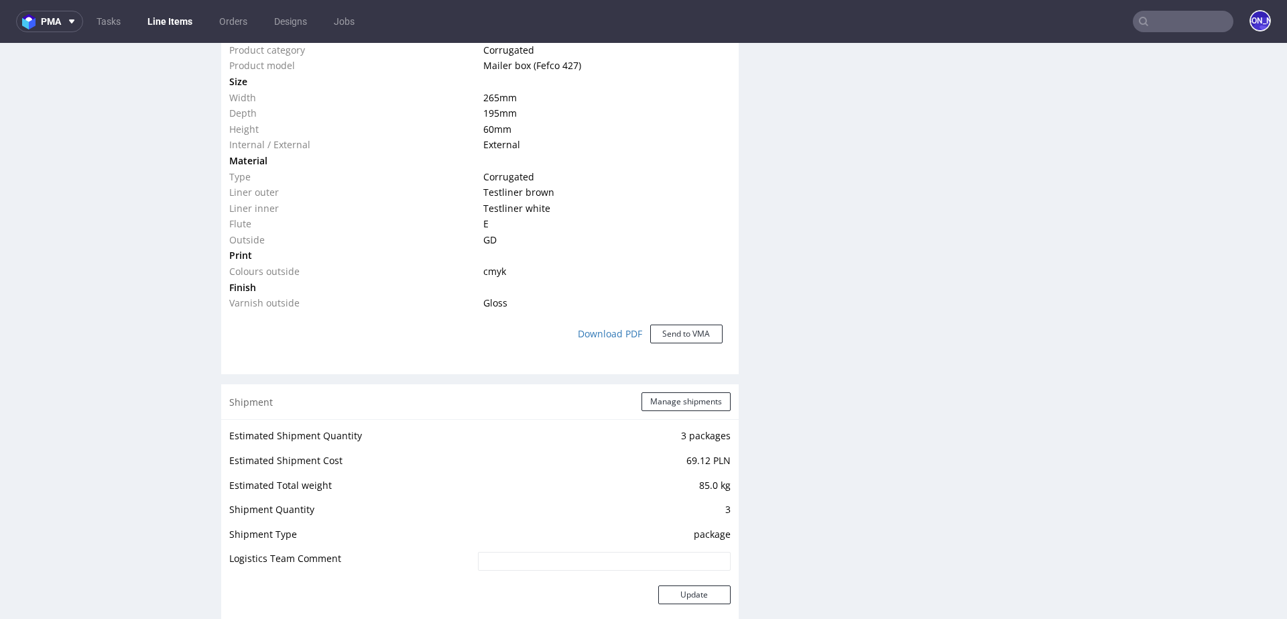
scroll to position [1039, 0]
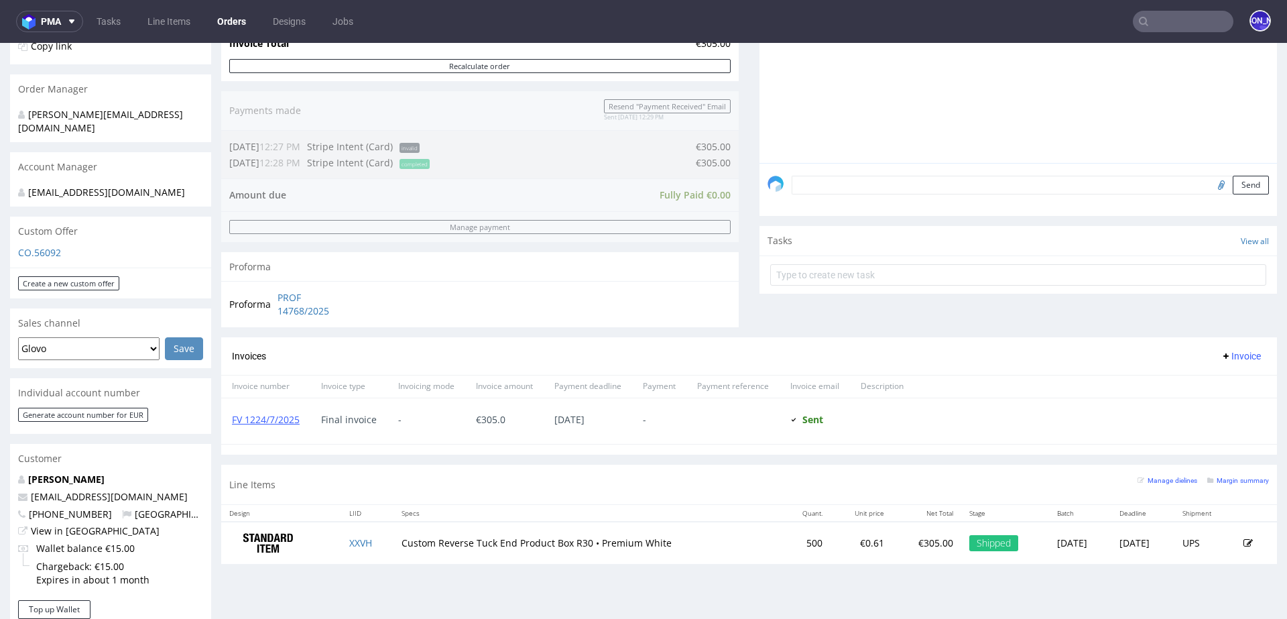
scroll to position [296, 0]
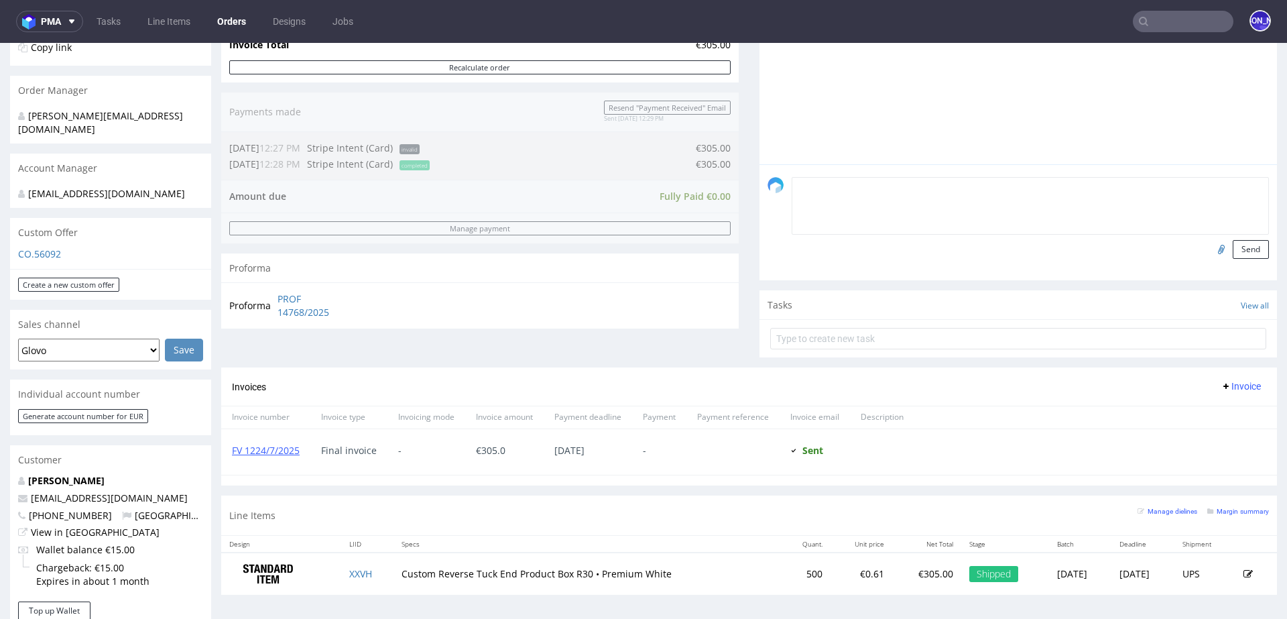
click at [845, 190] on textarea at bounding box center [1030, 206] width 477 height 58
paste textarea "Waiting for the payment."
type textarea "Waiting for the payment."
click at [1237, 253] on button "Send" at bounding box center [1251, 249] width 36 height 19
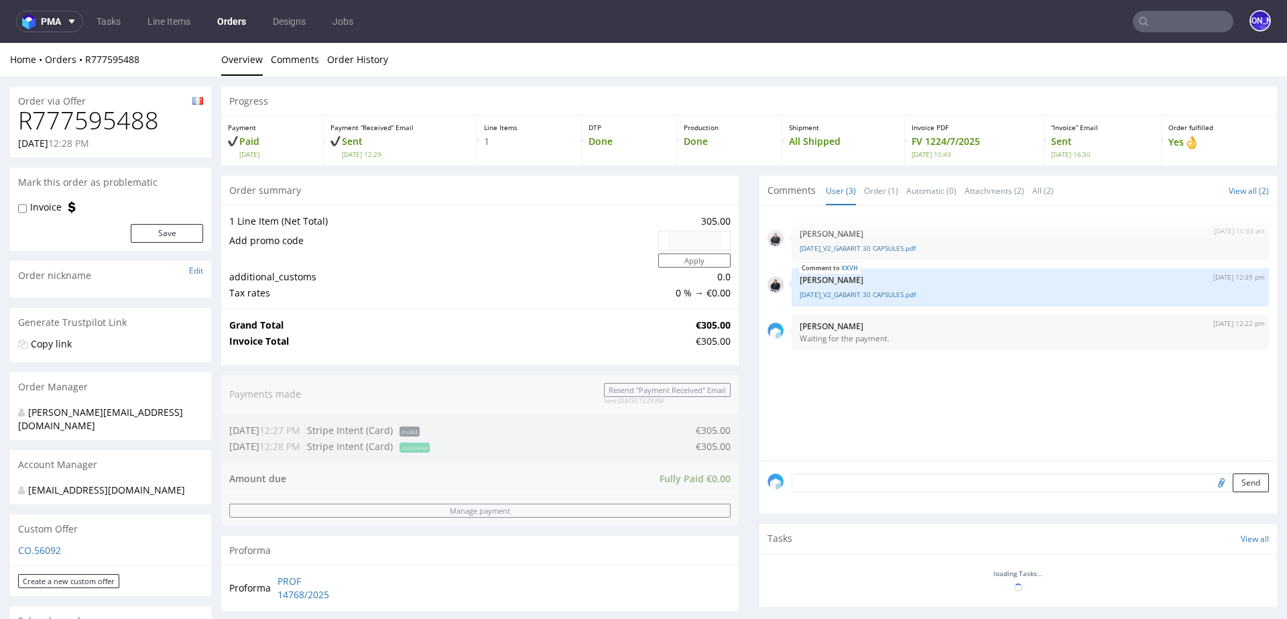
scroll to position [0, 0]
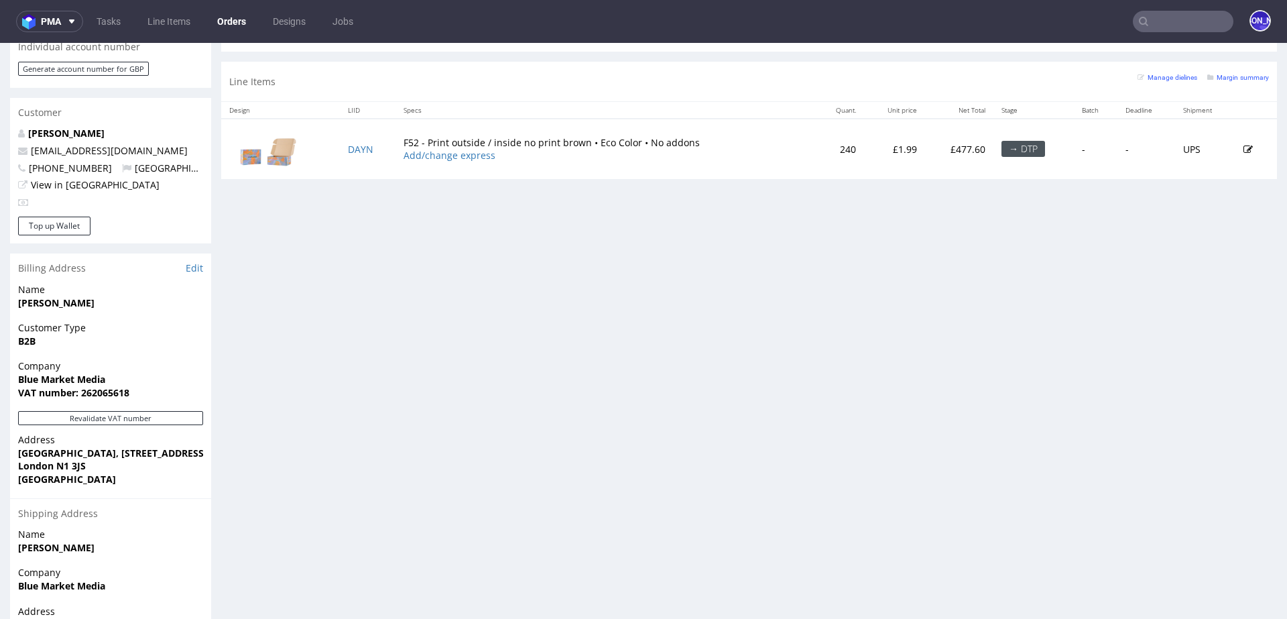
scroll to position [11, 0]
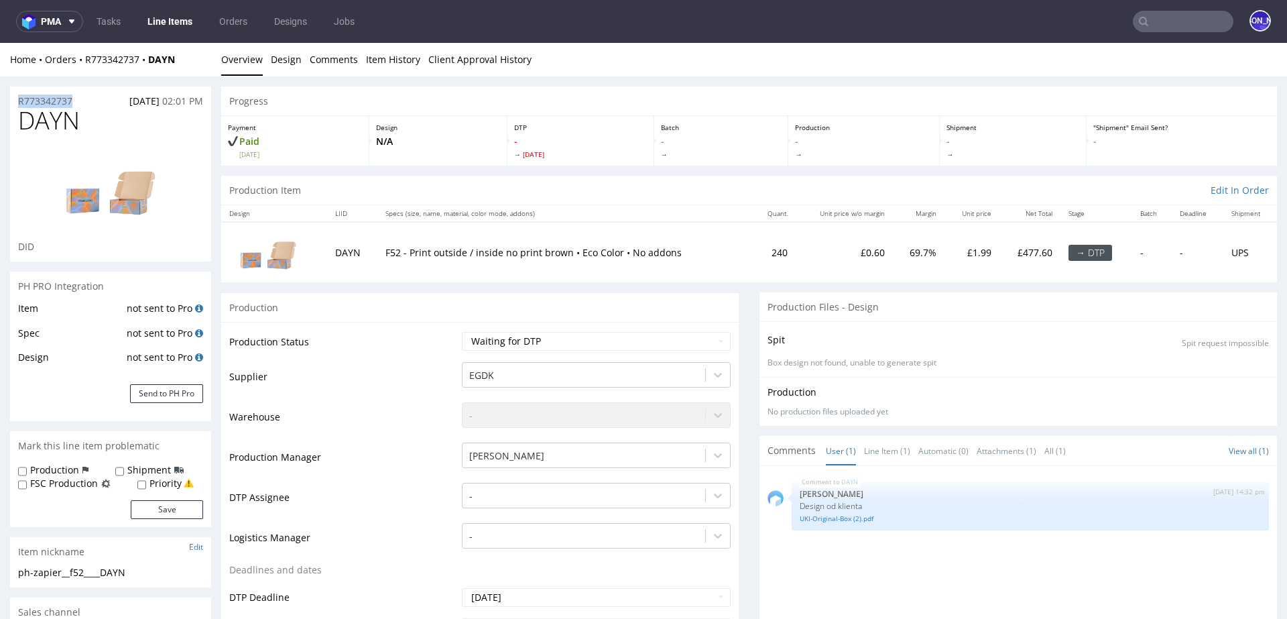
drag, startPoint x: 83, startPoint y: 99, endPoint x: 0, endPoint y: 99, distance: 83.1
copy p "R773342737"
click at [1171, 23] on input "text" at bounding box center [1183, 21] width 101 height 21
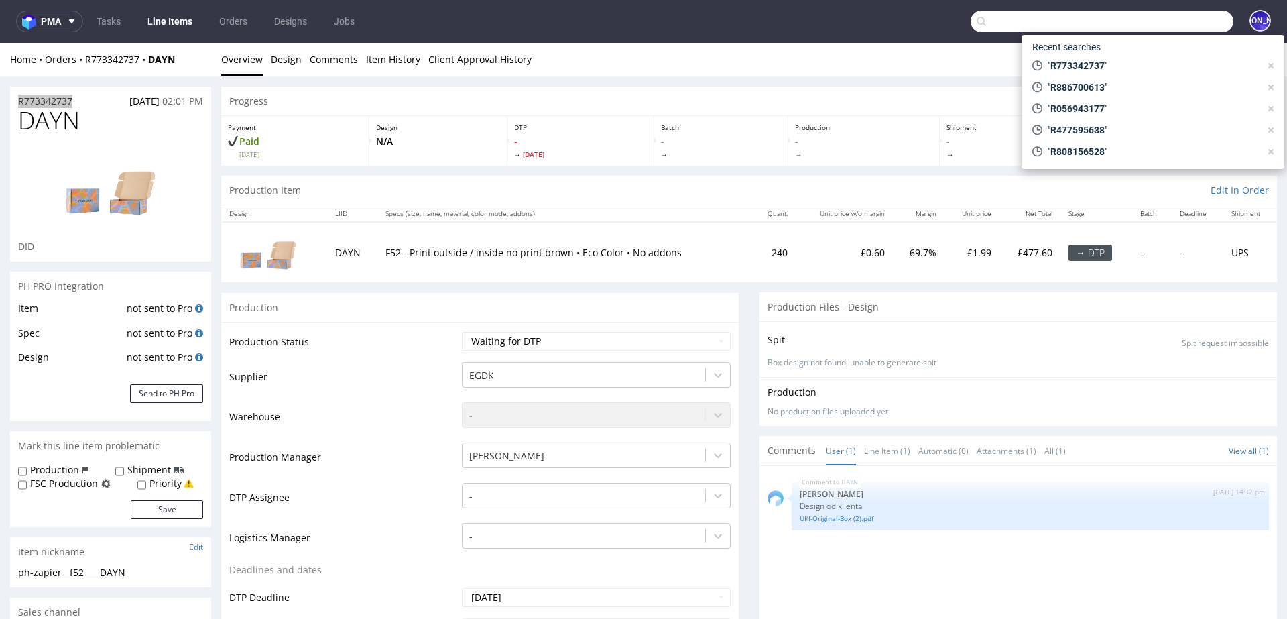
paste input "R207209029"
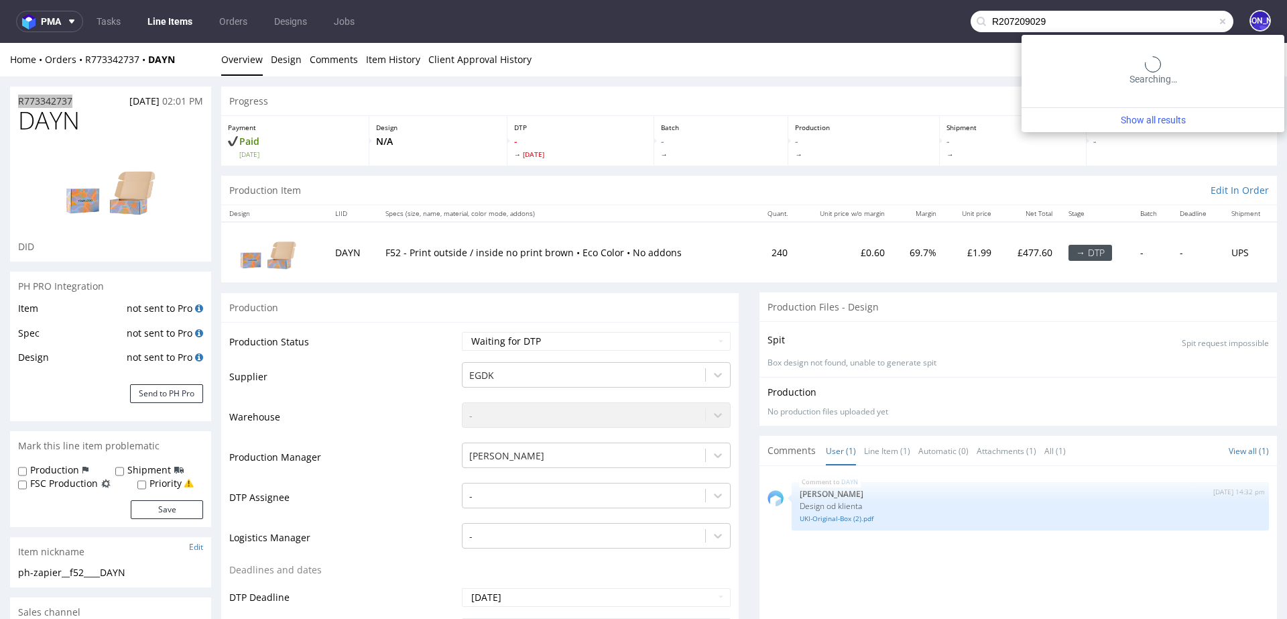
type input "R207209029"
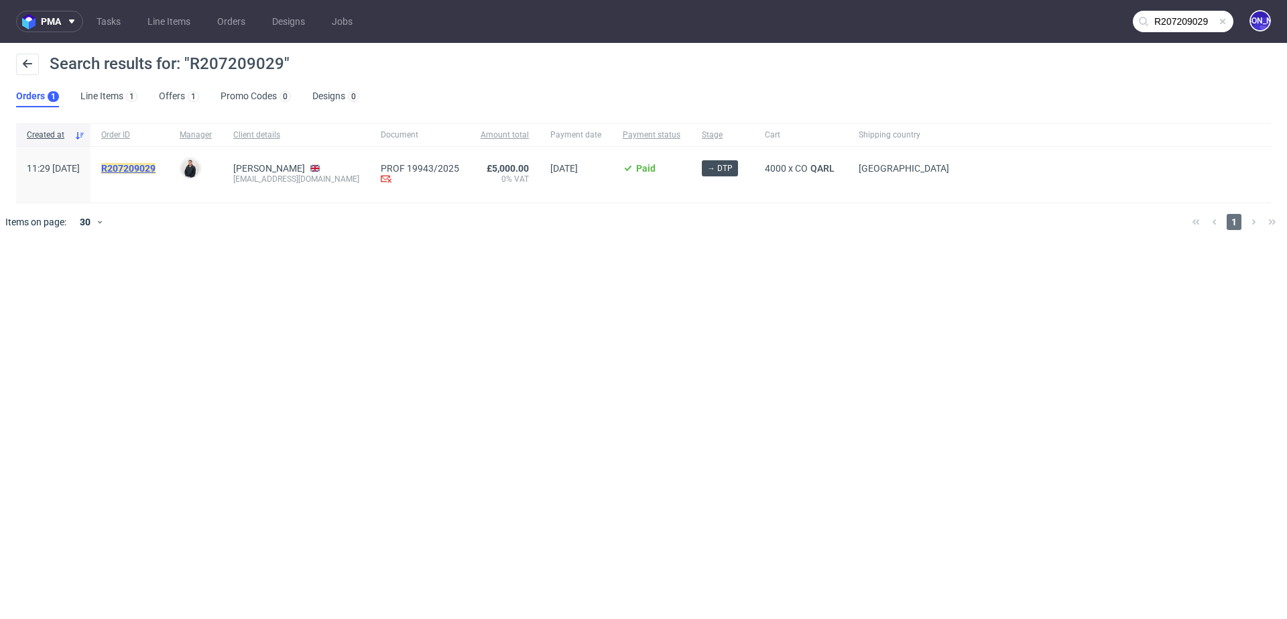
click at [150, 166] on mark "R207209029" at bounding box center [128, 168] width 54 height 11
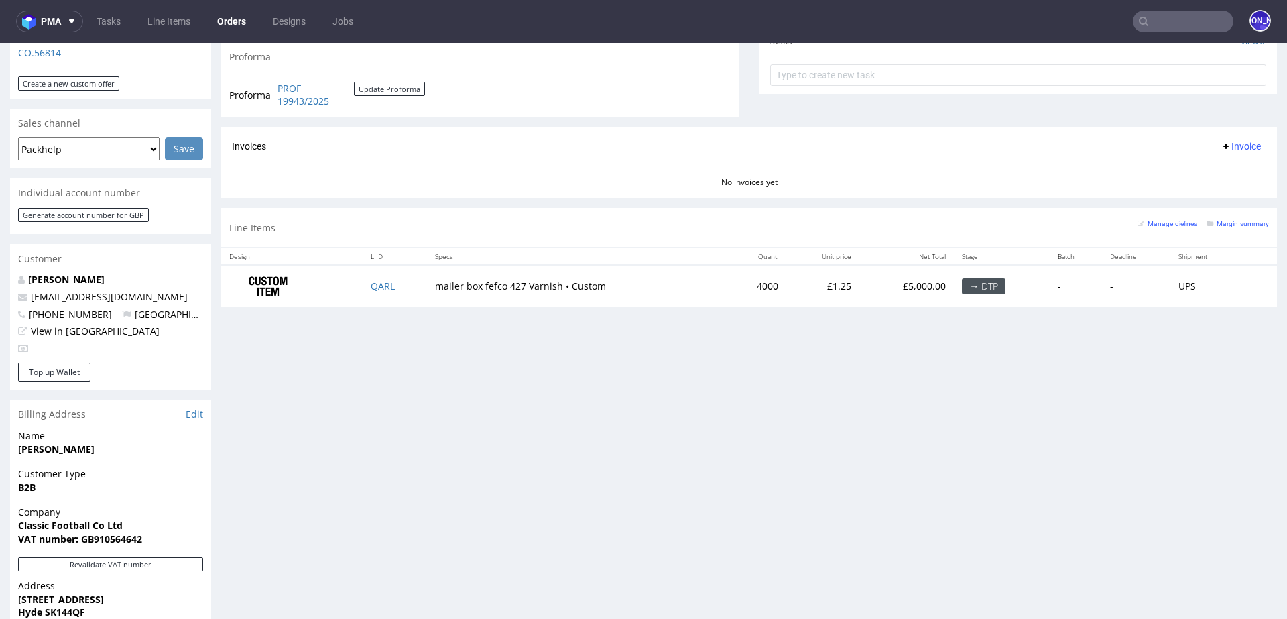
scroll to position [515, 0]
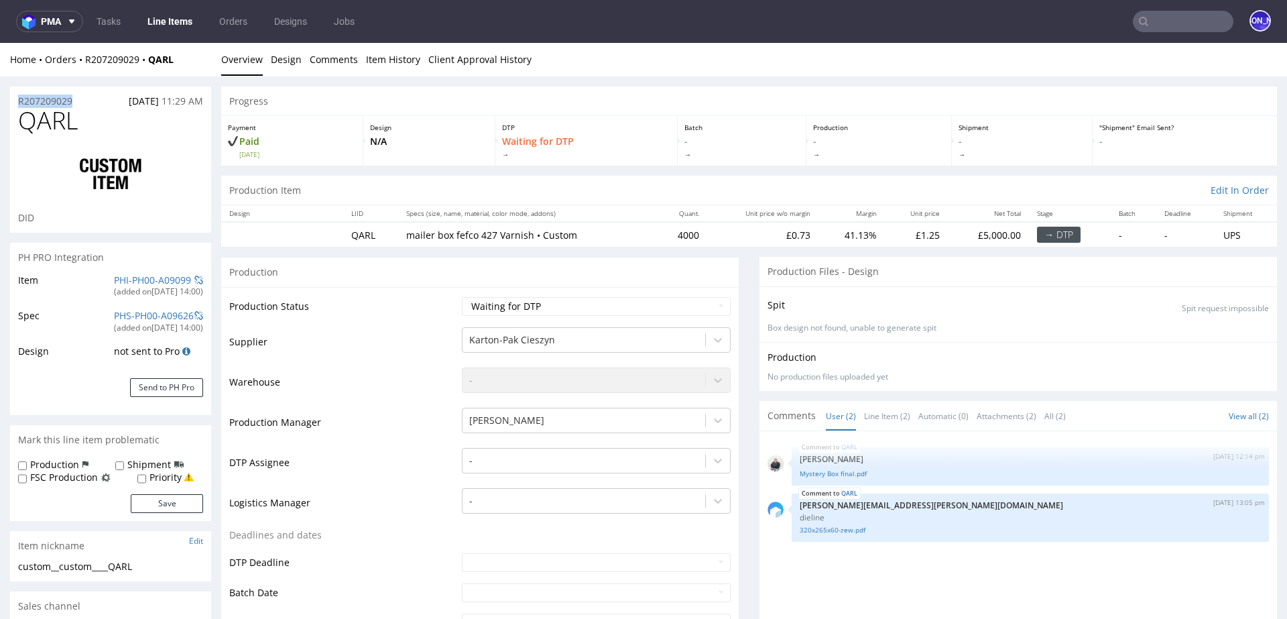
drag, startPoint x: 79, startPoint y: 103, endPoint x: 0, endPoint y: 103, distance: 79.1
copy p "R207209029"
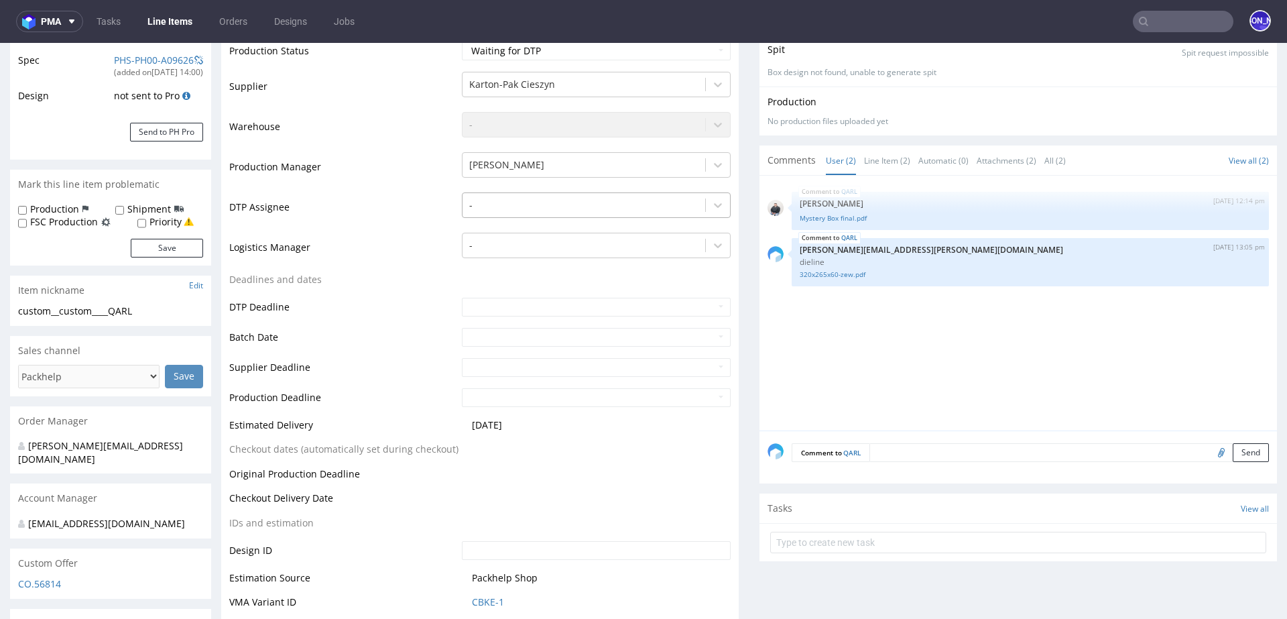
scroll to position [251, 0]
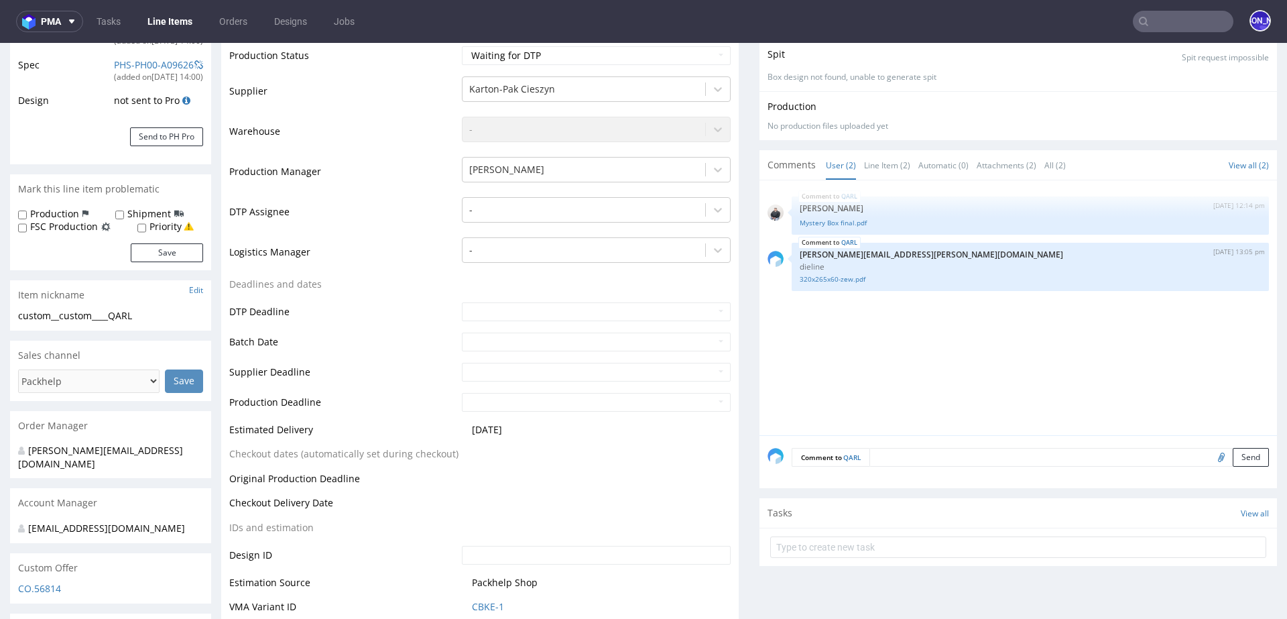
click at [1153, 15] on input "text" at bounding box center [1183, 21] width 101 height 21
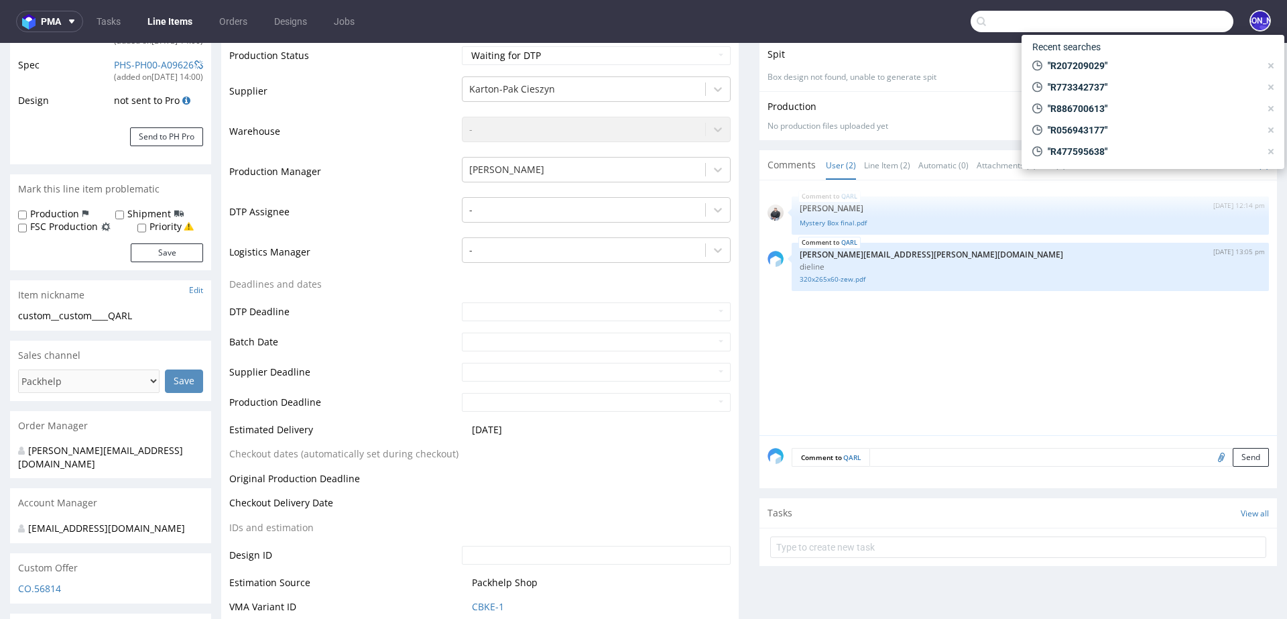
paste input "R566547746"
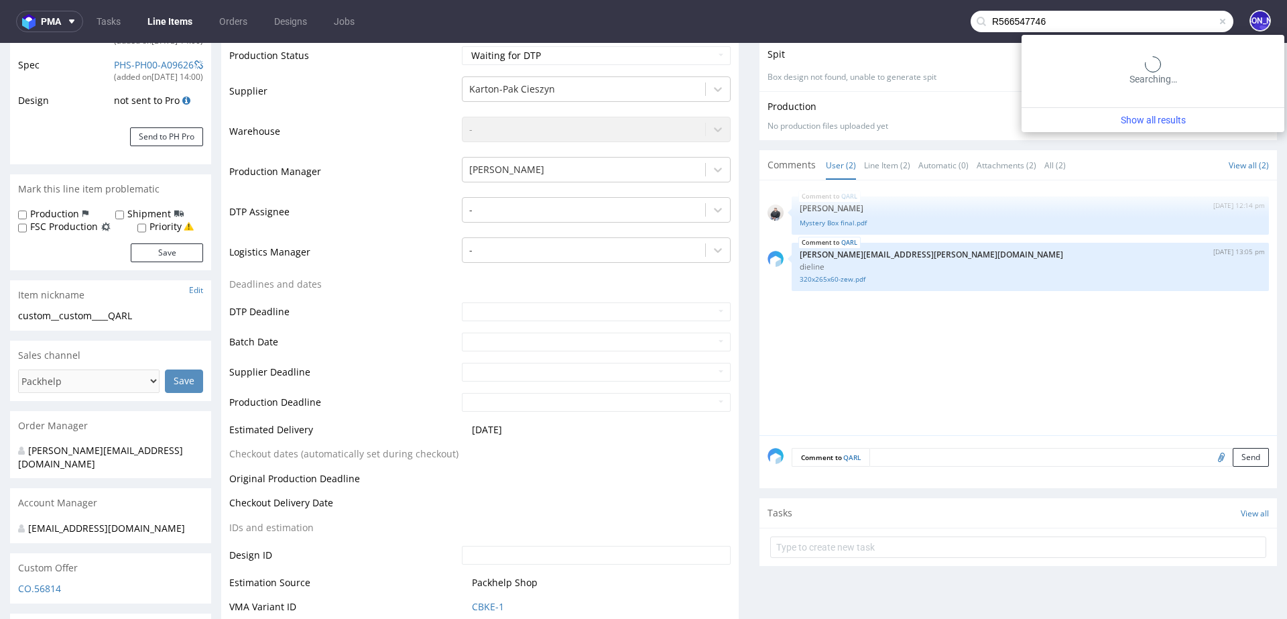
type input "R566547746"
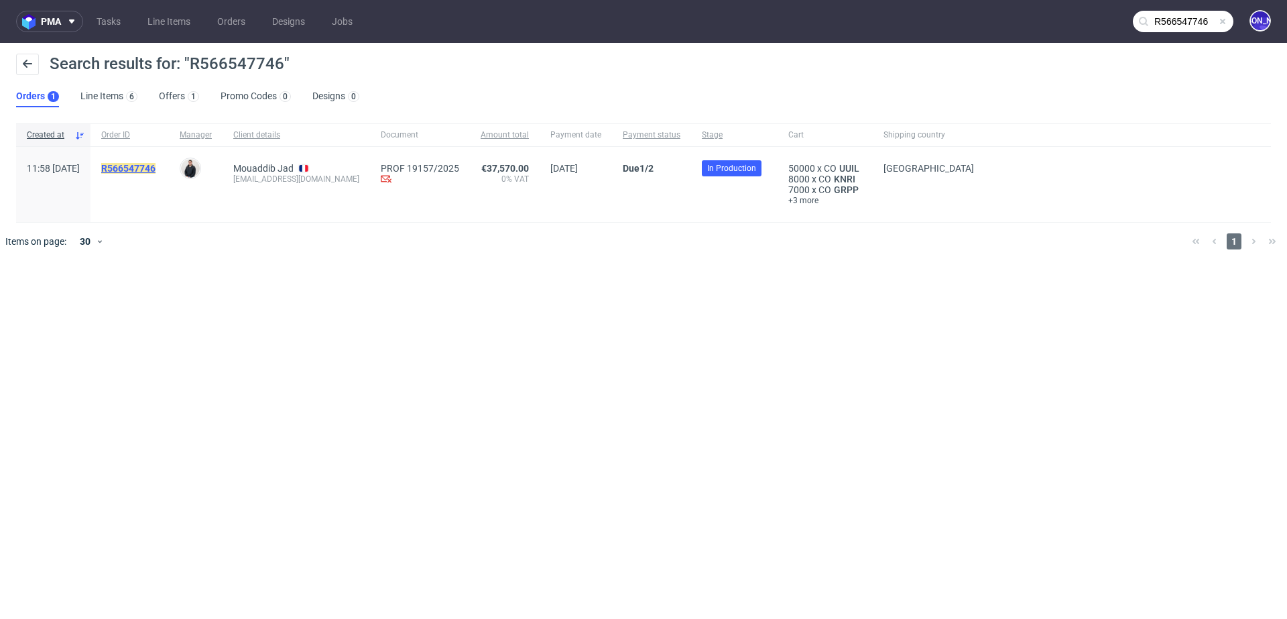
click at [154, 170] on mark "R566547746" at bounding box center [128, 168] width 54 height 11
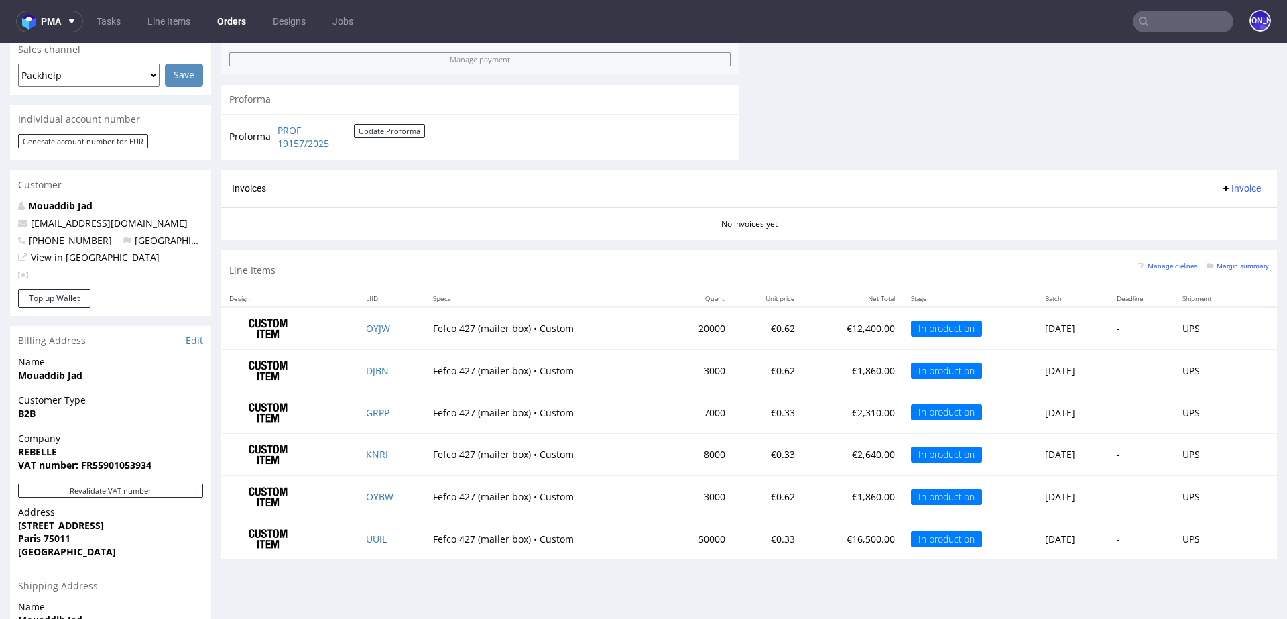
scroll to position [577, 0]
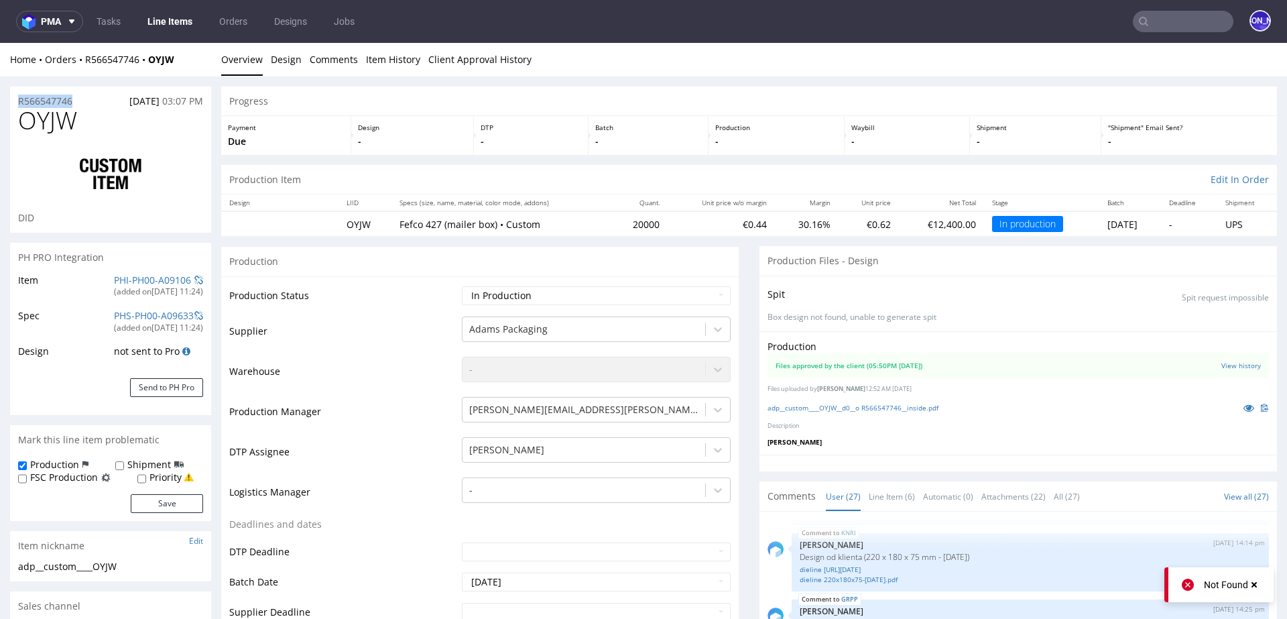
drag, startPoint x: 77, startPoint y: 99, endPoint x: 0, endPoint y: 99, distance: 77.1
copy p "R566547746"
click at [1177, 25] on input "text" at bounding box center [1183, 21] width 101 height 21
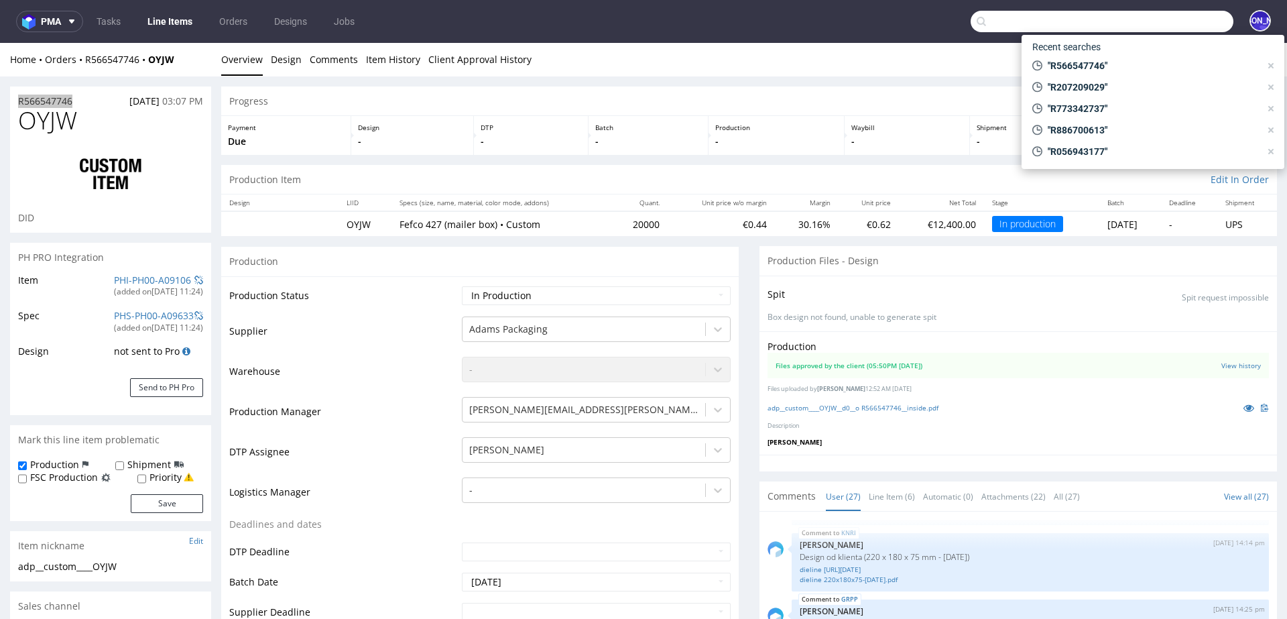
paste input "R183178762"
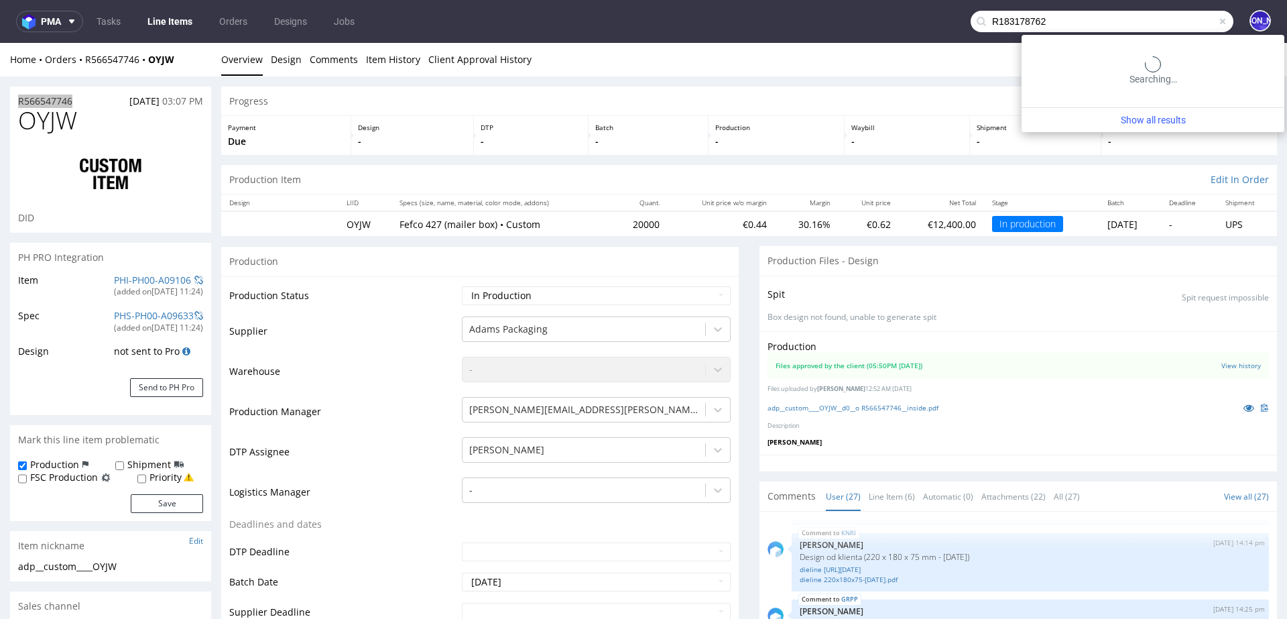
type input "R183178762"
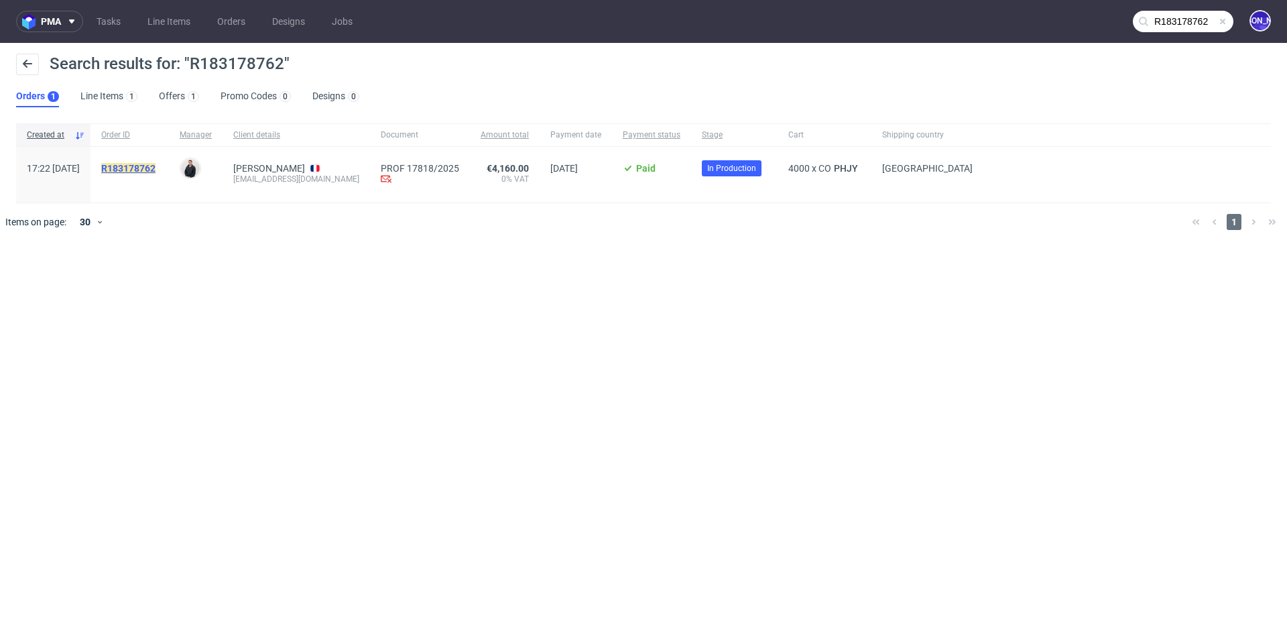
click at [156, 168] on mark "R183178762" at bounding box center [128, 168] width 54 height 11
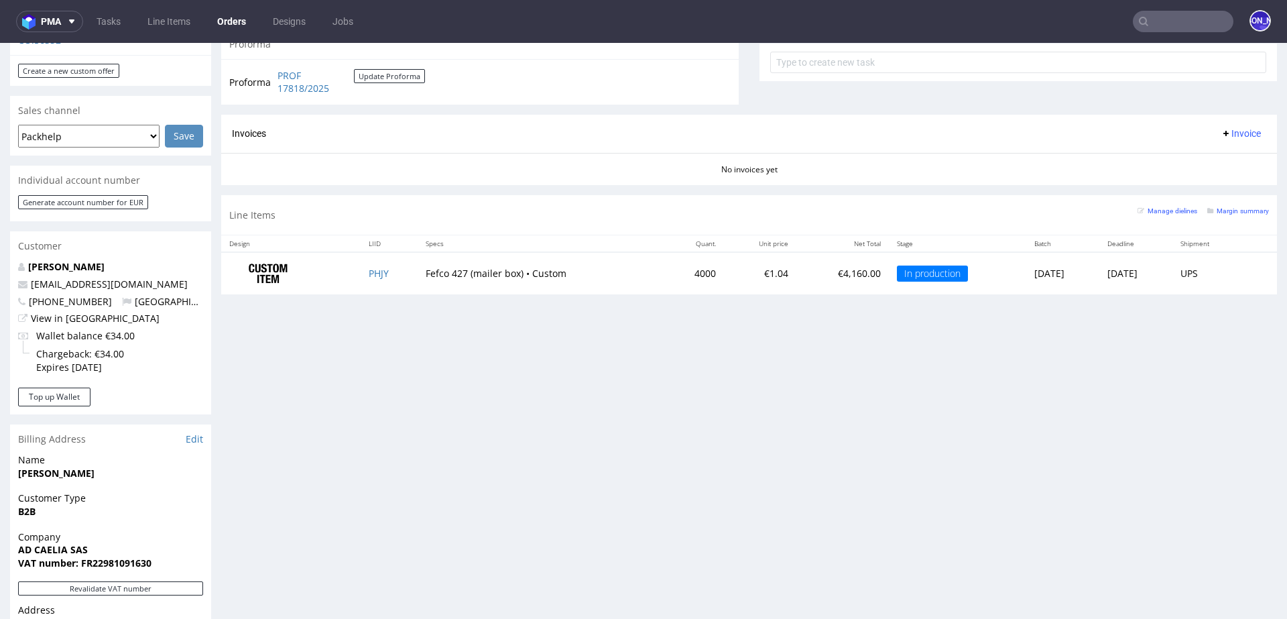
scroll to position [563, 0]
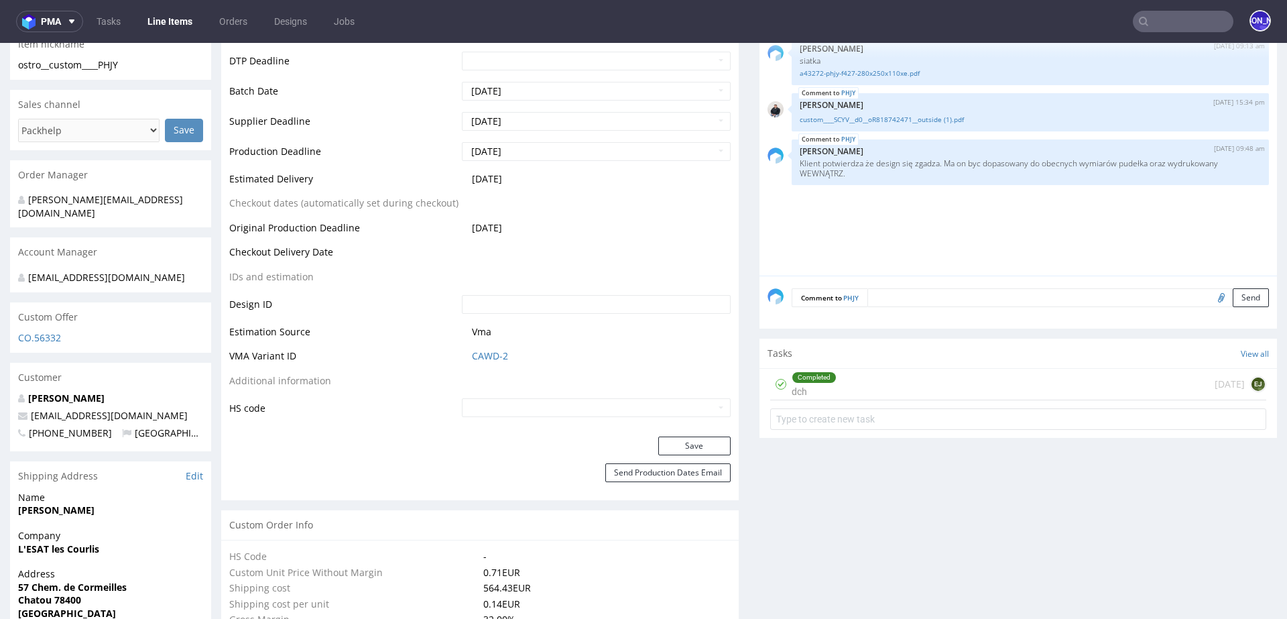
scroll to position [520, 0]
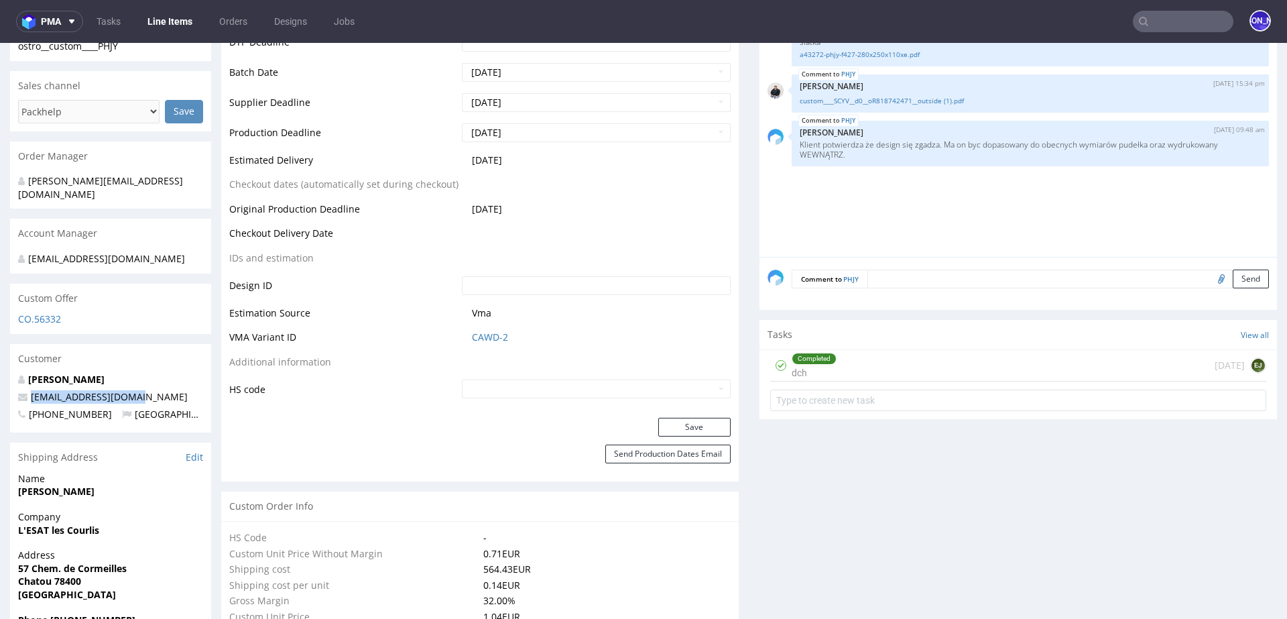
drag, startPoint x: 147, startPoint y: 384, endPoint x: 21, endPoint y: 384, distance: 126.0
click at [21, 390] on p "fabienne@adcaelia.com" at bounding box center [110, 396] width 185 height 13
copy span "fabienne@adcaelia.com"
click at [538, 131] on input "2025-10-08" at bounding box center [596, 132] width 269 height 19
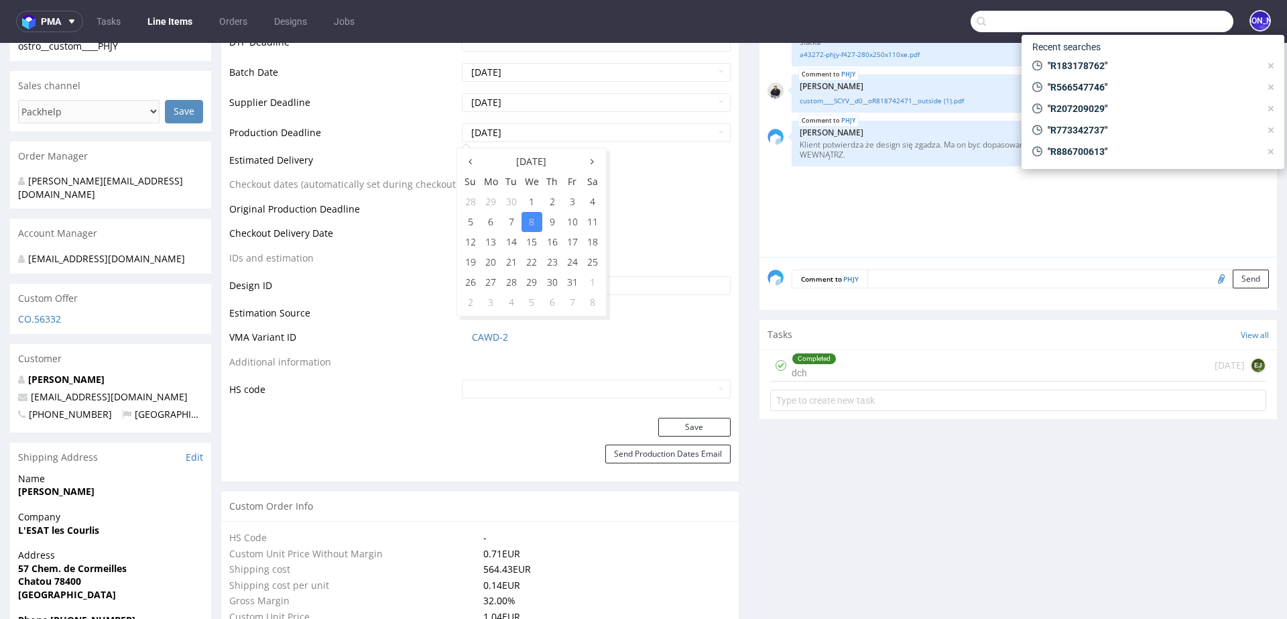
click at [1154, 17] on input "text" at bounding box center [1102, 21] width 263 height 21
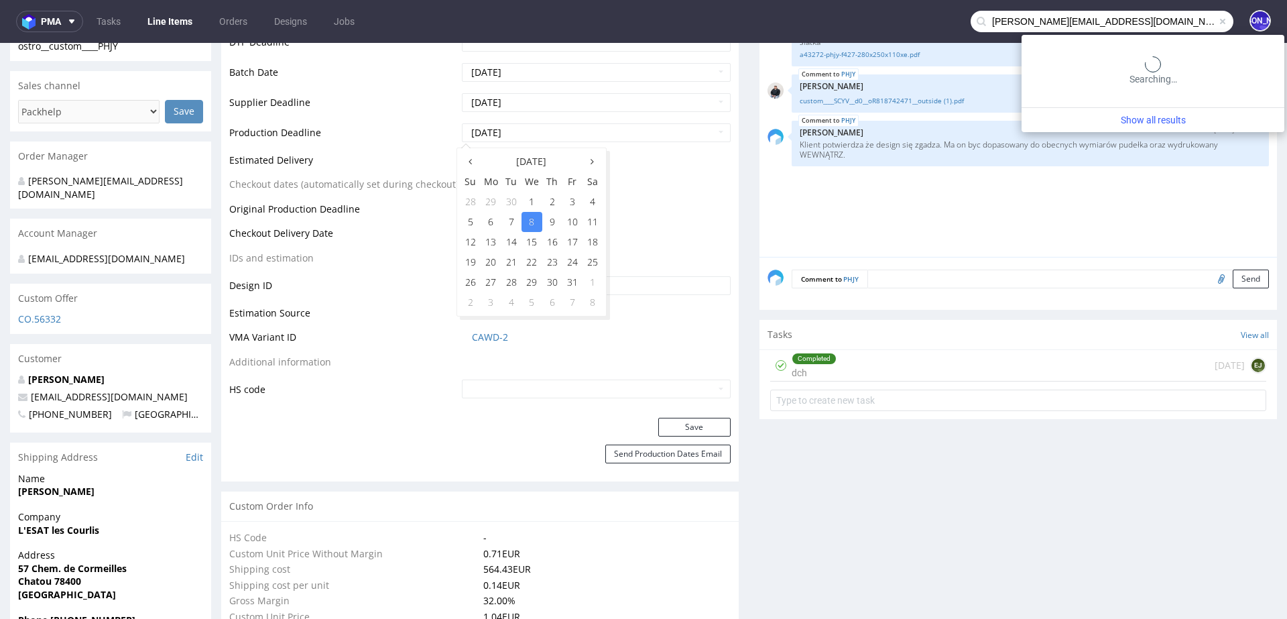
type input "jules@elvou.com"
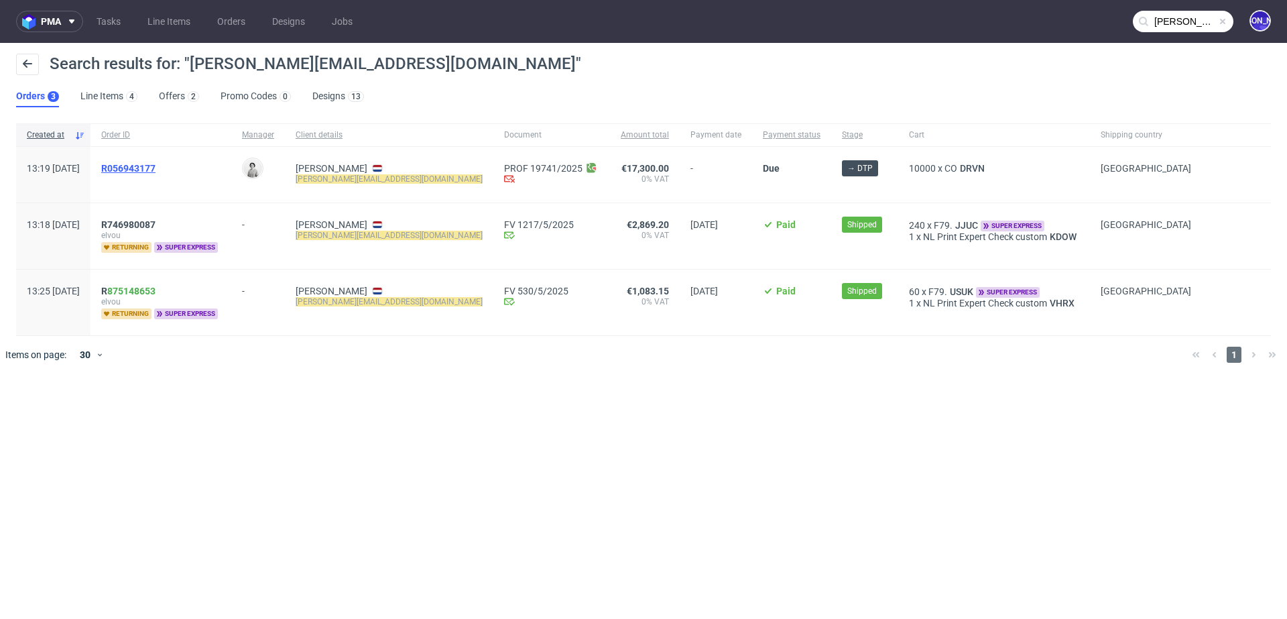
click at [151, 167] on span "R056943177" at bounding box center [128, 168] width 54 height 11
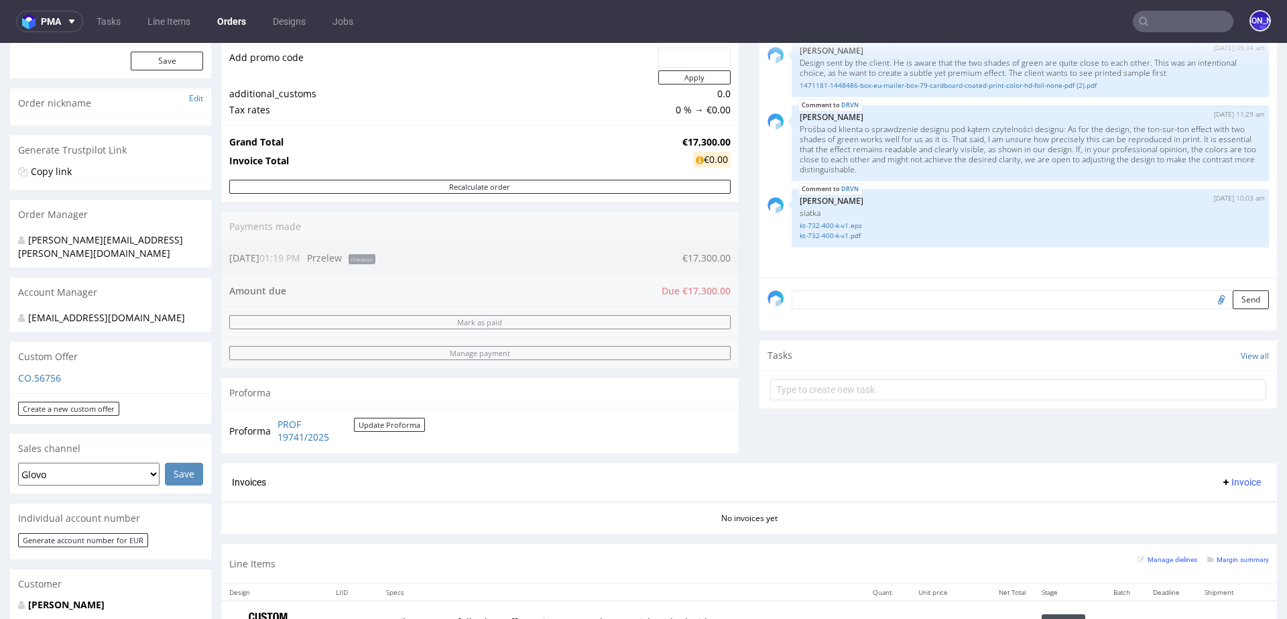
scroll to position [201, 0]
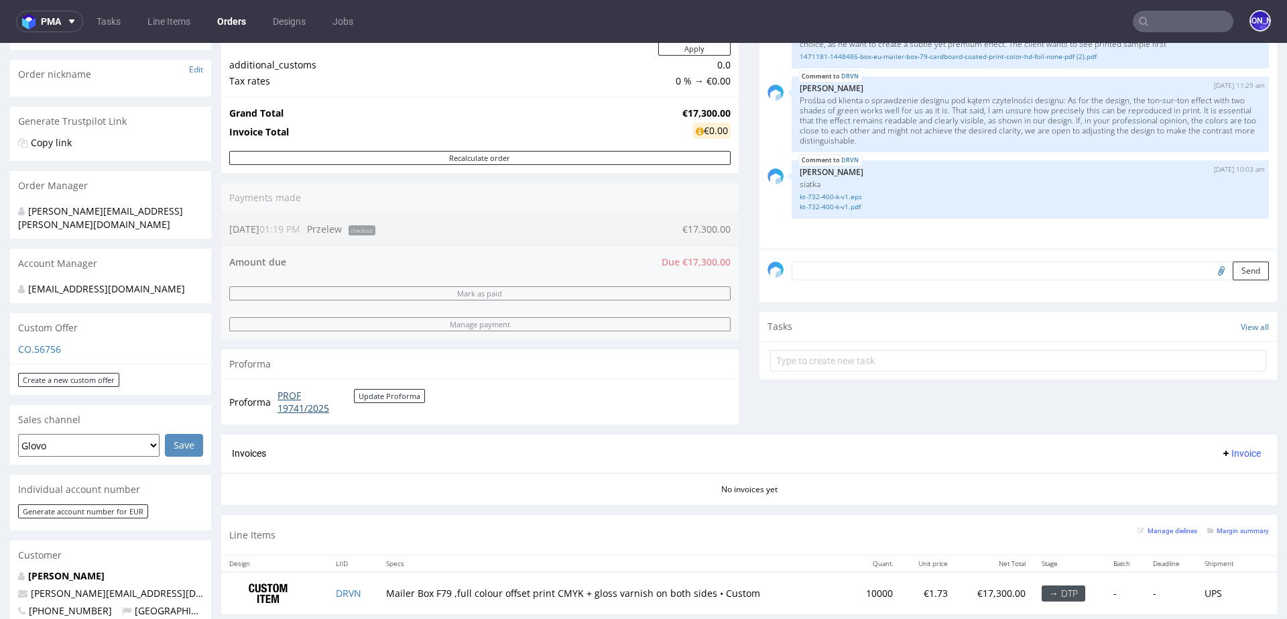
click at [294, 400] on link "PROF 19741/2025" at bounding box center [316, 402] width 76 height 26
click at [1156, 11] on input "text" at bounding box center [1183, 21] width 101 height 21
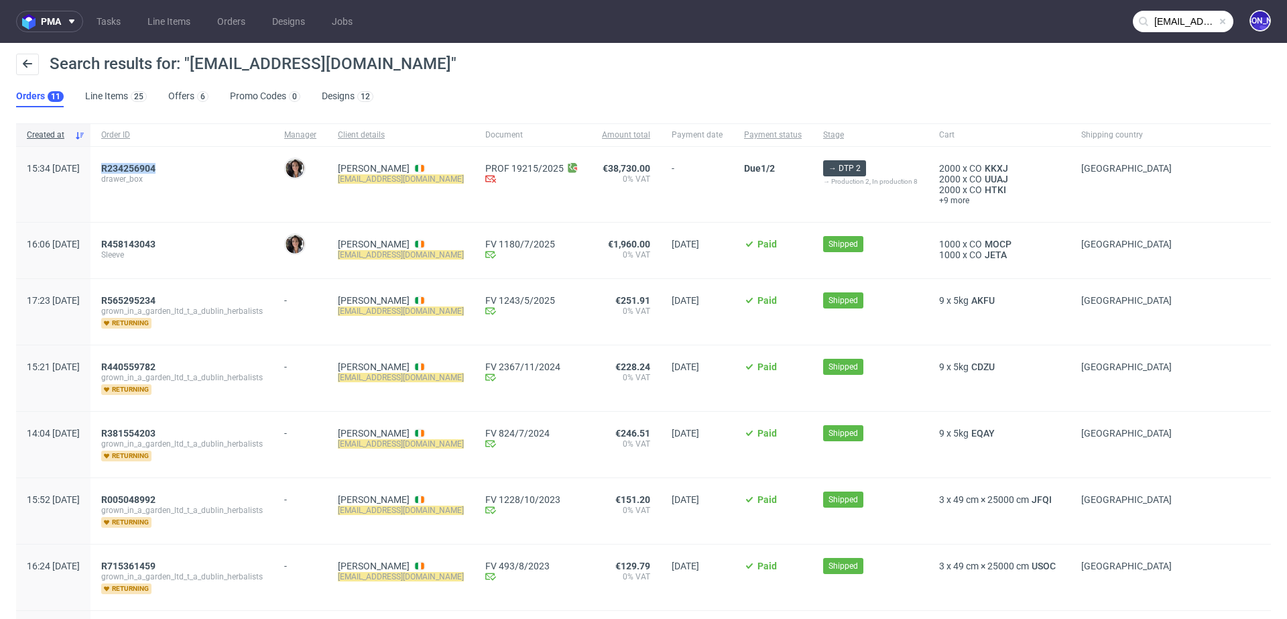
drag, startPoint x: 238, startPoint y: 165, endPoint x: 134, endPoint y: 164, distance: 103.9
click at [134, 164] on div "R234256904 drawer_box" at bounding box center [182, 184] width 183 height 75
drag, startPoint x: 217, startPoint y: 247, endPoint x: 125, endPoint y: 243, distance: 91.9
click at [125, 243] on div "16:06 Mon 30.06.2025 R458143043 Sleeve Moreno Martinez Cristina Claire Brett he…" at bounding box center [643, 251] width 1255 height 56
copy div "R458143043"
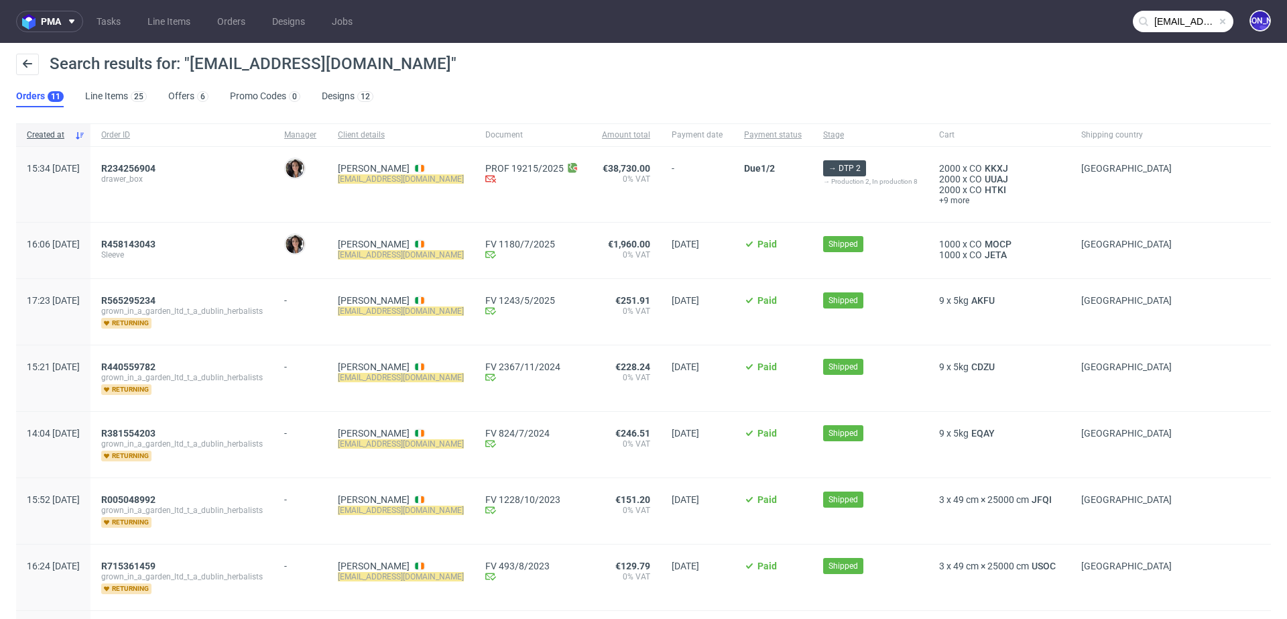
click at [1165, 21] on input "hello@dublinherbalists.ie" at bounding box center [1183, 21] width 101 height 21
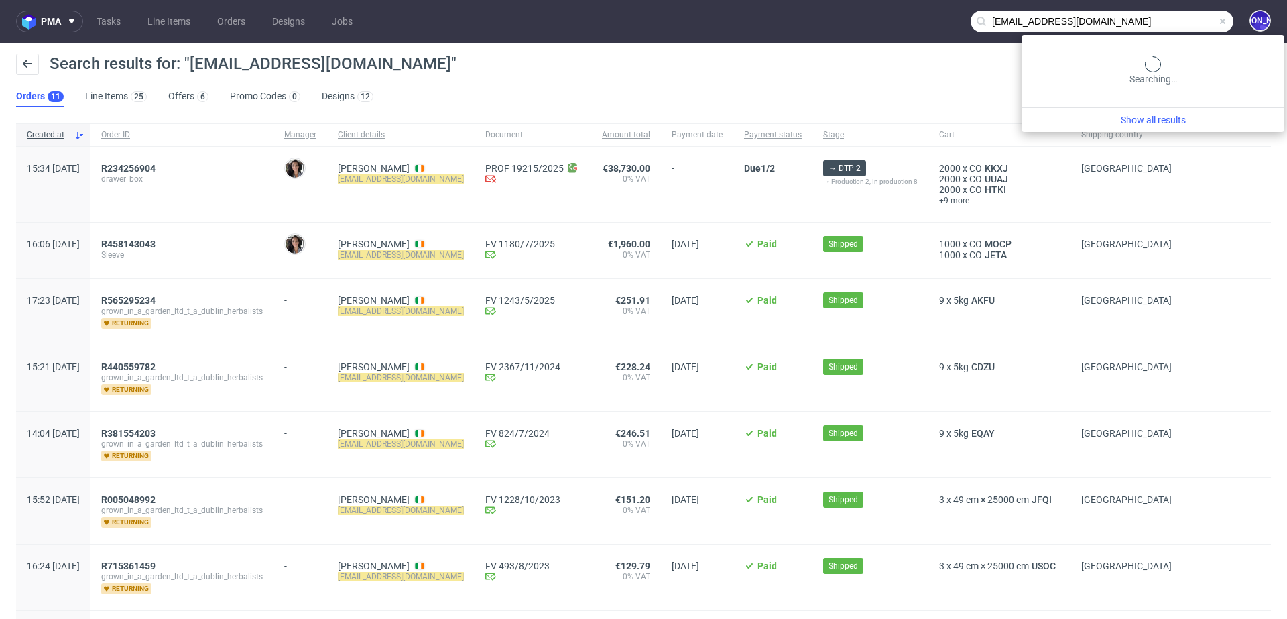
click at [1165, 21] on input "hello@dublinherbalists.ie" at bounding box center [1102, 21] width 263 height 21
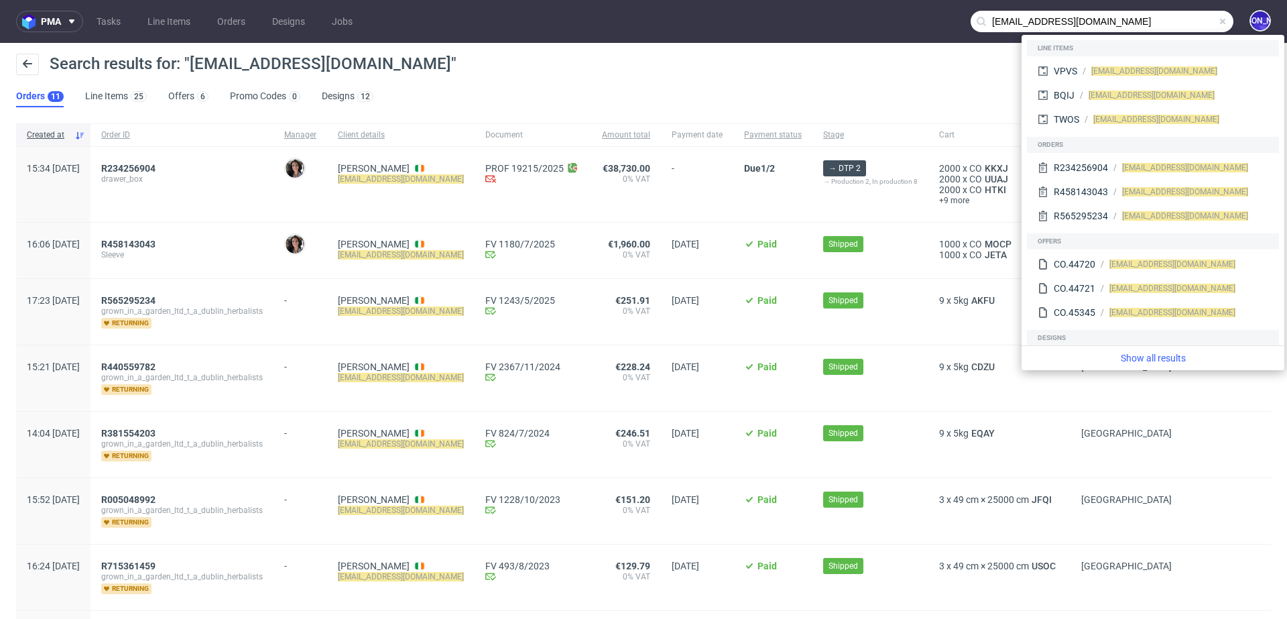
paste input "R458143043"
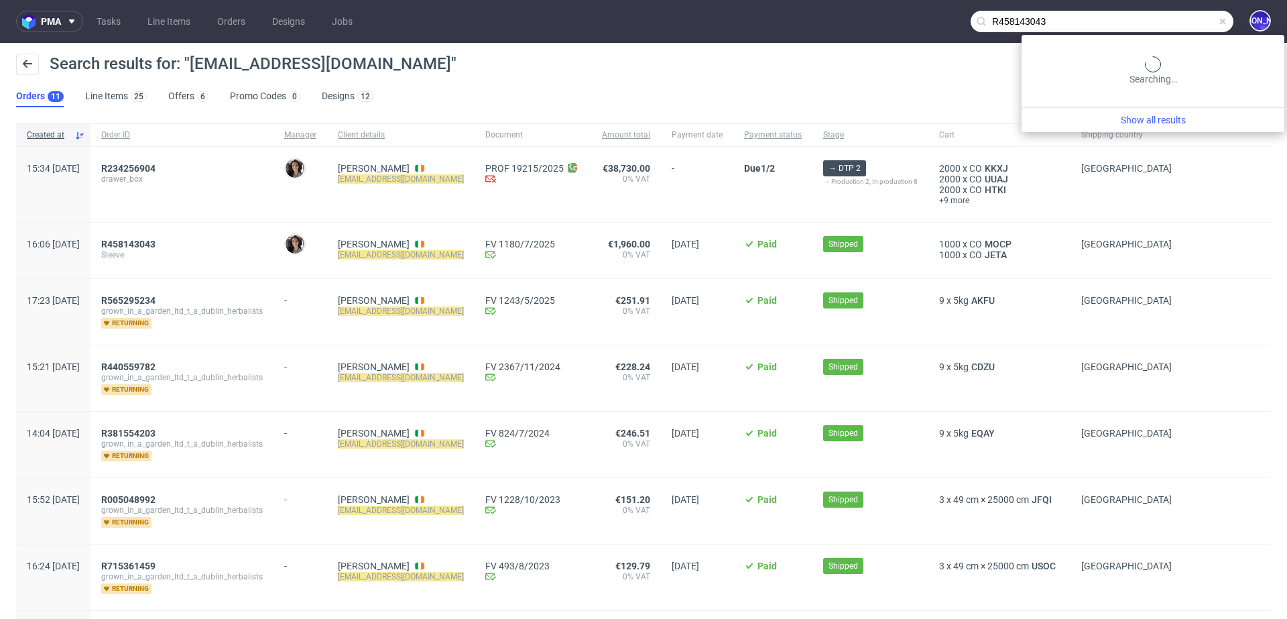
type input "R458143043"
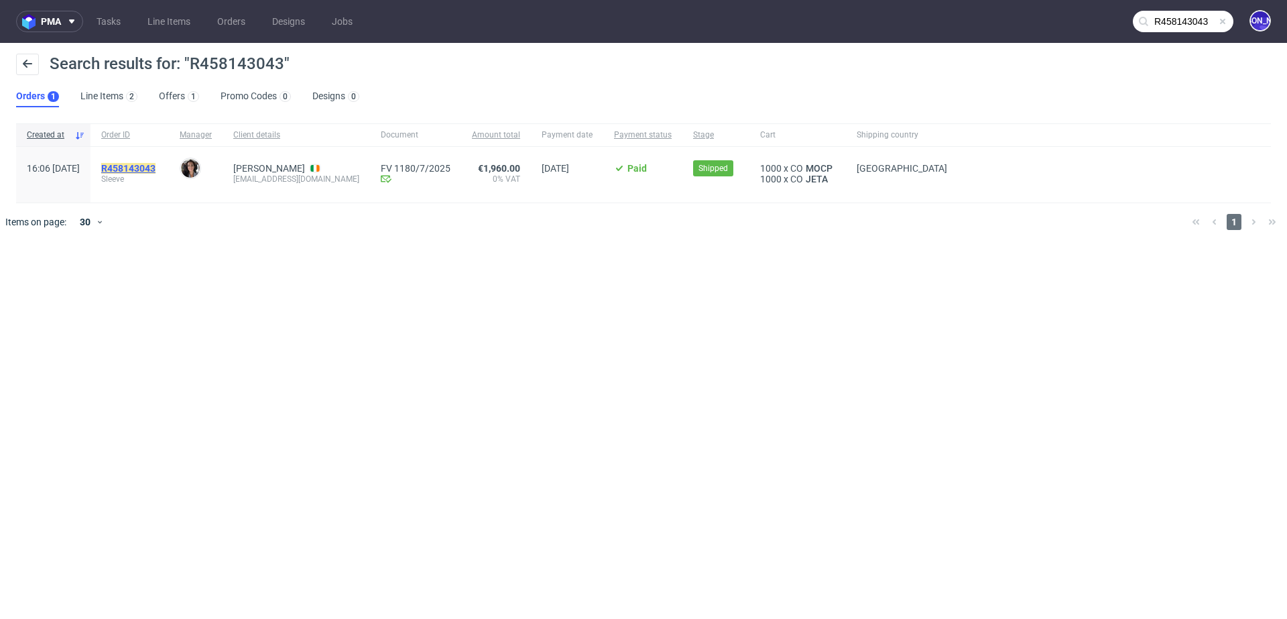
click at [156, 168] on mark "R458143043" at bounding box center [128, 168] width 54 height 11
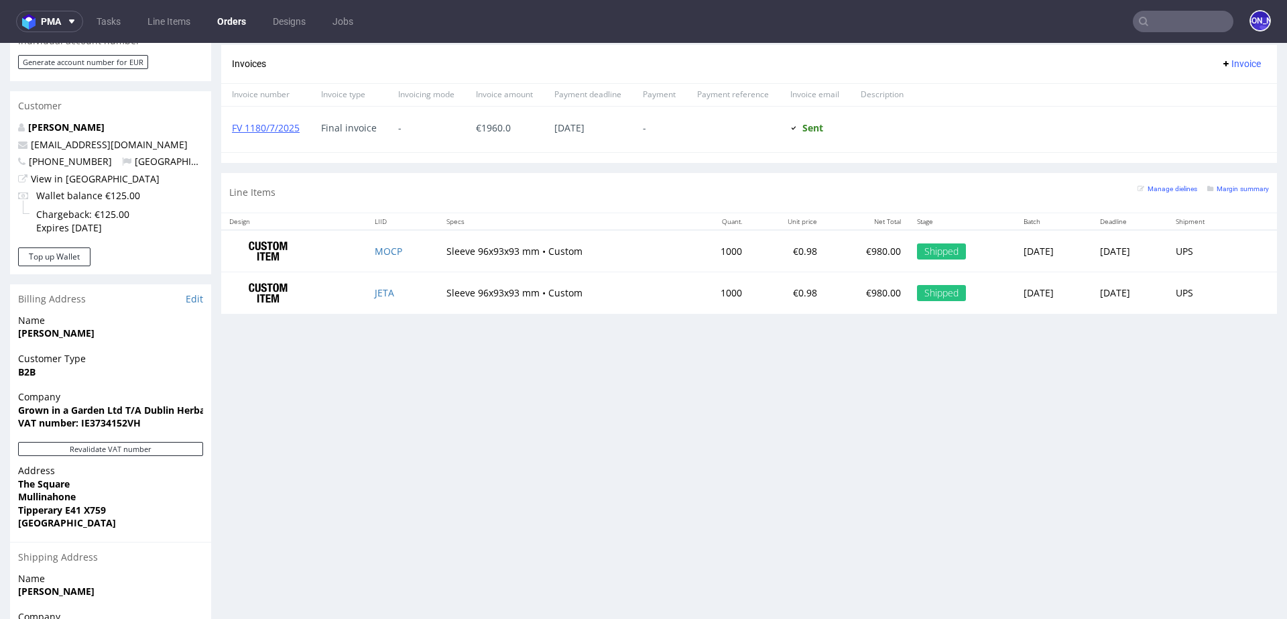
scroll to position [654, 0]
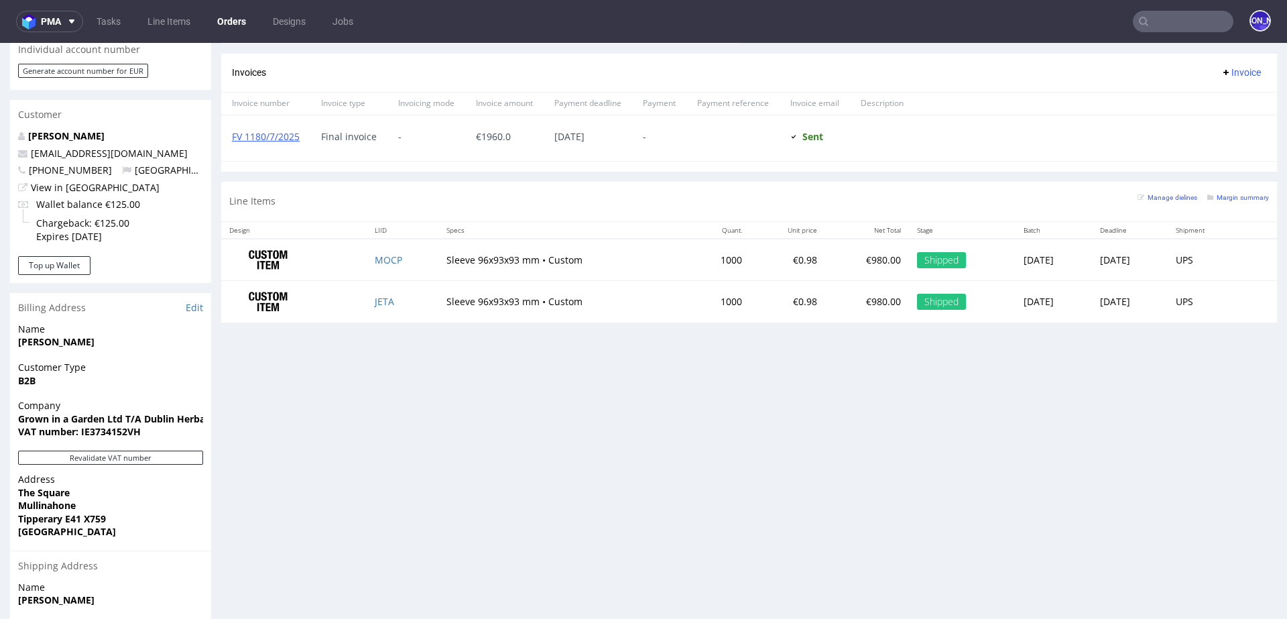
click at [1155, 20] on input "text" at bounding box center [1183, 21] width 101 height 21
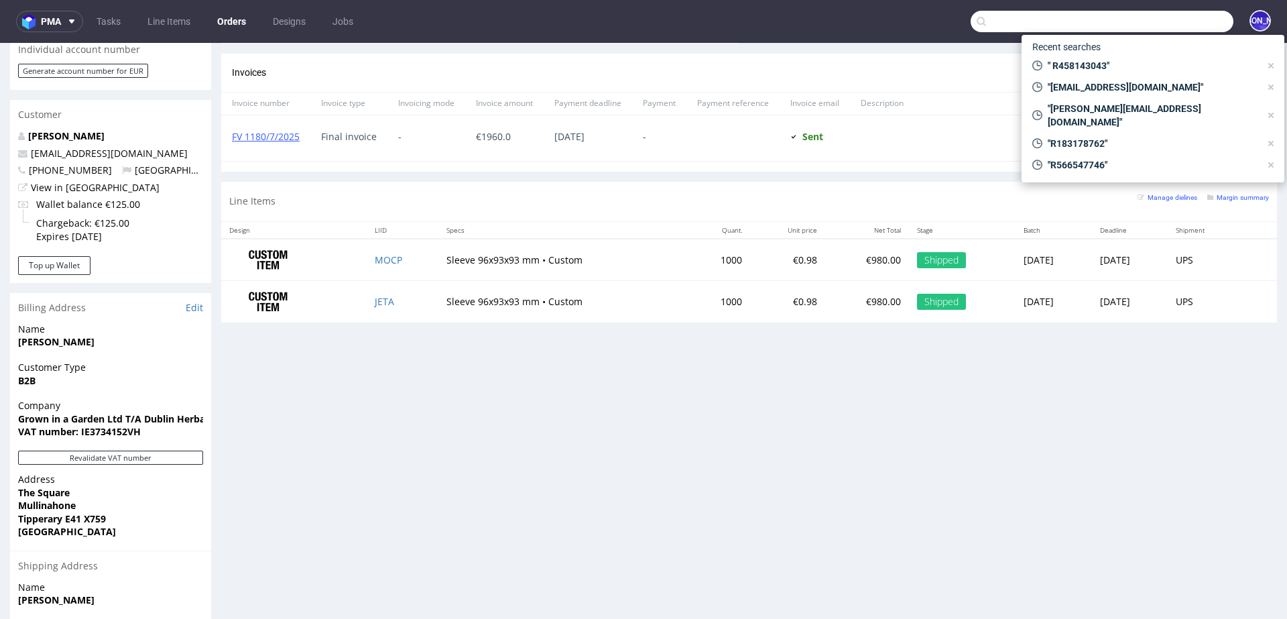
paste input "ross@picnicblanketjewellery.com"
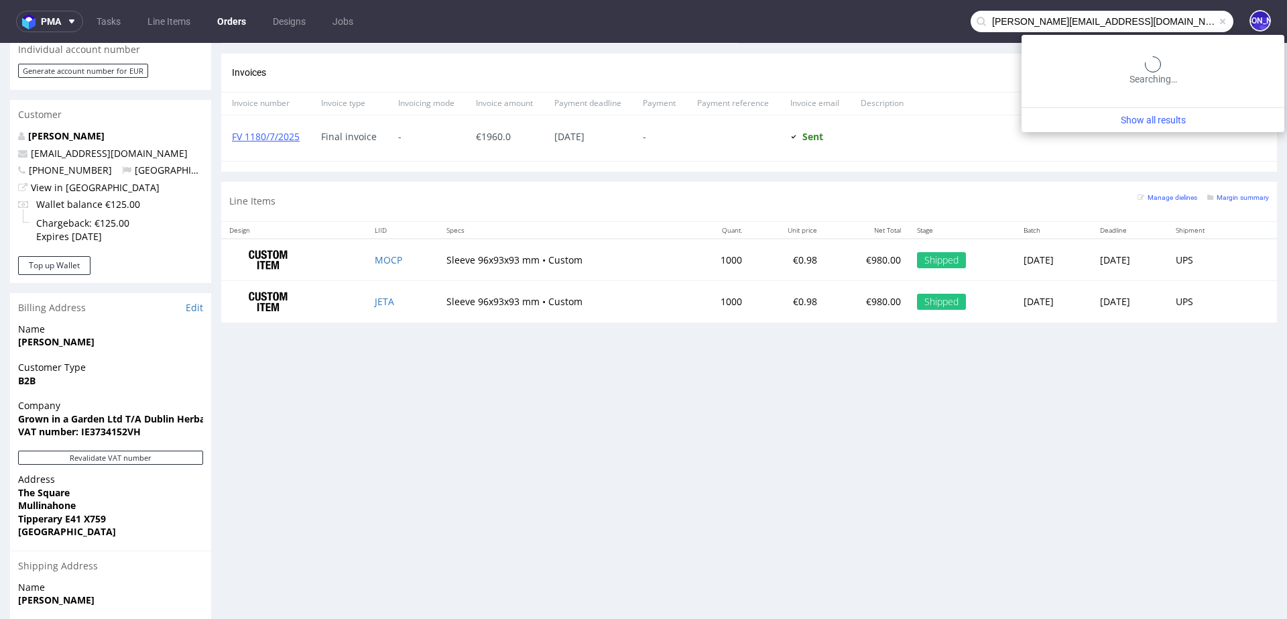
type input "ross@picnicblanketjewellery.com"
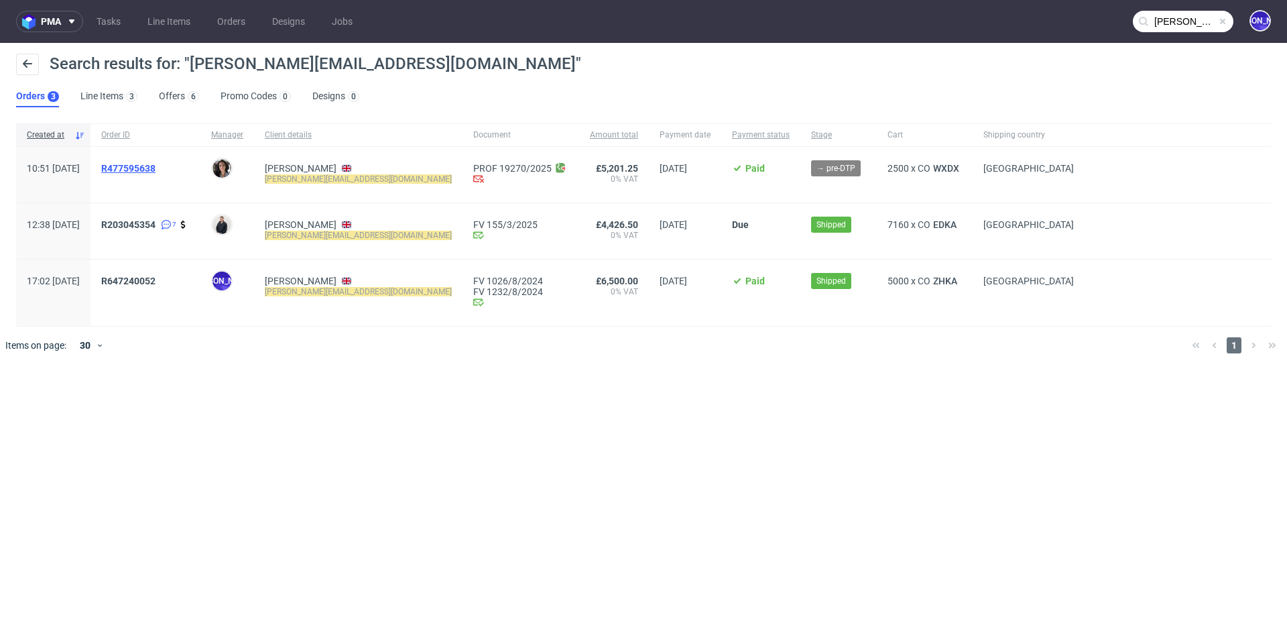
click at [154, 165] on span "R477595638" at bounding box center [128, 168] width 54 height 11
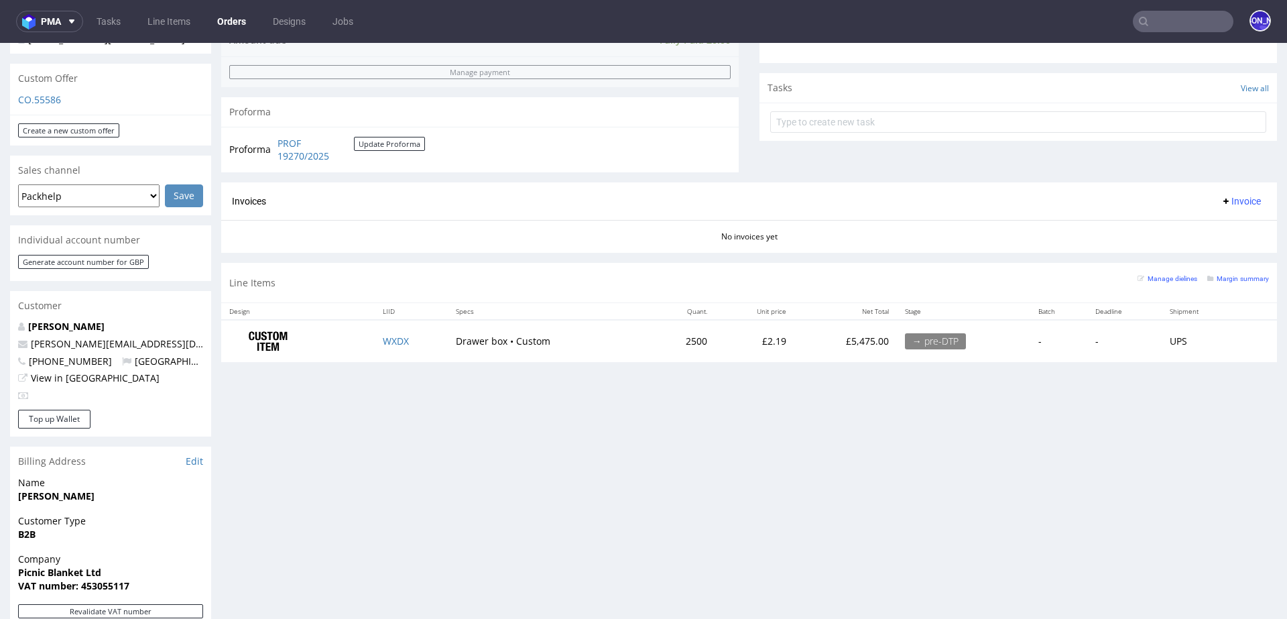
scroll to position [442, 0]
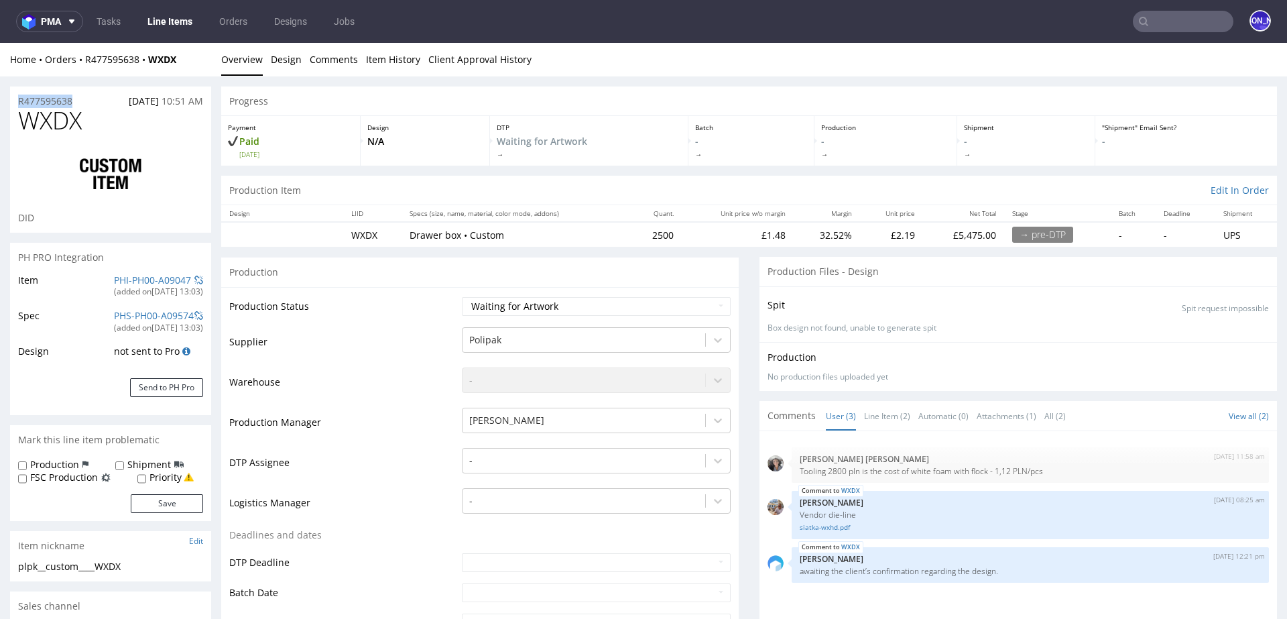
drag, startPoint x: 80, startPoint y: 97, endPoint x: 0, endPoint y: 96, distance: 79.8
copy p "R477595638"
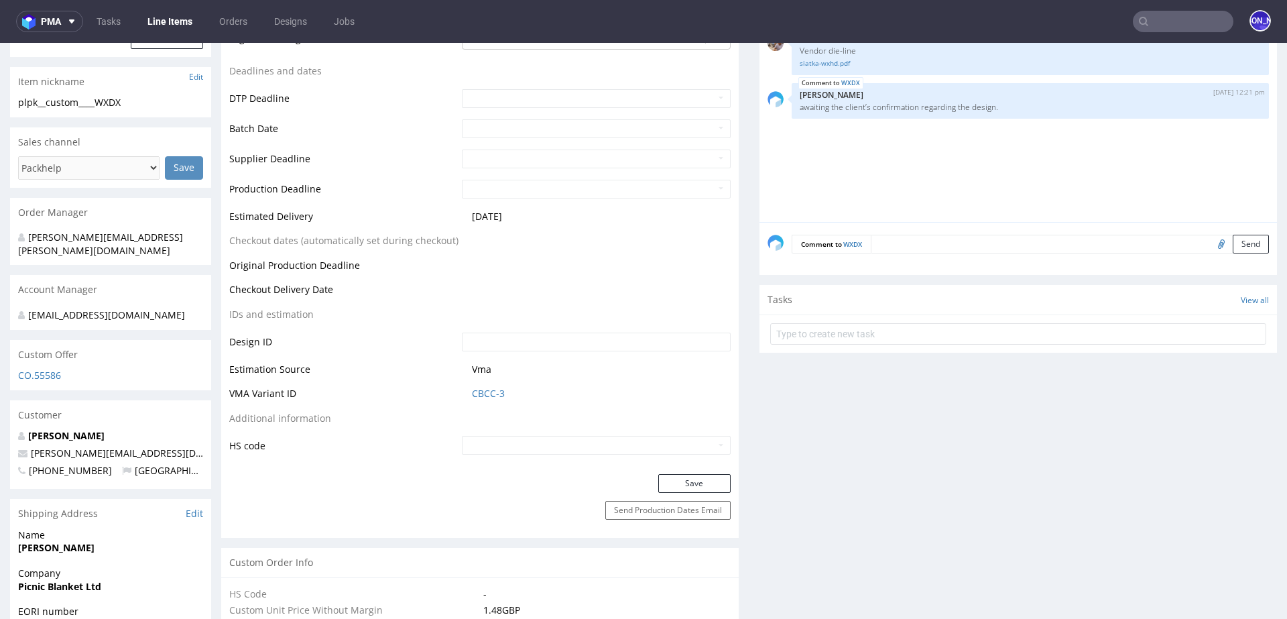
scroll to position [496, 0]
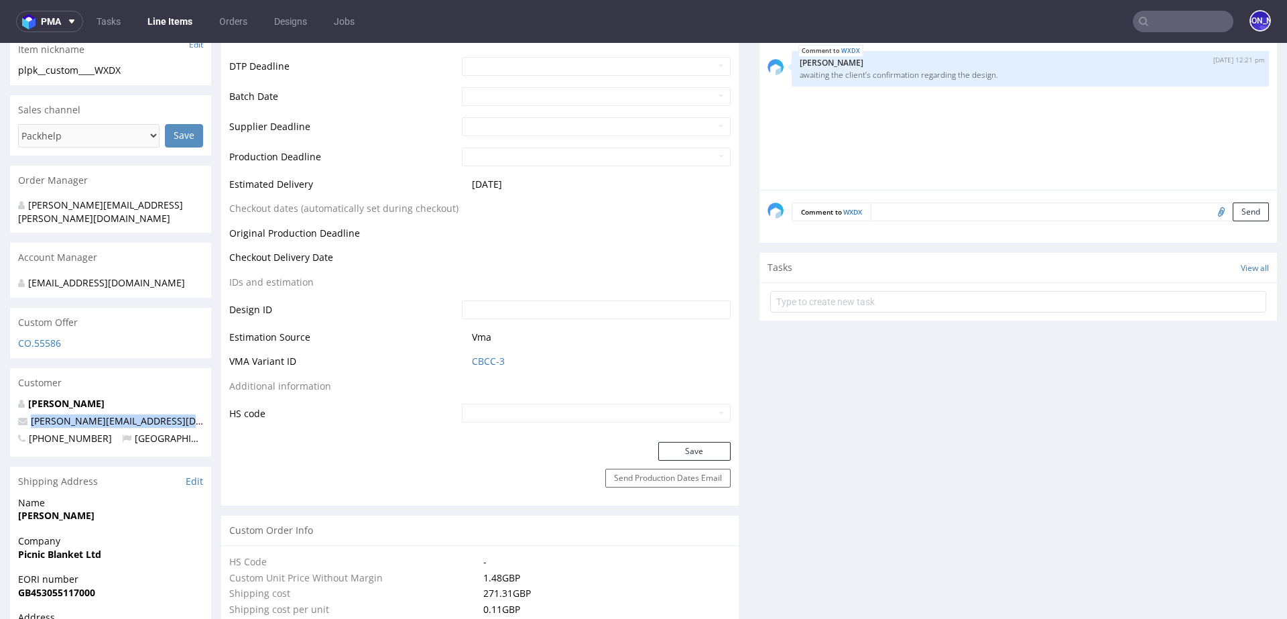
drag, startPoint x: 180, startPoint y: 406, endPoint x: 27, endPoint y: 405, distance: 153.5
click at [27, 414] on p "ross@picnicblanketjewellery.com" at bounding box center [110, 420] width 185 height 13
copy span "ross@picnicblanketjewellery.com"
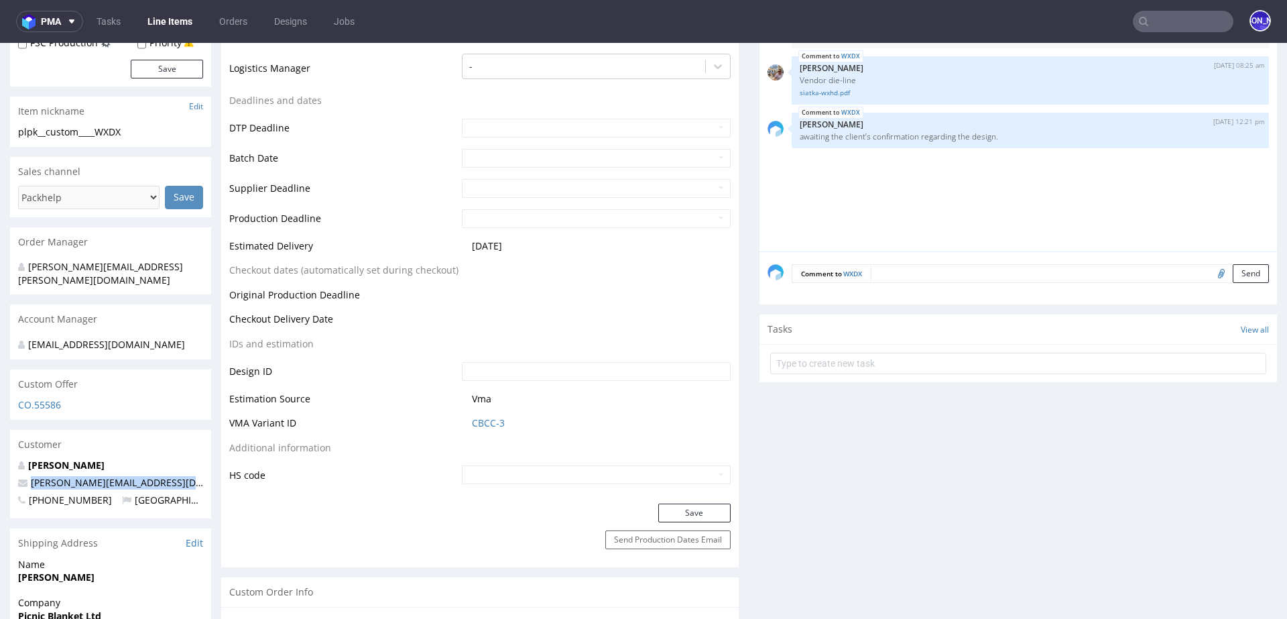
scroll to position [451, 0]
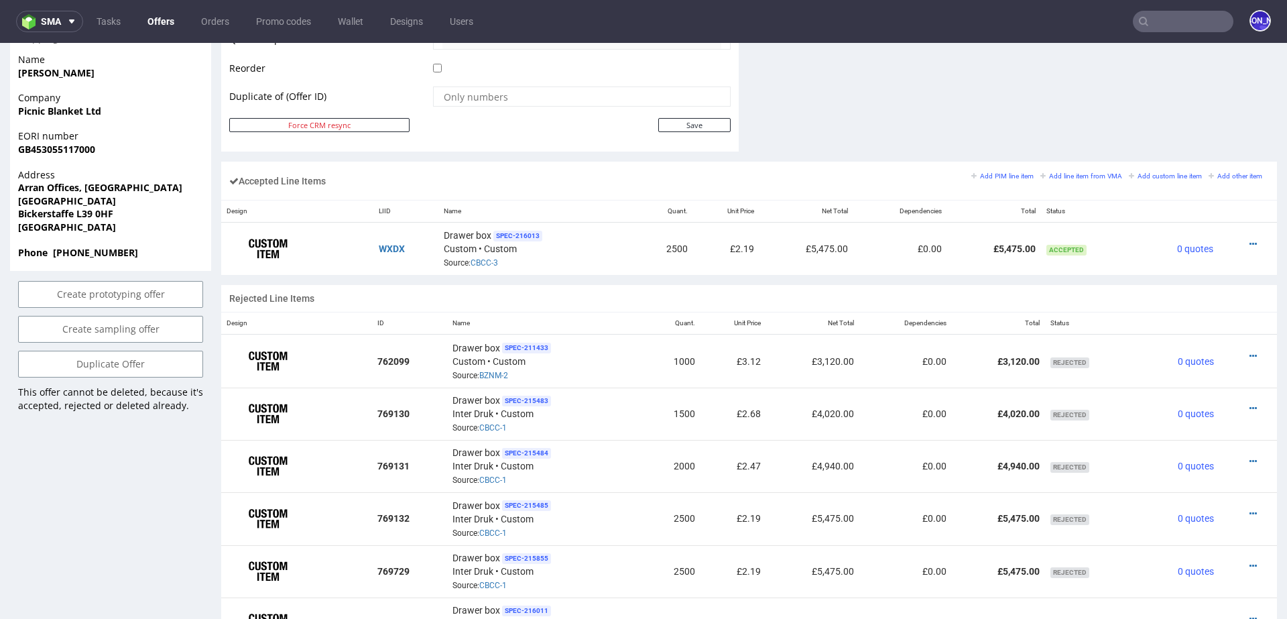
scroll to position [719, 0]
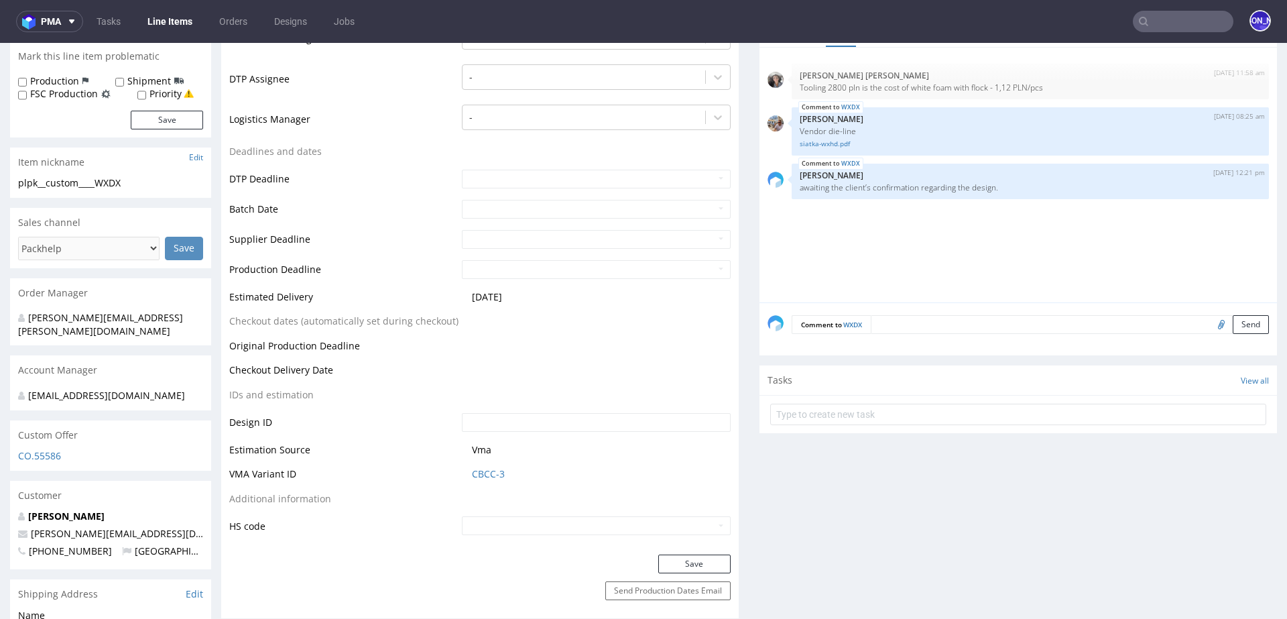
scroll to position [403, 0]
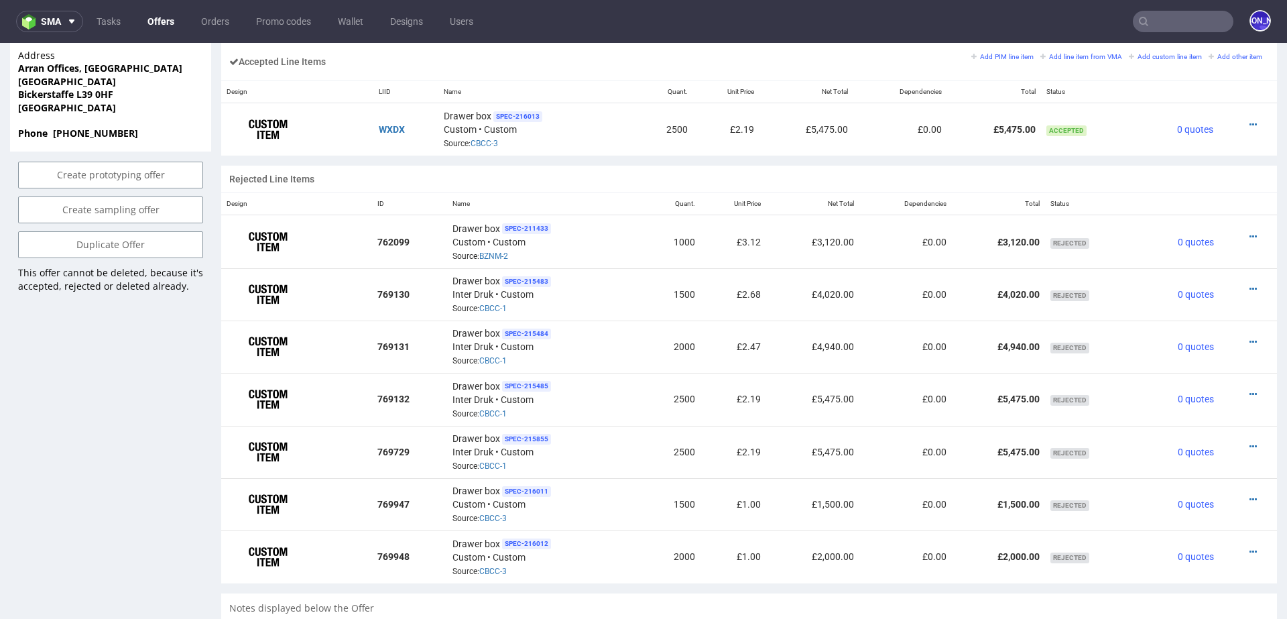
scroll to position [808, 0]
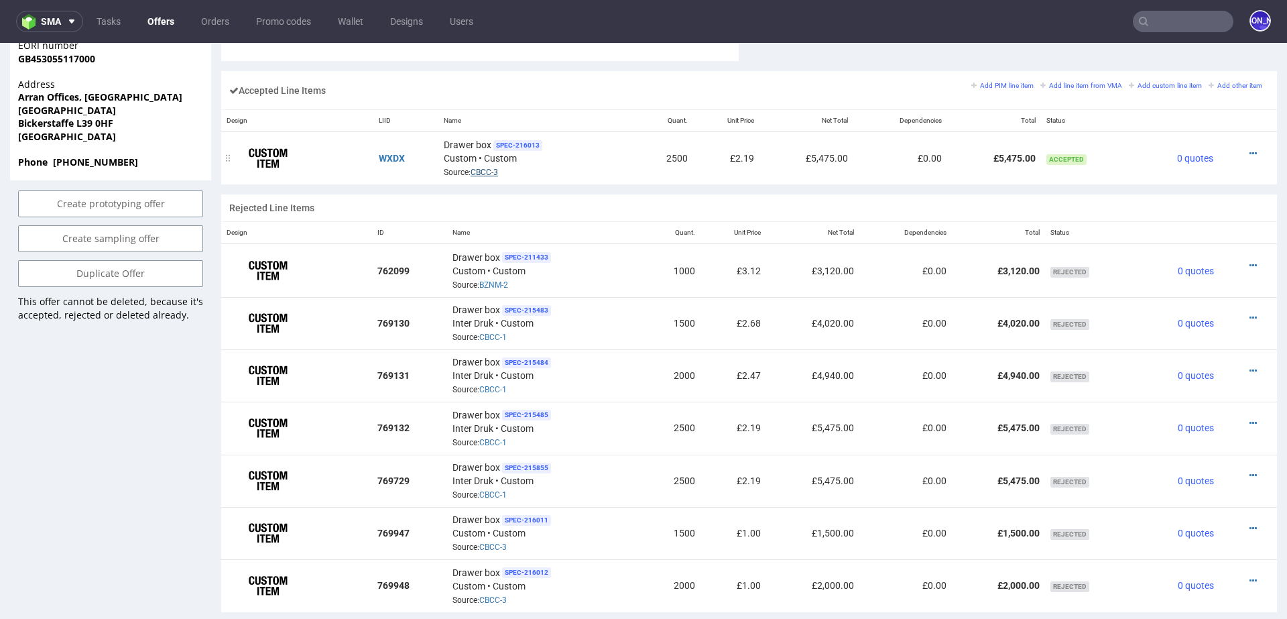
click at [483, 170] on link "CBCC-3" at bounding box center [484, 172] width 27 height 9
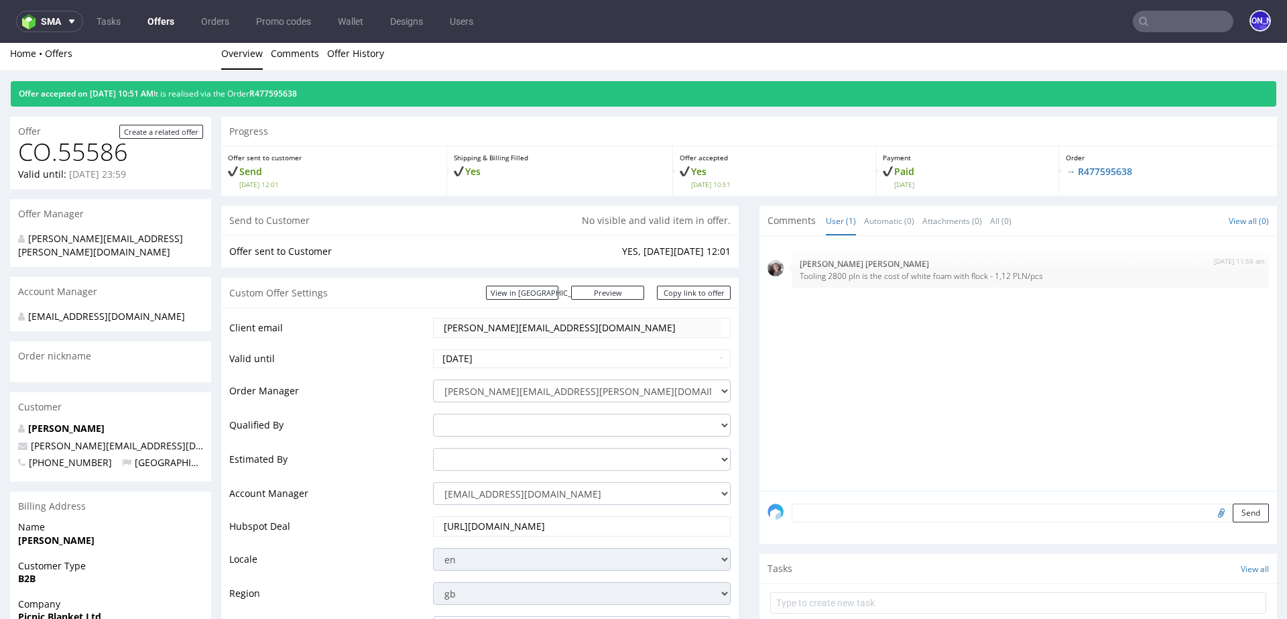
scroll to position [0, 0]
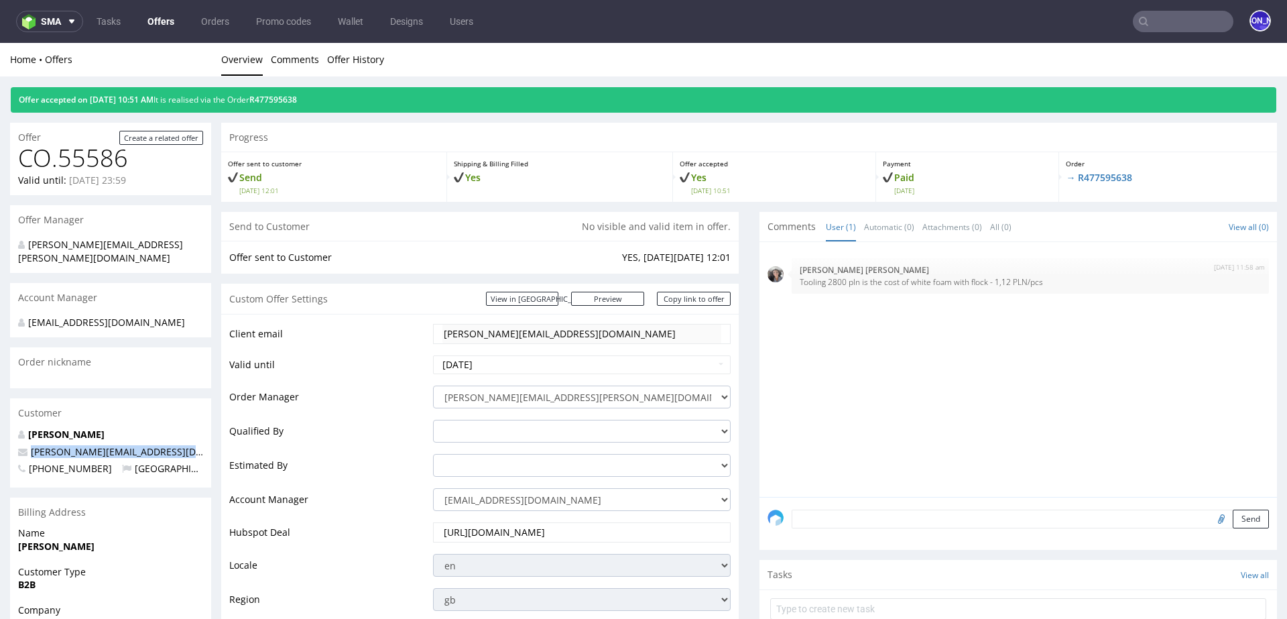
drag, startPoint x: 179, startPoint y: 436, endPoint x: 30, endPoint y: 436, distance: 148.8
click at [30, 445] on p "ross@picnicblanketjewellery.com" at bounding box center [110, 451] width 185 height 13
copy span "ross@picnicblanketjewellery.com"
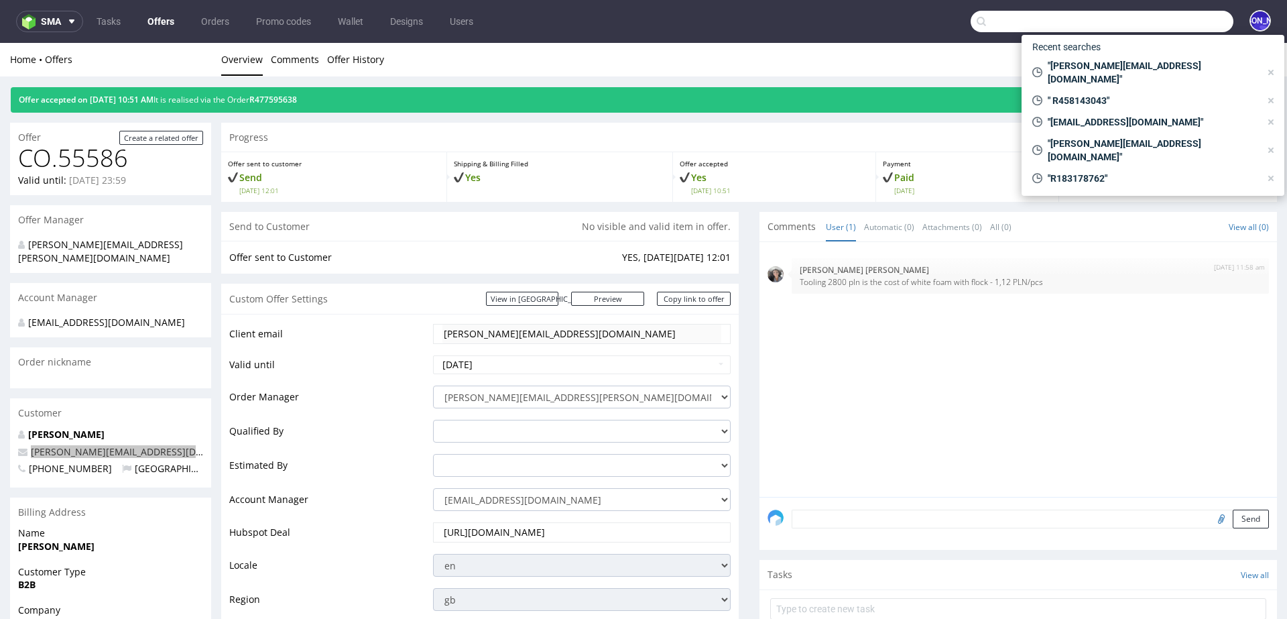
click at [1169, 19] on input "text" at bounding box center [1102, 21] width 263 height 21
paste input "ross@picnicblanketjewellery.com"
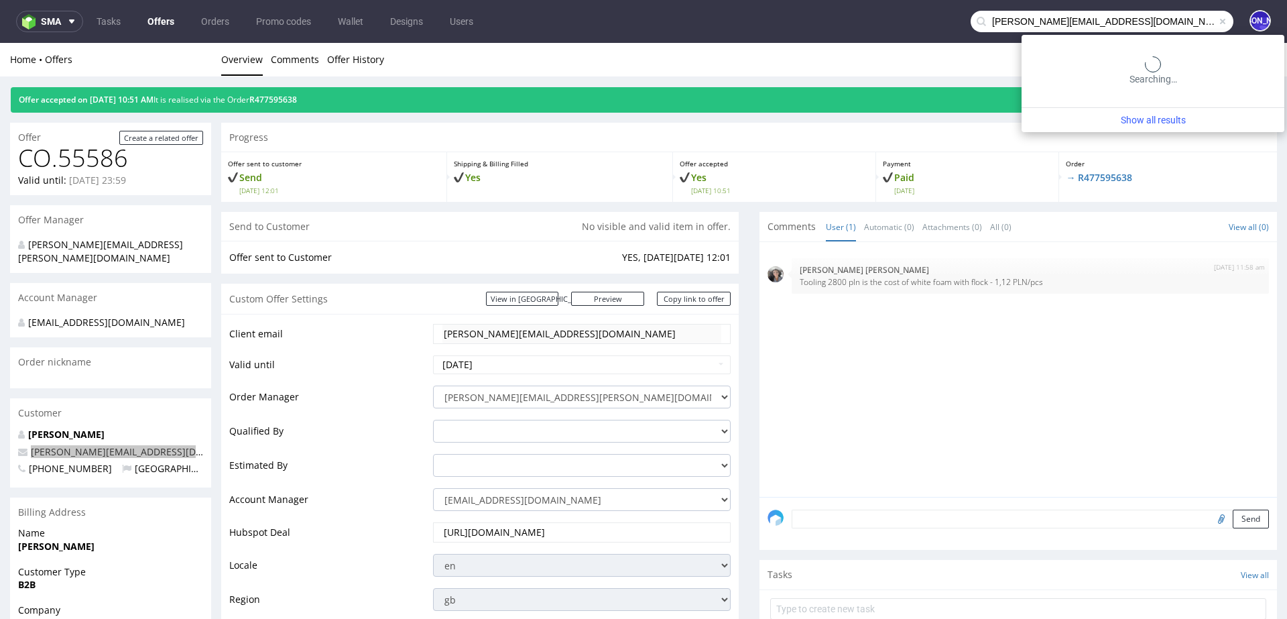
type input "ross@picnicblanketjewellery.com"
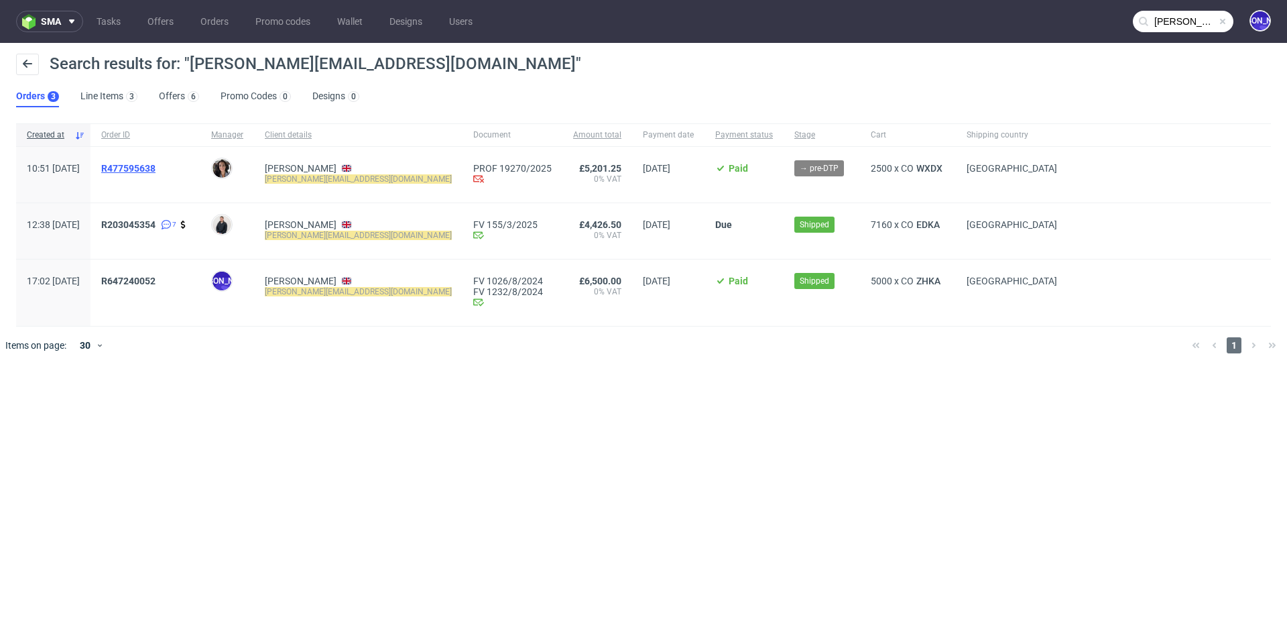
click at [143, 163] on span "R477595638" at bounding box center [128, 168] width 54 height 11
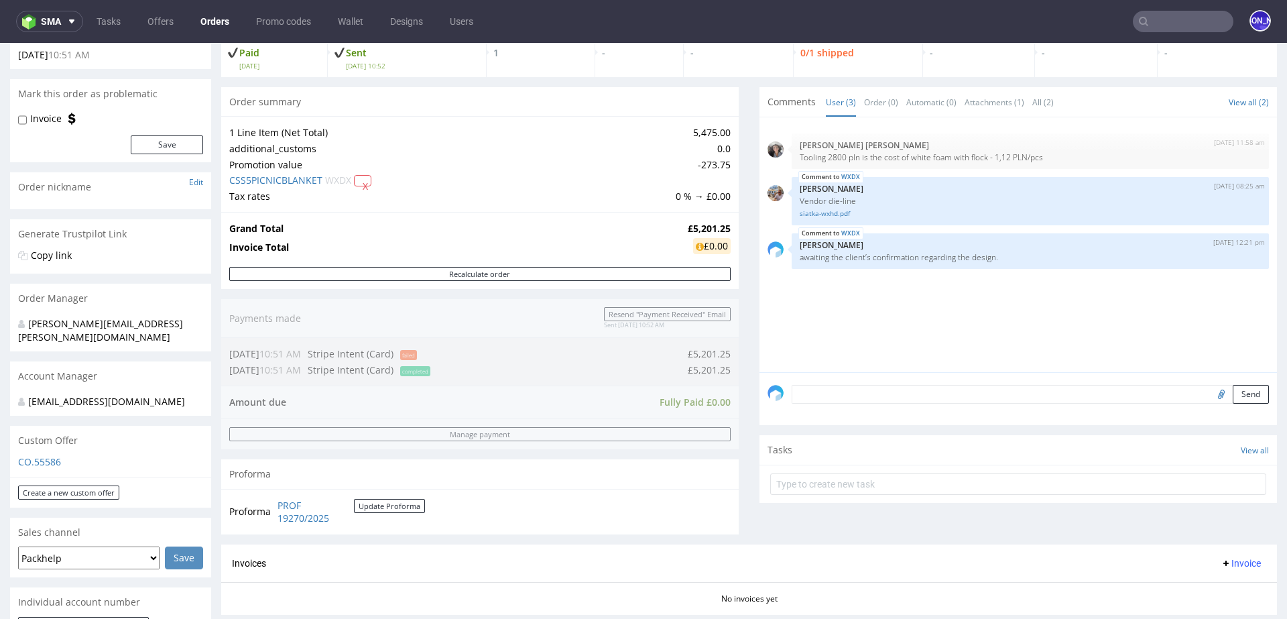
scroll to position [93, 0]
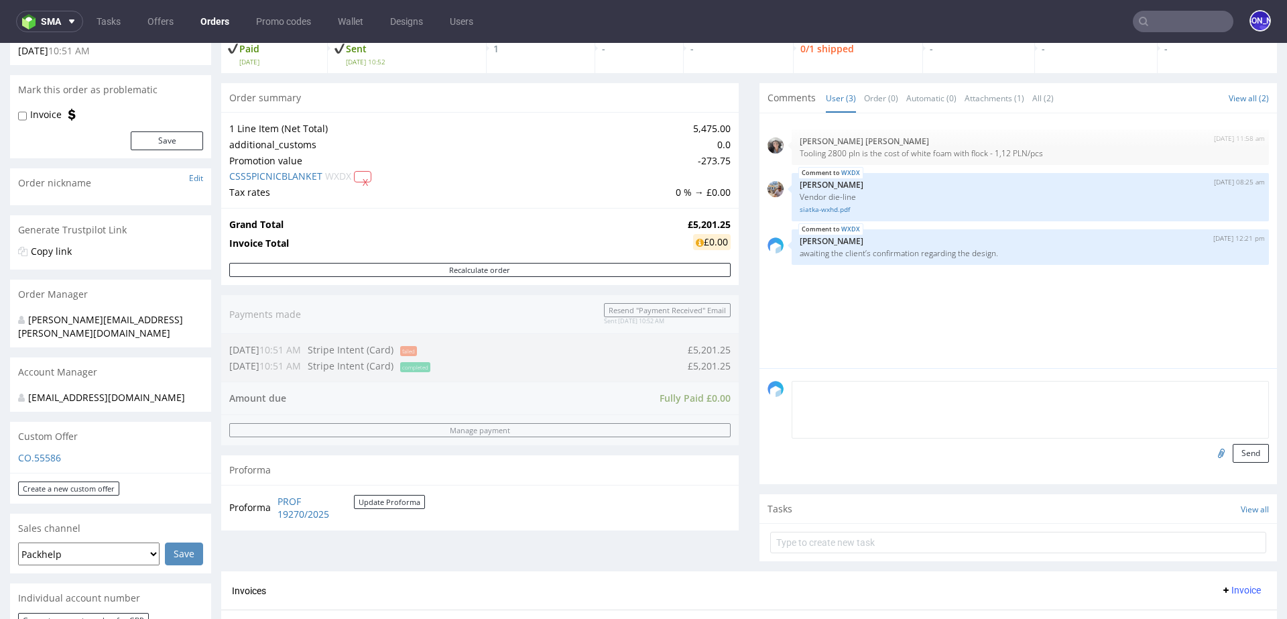
click at [881, 390] on textarea at bounding box center [1030, 410] width 477 height 58
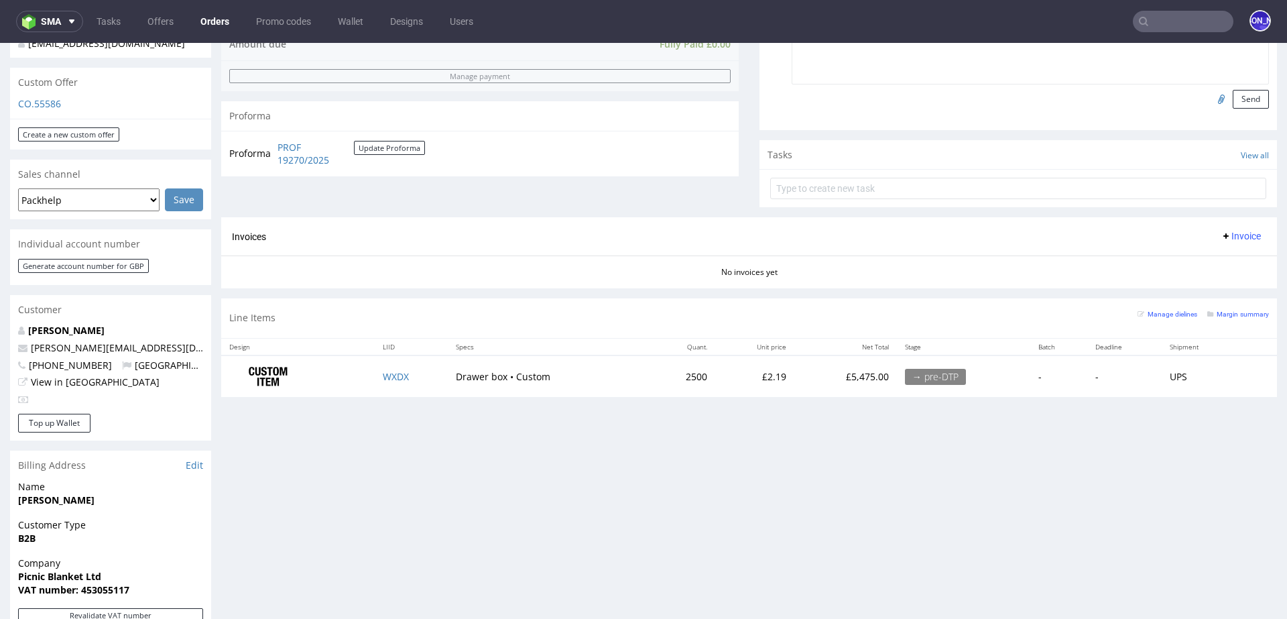
scroll to position [647, 0]
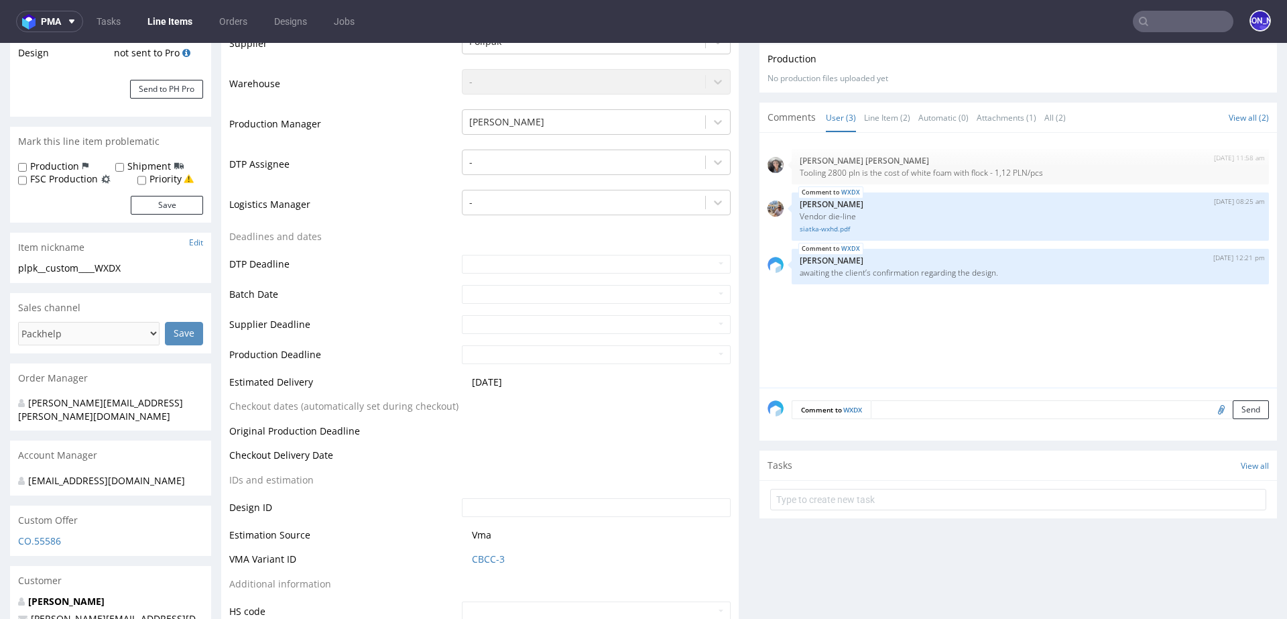
scroll to position [325, 0]
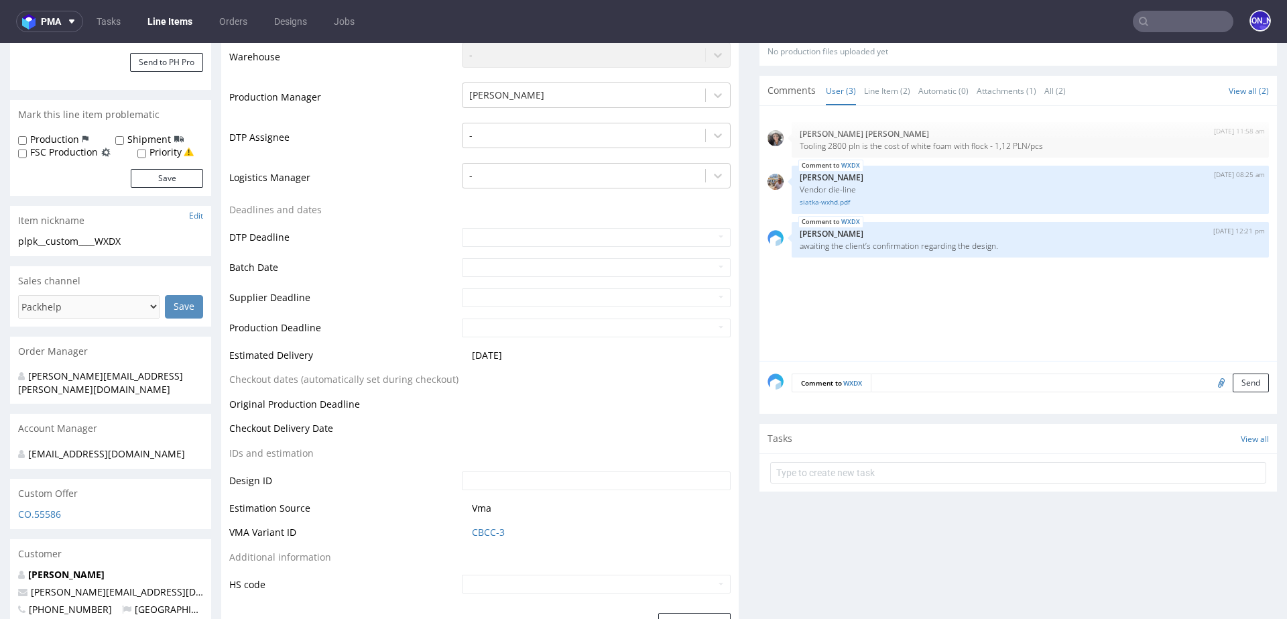
click at [904, 377] on textarea at bounding box center [1070, 382] width 398 height 19
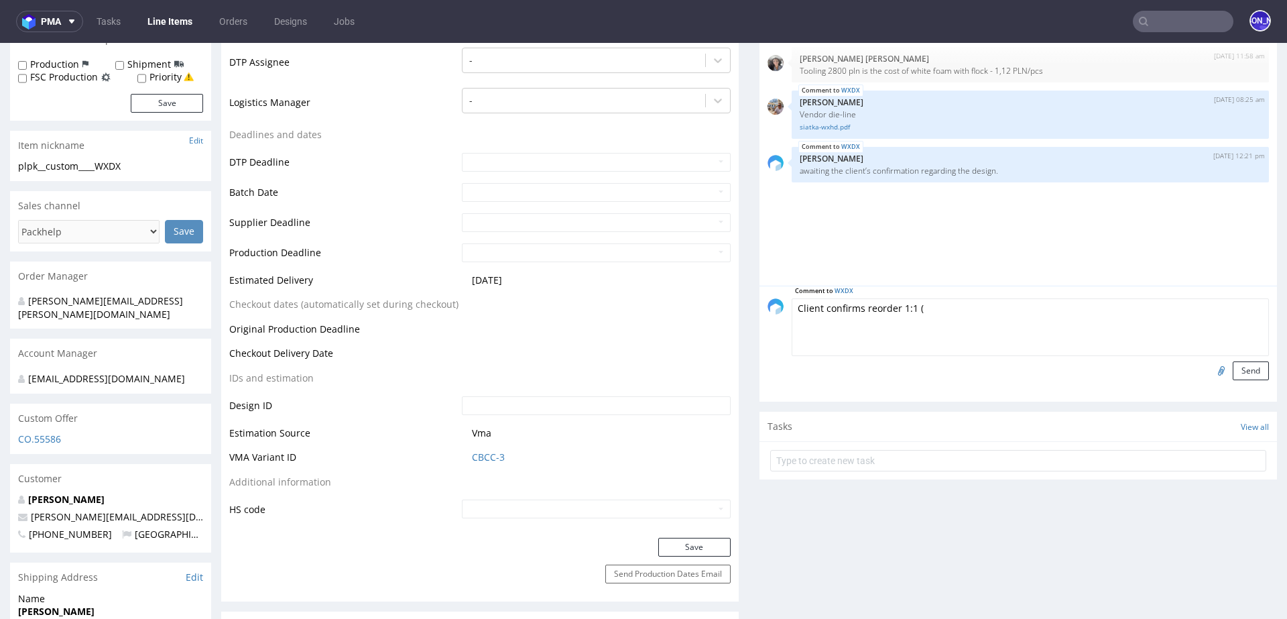
scroll to position [430, 0]
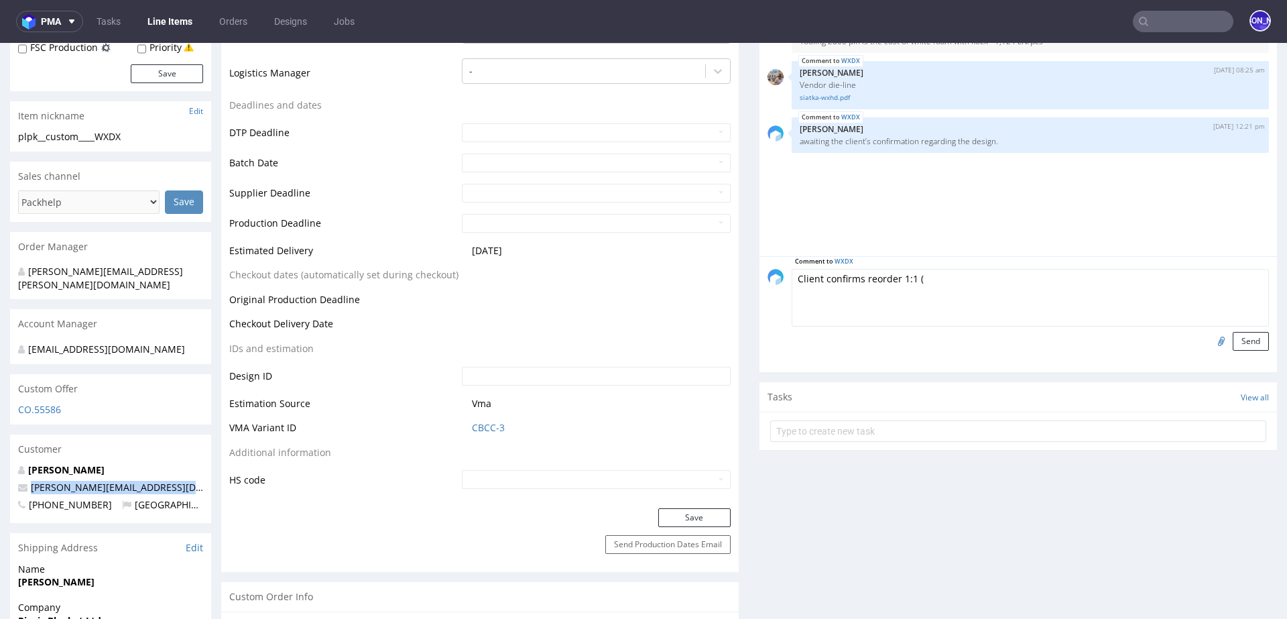
drag, startPoint x: 187, startPoint y: 473, endPoint x: 26, endPoint y: 473, distance: 160.9
click at [26, 481] on p "ross@picnicblanketjewellery.com" at bounding box center [110, 487] width 185 height 13
copy span "ross@picnicblanketjewellery.com"
click at [934, 276] on textarea "Client confirms reorder 1:1 (" at bounding box center [1030, 298] width 477 height 58
paste textarea "R647240052"
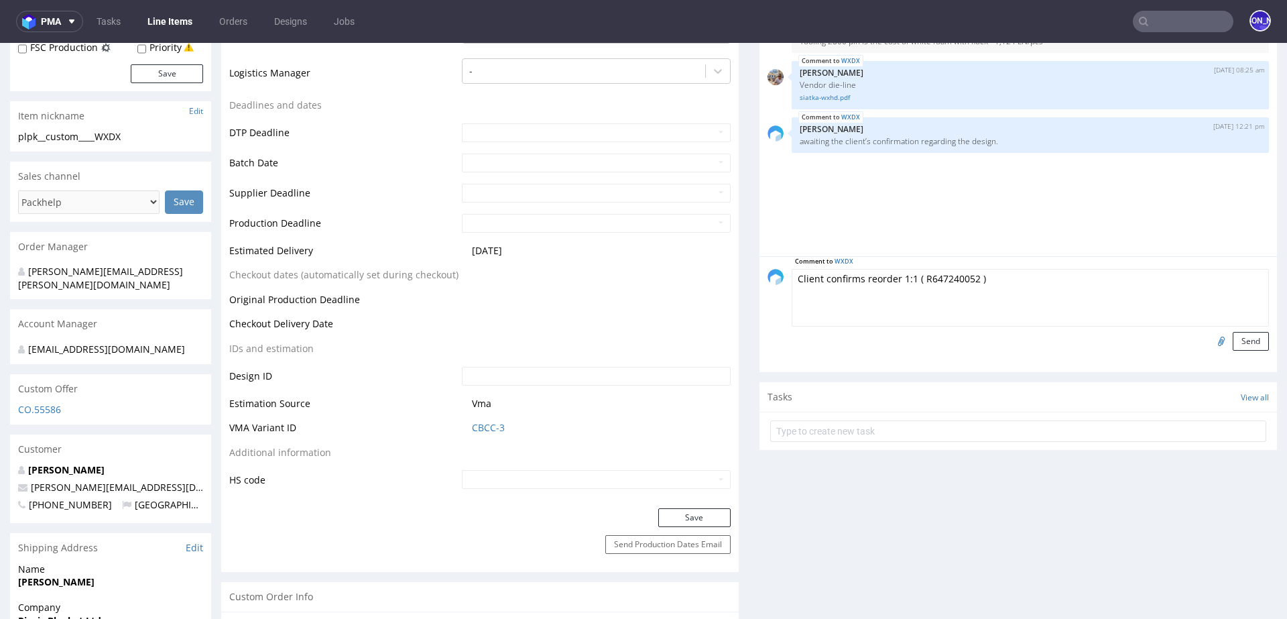
type textarea "Client confirms reorder 1:1 ( R647240052 )"
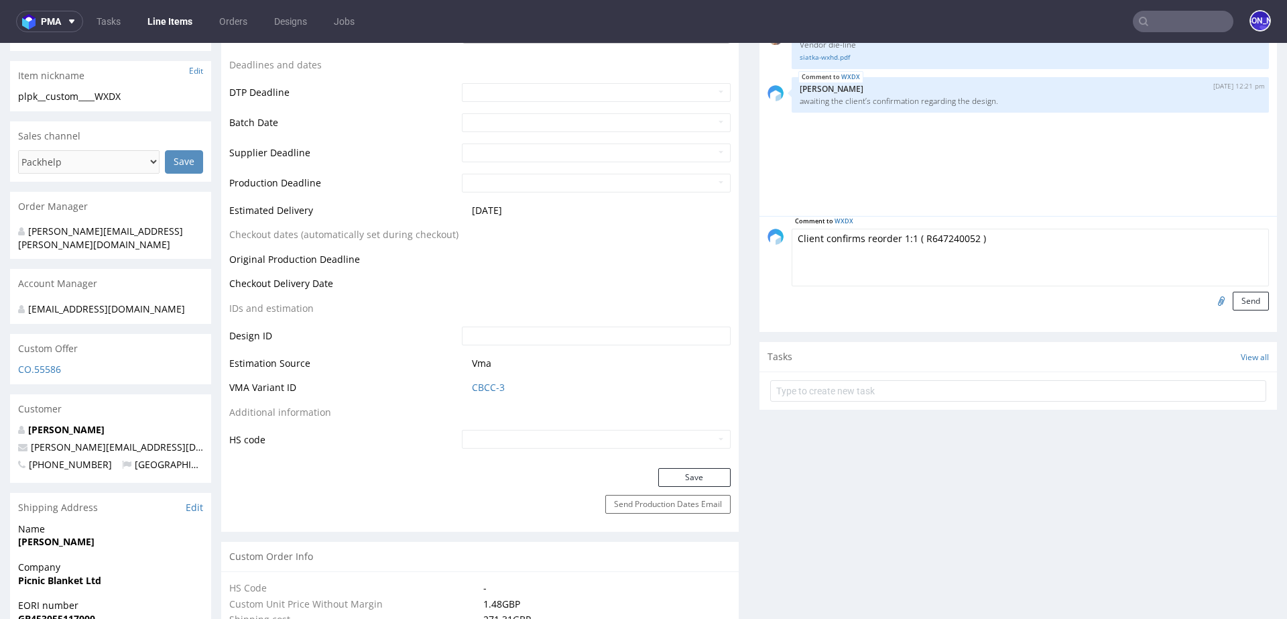
scroll to position [468, 0]
click at [1234, 299] on button "Send" at bounding box center [1251, 303] width 36 height 19
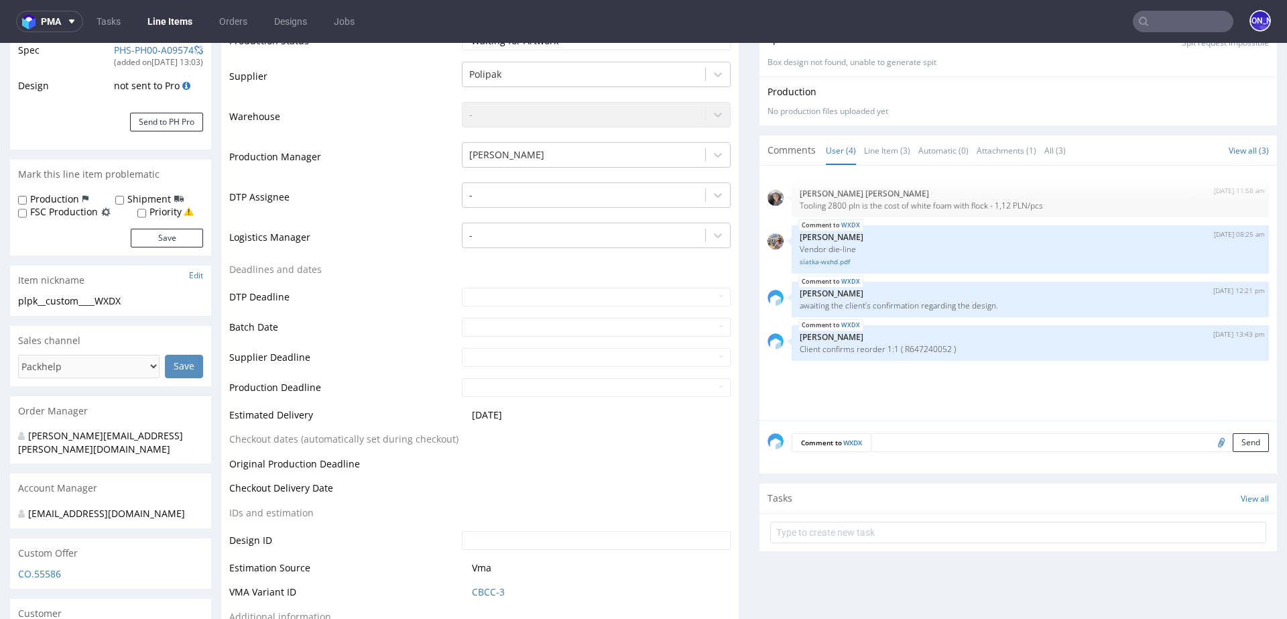
scroll to position [0, 0]
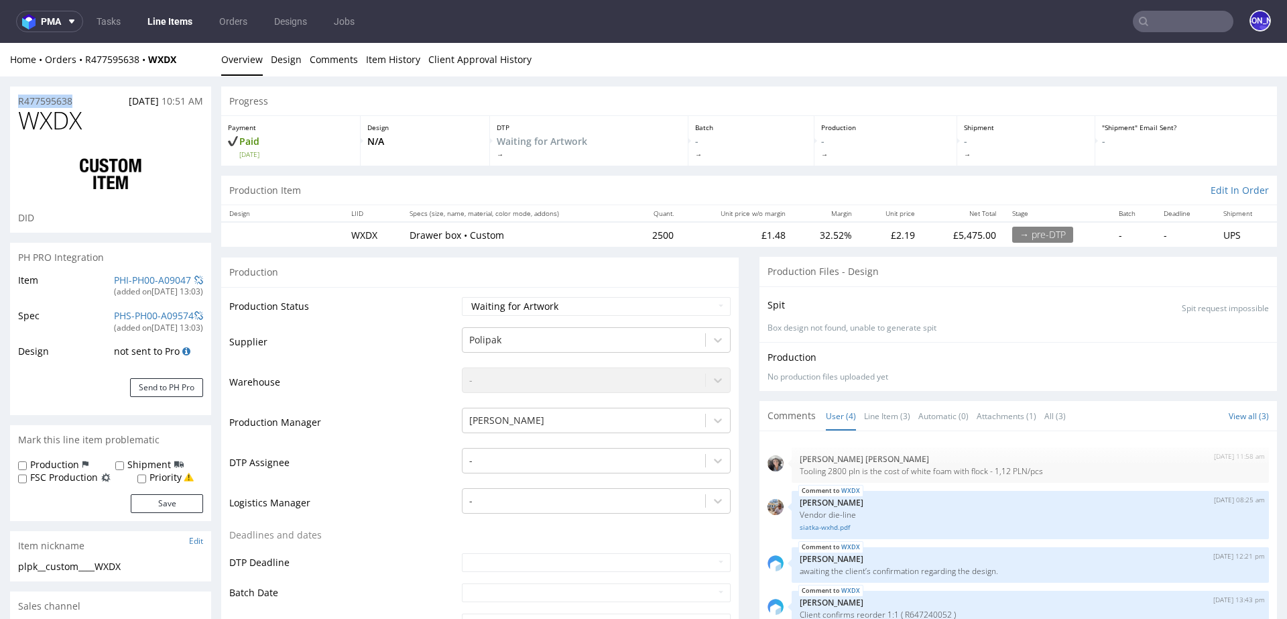
drag, startPoint x: 77, startPoint y: 99, endPoint x: 0, endPoint y: 99, distance: 77.1
copy p "R477595638"
drag, startPoint x: 193, startPoint y: 57, endPoint x: 86, endPoint y: 57, distance: 106.6
click at [86, 57] on div "Home Orders R477595638 WXDX" at bounding box center [110, 59] width 201 height 13
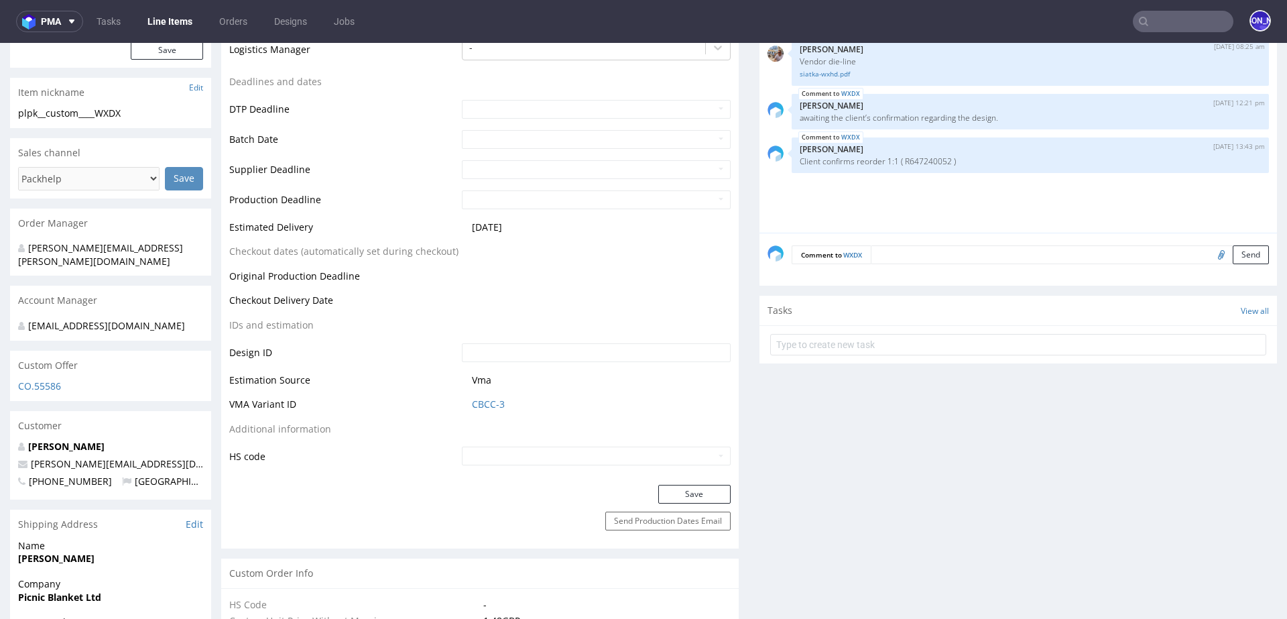
scroll to position [583, 0]
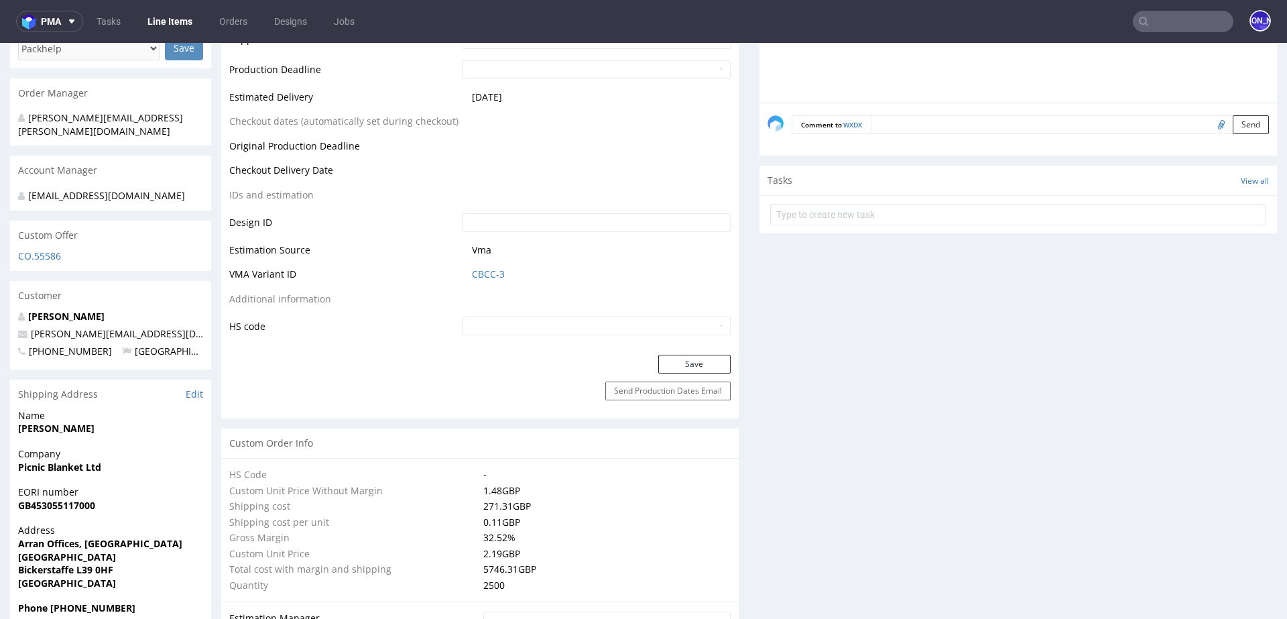
click at [1175, 25] on input "text" at bounding box center [1183, 21] width 101 height 21
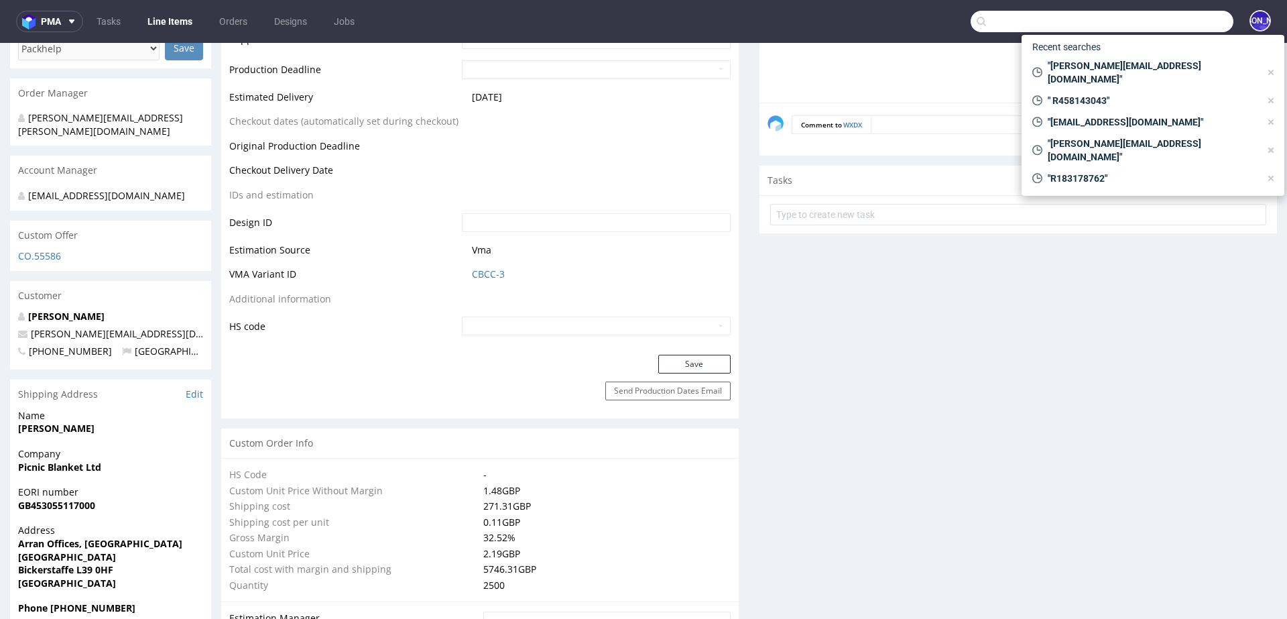
paste input "carole@biocom-events.fr"
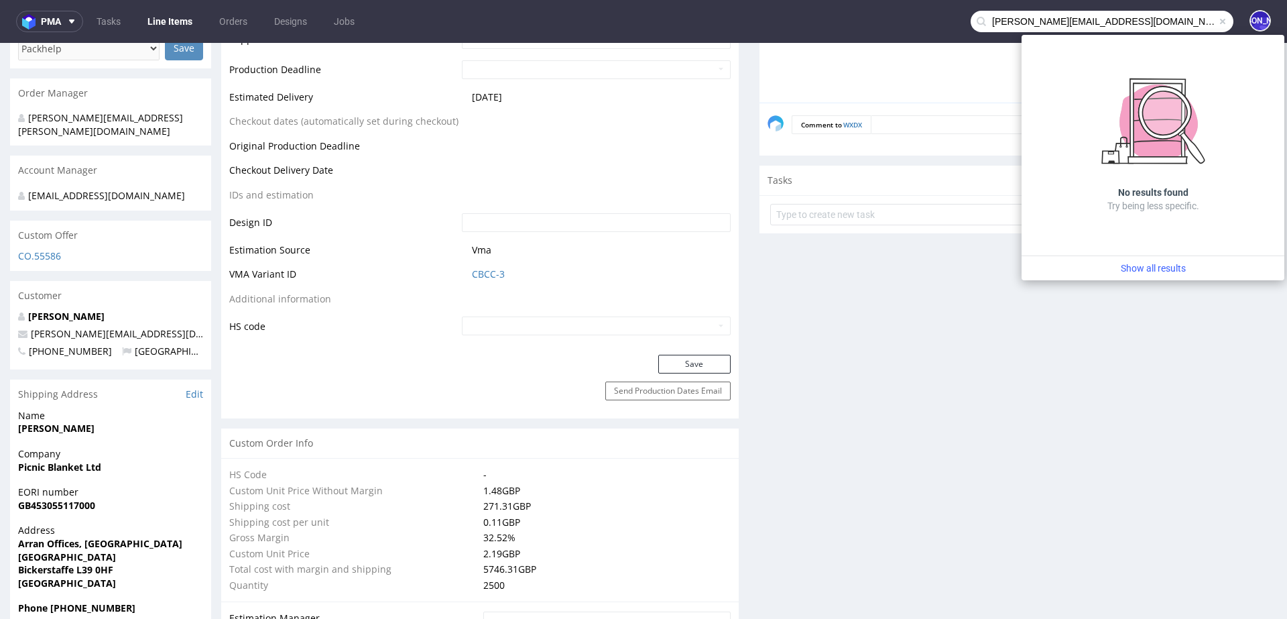
drag, startPoint x: 1002, startPoint y: 21, endPoint x: 953, endPoint y: 21, distance: 49.6
click at [953, 21] on nav "pma Tasks Line Items Orders Designs Jobs carole@biocom-events.fr JO" at bounding box center [643, 21] width 1287 height 43
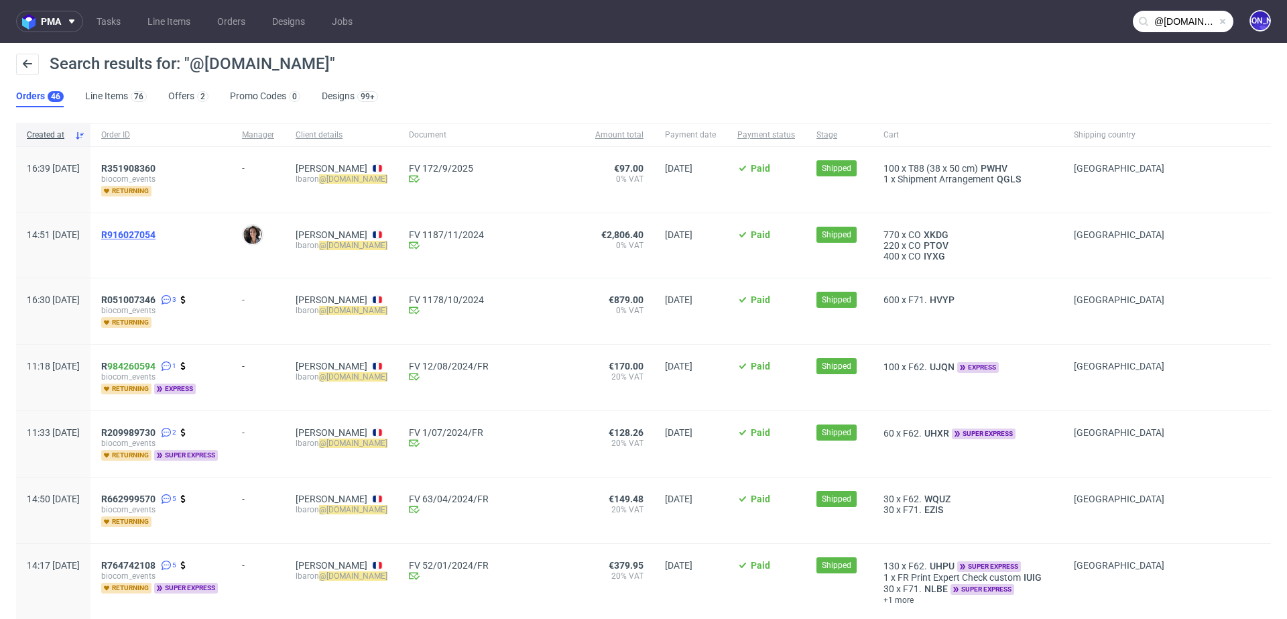
click at [156, 232] on span "R916027054" at bounding box center [128, 234] width 54 height 11
click at [156, 170] on span "R351908360" at bounding box center [128, 168] width 54 height 11
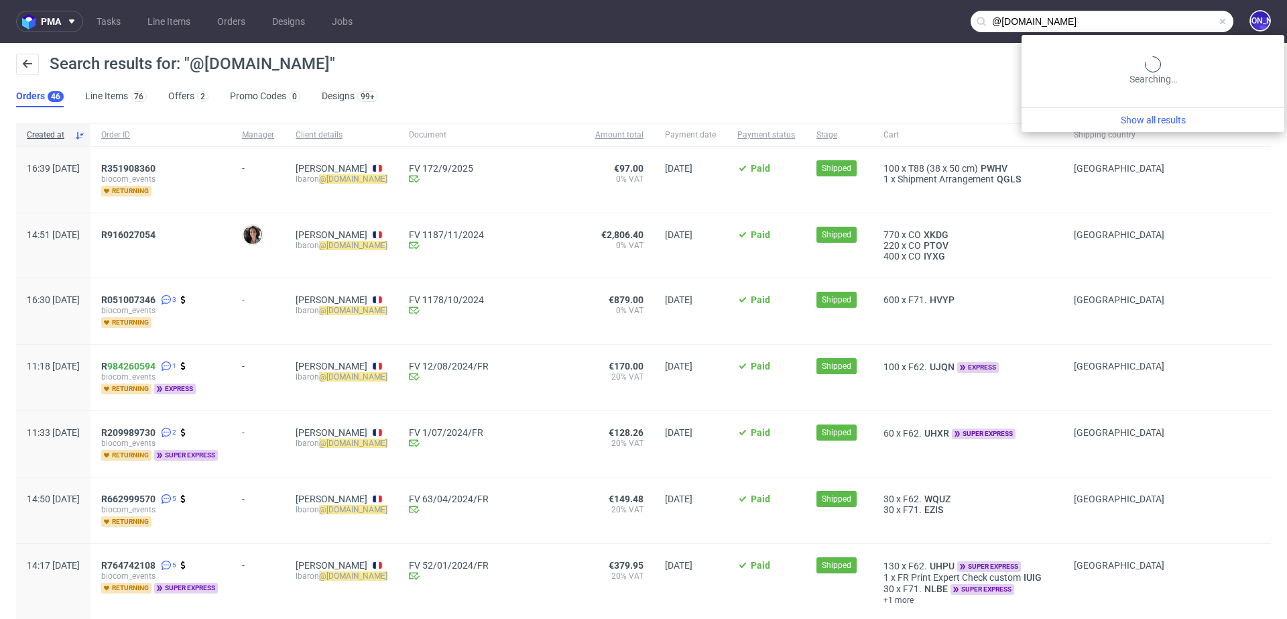
click at [1155, 23] on input "@biocom-events.fr" at bounding box center [1102, 21] width 263 height 21
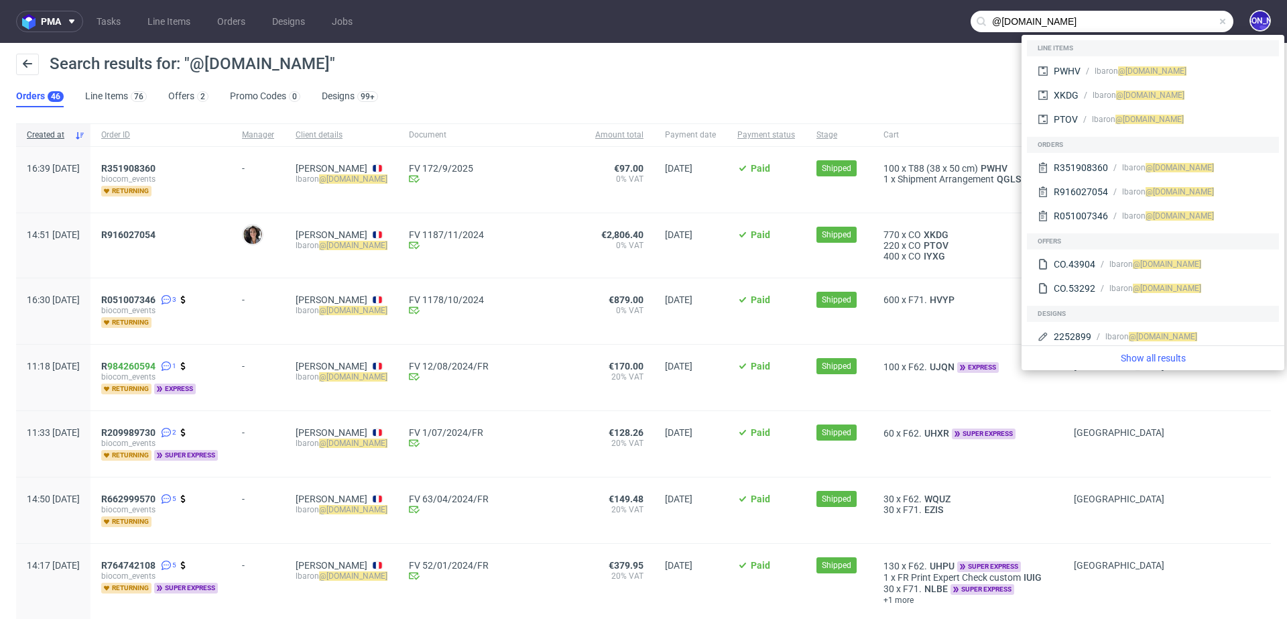
paste input "monika.sidorowicz@hairmate.com"
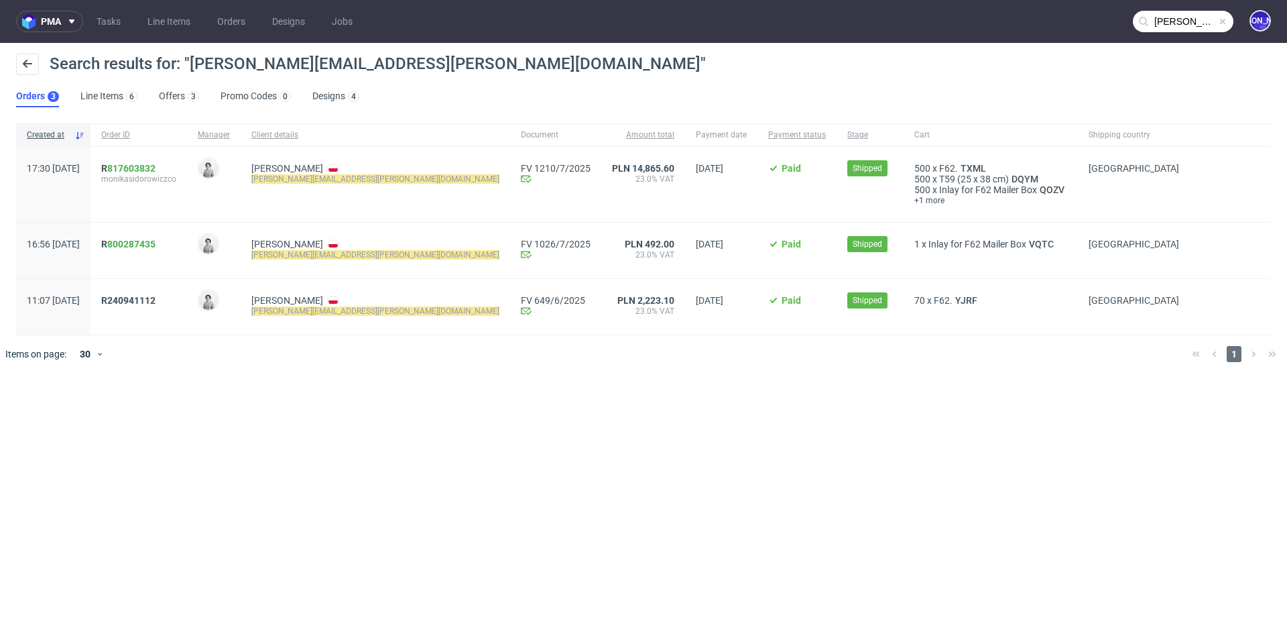
click at [1167, 29] on input "monika.sidorowicz@hairmate.com" at bounding box center [1183, 21] width 101 height 21
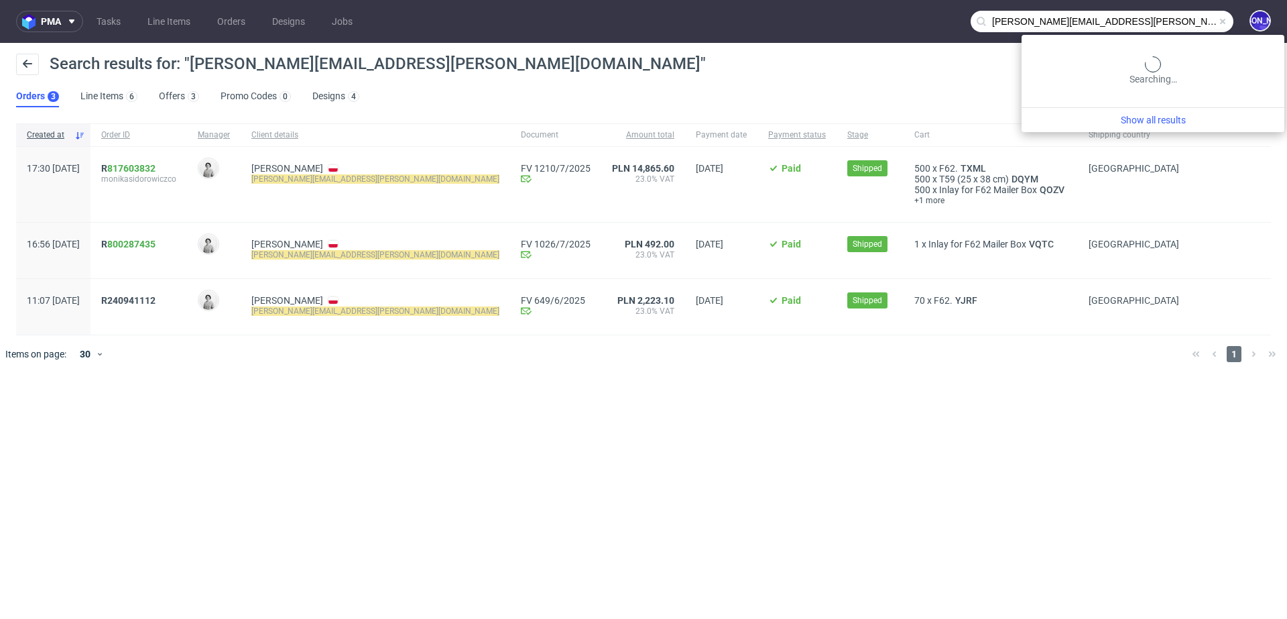
click at [1167, 27] on input "monika.sidorowicz@hairmate.com" at bounding box center [1102, 21] width 263 height 21
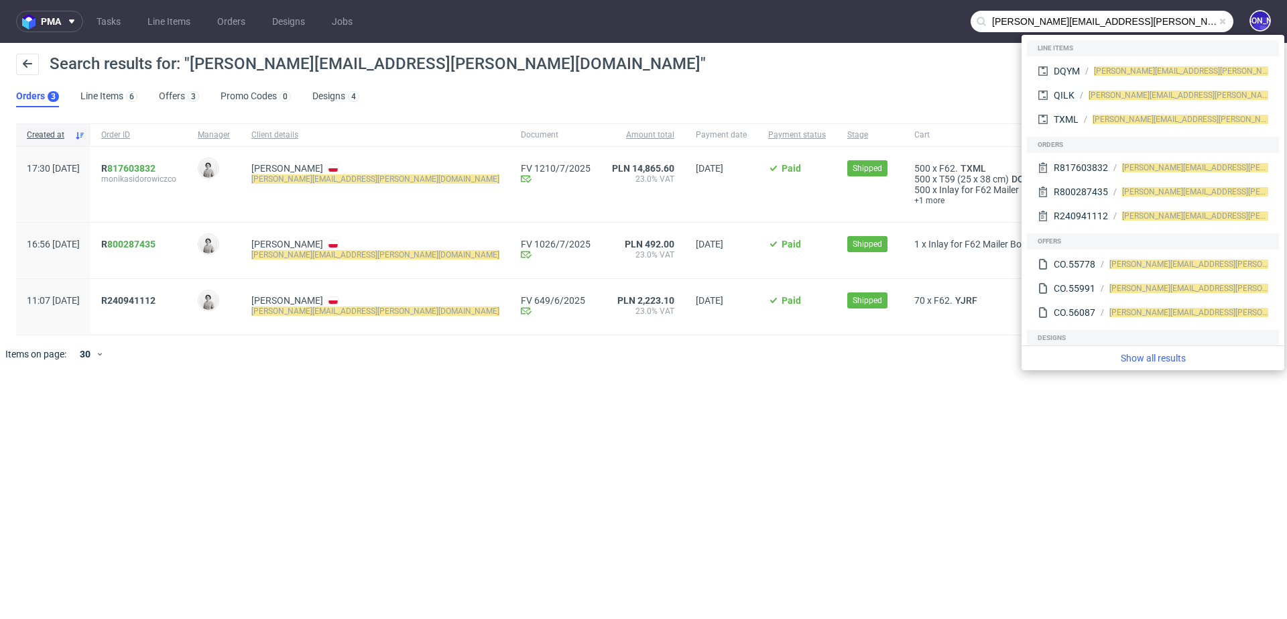
paste input "antonin@syncprotein"
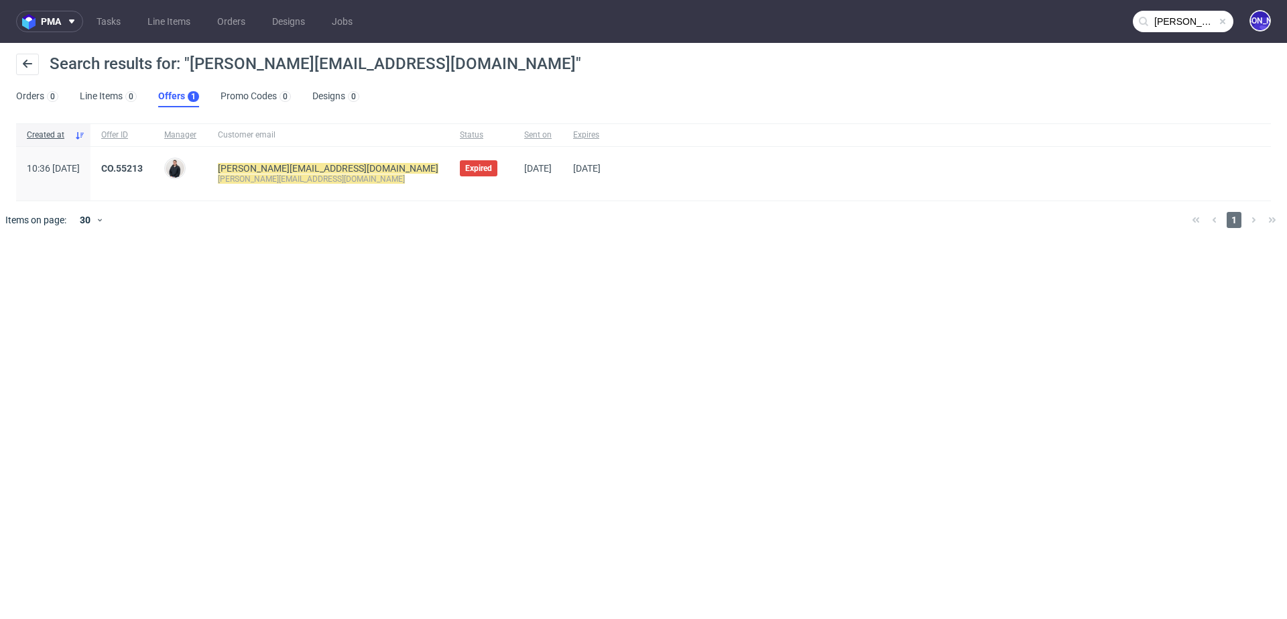
click at [1169, 14] on input "antonin@syncprotein.com" at bounding box center [1183, 21] width 101 height 21
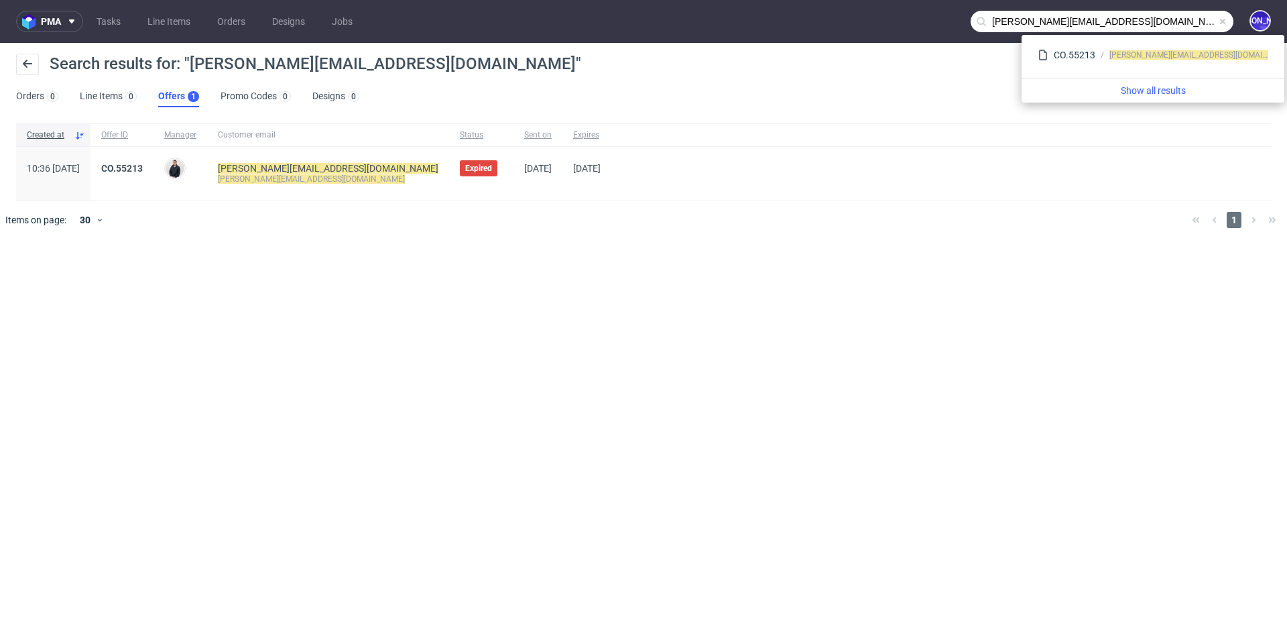
click at [997, 25] on input "antonin@syncprotein.com" at bounding box center [1102, 21] width 263 height 21
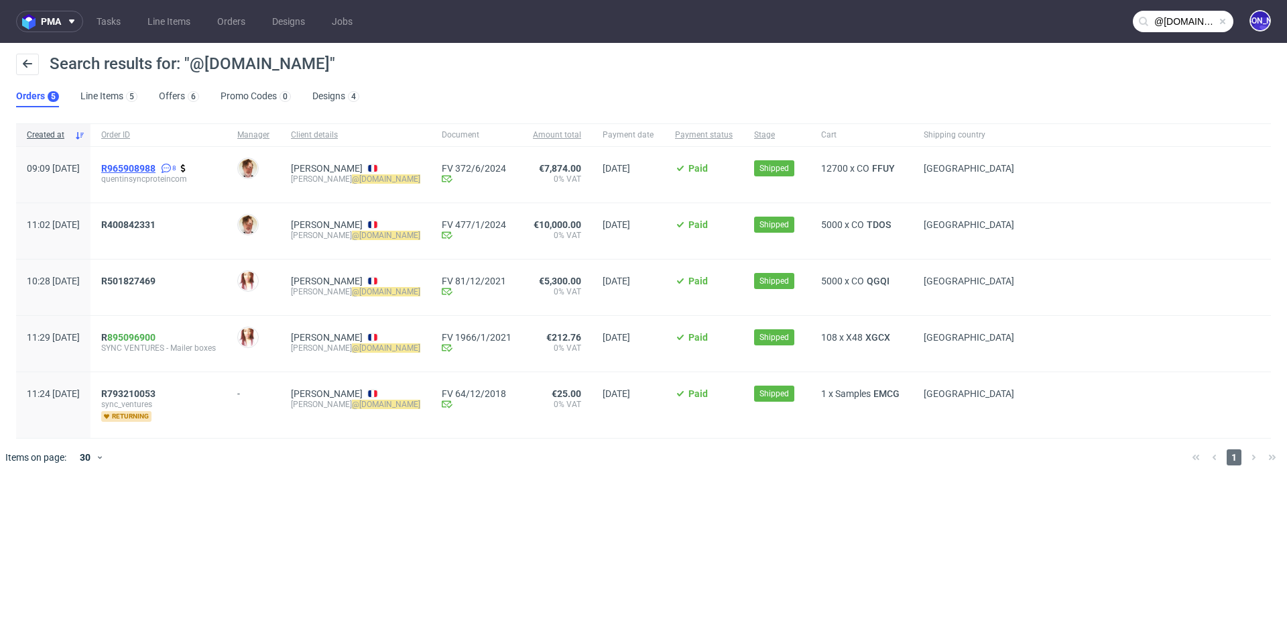
click at [156, 166] on span "R965908988" at bounding box center [128, 168] width 54 height 11
click at [156, 221] on span "R400842331" at bounding box center [128, 224] width 54 height 11
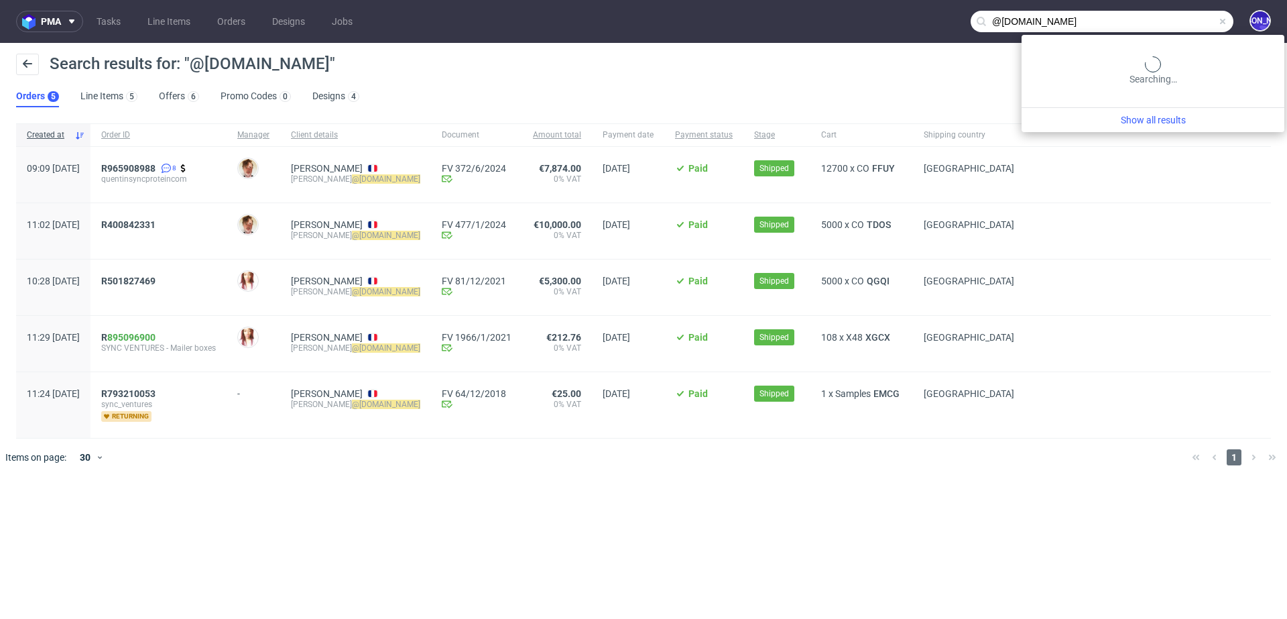
click at [1190, 21] on input "@syncprotein.com" at bounding box center [1102, 21] width 263 height 21
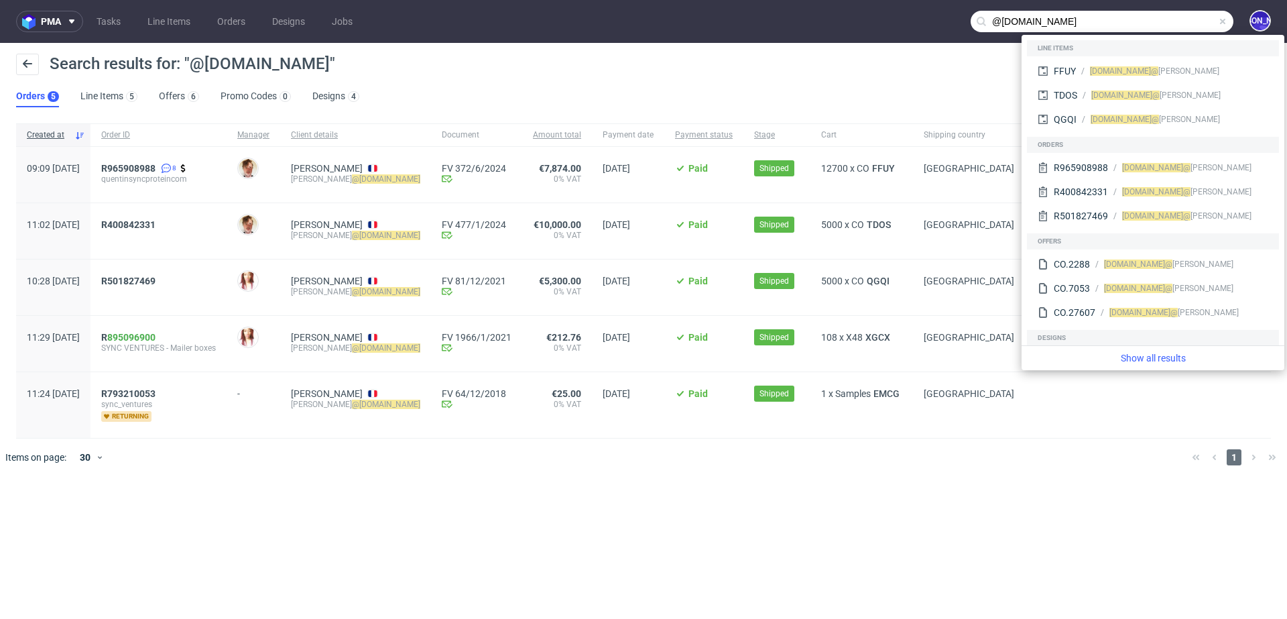
paste input "sweetemotion.contact@gmail"
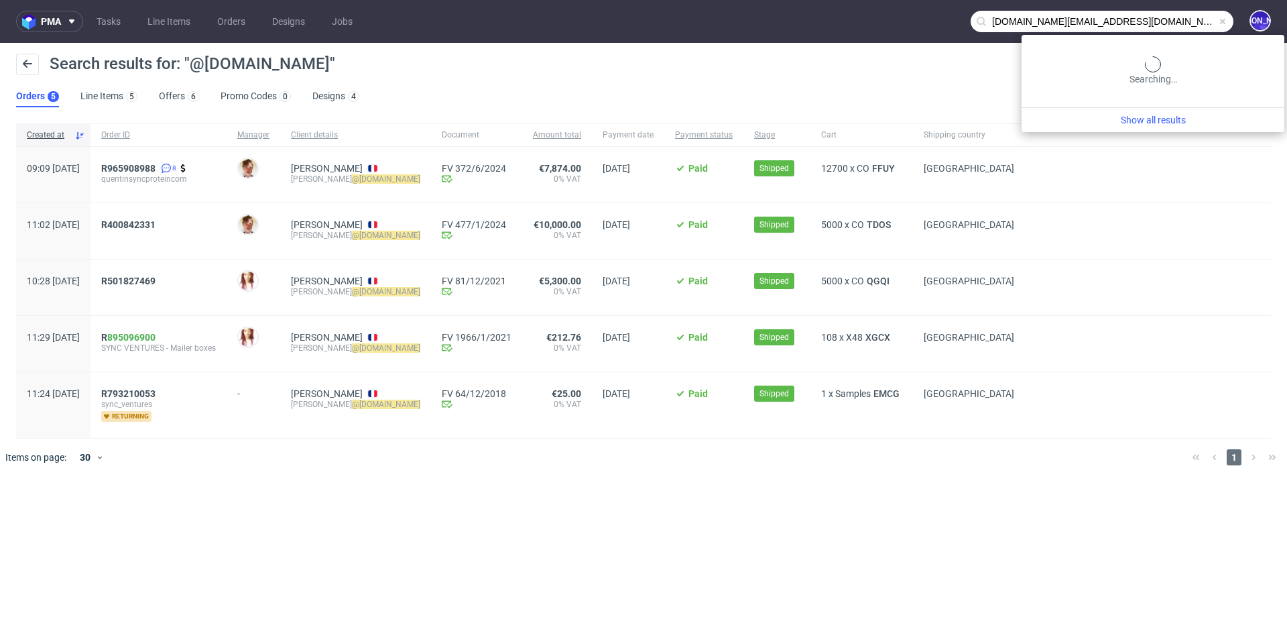
type input "[DOMAIN_NAME][EMAIL_ADDRESS][DOMAIN_NAME]"
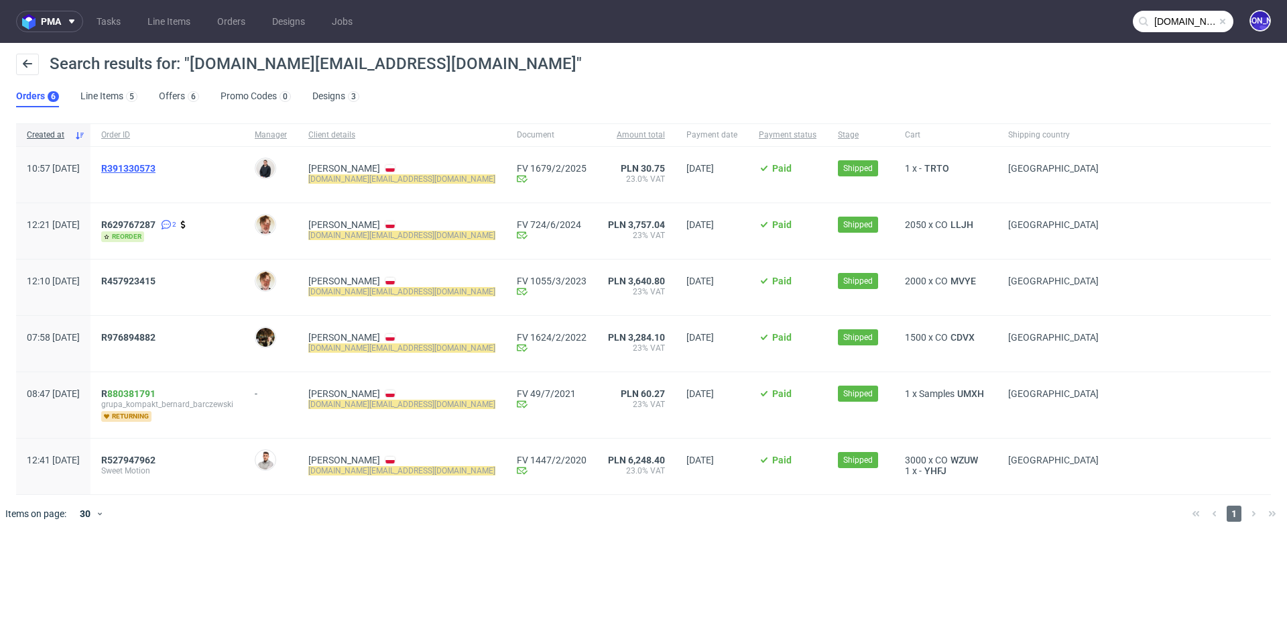
click at [156, 169] on span "R391330573" at bounding box center [128, 168] width 54 height 11
drag, startPoint x: 25, startPoint y: 226, endPoint x: 124, endPoint y: 230, distance: 99.3
click at [91, 230] on div "12:21 Mon 27.05.2024" at bounding box center [53, 231] width 74 height 56
drag, startPoint x: 119, startPoint y: 283, endPoint x: 19, endPoint y: 276, distance: 99.4
click at [20, 277] on div "12:10 Tue 28.02.2023" at bounding box center [53, 287] width 74 height 56
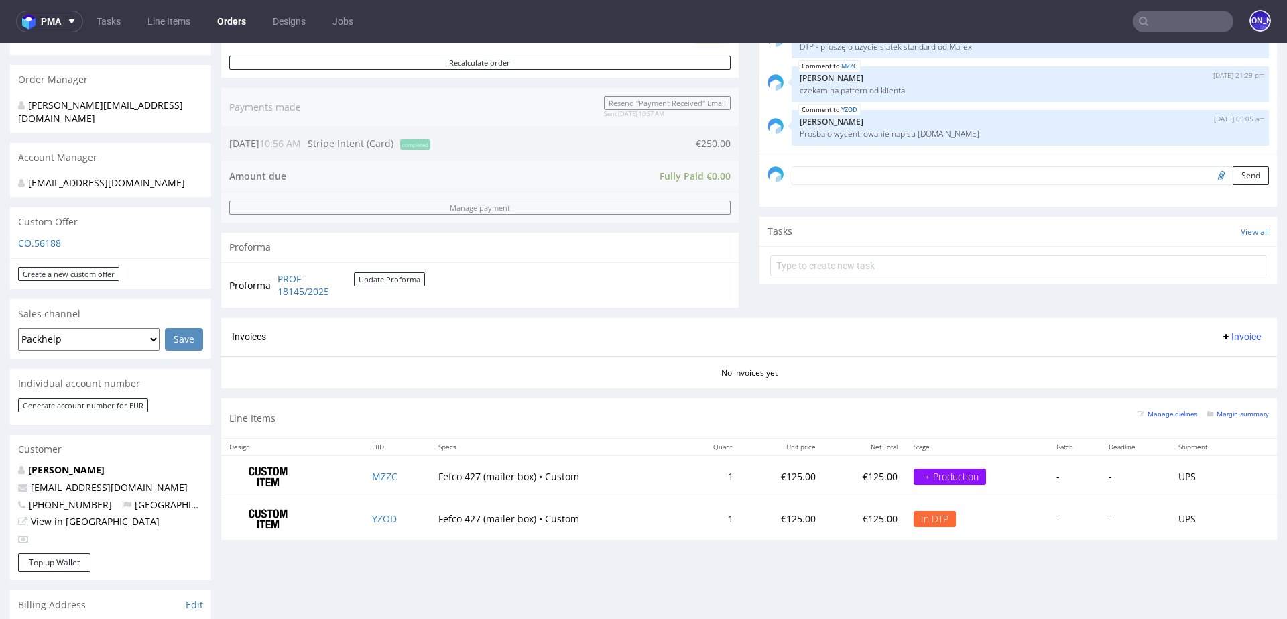
scroll to position [312, 0]
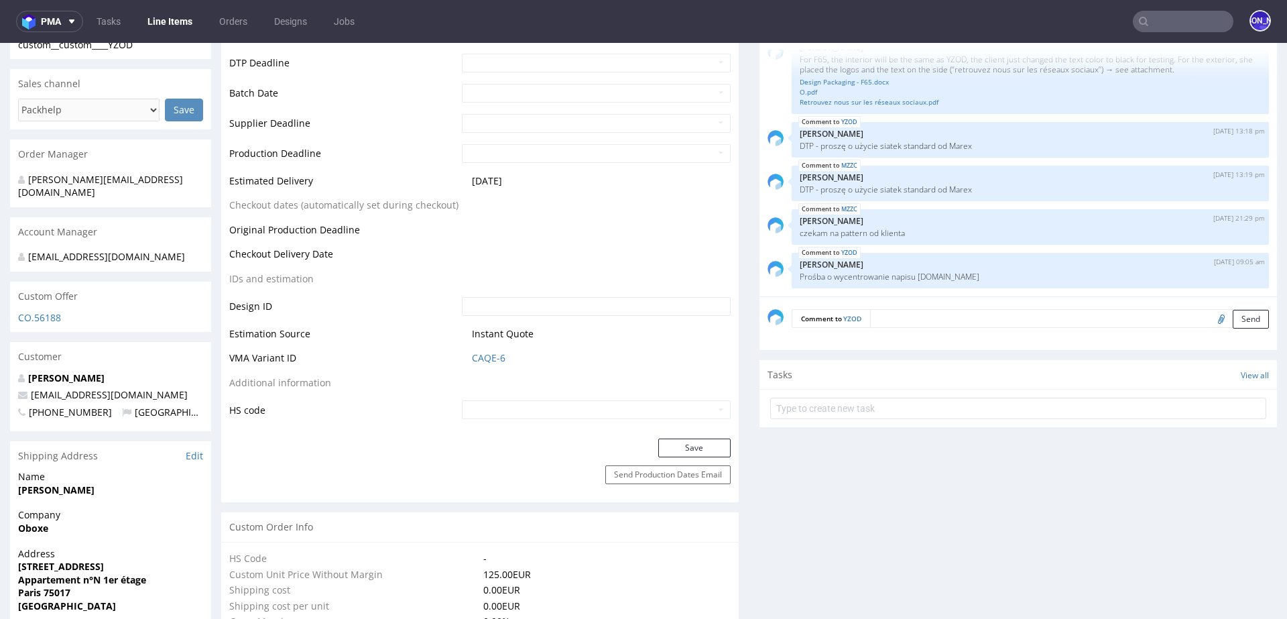
scroll to position [508, 0]
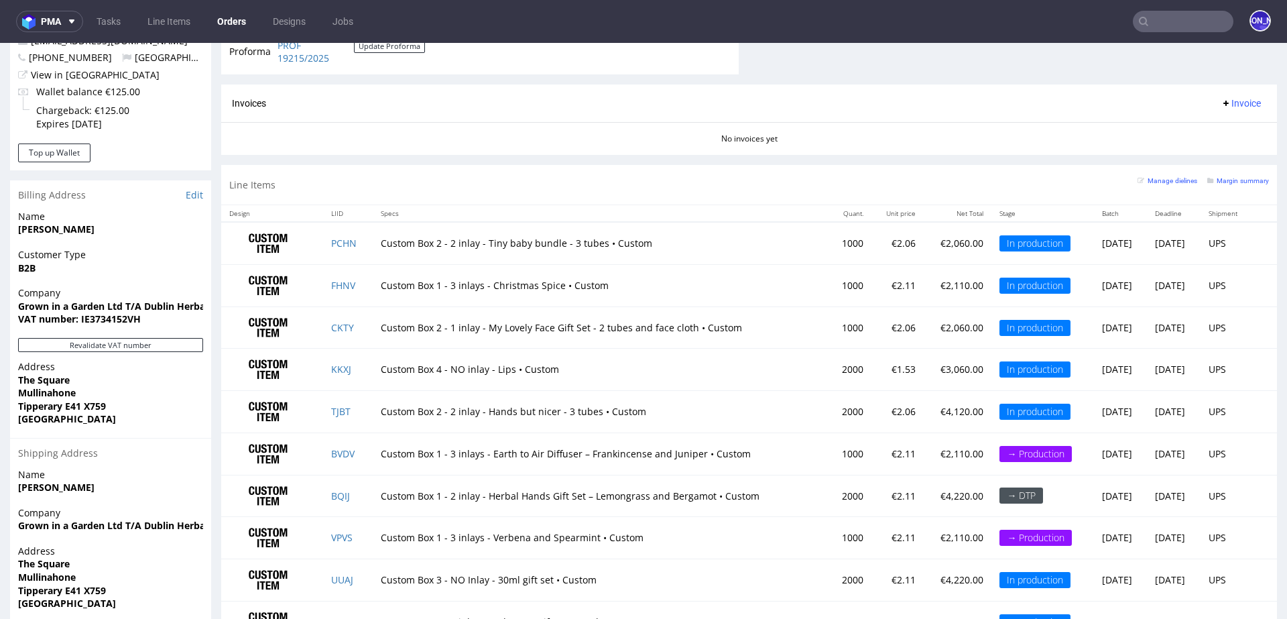
scroll to position [897, 0]
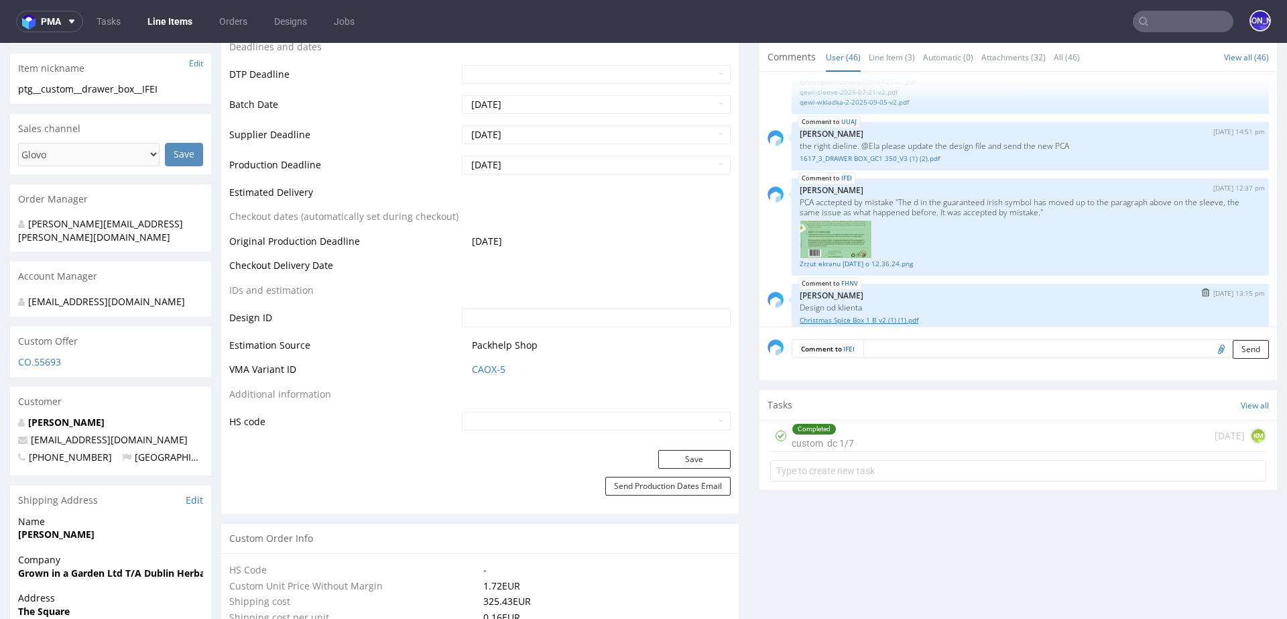
scroll to position [2075, 0]
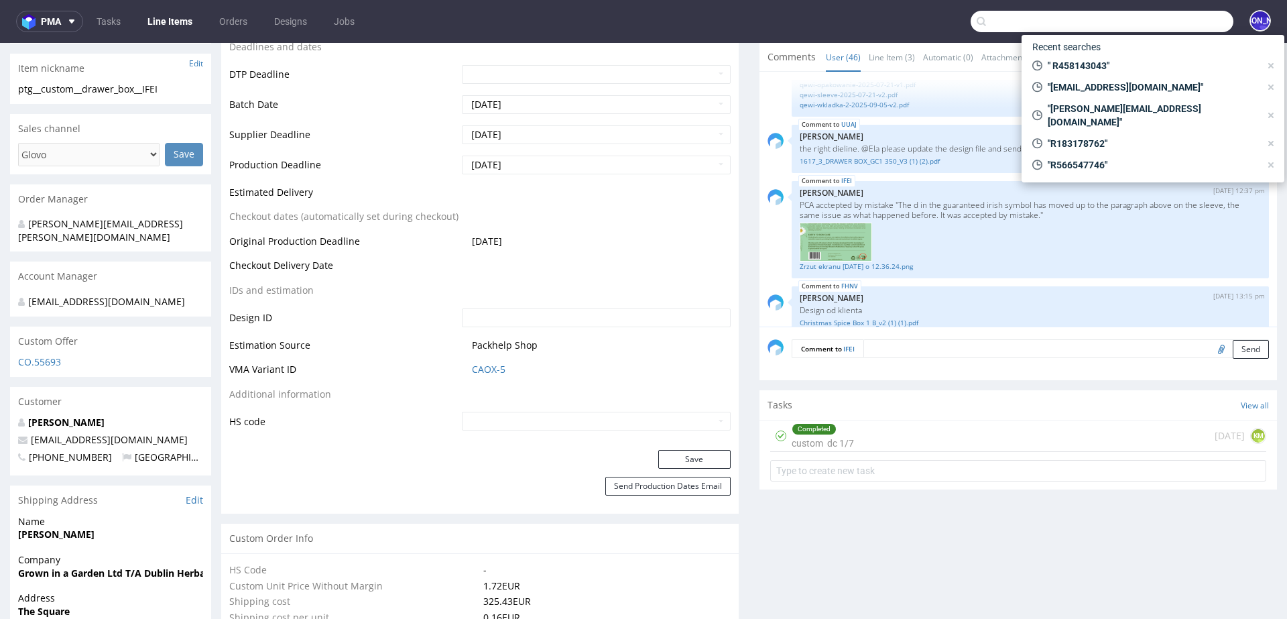
click at [1151, 19] on input "text" at bounding box center [1102, 21] width 263 height 21
paste input "[PERSON_NAME][EMAIL_ADDRESS][DOMAIN_NAME]"
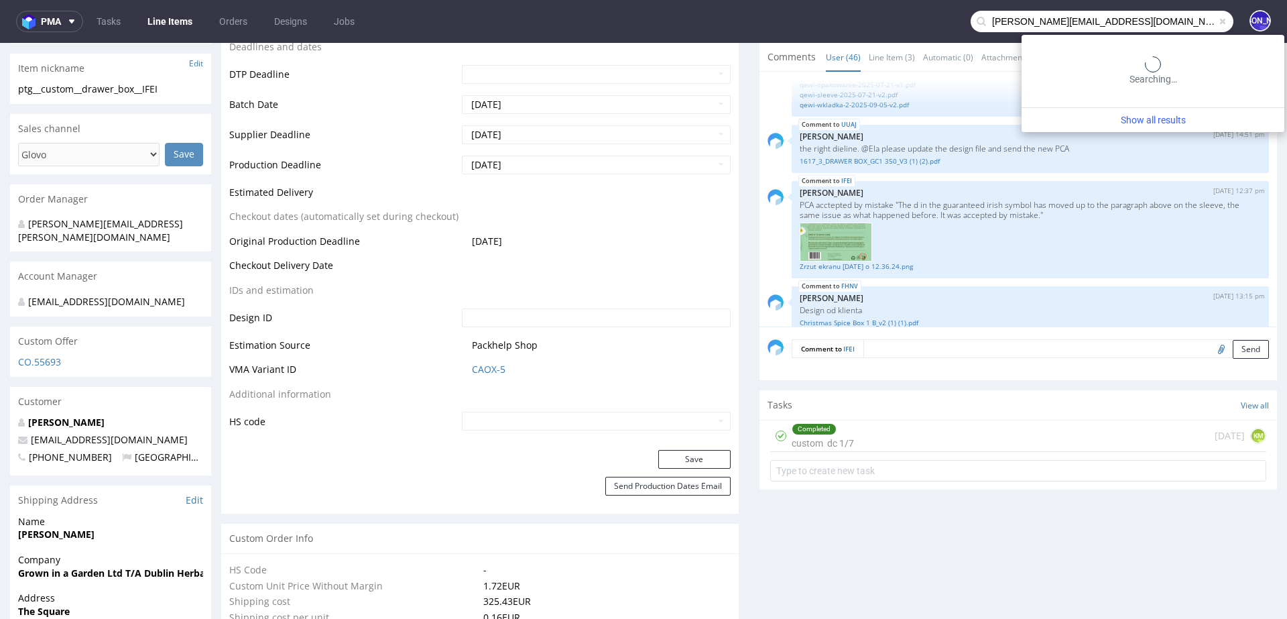
type input "[PERSON_NAME][EMAIL_ADDRESS][DOMAIN_NAME]"
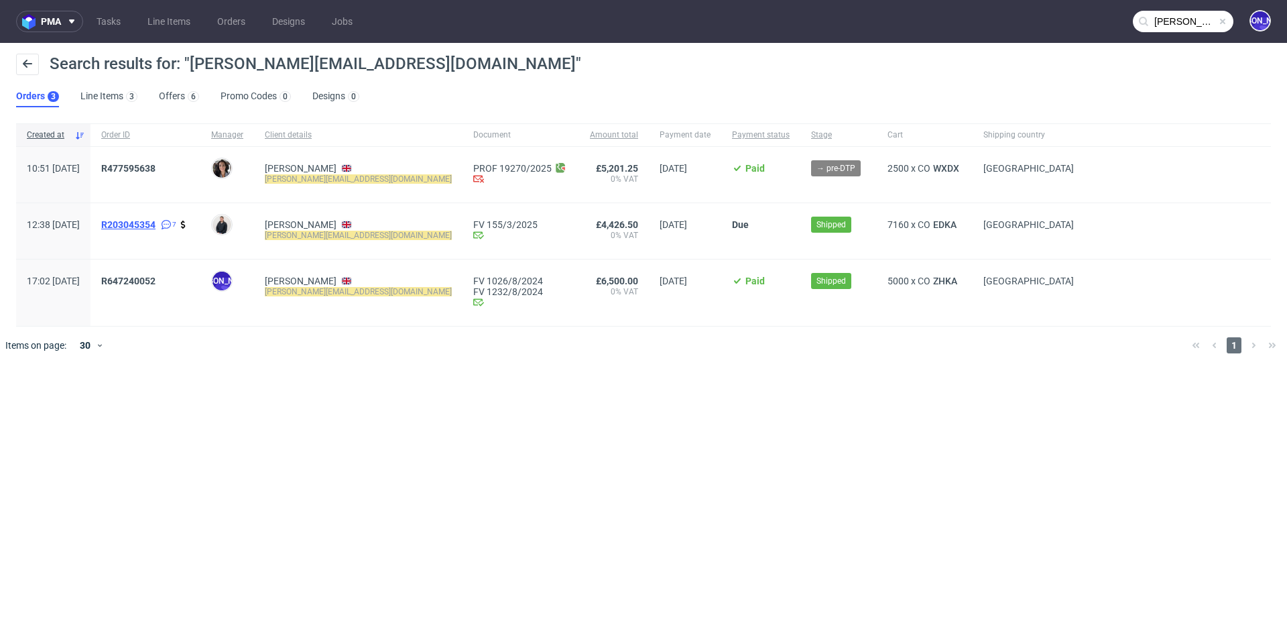
click at [152, 223] on span "R203045354" at bounding box center [128, 224] width 54 height 11
click at [156, 166] on span "R477595638" at bounding box center [128, 168] width 54 height 11
click at [154, 278] on span "R647240052" at bounding box center [128, 281] width 54 height 11
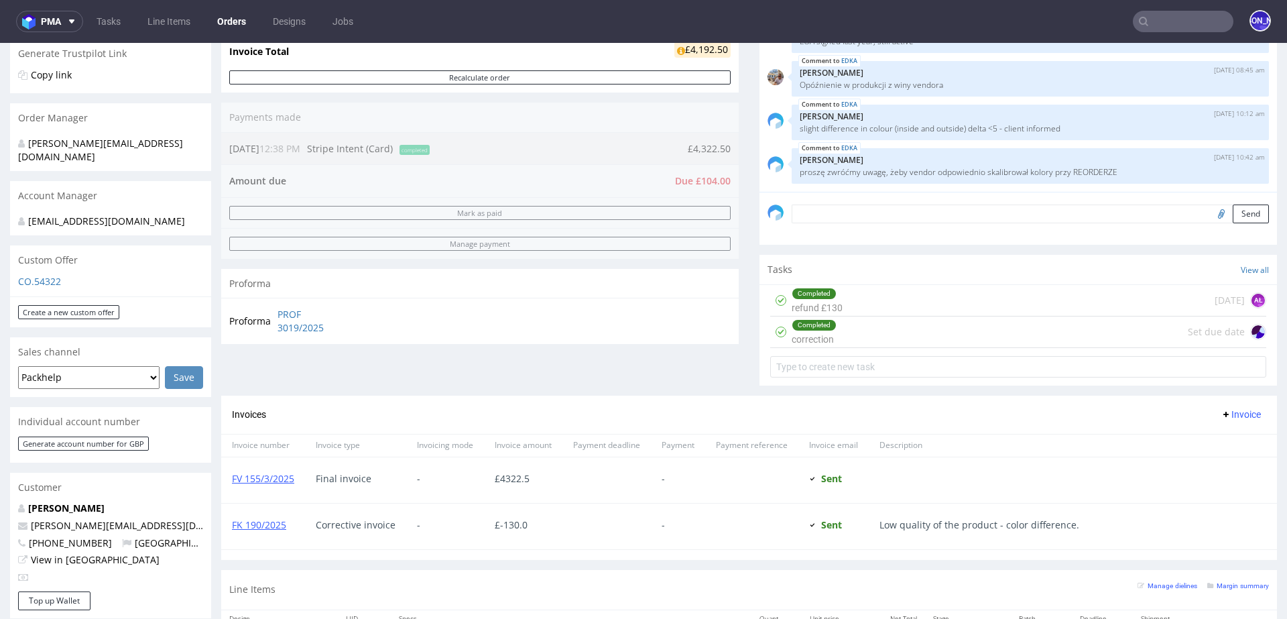
scroll to position [34, 0]
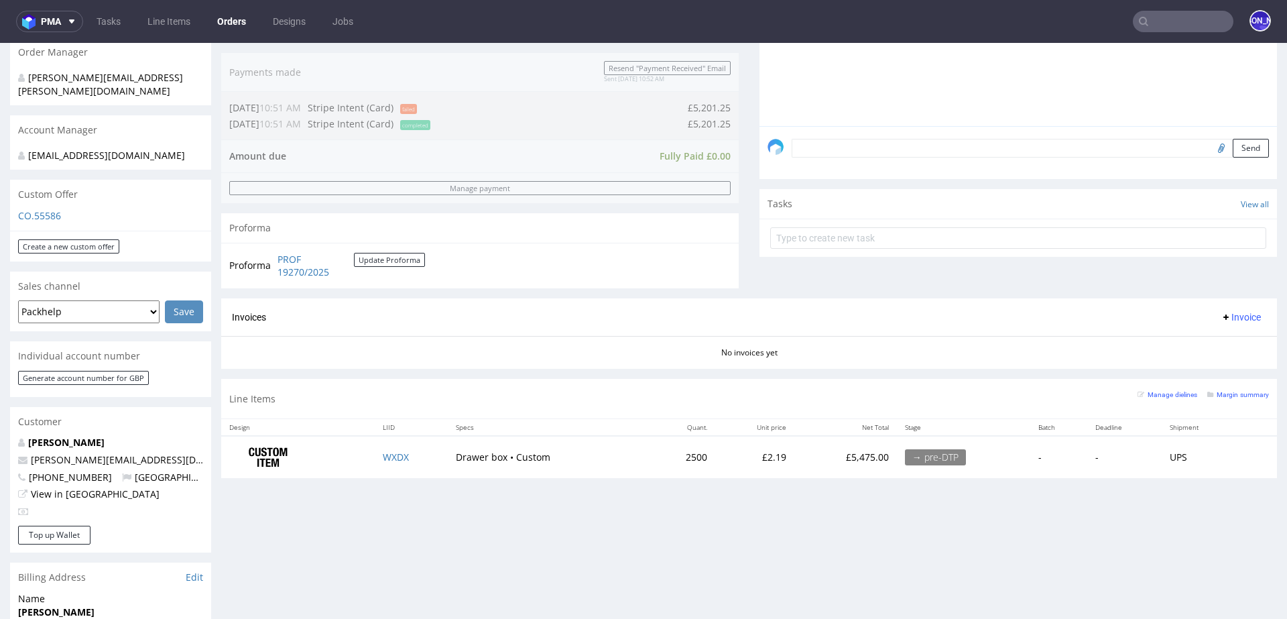
scroll to position [217, 0]
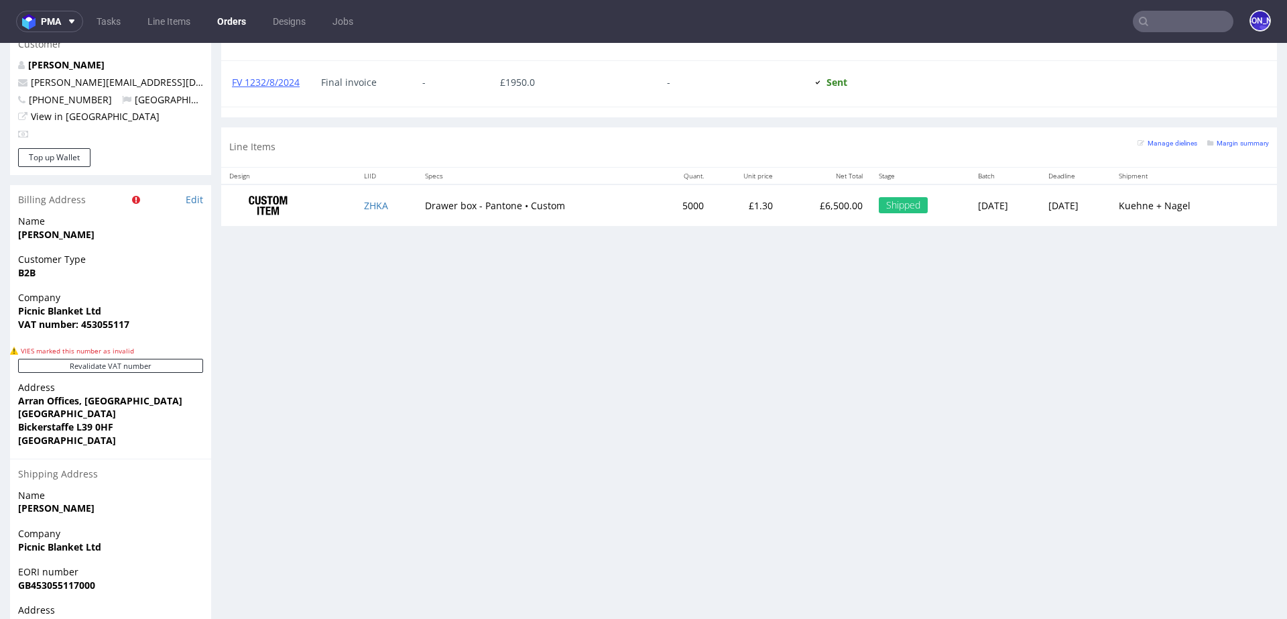
scroll to position [760, 0]
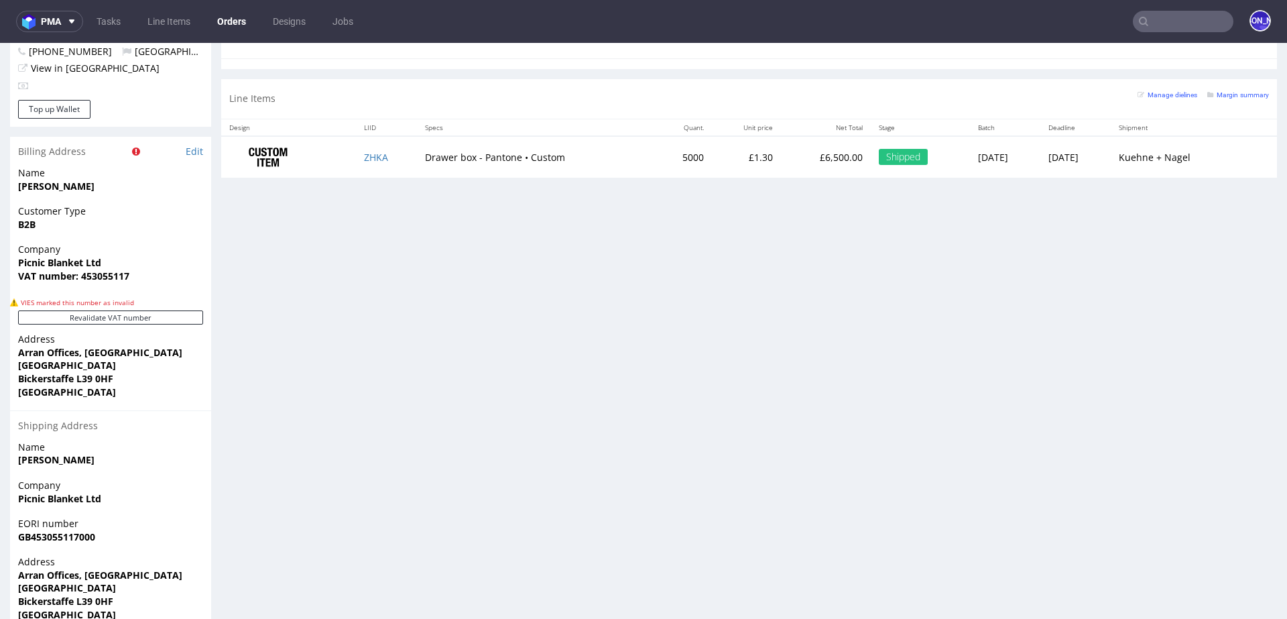
click at [391, 156] on td "ZHKA" at bounding box center [386, 157] width 61 height 42
drag, startPoint x: 391, startPoint y: 156, endPoint x: 380, endPoint y: 156, distance: 10.7
click at [380, 156] on td "ZHKA" at bounding box center [386, 157] width 61 height 42
copy link "ZHKA"
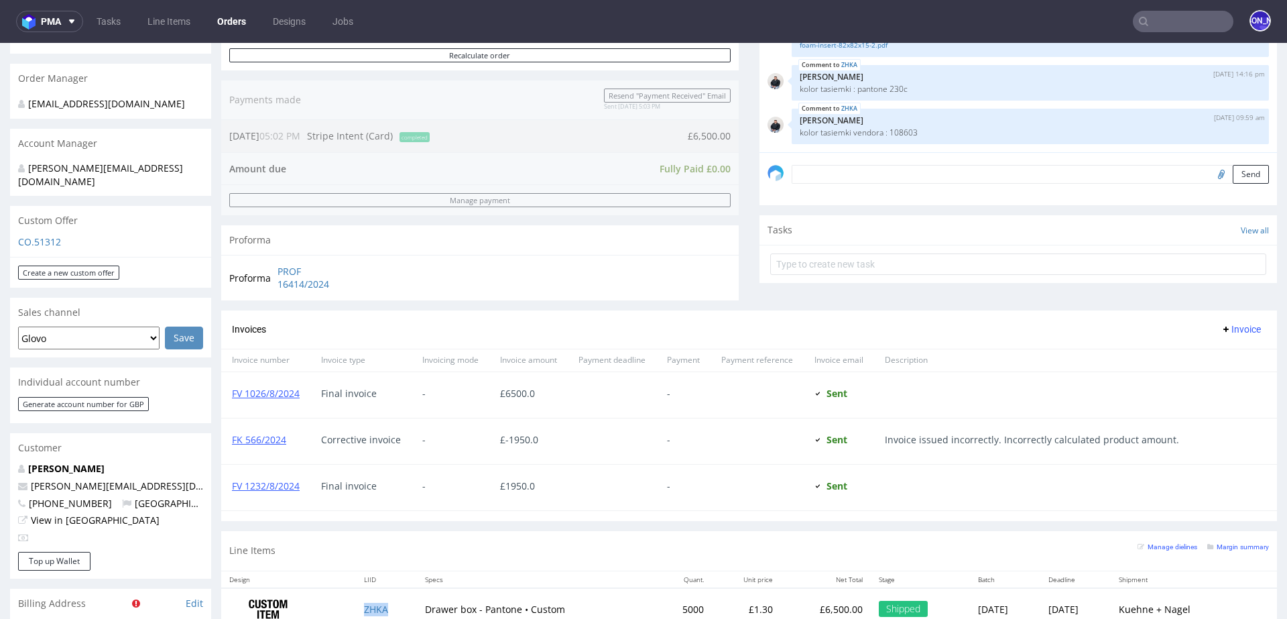
scroll to position [626, 0]
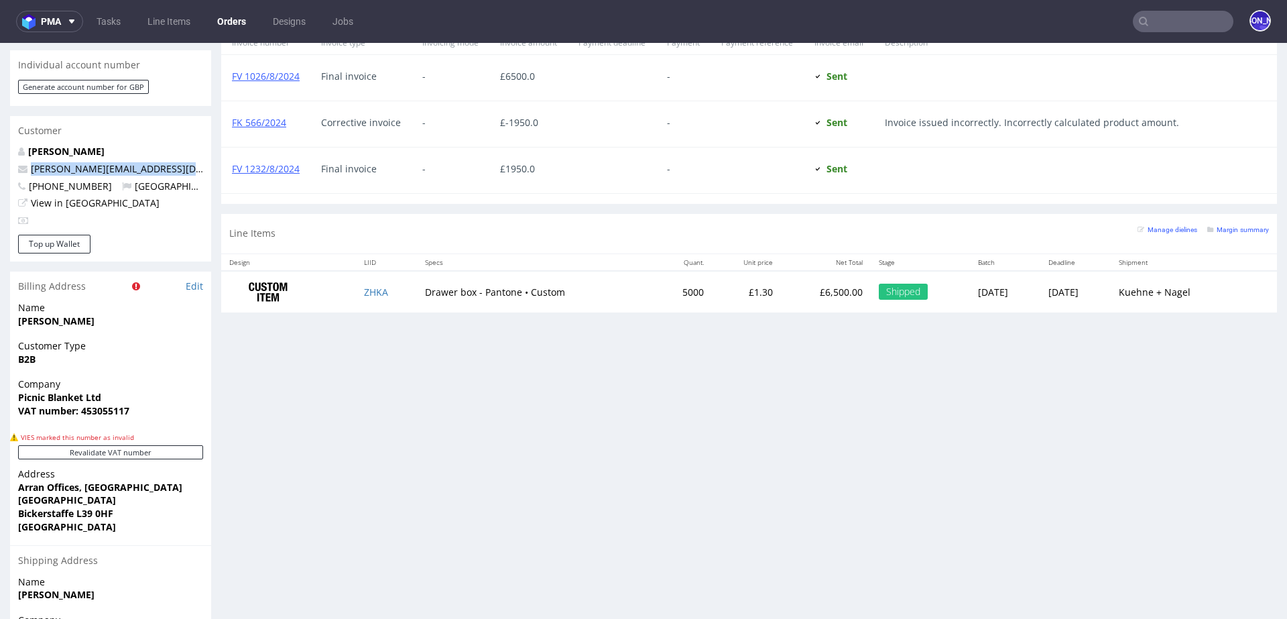
drag, startPoint x: 150, startPoint y: 155, endPoint x: 27, endPoint y: 155, distance: 122.0
click at [27, 162] on p "[PERSON_NAME][EMAIL_ADDRESS][DOMAIN_NAME]" at bounding box center [110, 168] width 185 height 13
copy link "[PERSON_NAME][EMAIL_ADDRESS][DOMAIN_NAME]"
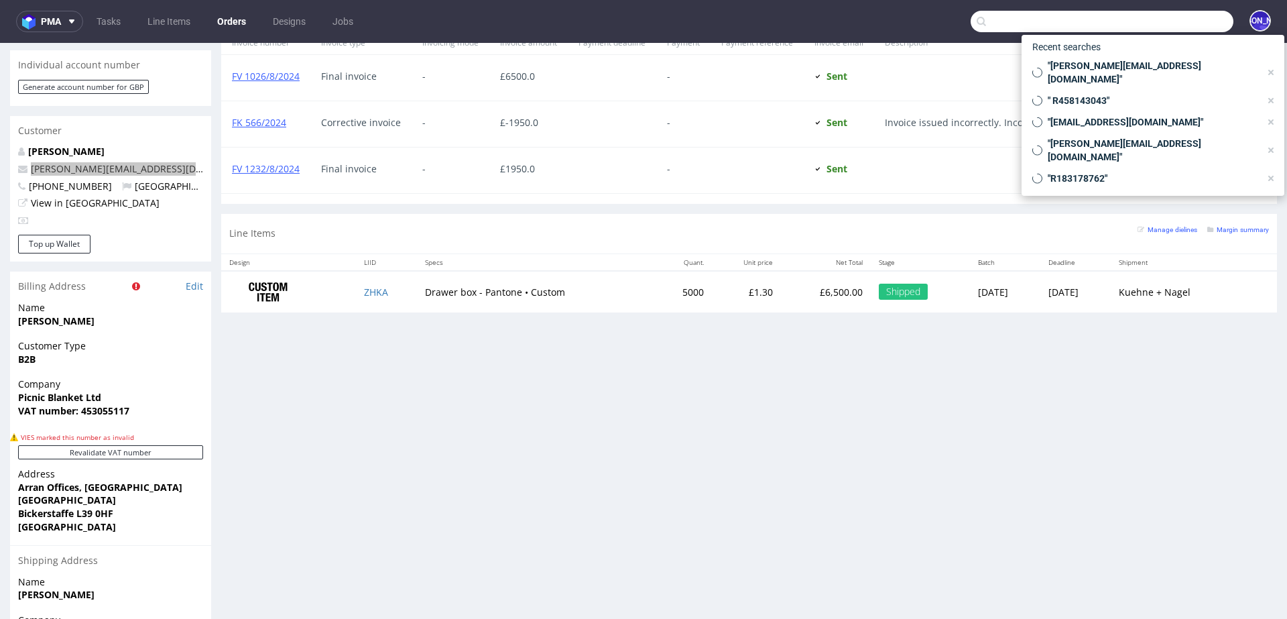
click at [1149, 19] on input "text" at bounding box center [1102, 21] width 263 height 21
paste input "[PERSON_NAME][EMAIL_ADDRESS][DOMAIN_NAME]"
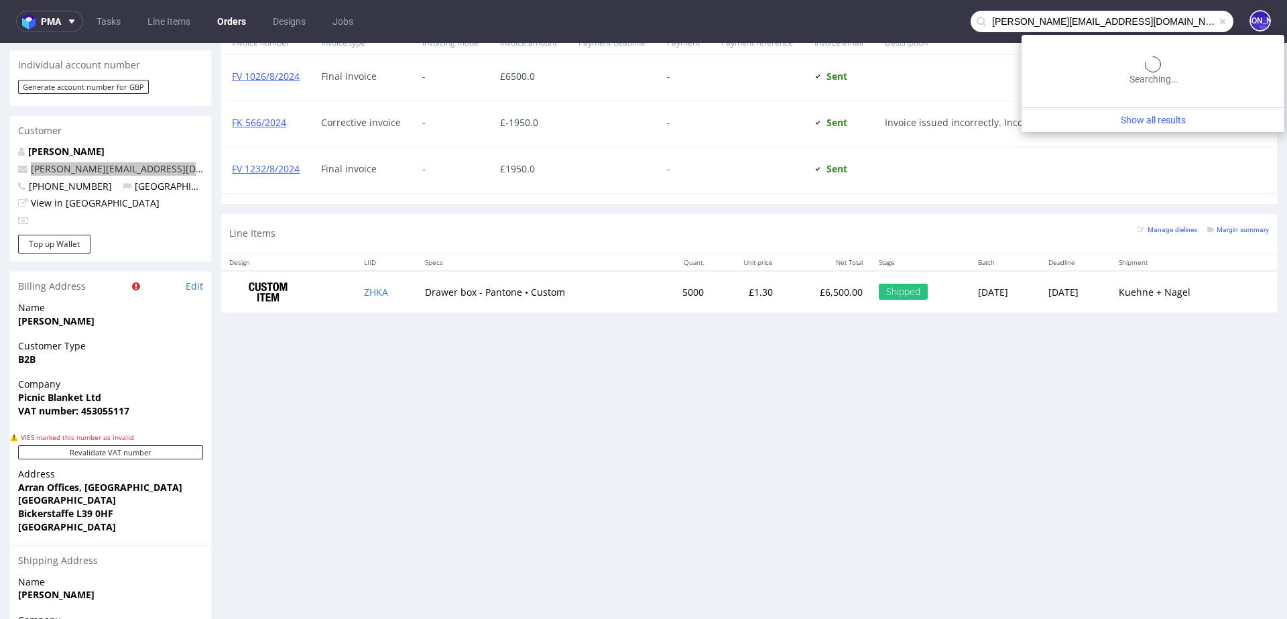
type input "[PERSON_NAME][EMAIL_ADDRESS][DOMAIN_NAME]"
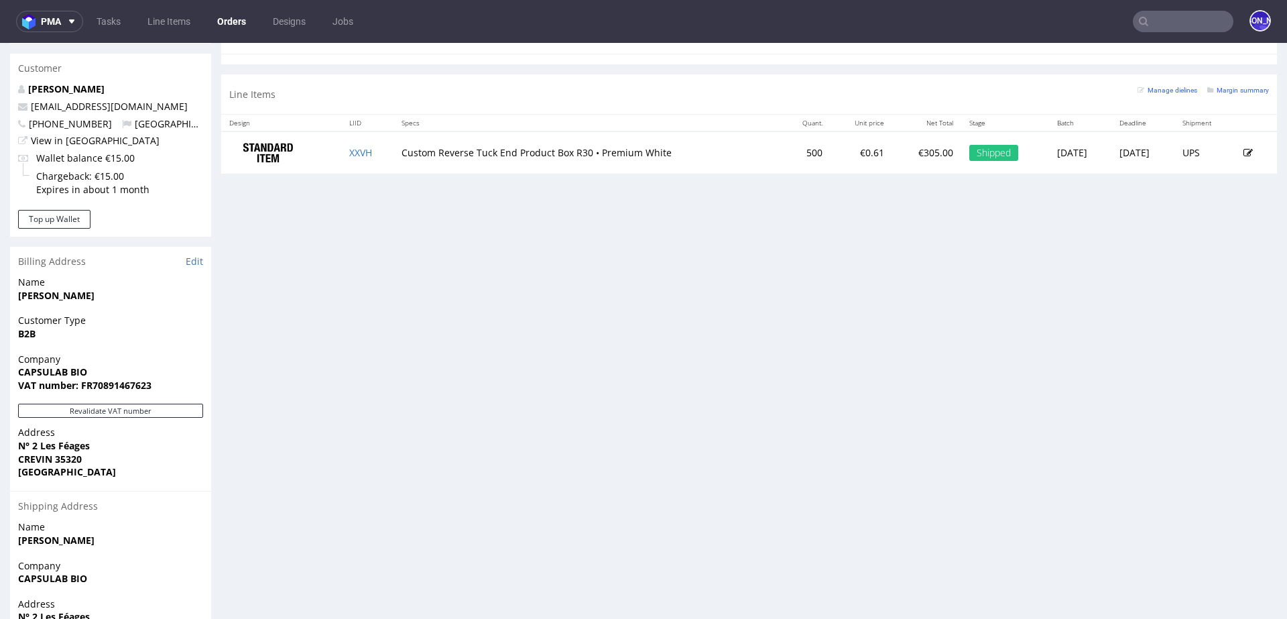
scroll to position [692, 0]
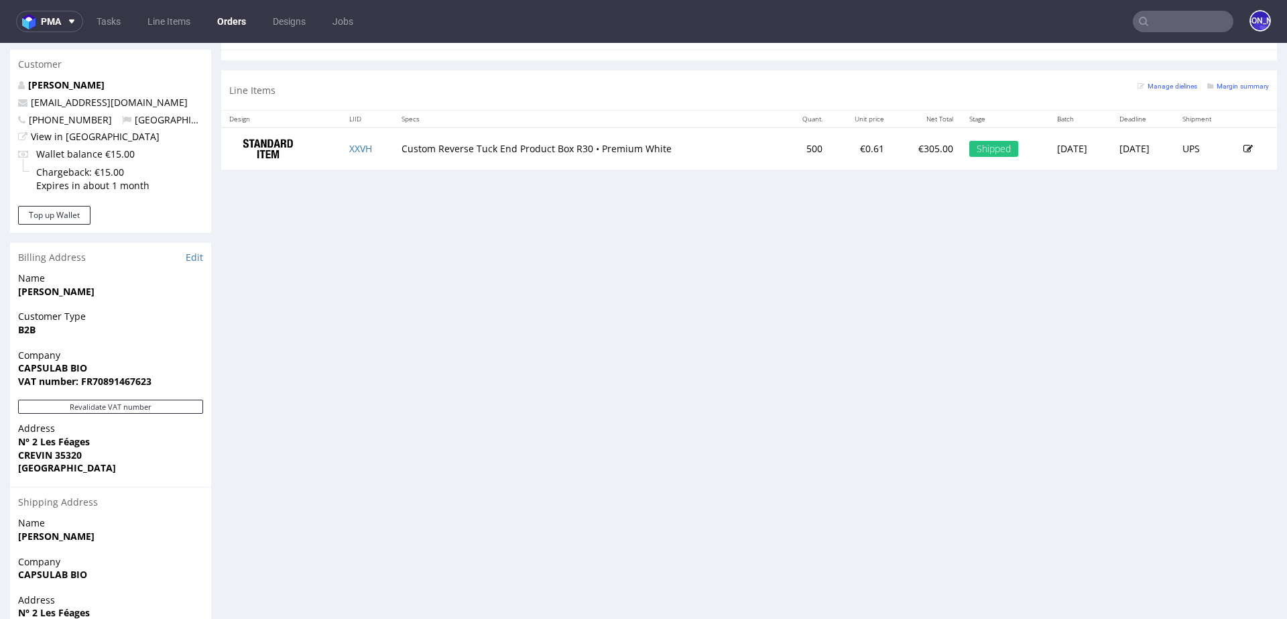
click at [1186, 26] on input "text" at bounding box center [1183, 21] width 101 height 21
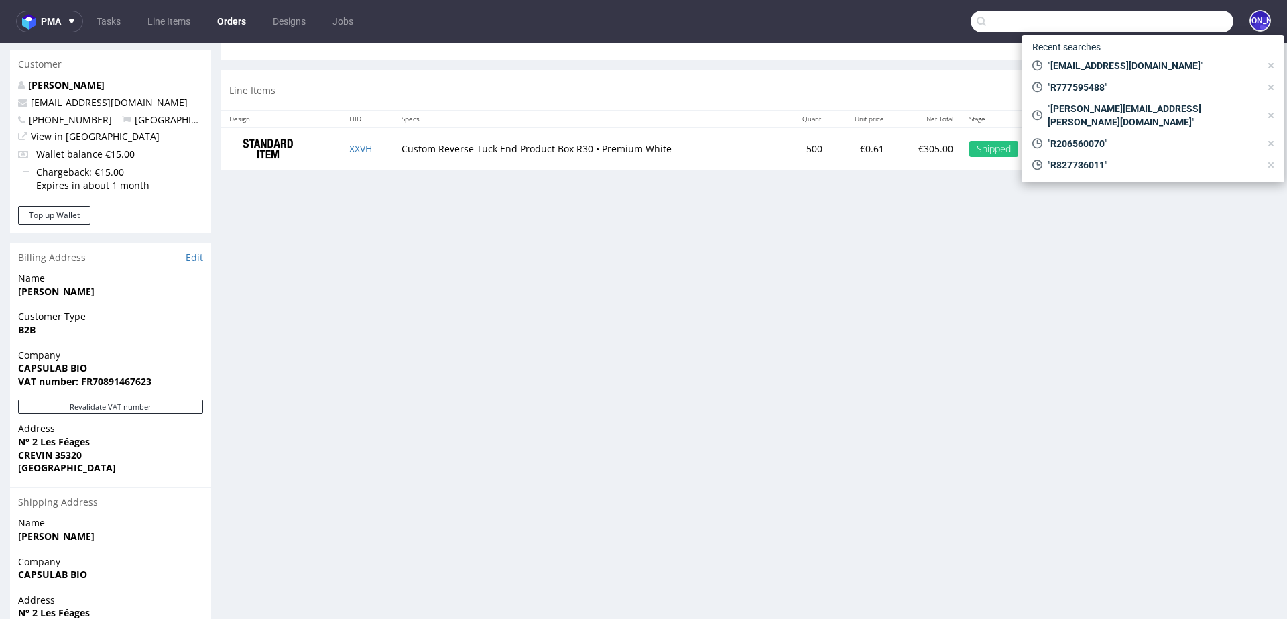
paste input "ross@picnicblanketjewellery.com"
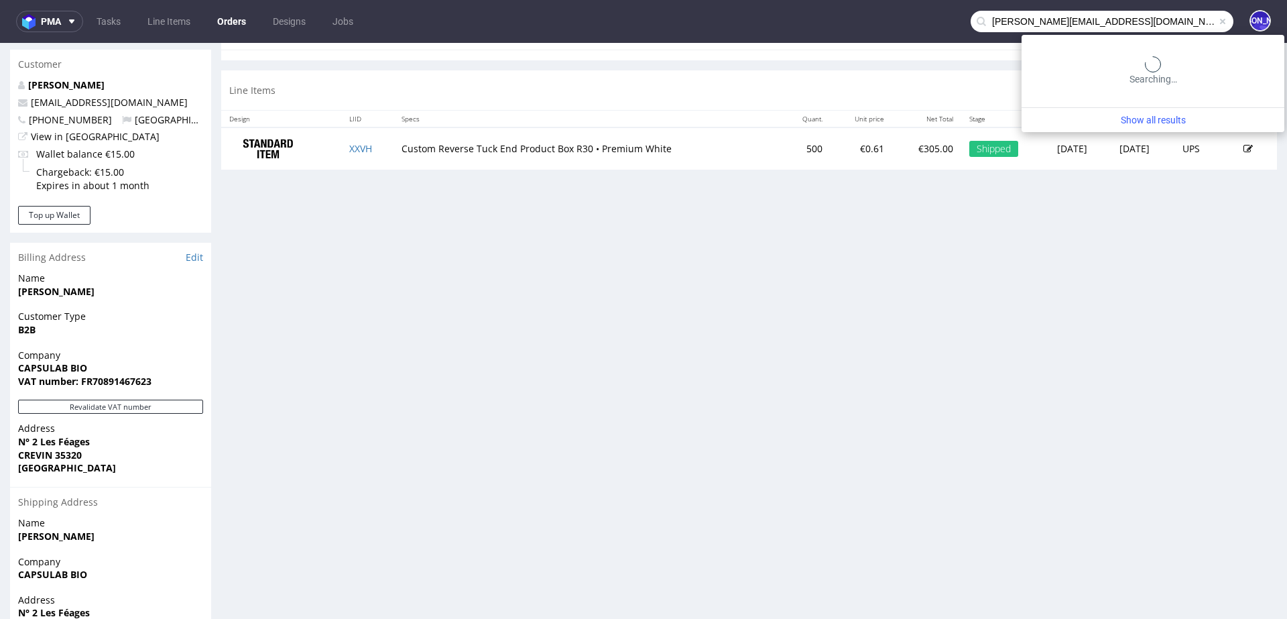
type input "ross@picnicblanketjewellery.com"
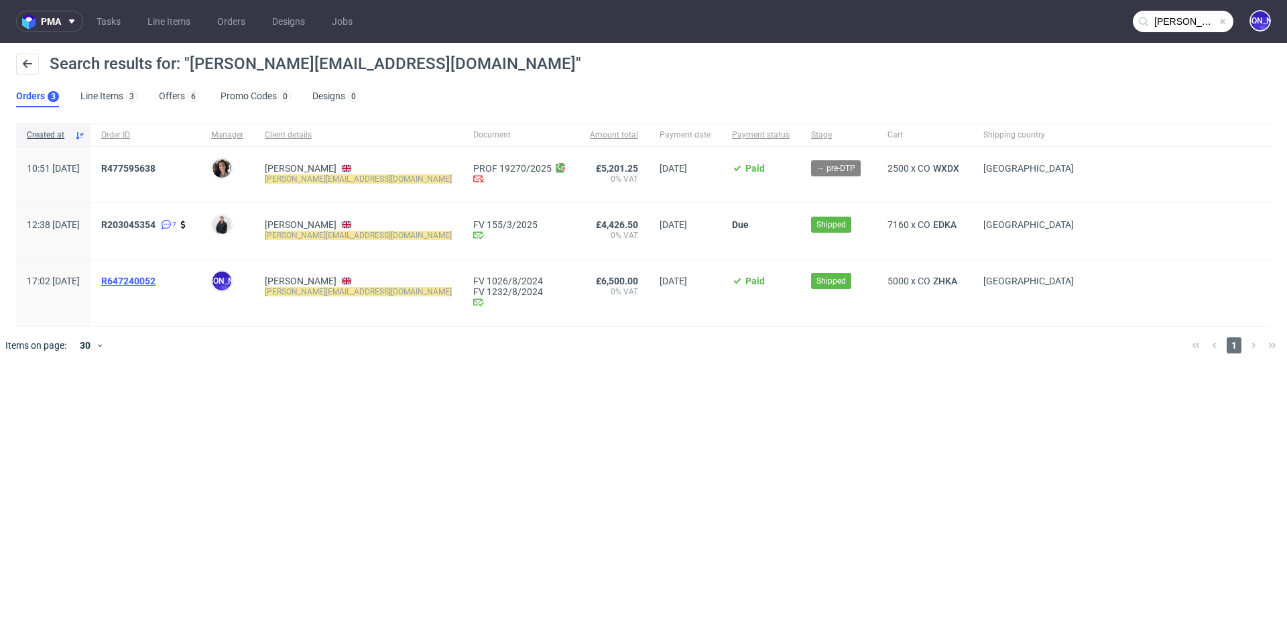
click at [156, 281] on span "R647240052" at bounding box center [128, 281] width 54 height 11
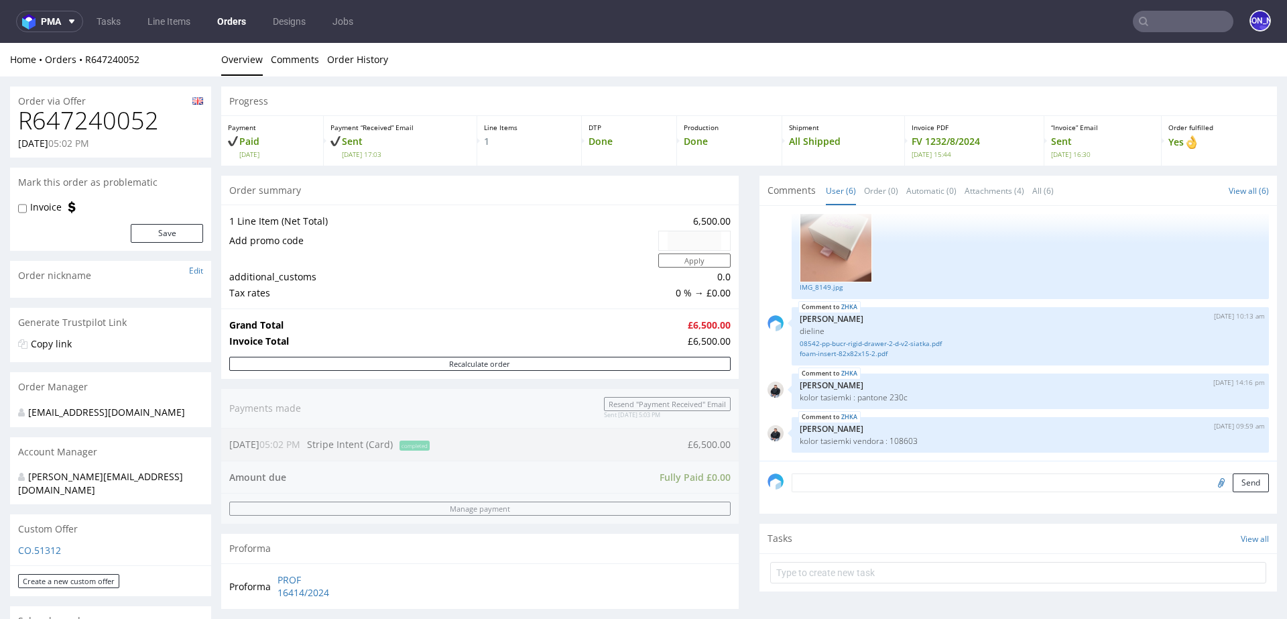
scroll to position [23, 0]
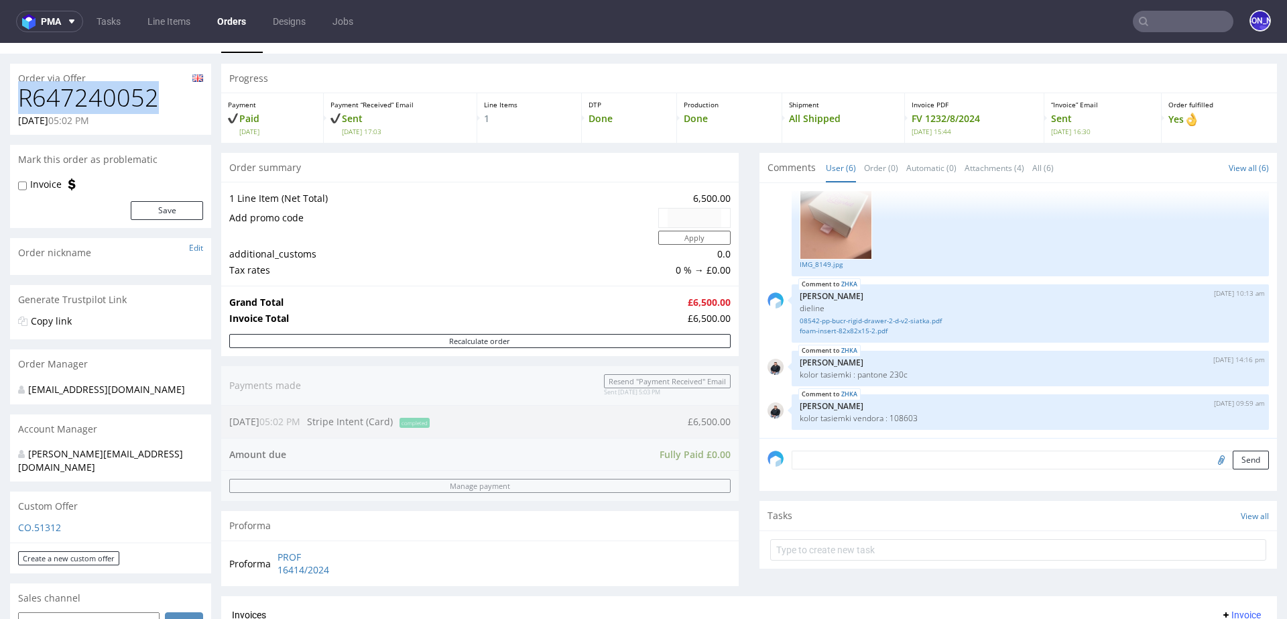
drag, startPoint x: 167, startPoint y: 104, endPoint x: 5, endPoint y: 104, distance: 162.2
copy h1 "R647240052"
click at [833, 241] on img at bounding box center [836, 211] width 72 height 96
drag, startPoint x: 922, startPoint y: 416, endPoint x: 790, endPoint y: 414, distance: 132.8
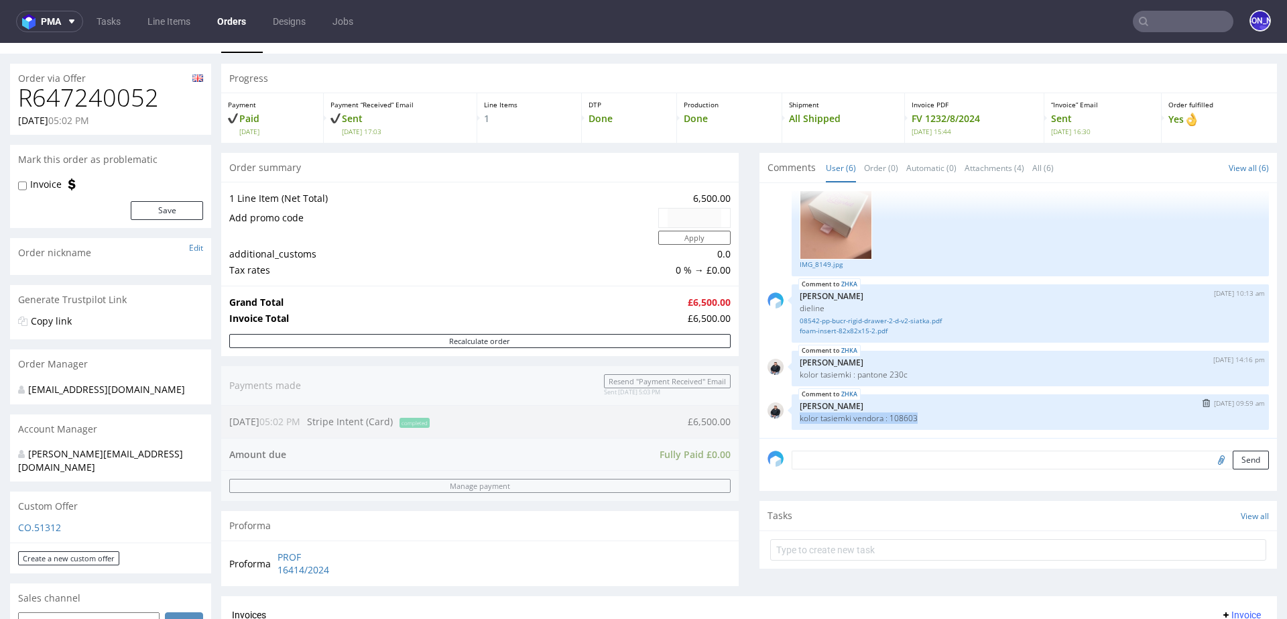
click at [792, 415] on div "ZHKA 15th Jul 24 | 09:59 am Adrian Margula kolor tasiemki vendora : 108603" at bounding box center [1030, 412] width 477 height 36
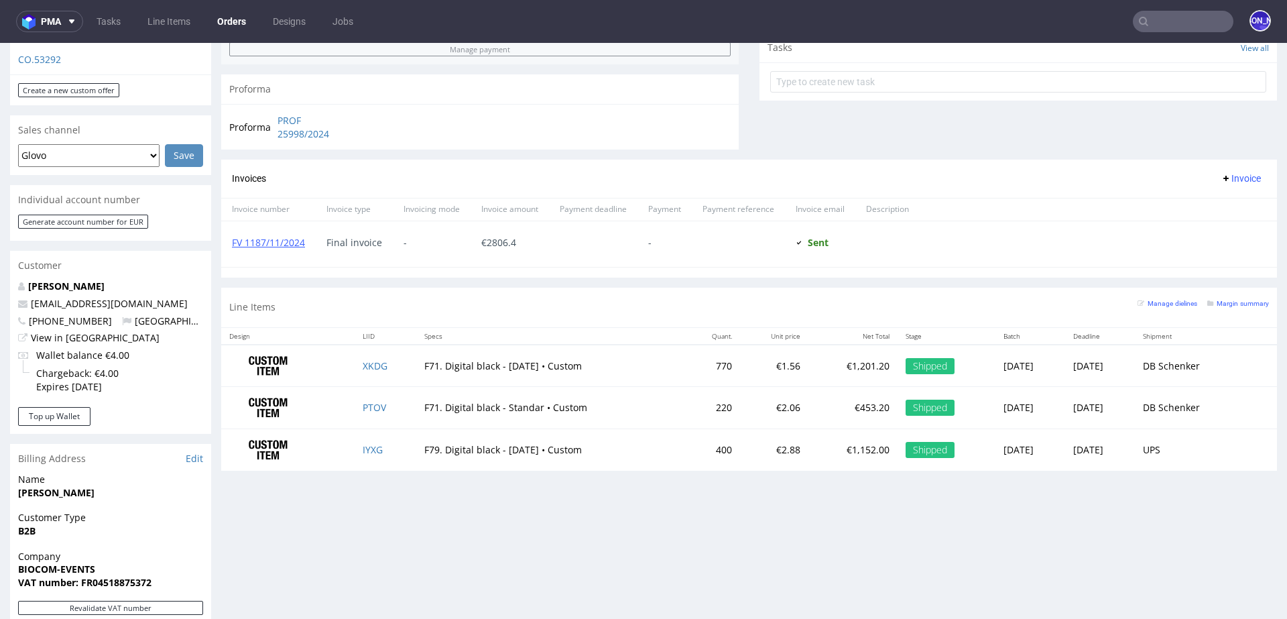
scroll to position [613, 0]
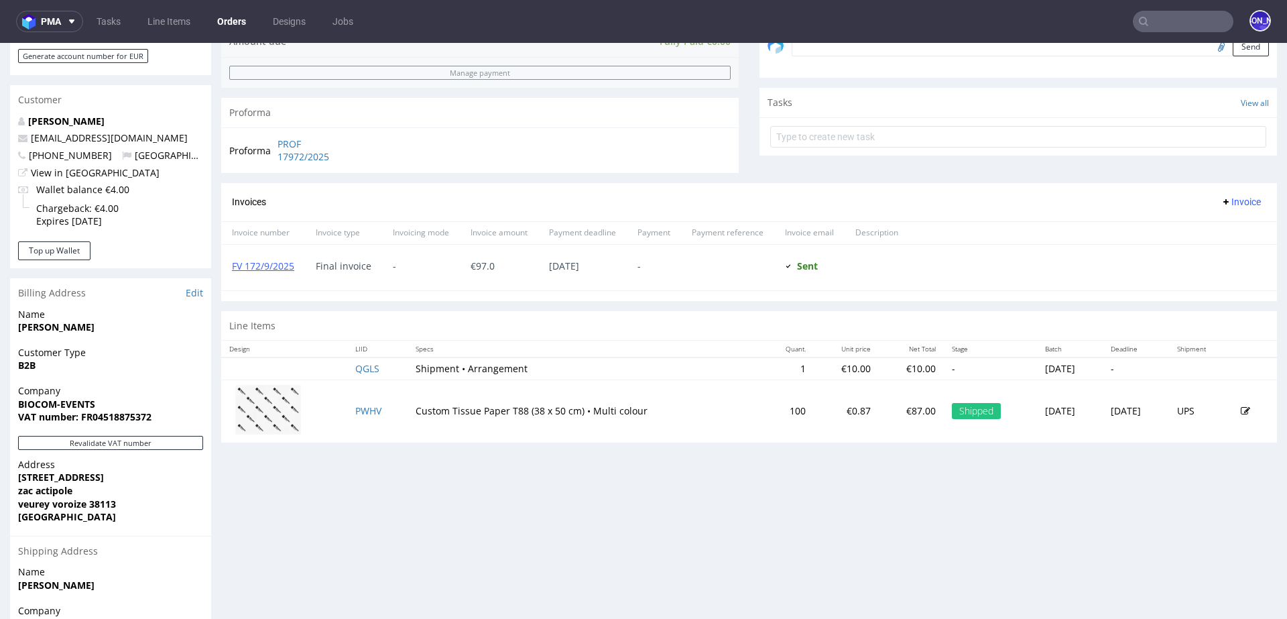
scroll to position [524, 0]
